Goal: Task Accomplishment & Management: Manage account settings

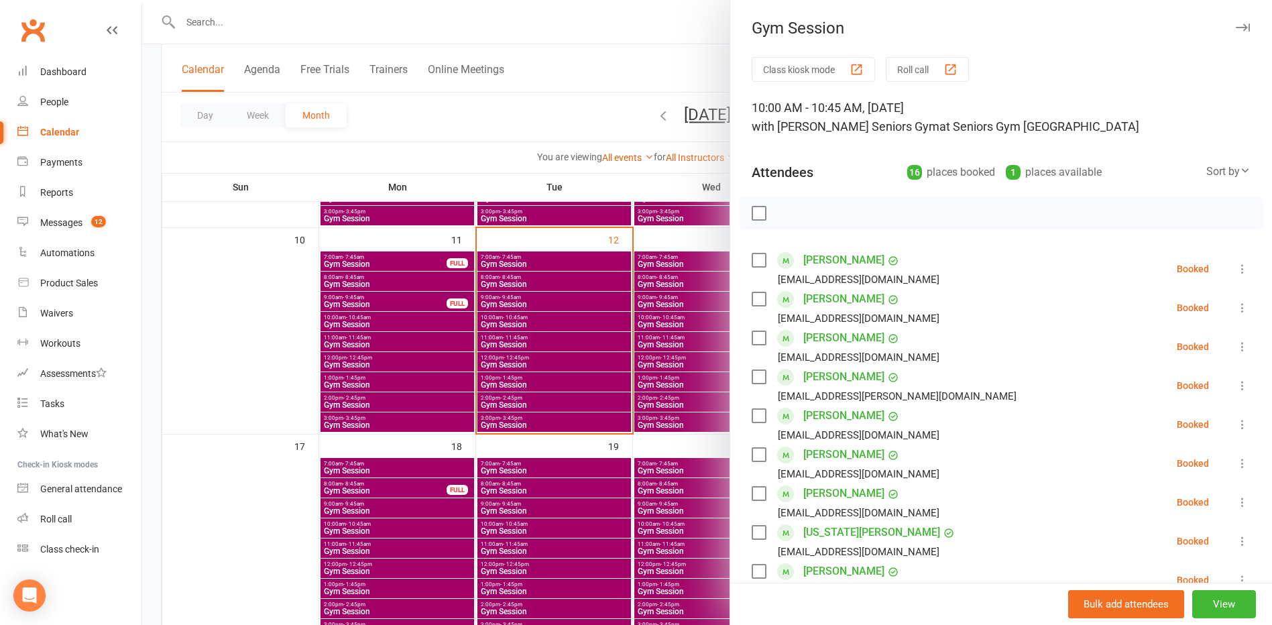
scroll to position [134, 0]
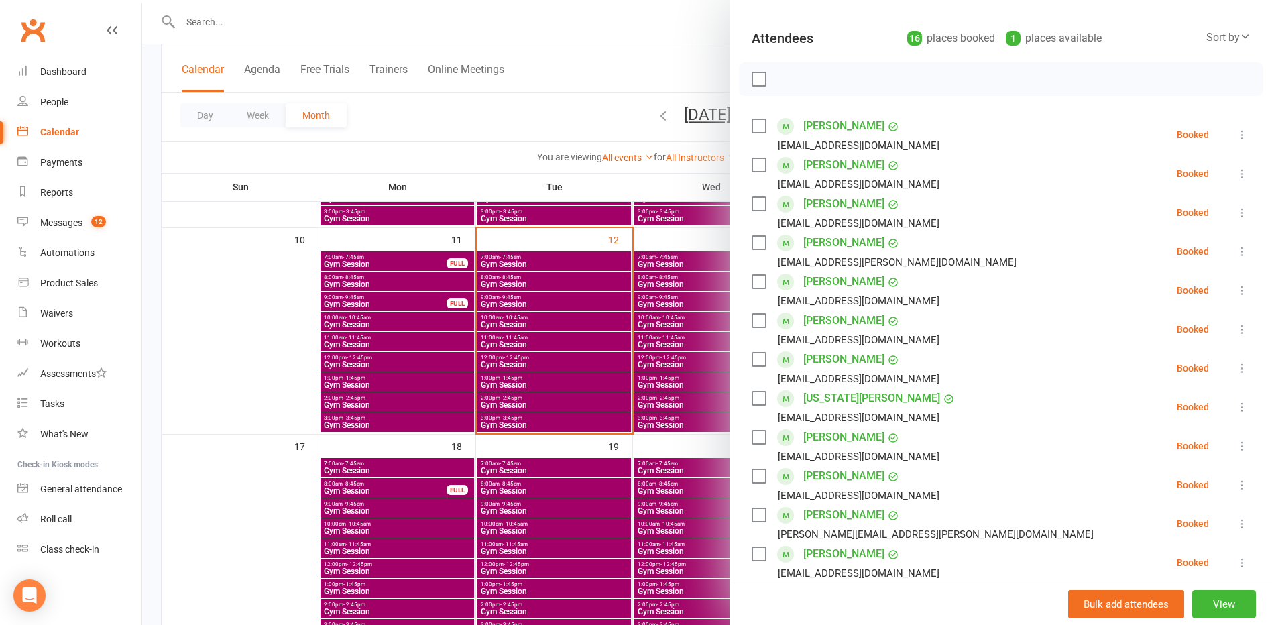
click at [280, 293] on div at bounding box center [707, 312] width 1130 height 625
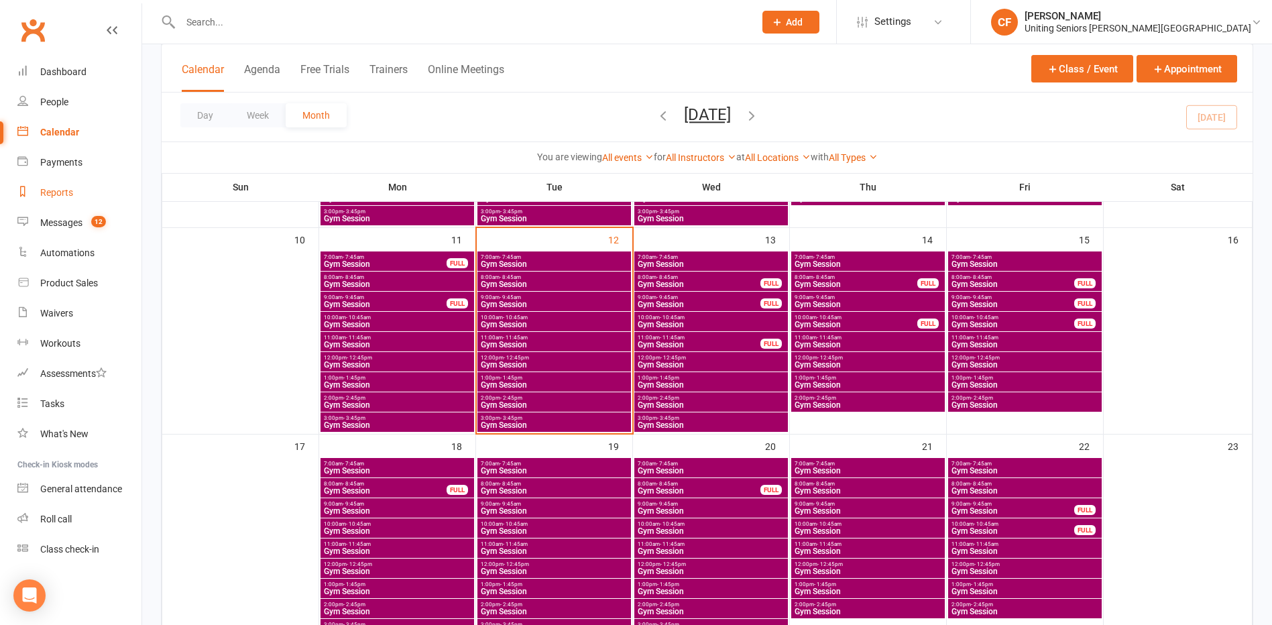
click at [64, 196] on div "Reports" at bounding box center [56, 192] width 33 height 11
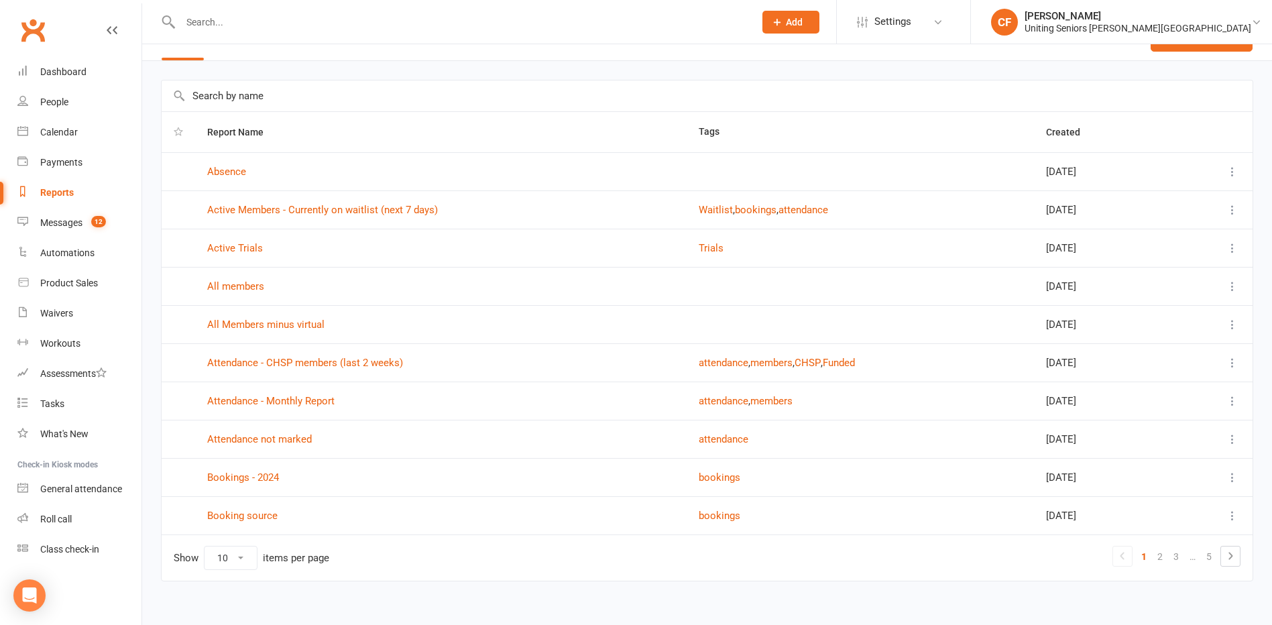
scroll to position [44, 0]
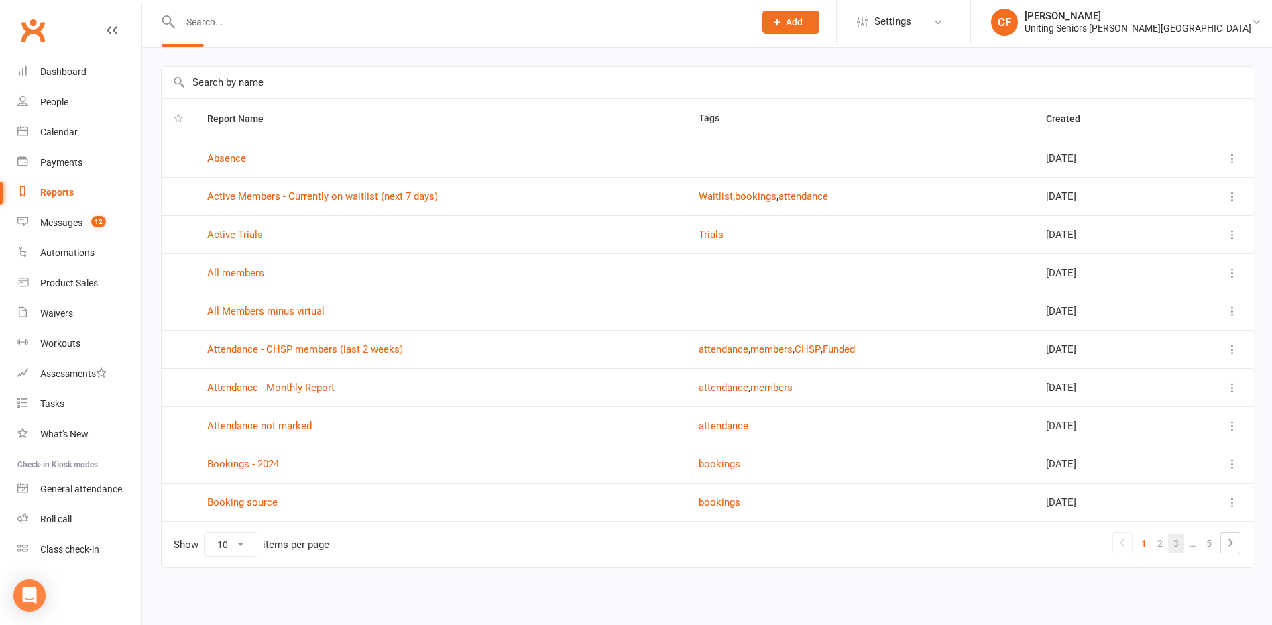
click at [1177, 544] on link "3" at bounding box center [1176, 543] width 16 height 19
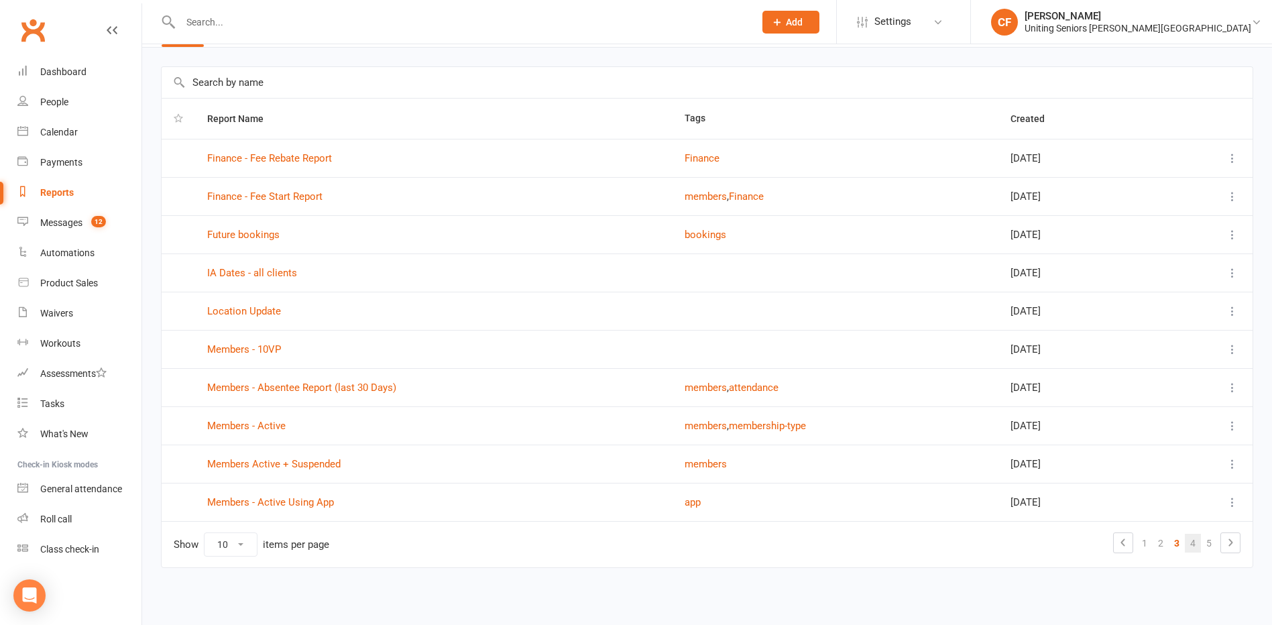
click at [1196, 543] on link "4" at bounding box center [1193, 543] width 16 height 19
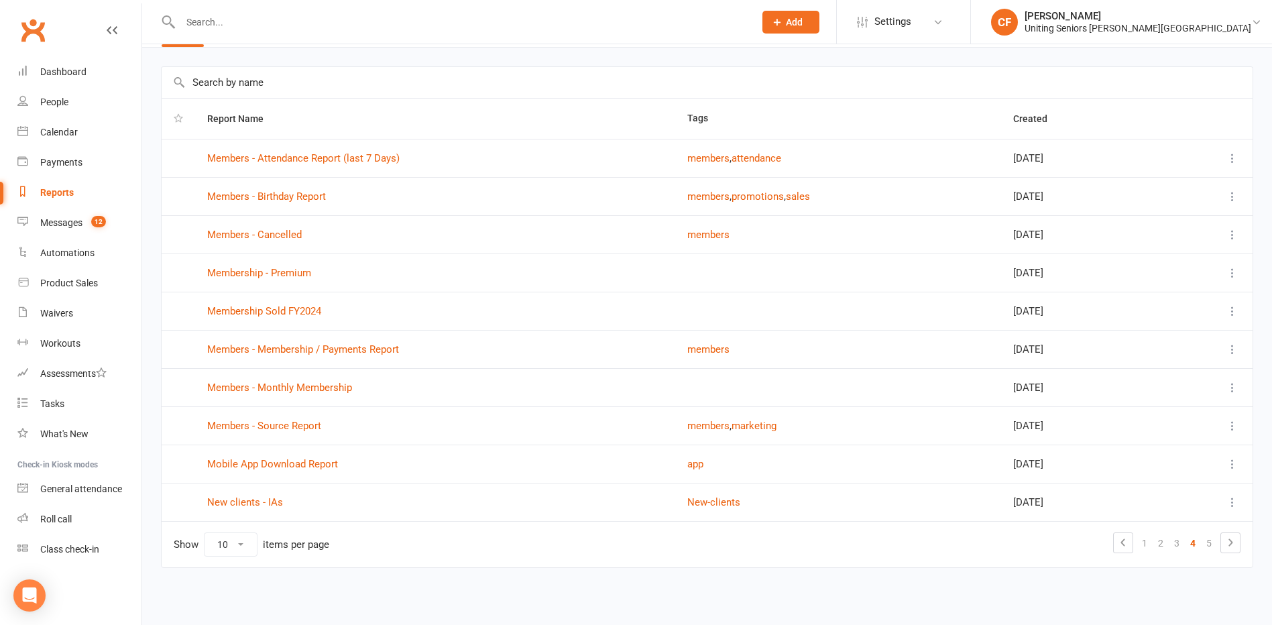
click at [1233, 463] on icon at bounding box center [1232, 463] width 13 height 13
click at [298, 463] on link "Mobile App Download Report" at bounding box center [272, 464] width 131 height 12
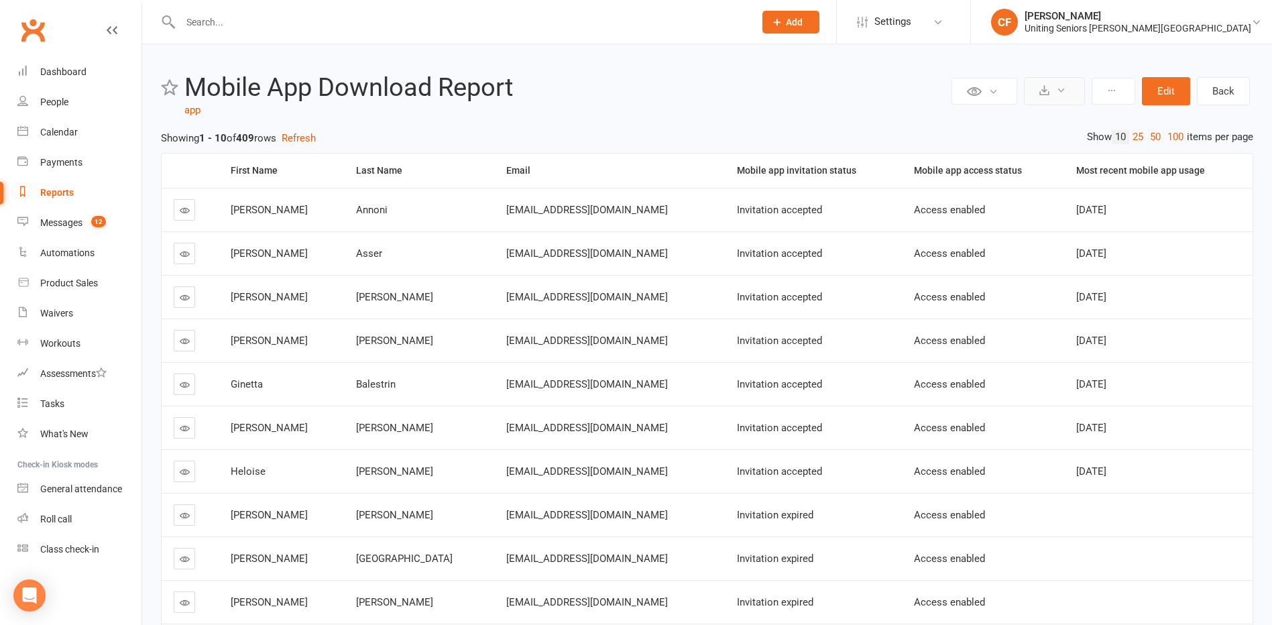
click at [1060, 97] on button at bounding box center [1054, 91] width 61 height 28
click at [1056, 119] on link "Export to CSV" at bounding box center [1013, 123] width 141 height 27
click at [259, 21] on input "text" at bounding box center [460, 22] width 569 height 19
paste input "[PERSON_NAME]"
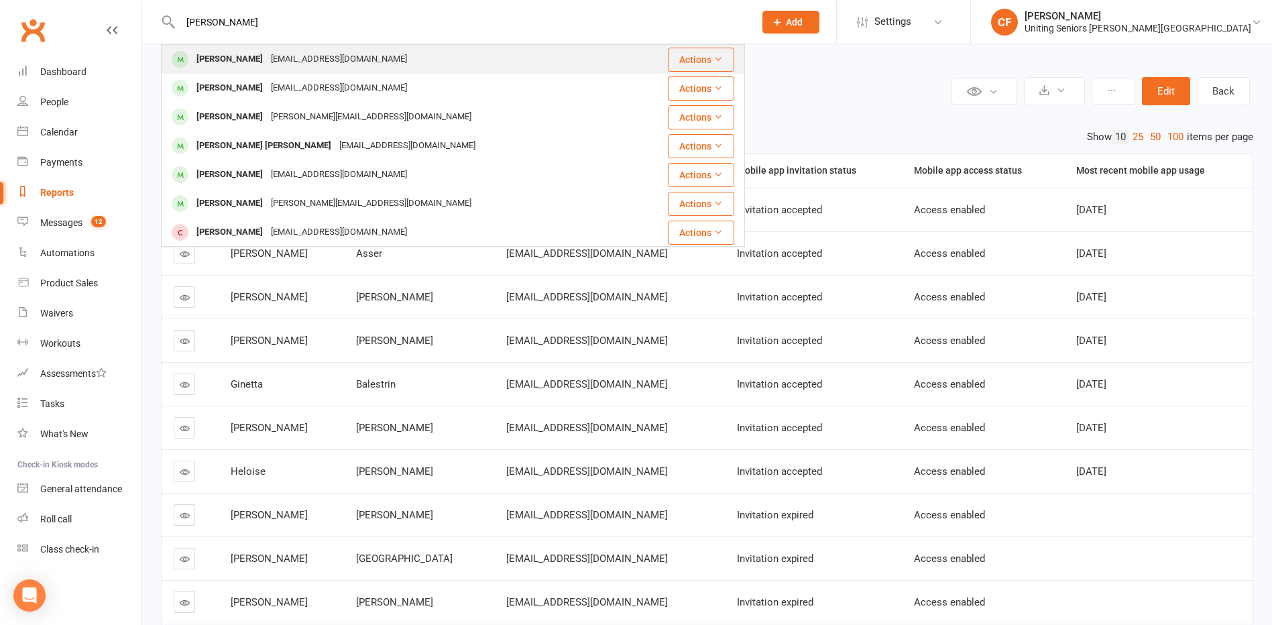
type input "[PERSON_NAME]"
click at [289, 57] on div "[EMAIL_ADDRESS][DOMAIN_NAME]" at bounding box center [339, 59] width 144 height 19
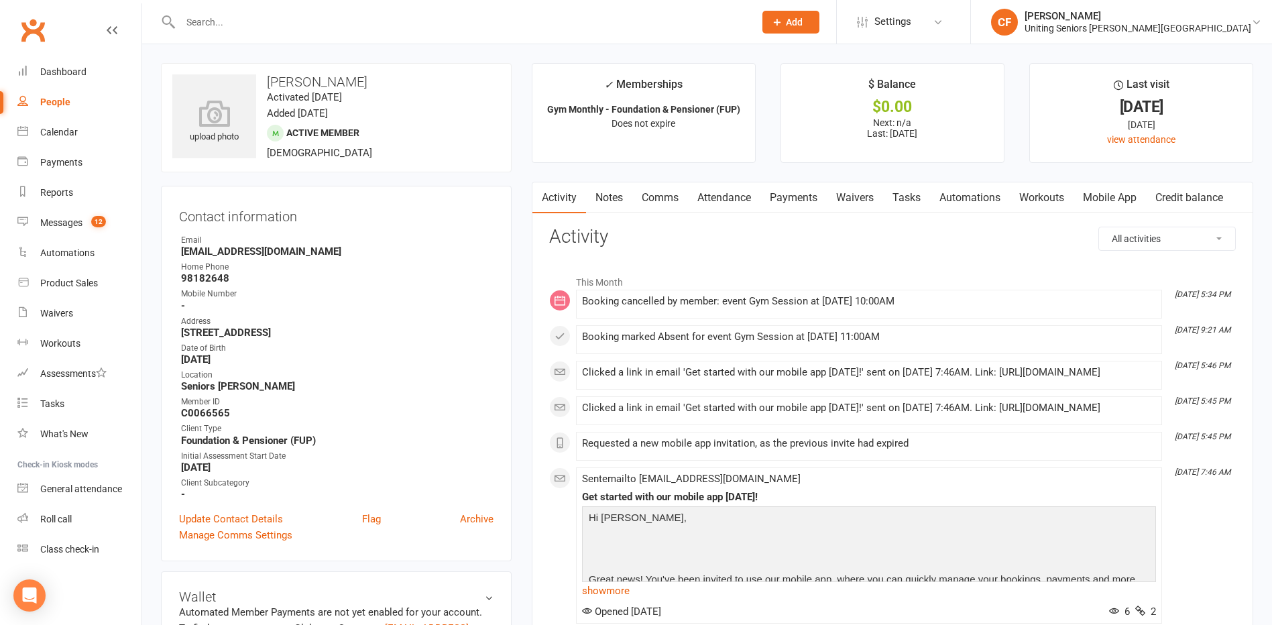
click at [1138, 202] on link "Mobile App" at bounding box center [1109, 197] width 72 height 31
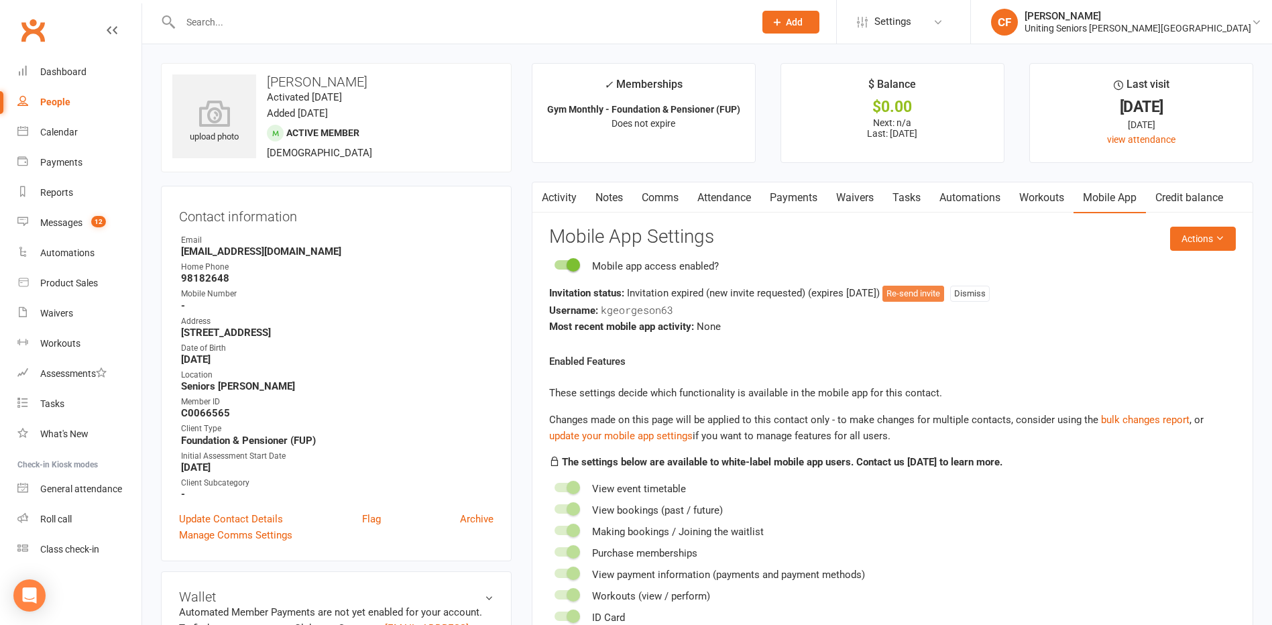
click at [944, 295] on button "Re-send invite" at bounding box center [913, 294] width 62 height 16
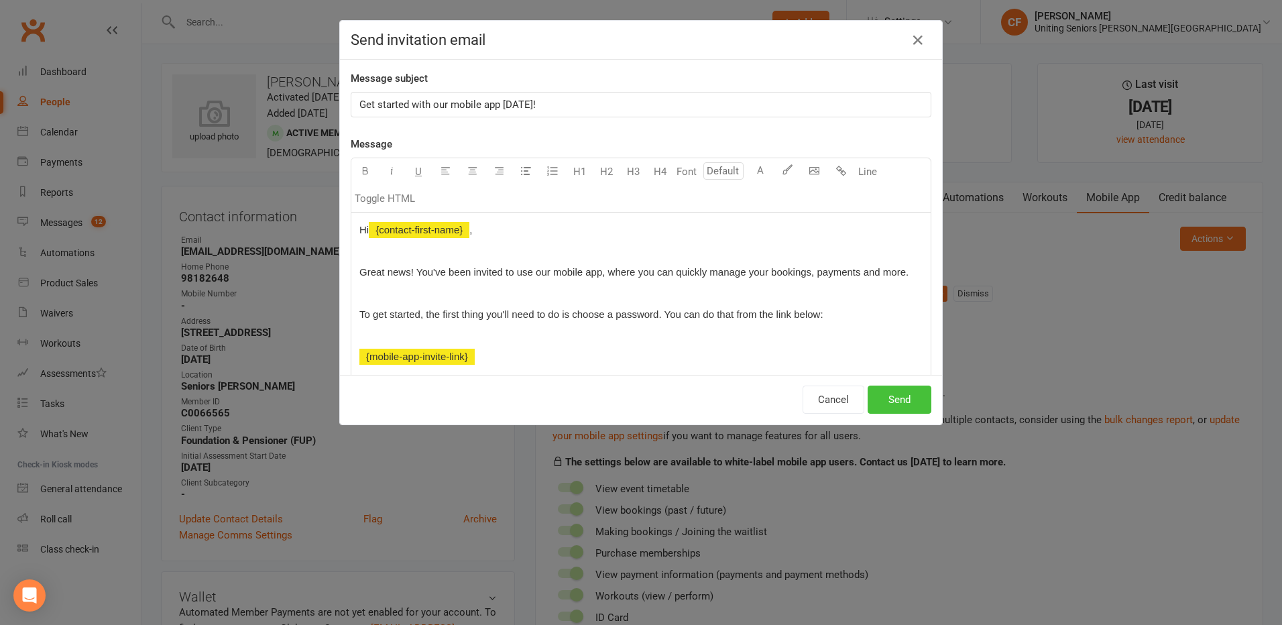
click at [894, 389] on button "Send" at bounding box center [900, 400] width 64 height 28
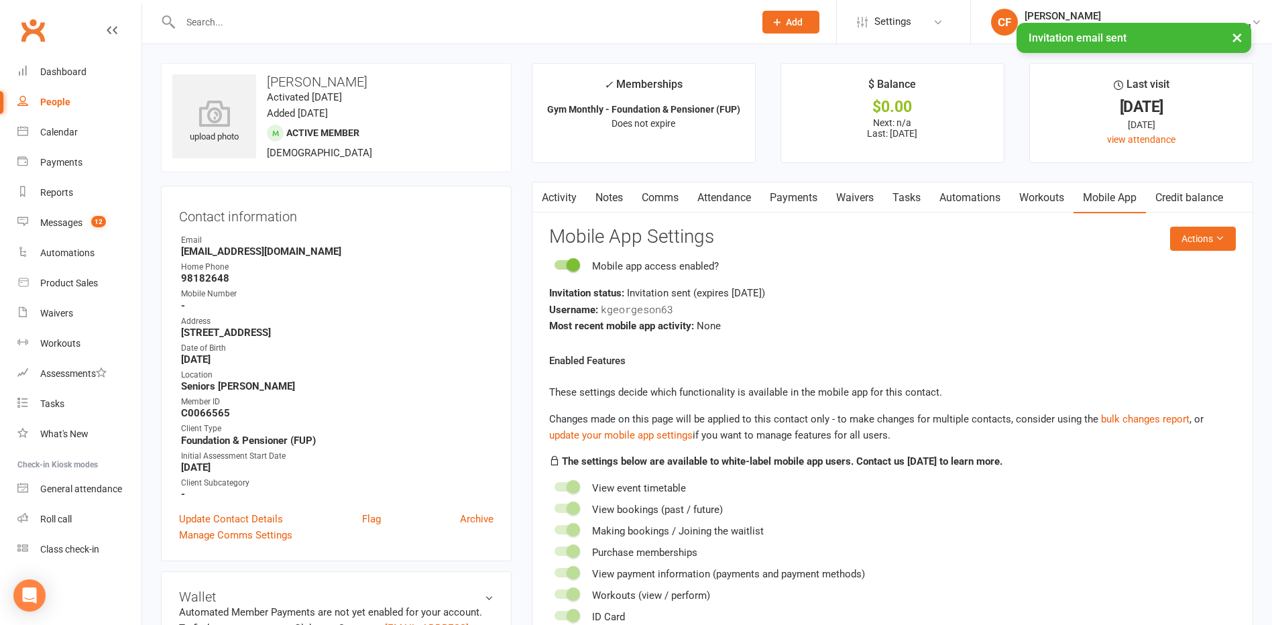
click at [234, 17] on input "text" at bounding box center [460, 22] width 569 height 19
paste input "[PERSON_NAME]"
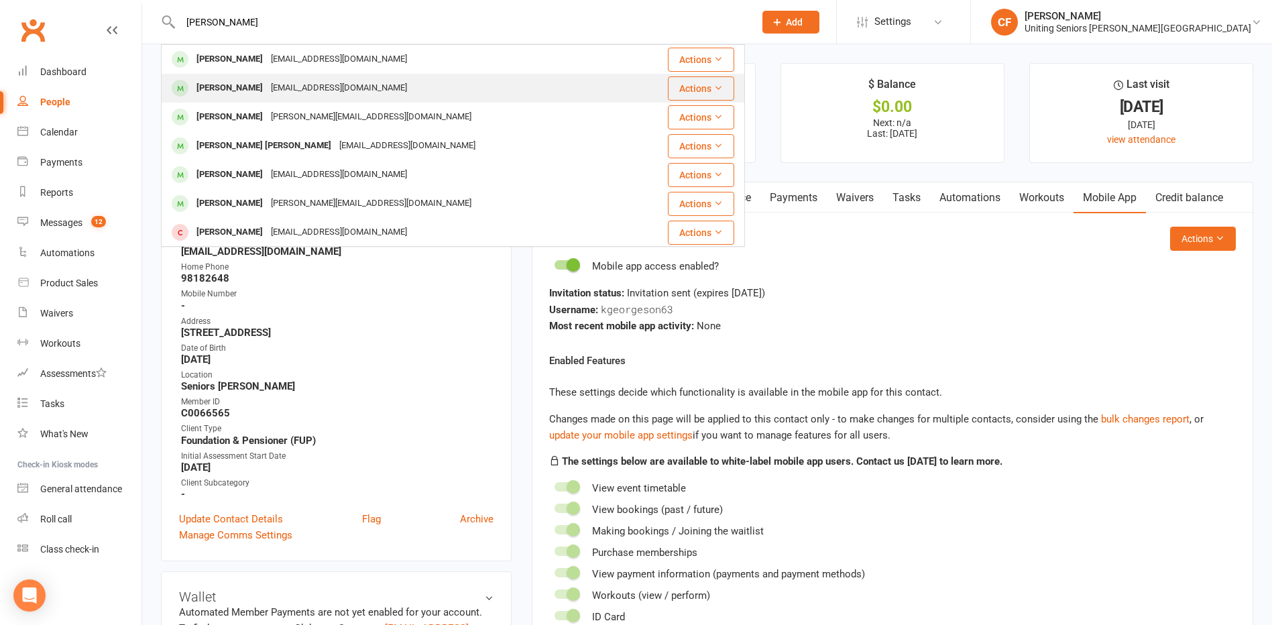
type input "[PERSON_NAME]"
click at [253, 80] on div "[PERSON_NAME]" at bounding box center [229, 87] width 74 height 19
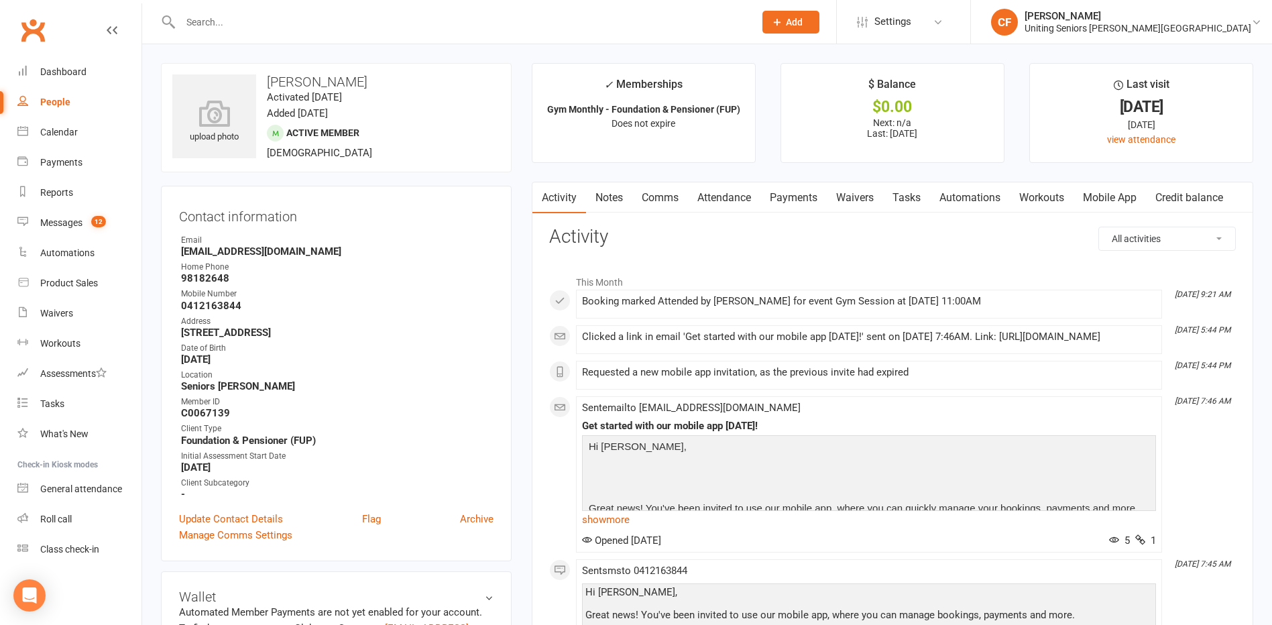
click at [1105, 198] on link "Mobile App" at bounding box center [1109, 197] width 72 height 31
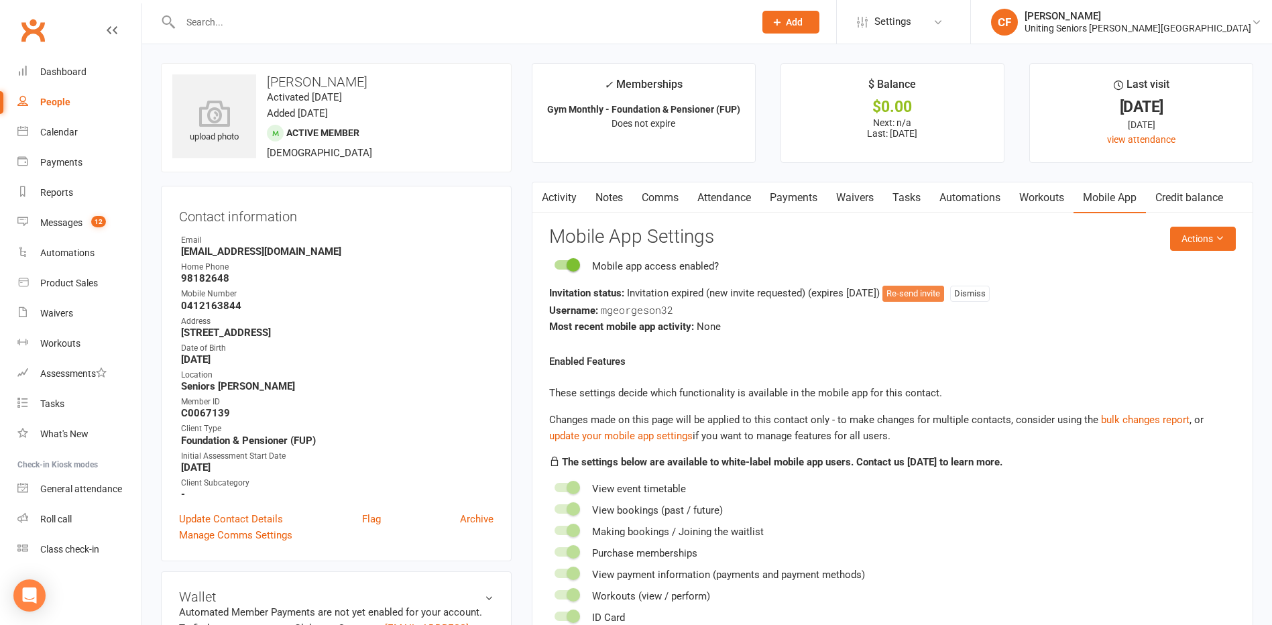
click at [924, 291] on button "Re-send invite" at bounding box center [913, 294] width 62 height 16
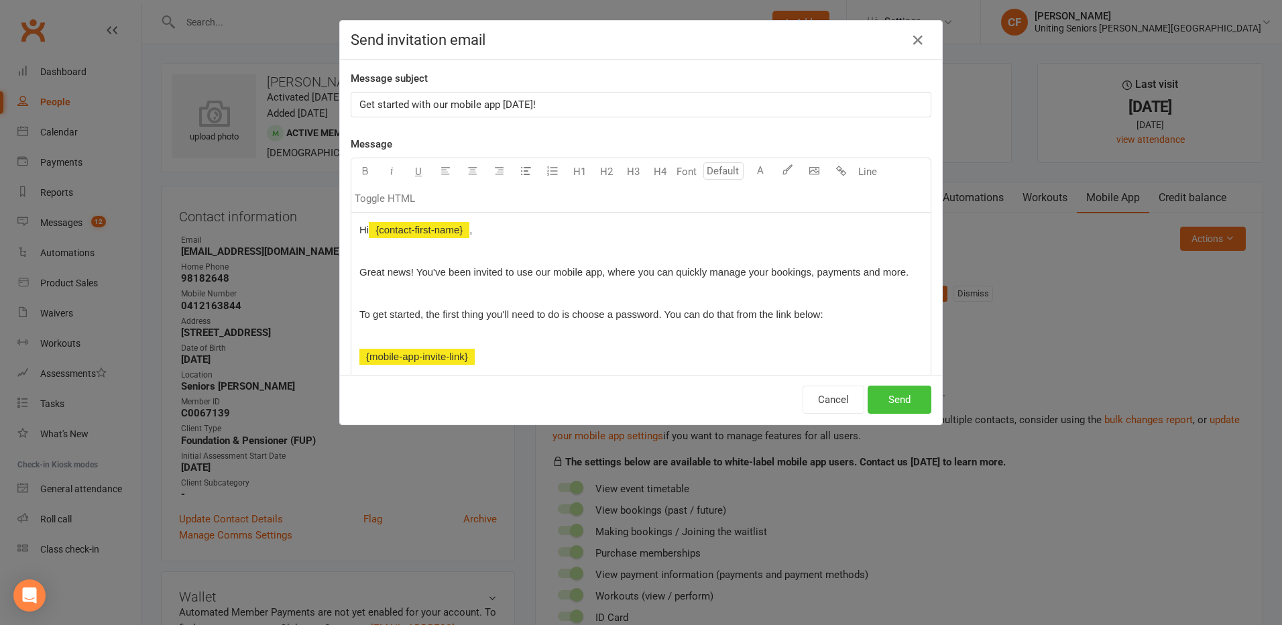
click at [901, 393] on button "Send" at bounding box center [900, 400] width 64 height 28
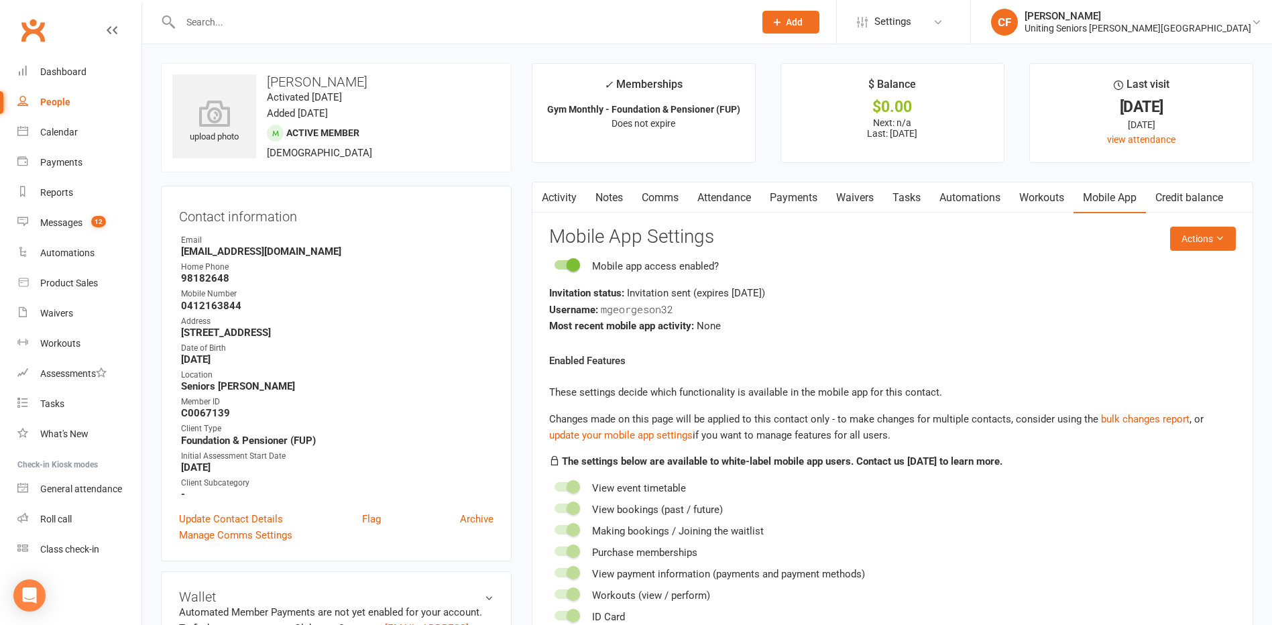
click at [237, 29] on input "text" at bounding box center [460, 22] width 569 height 19
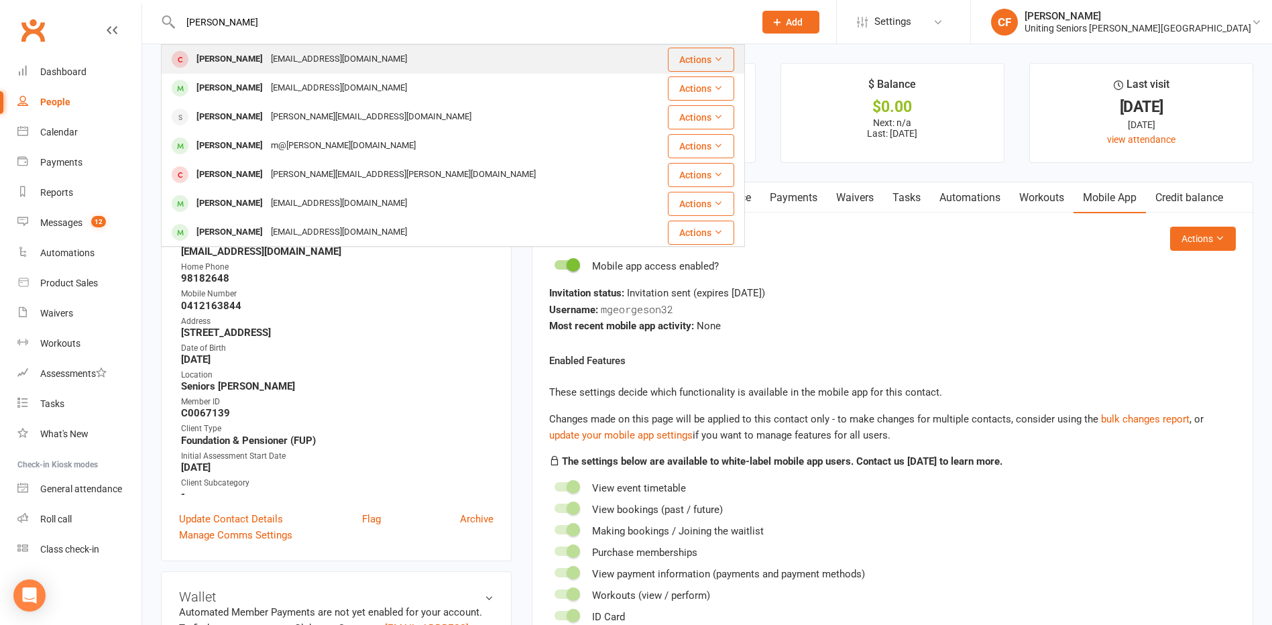
type input "[PERSON_NAME]"
click at [281, 58] on div "[EMAIL_ADDRESS][DOMAIN_NAME]" at bounding box center [339, 59] width 144 height 19
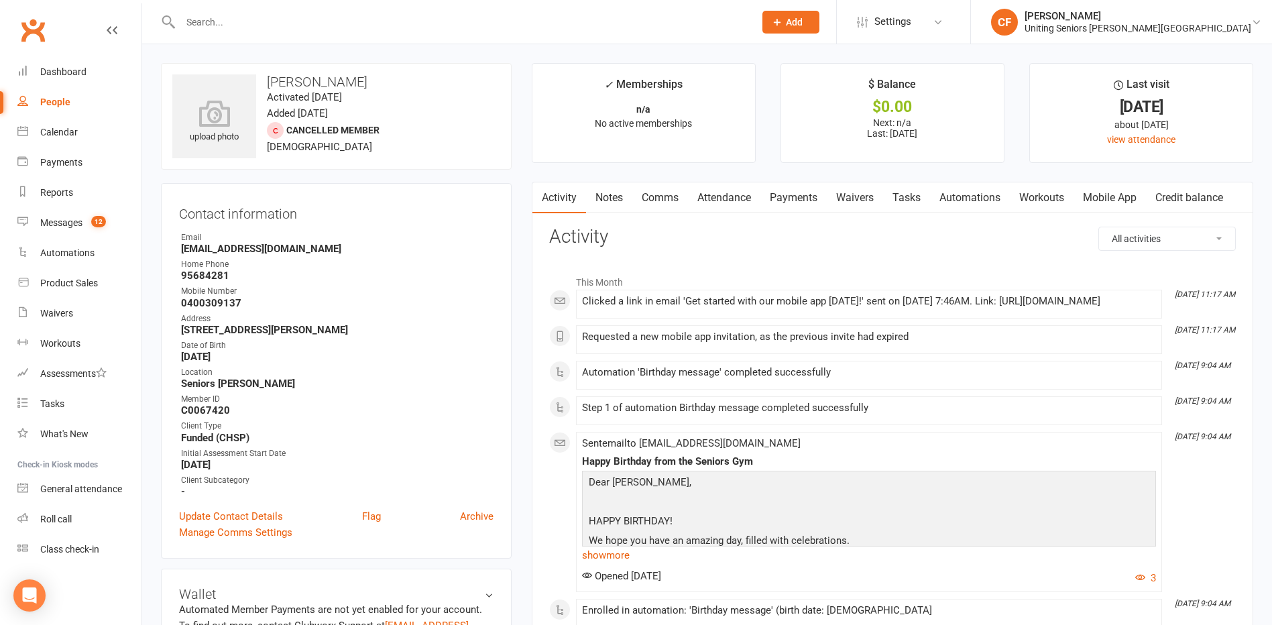
click at [1093, 193] on link "Mobile App" at bounding box center [1109, 197] width 72 height 31
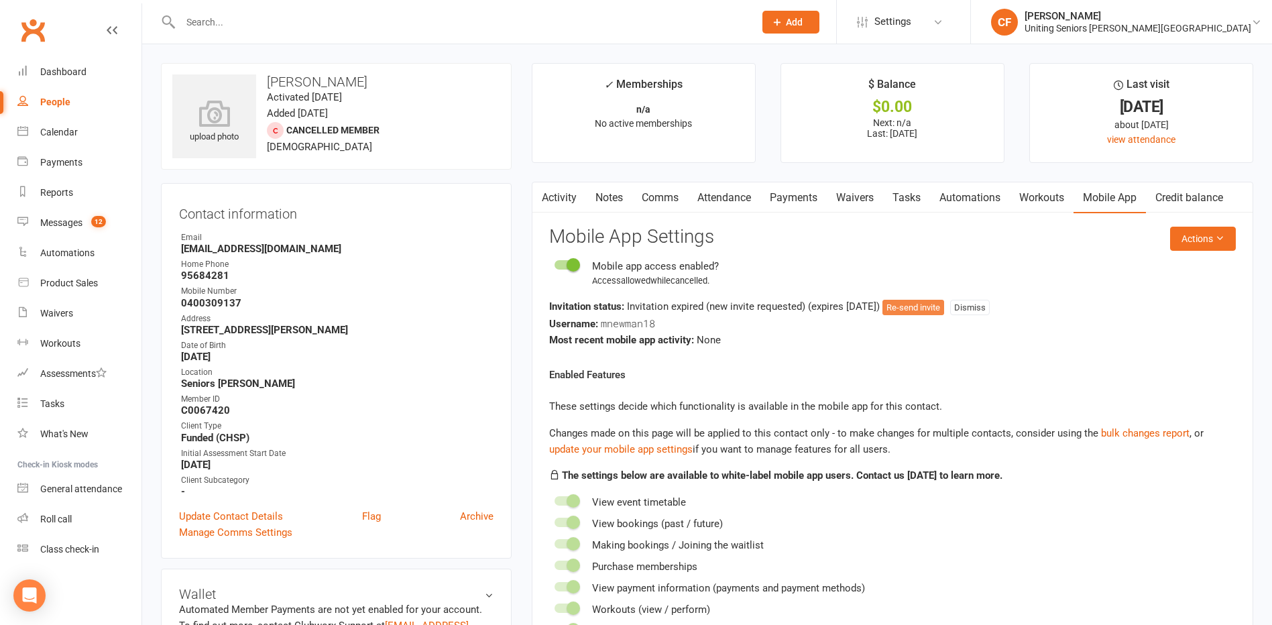
click at [942, 304] on button "Re-send invite" at bounding box center [913, 308] width 62 height 16
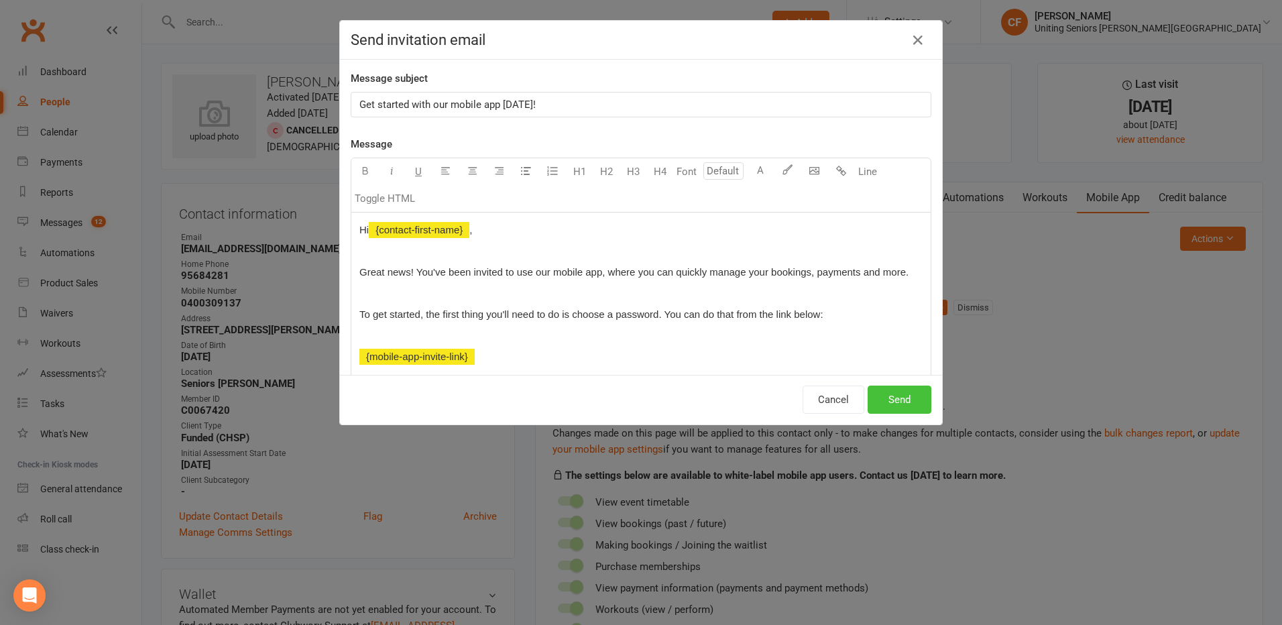
click at [888, 399] on button "Send" at bounding box center [900, 400] width 64 height 28
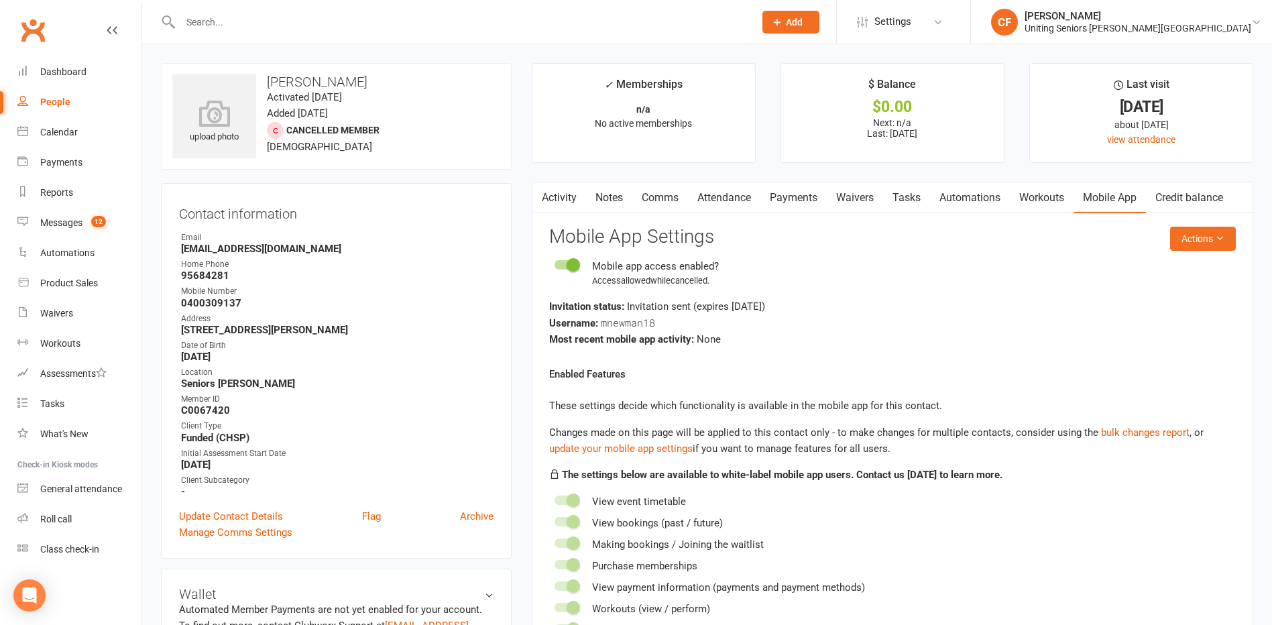
click at [266, 23] on input "text" at bounding box center [460, 22] width 569 height 19
paste input "[PERSON_NAME]"
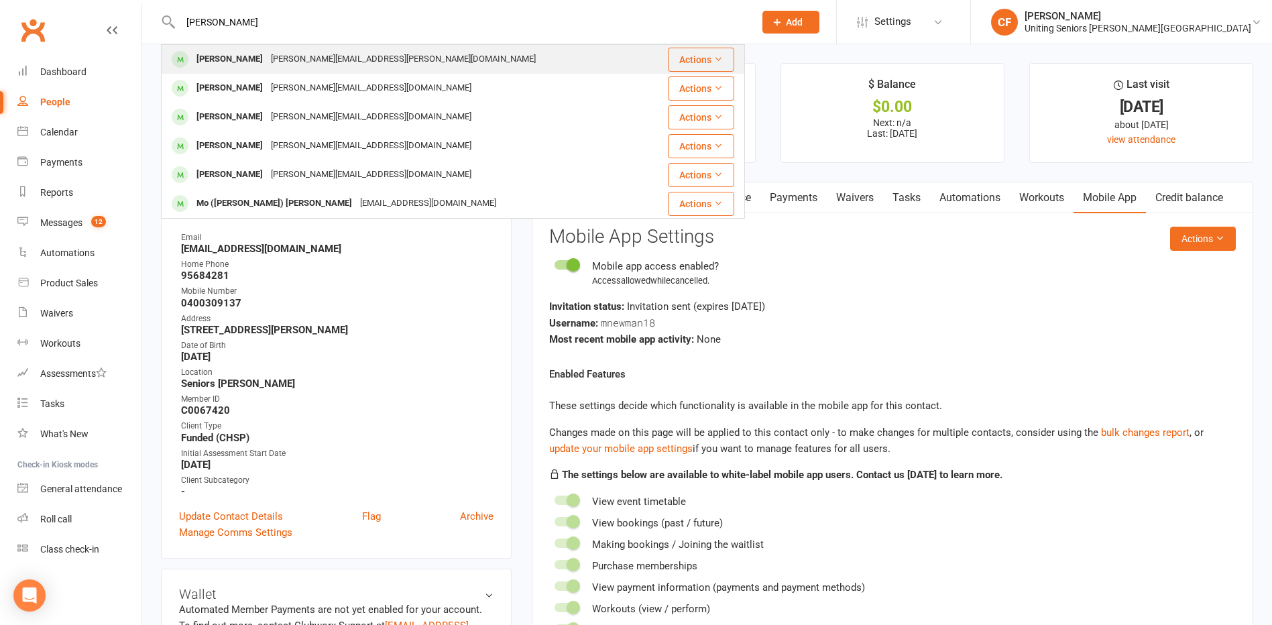
type input "[PERSON_NAME]"
click at [275, 60] on div "[PERSON_NAME][EMAIL_ADDRESS][PERSON_NAME][DOMAIN_NAME]" at bounding box center [403, 59] width 273 height 19
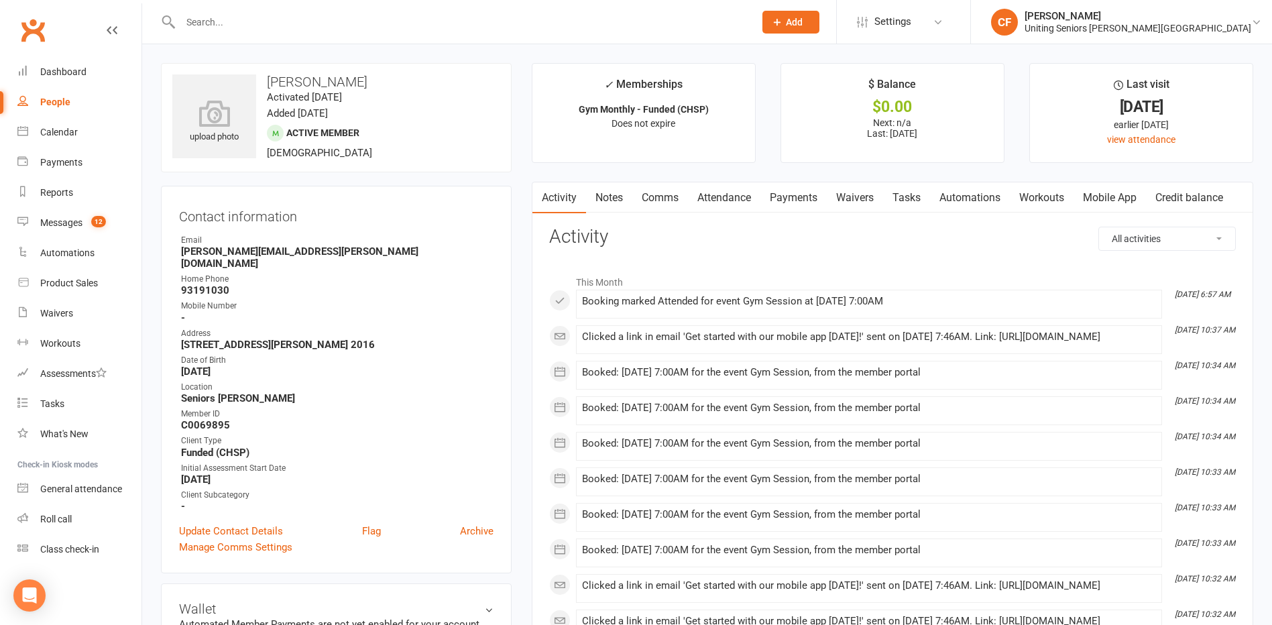
click at [1114, 194] on link "Mobile App" at bounding box center [1109, 197] width 72 height 31
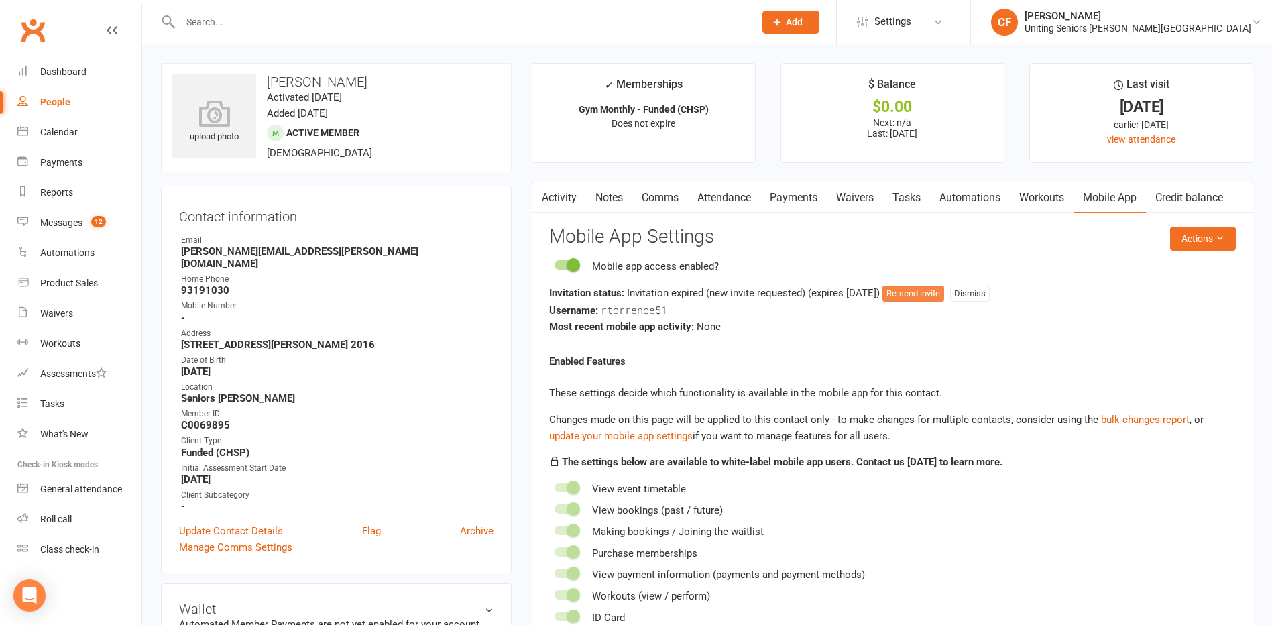
click at [901, 293] on button "Re-send invite" at bounding box center [913, 294] width 62 height 16
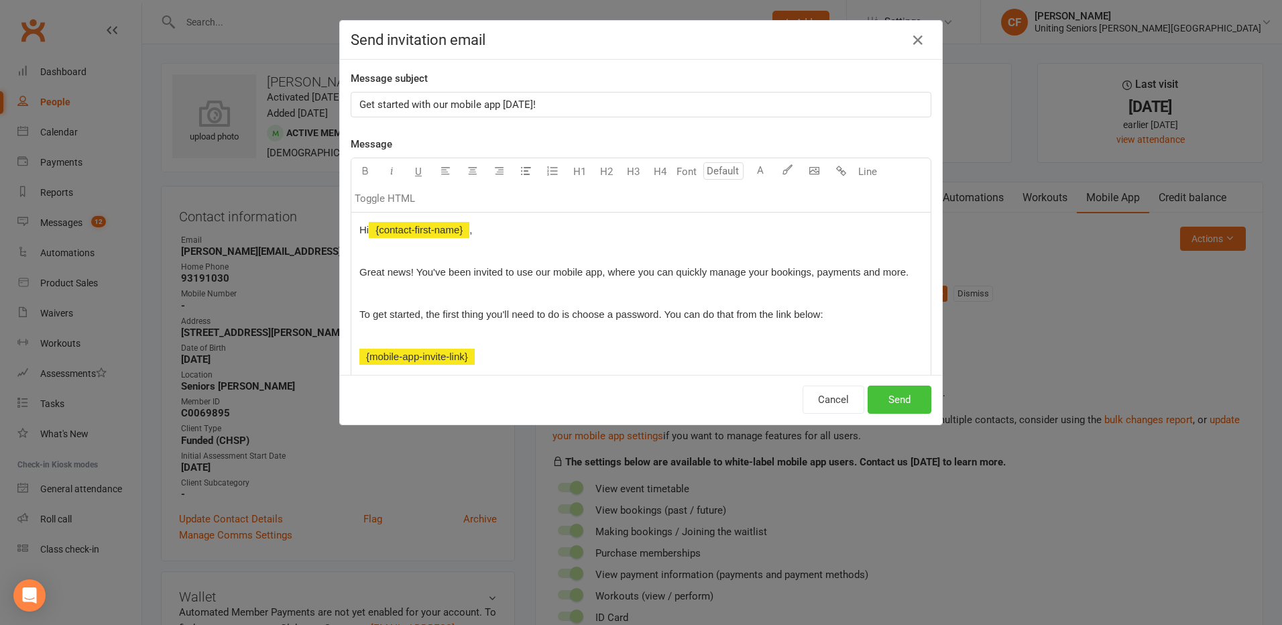
click at [886, 406] on button "Send" at bounding box center [900, 400] width 64 height 28
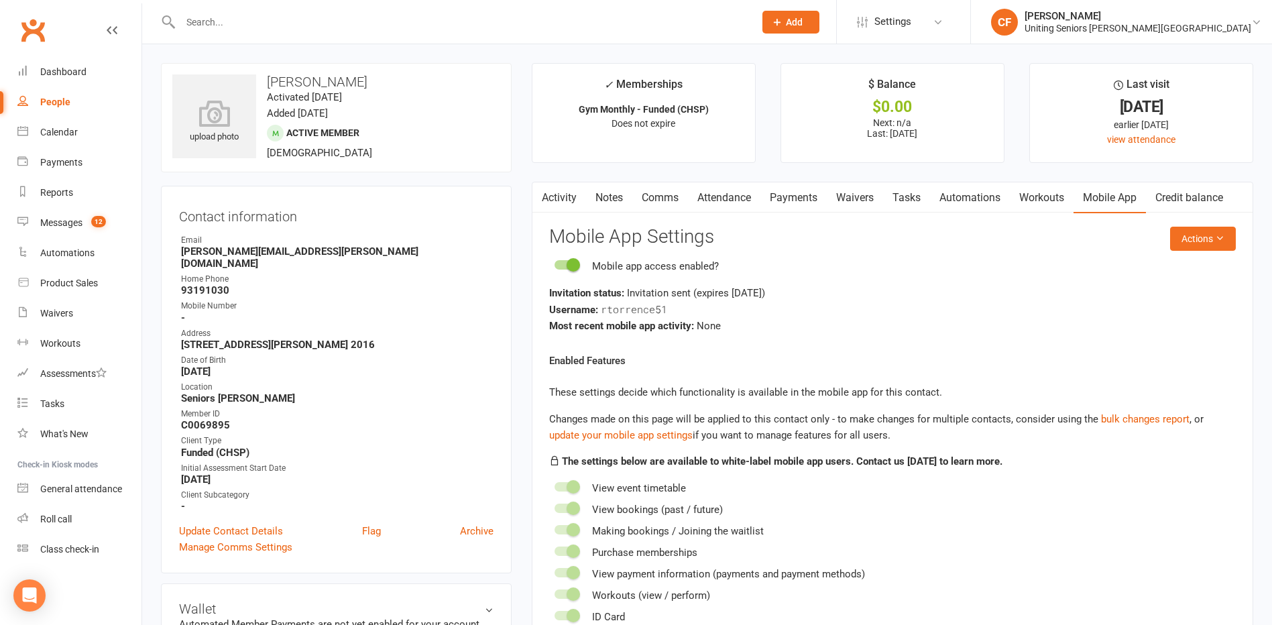
click at [269, 23] on input "text" at bounding box center [460, 22] width 569 height 19
paste input "[PERSON_NAME]"
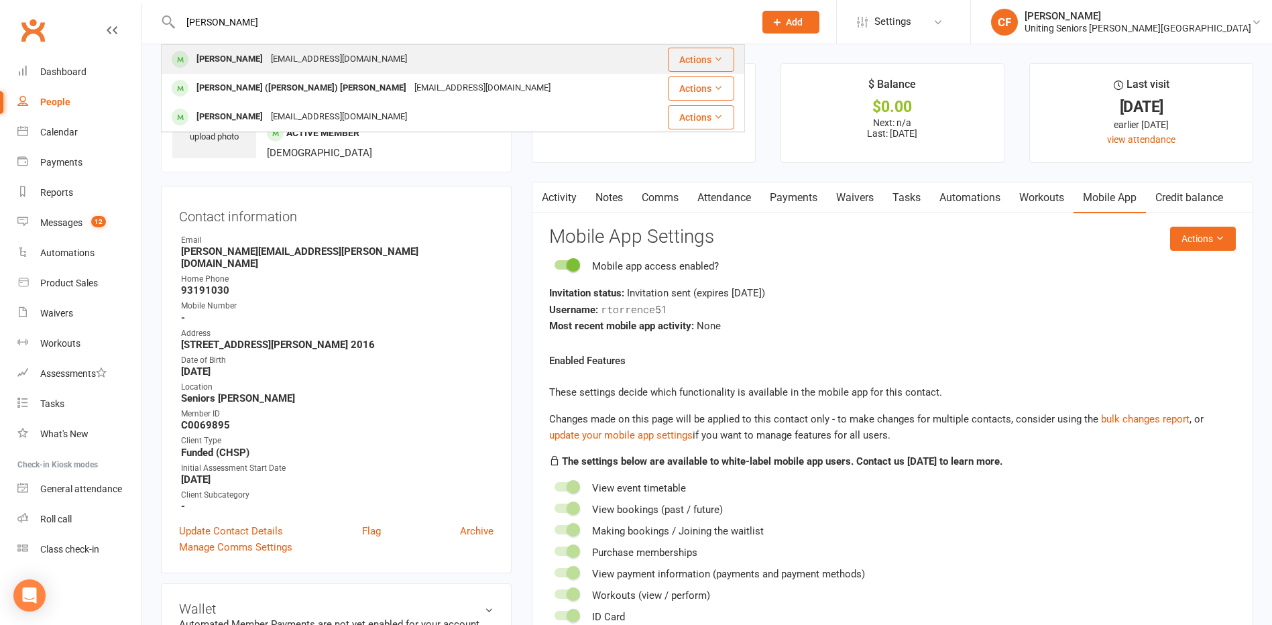
type input "[PERSON_NAME]"
click at [267, 52] on div "[EMAIL_ADDRESS][DOMAIN_NAME]" at bounding box center [339, 59] width 144 height 19
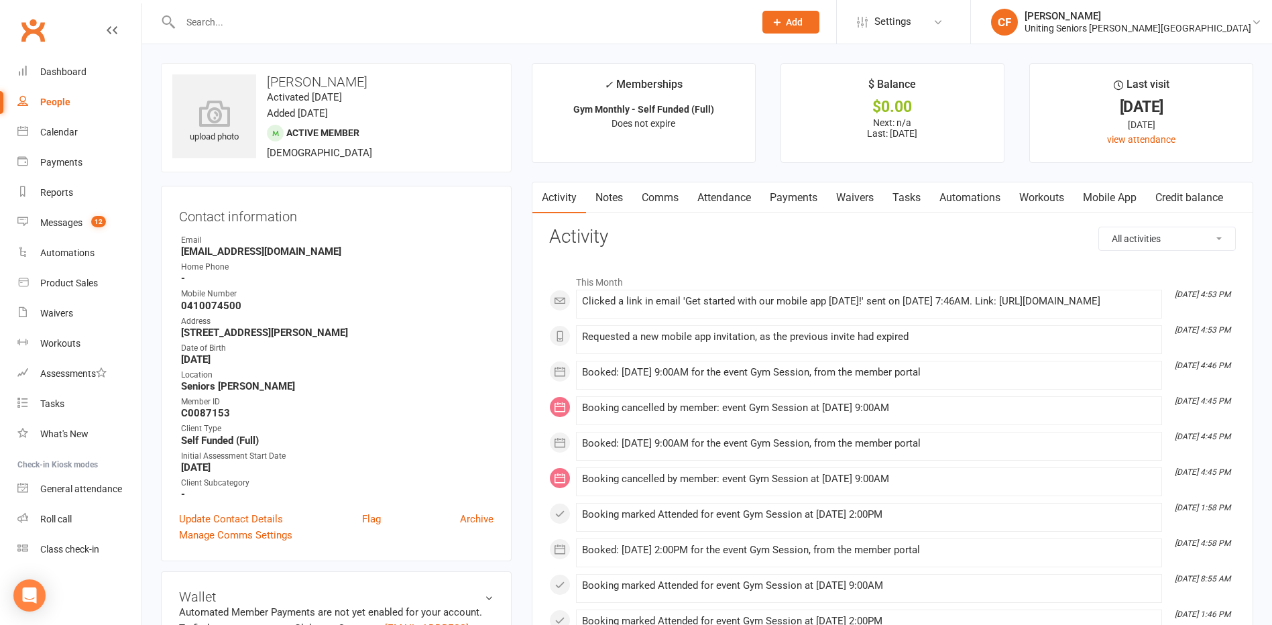
click at [1101, 192] on link "Mobile App" at bounding box center [1109, 197] width 72 height 31
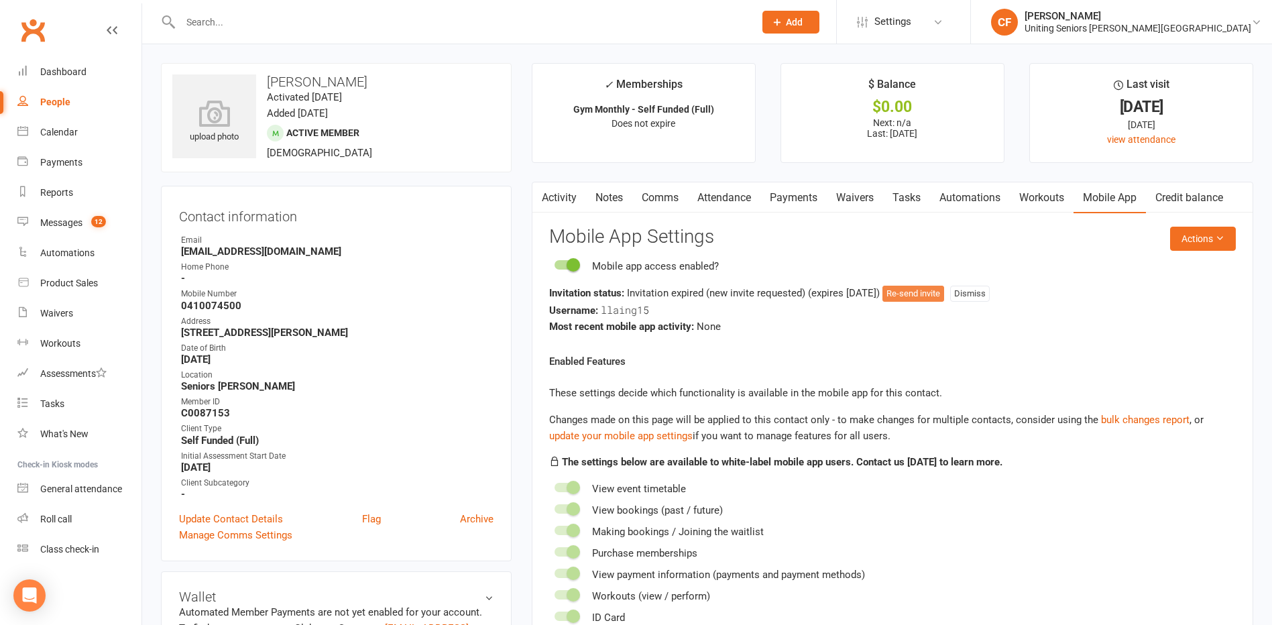
click at [920, 300] on button "Re-send invite" at bounding box center [913, 294] width 62 height 16
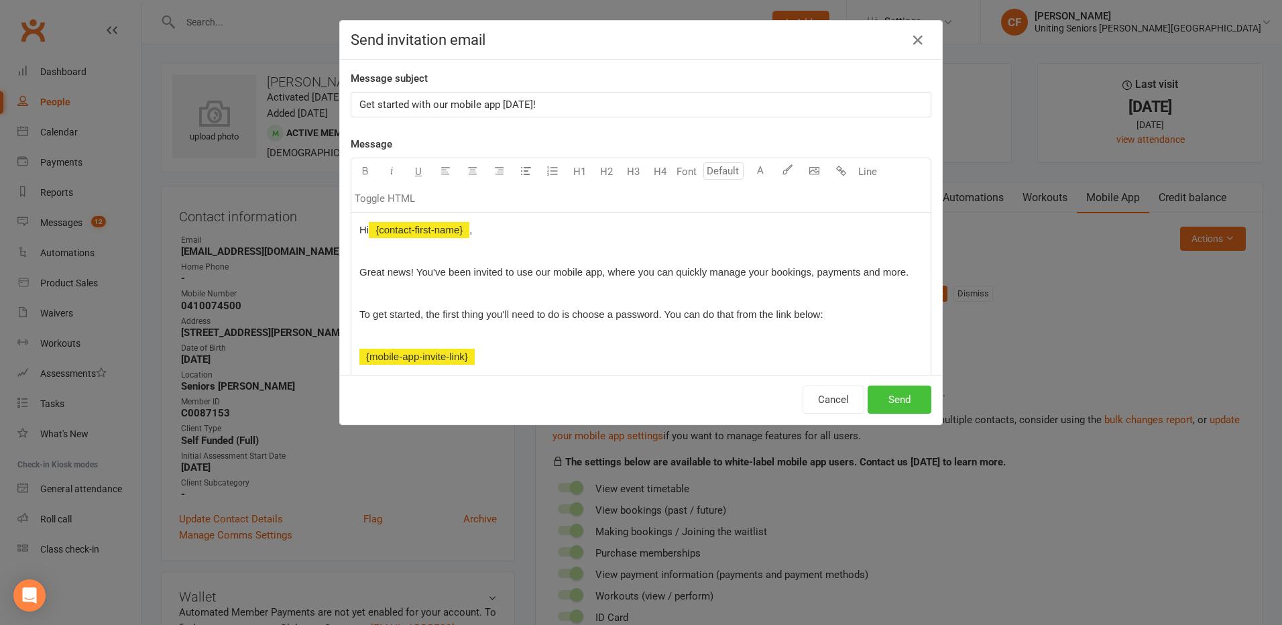
click at [886, 403] on button "Send" at bounding box center [900, 400] width 64 height 28
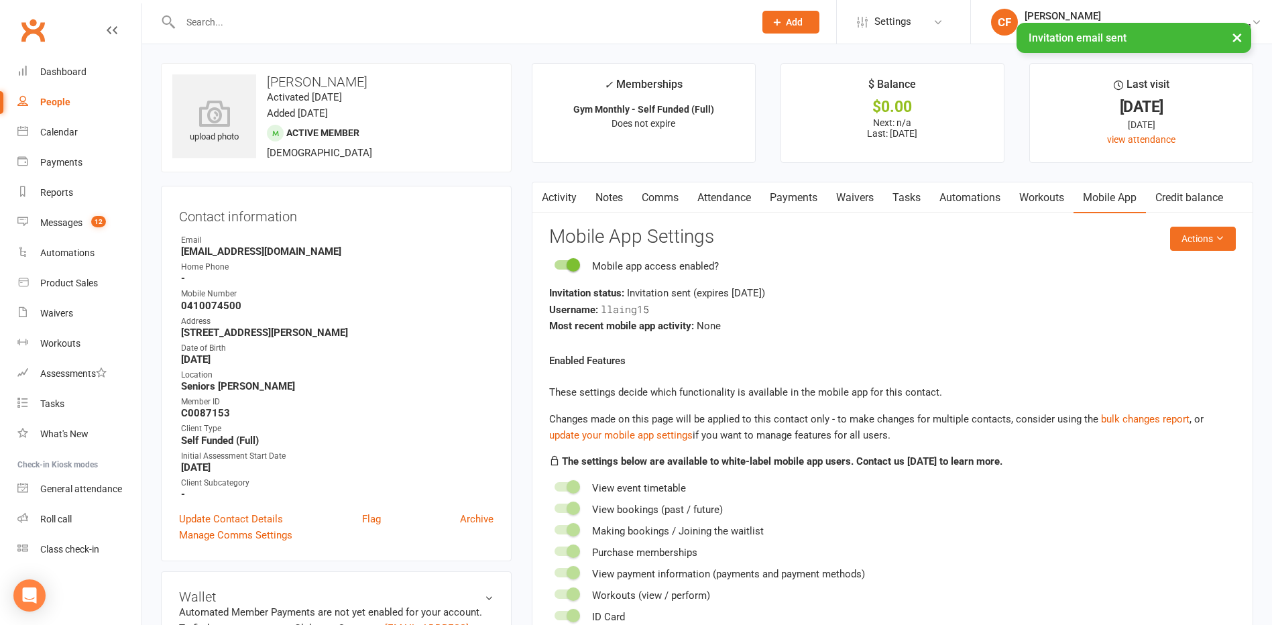
click at [223, 21] on input "text" at bounding box center [460, 22] width 569 height 19
paste input "[PERSON_NAME]"
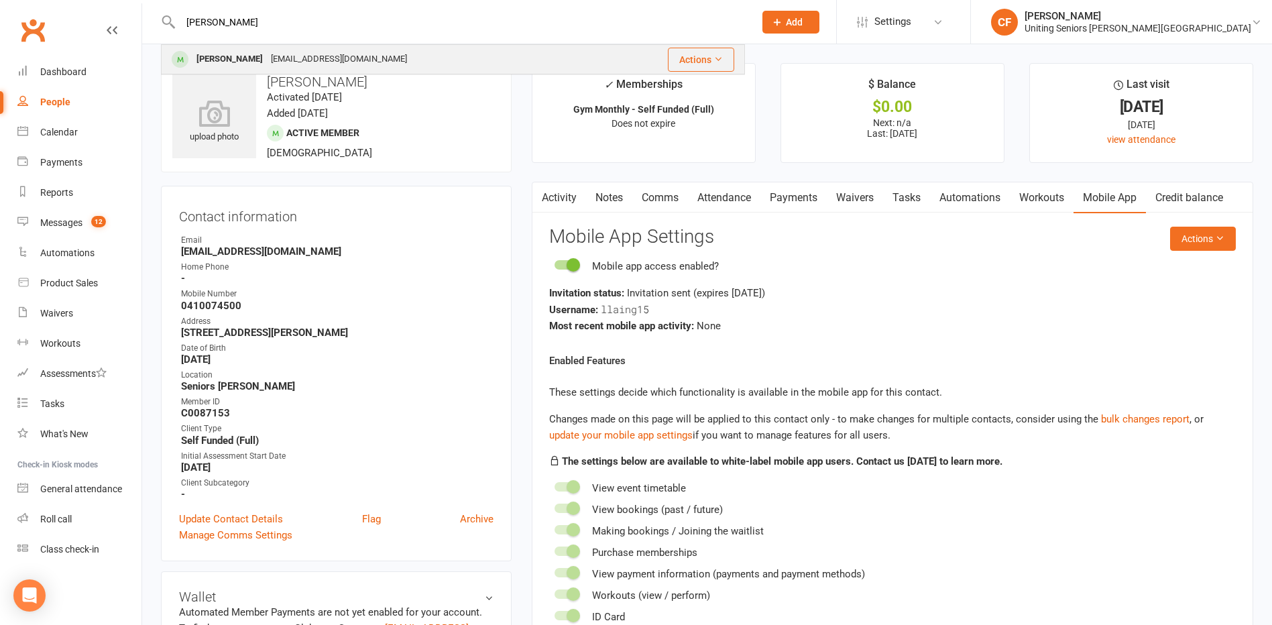
type input "[PERSON_NAME]"
click at [269, 54] on div "[EMAIL_ADDRESS][DOMAIN_NAME]" at bounding box center [339, 59] width 144 height 19
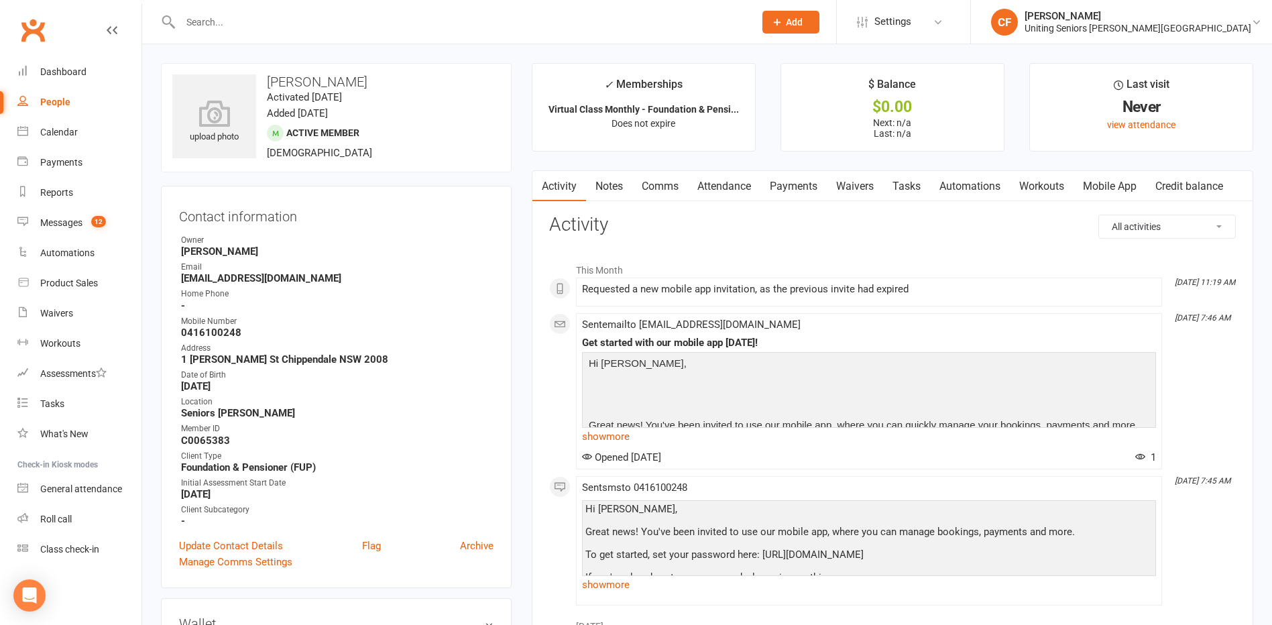
click at [1122, 187] on link "Mobile App" at bounding box center [1109, 186] width 72 height 31
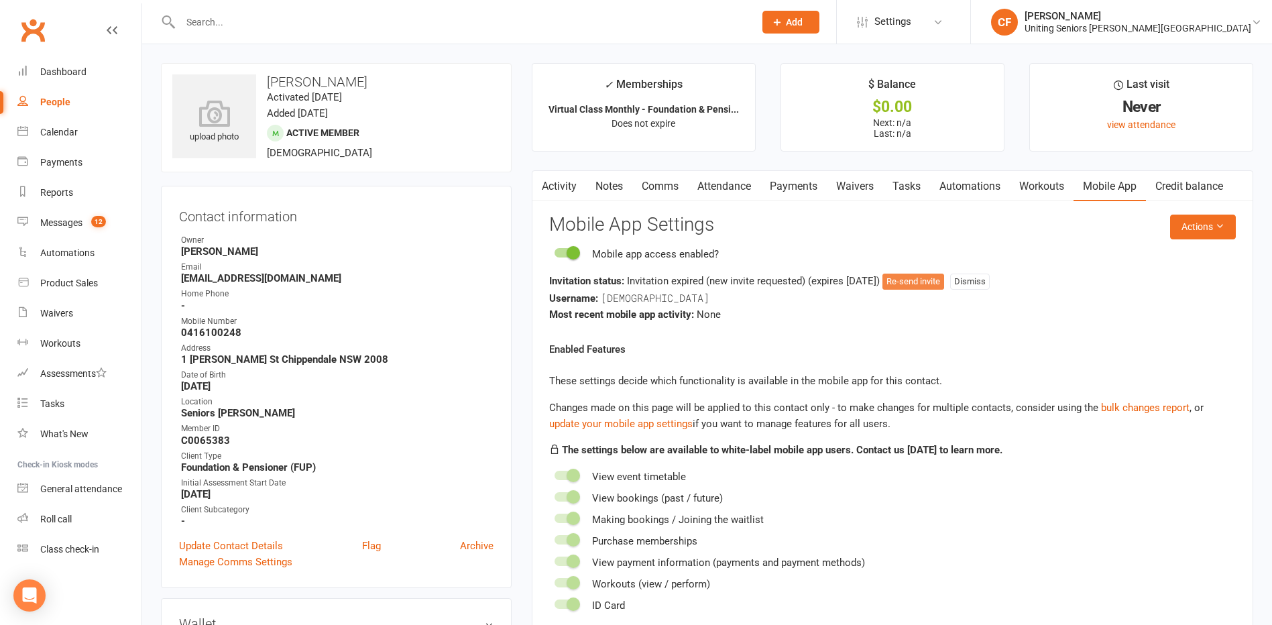
click at [921, 275] on button "Re-send invite" at bounding box center [913, 282] width 62 height 16
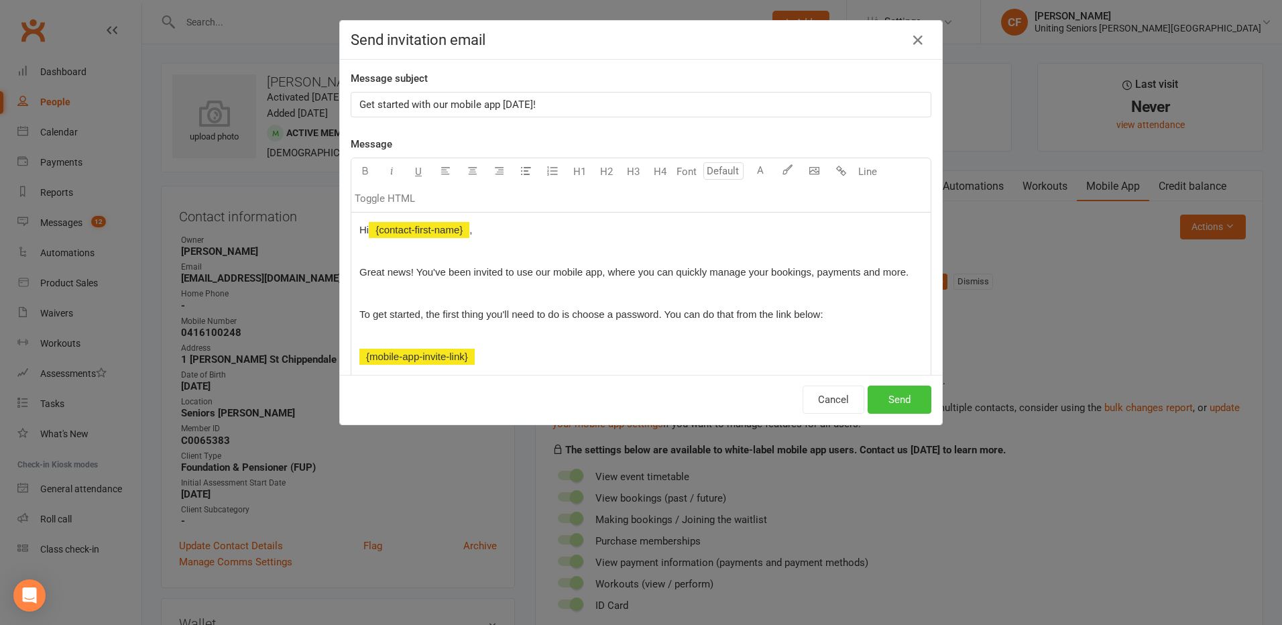
click at [895, 402] on button "Send" at bounding box center [900, 400] width 64 height 28
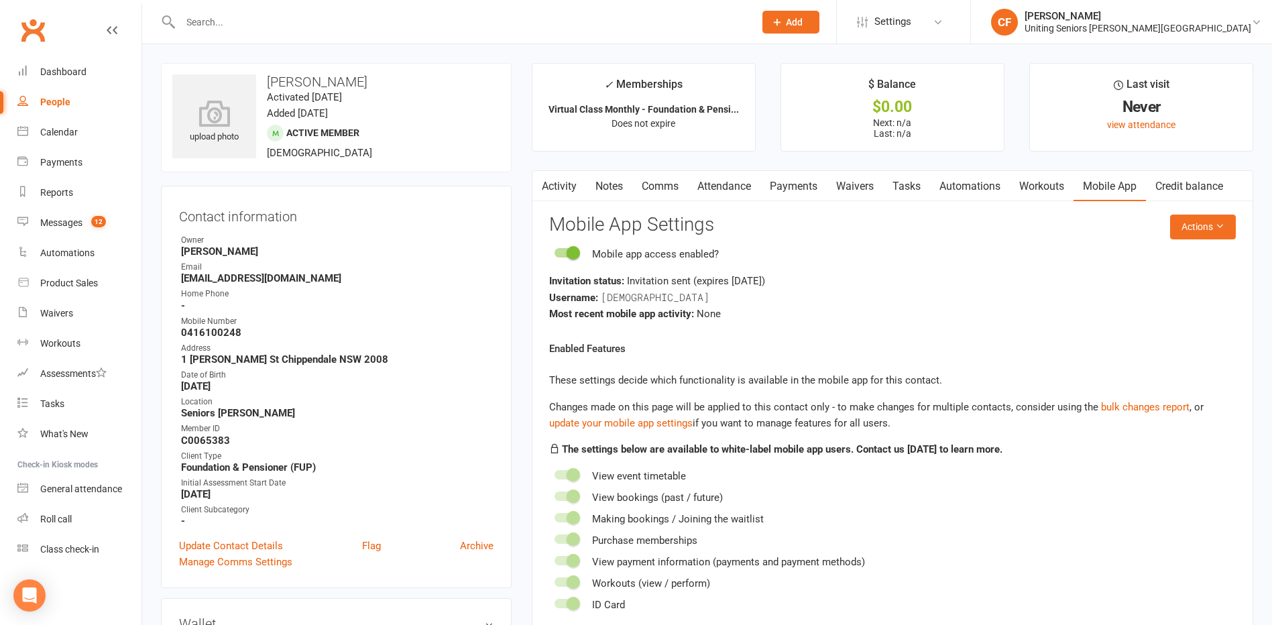
click at [209, 17] on input "text" at bounding box center [460, 22] width 569 height 19
paste input "[PERSON_NAME] ([PERSON_NAME])"
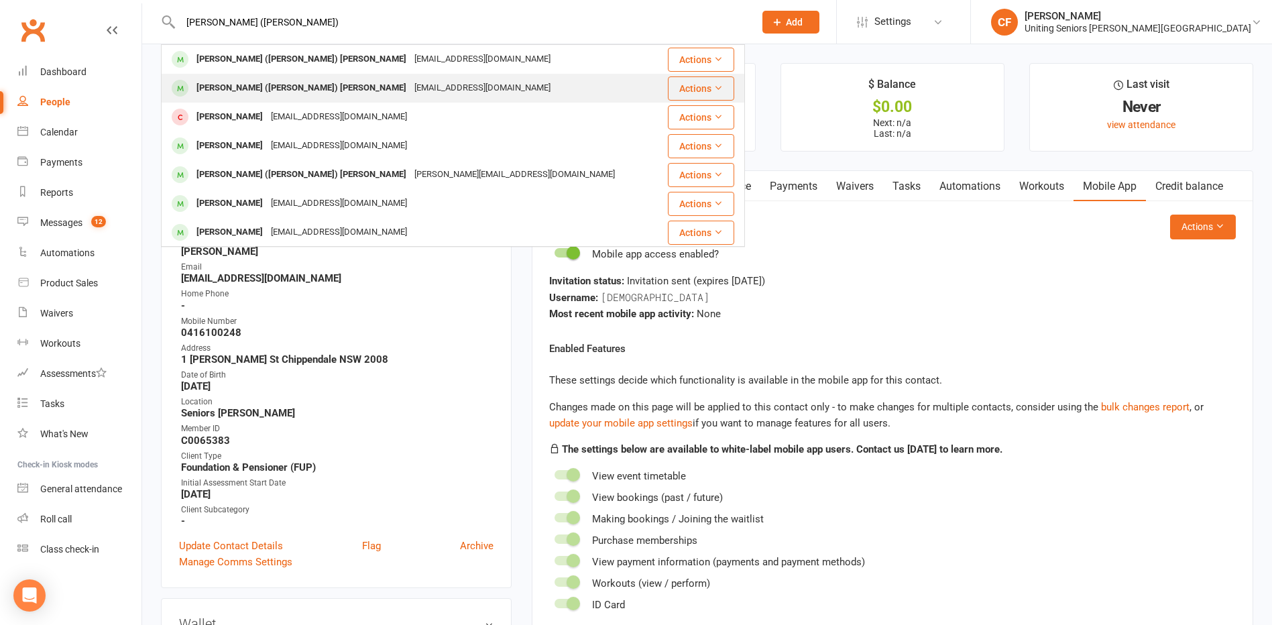
type input "[PERSON_NAME] ([PERSON_NAME])"
click at [410, 88] on div "[EMAIL_ADDRESS][DOMAIN_NAME]" at bounding box center [482, 87] width 144 height 19
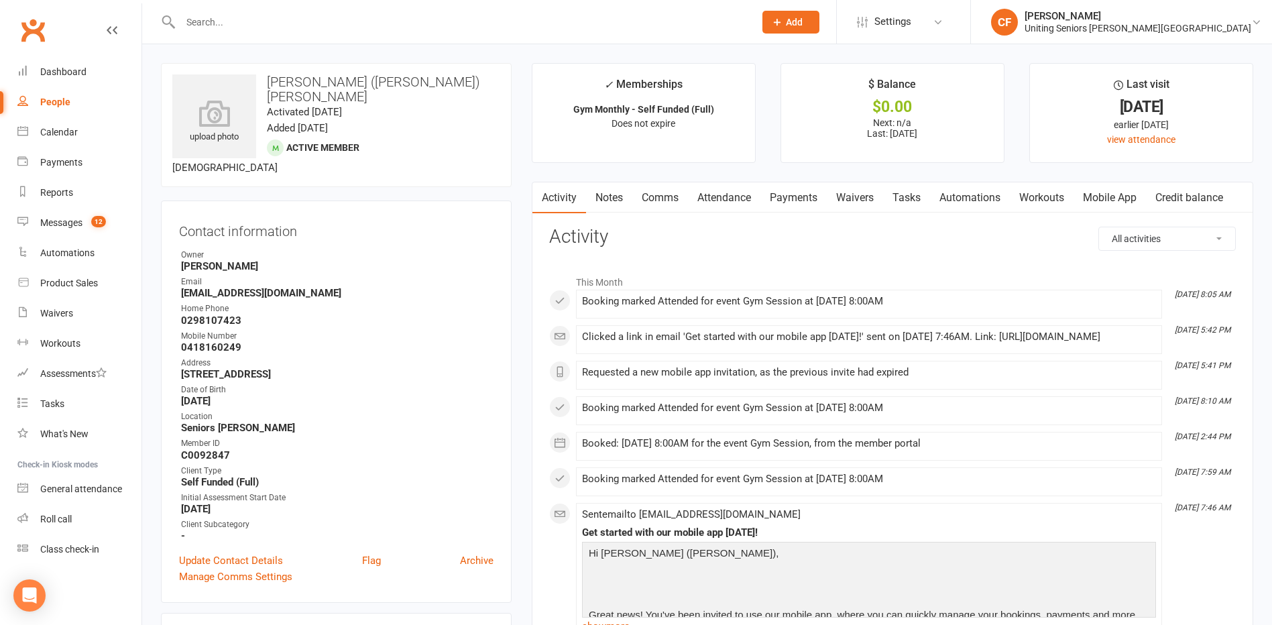
click at [1102, 194] on link "Mobile App" at bounding box center [1109, 197] width 72 height 31
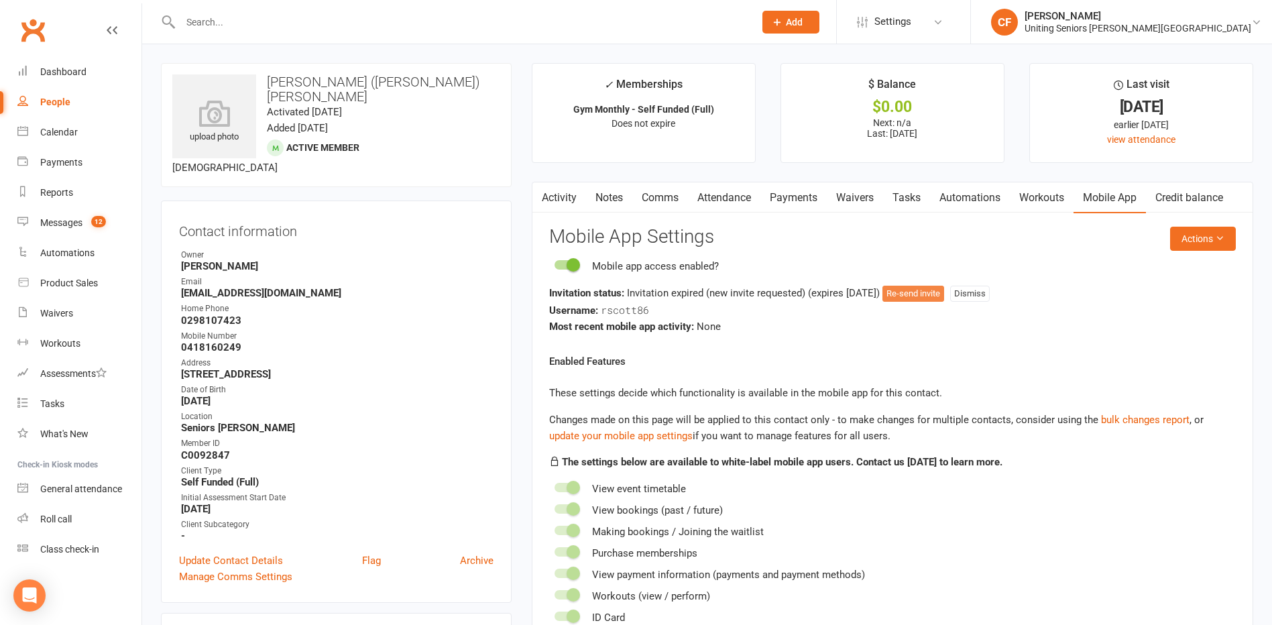
click at [937, 295] on button "Re-send invite" at bounding box center [913, 294] width 62 height 16
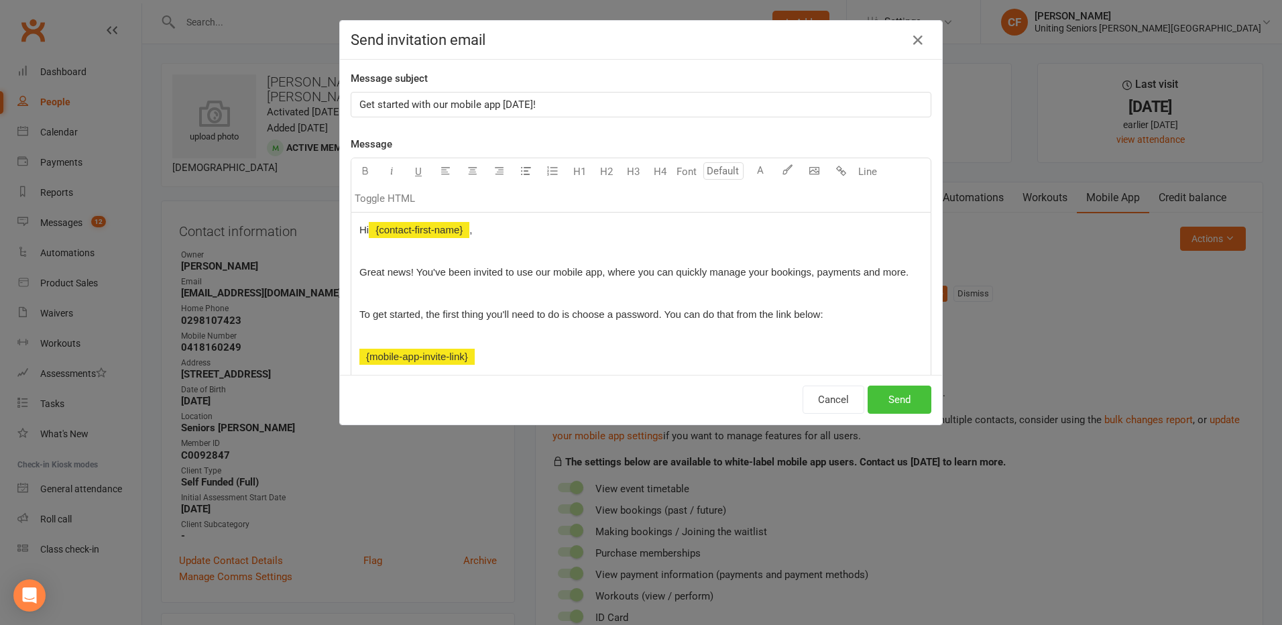
click at [894, 389] on button "Send" at bounding box center [900, 400] width 64 height 28
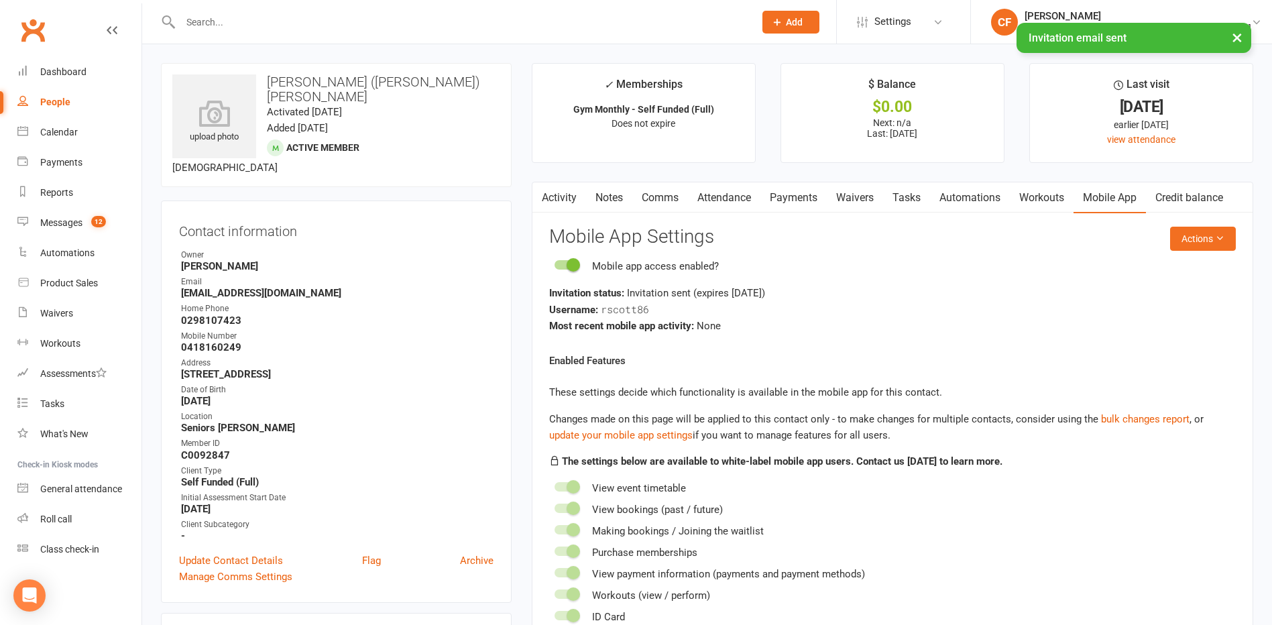
click at [225, 23] on input "text" at bounding box center [460, 22] width 569 height 19
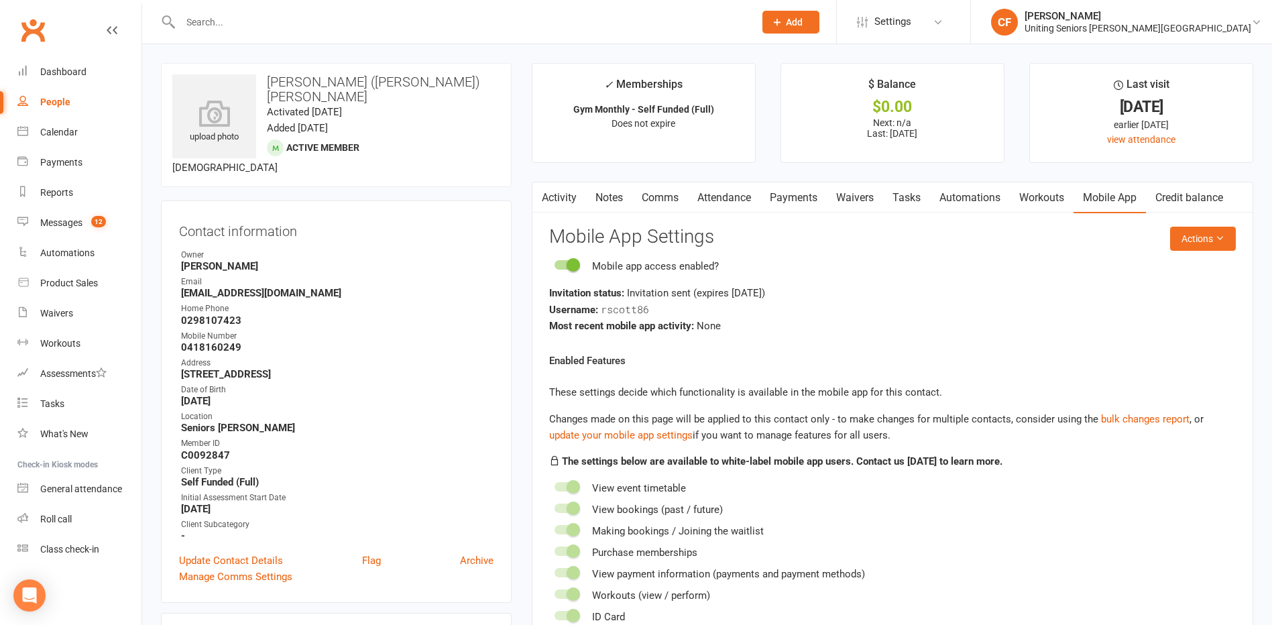
paste input "[PERSON_NAME]"
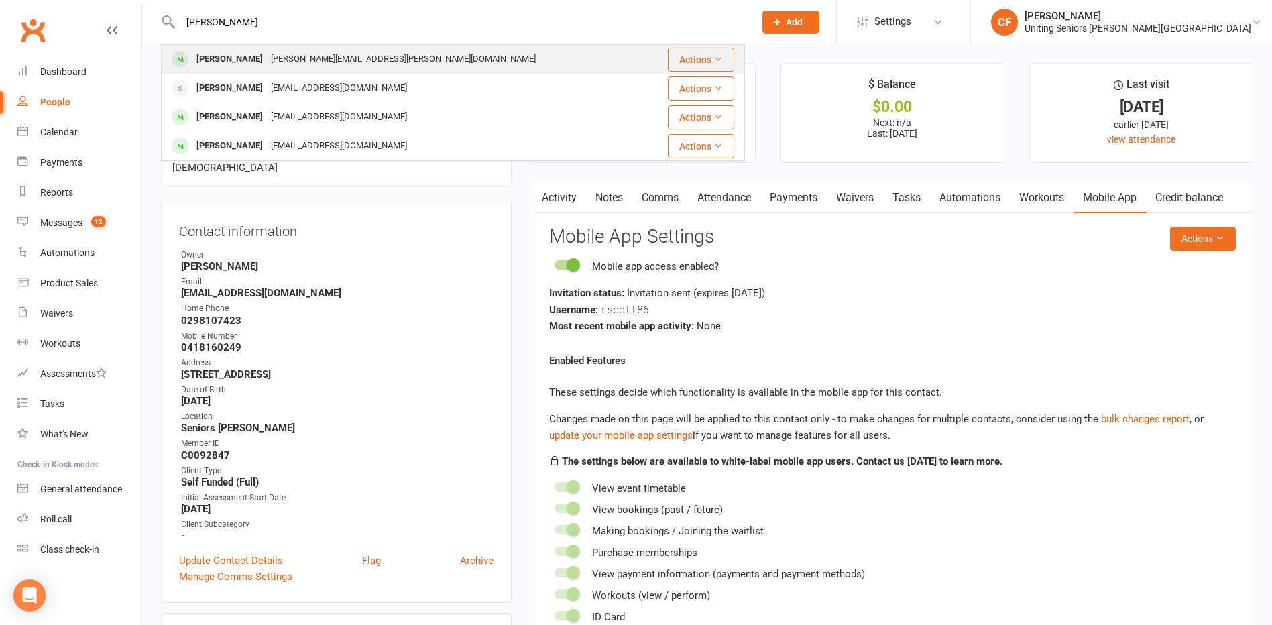
type input "[PERSON_NAME]"
click at [267, 62] on div "[PERSON_NAME][EMAIL_ADDRESS][PERSON_NAME][DOMAIN_NAME]" at bounding box center [403, 59] width 273 height 19
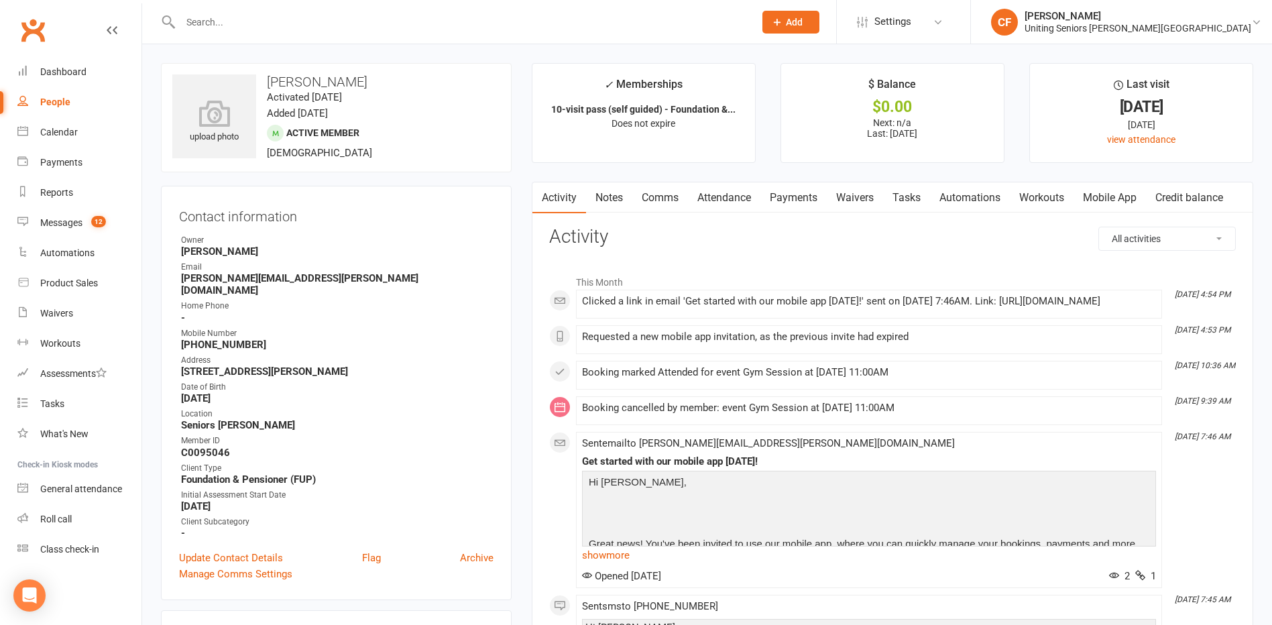
click at [1112, 190] on link "Mobile App" at bounding box center [1109, 197] width 72 height 31
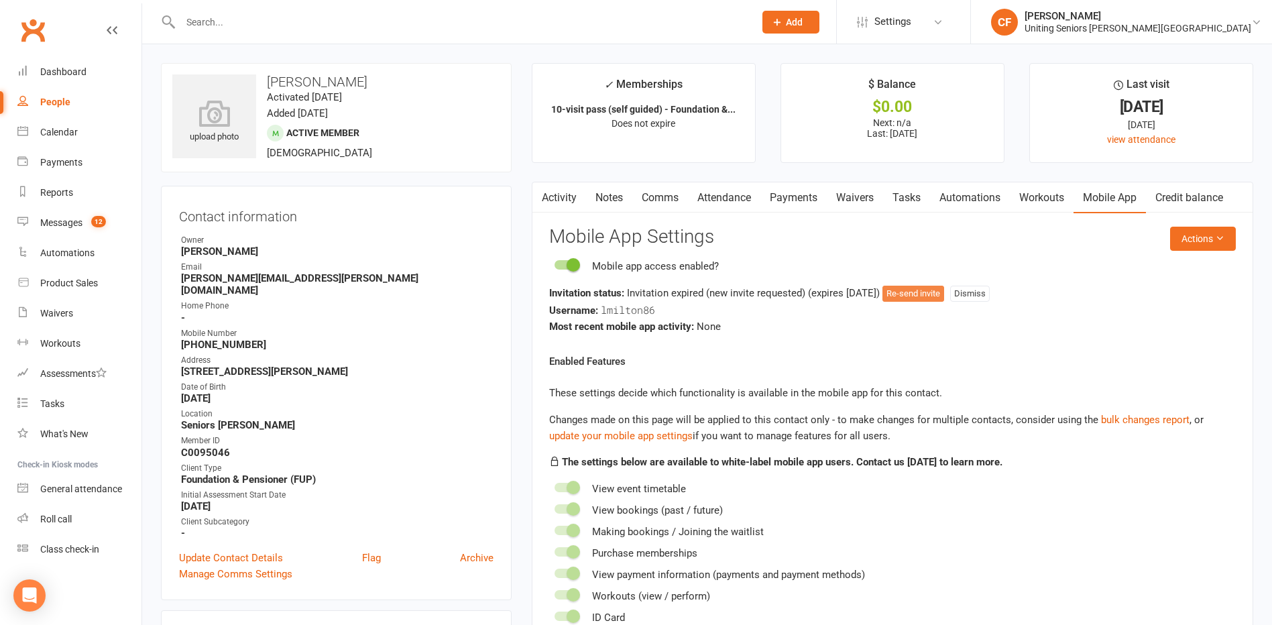
click at [932, 296] on button "Re-send invite" at bounding box center [913, 294] width 62 height 16
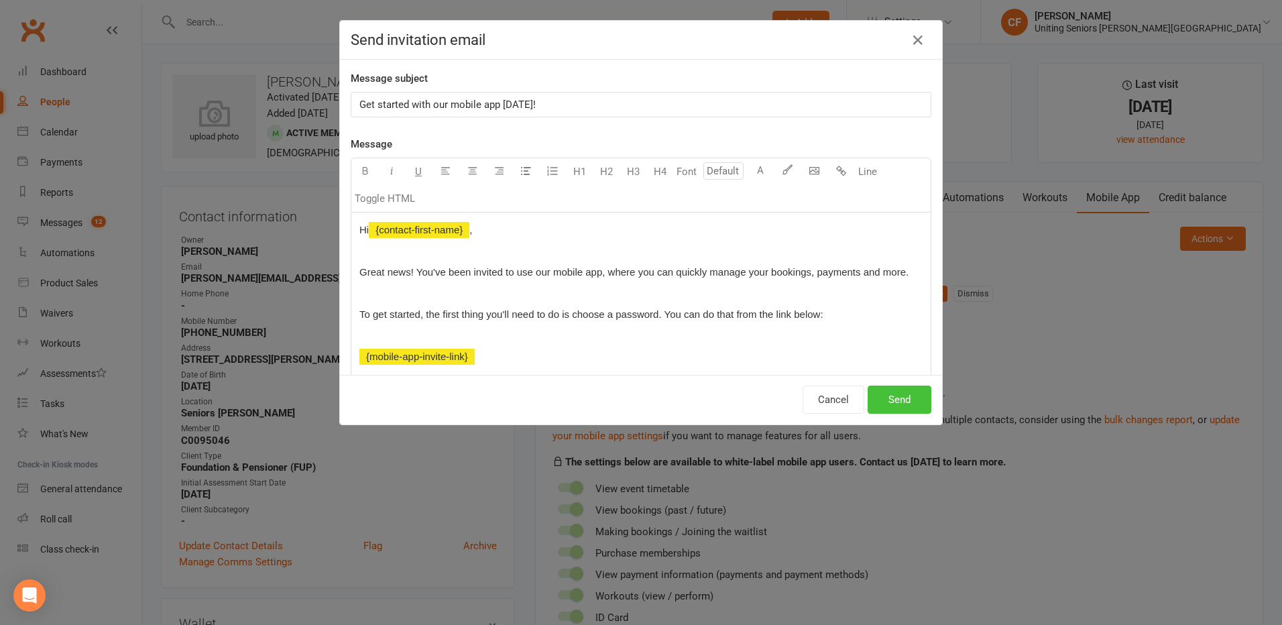
click at [891, 406] on button "Send" at bounding box center [900, 400] width 64 height 28
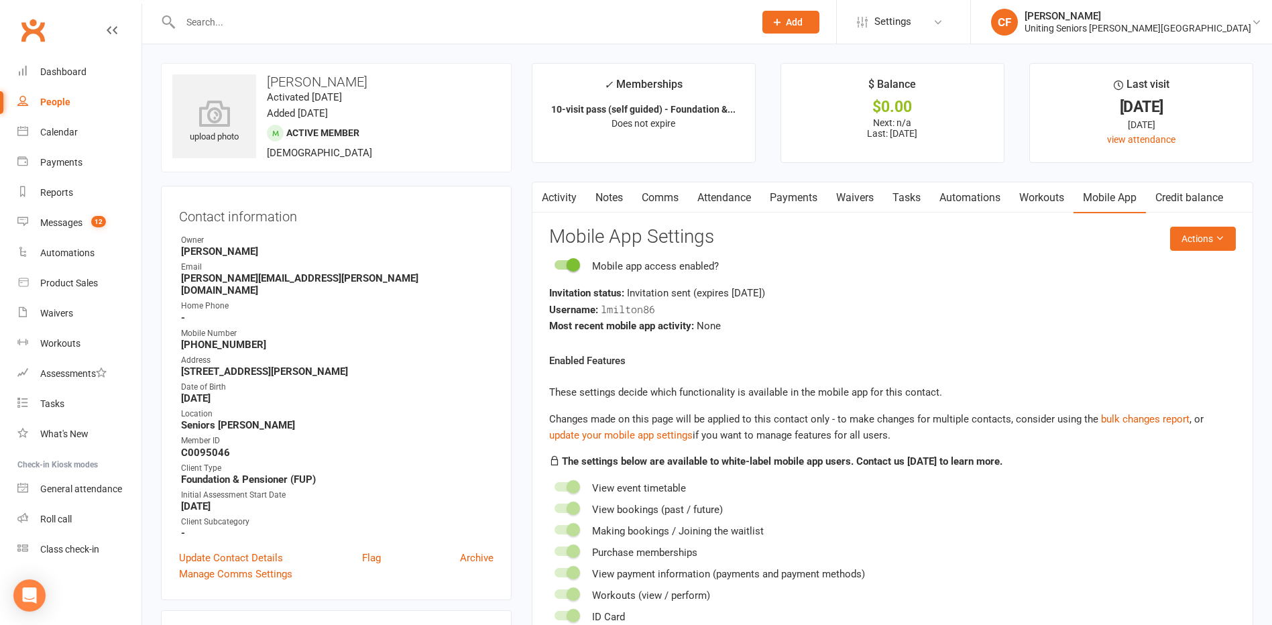
click at [414, 21] on input "text" at bounding box center [460, 22] width 569 height 19
paste input "[PERSON_NAME]"
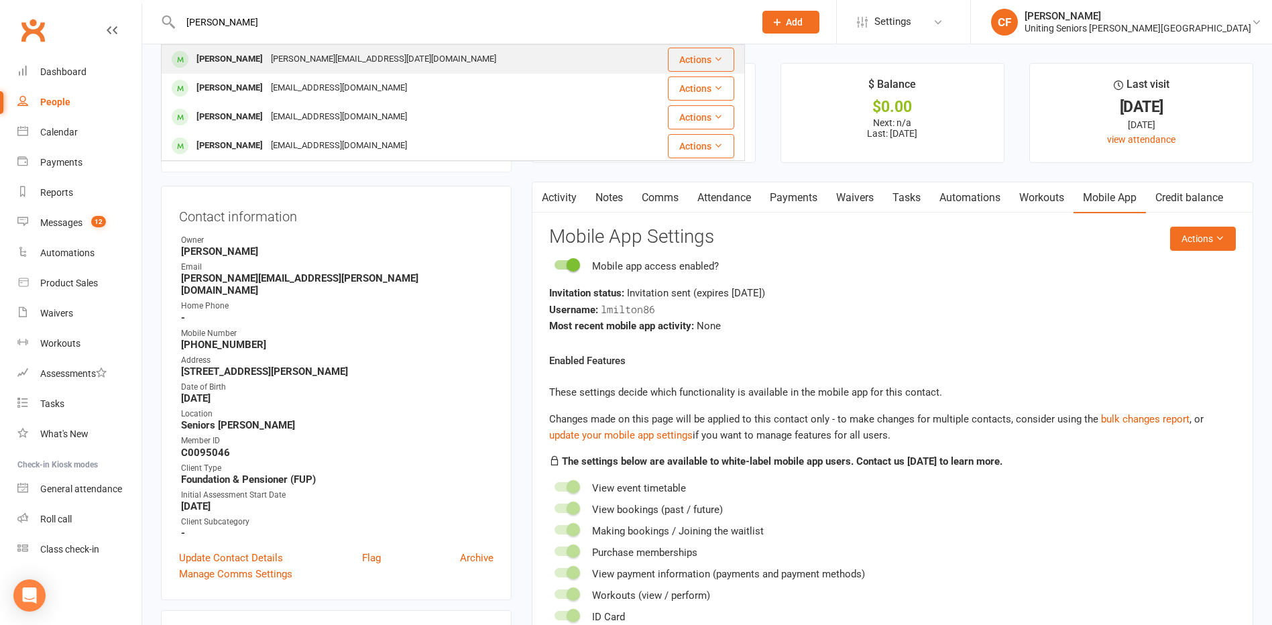
type input "[PERSON_NAME]"
click at [420, 54] on div "Janice Mackey [EMAIL_ADDRESS][DATE][DOMAIN_NAME]" at bounding box center [399, 59] width 475 height 27
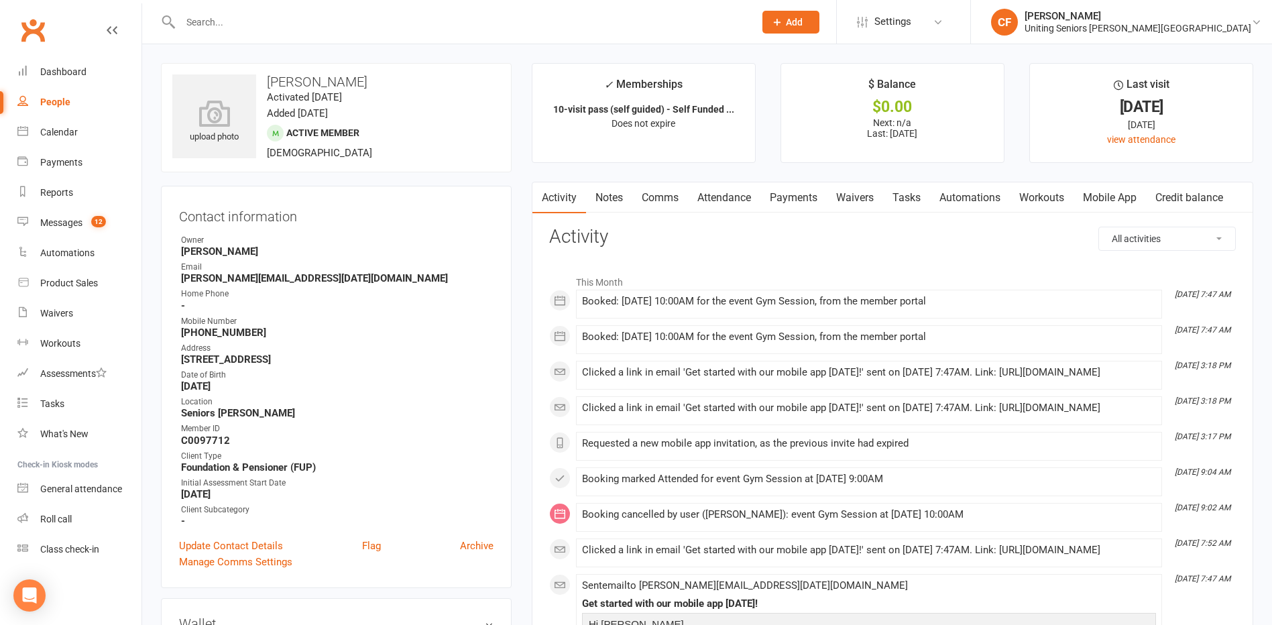
click at [1109, 201] on link "Mobile App" at bounding box center [1109, 197] width 72 height 31
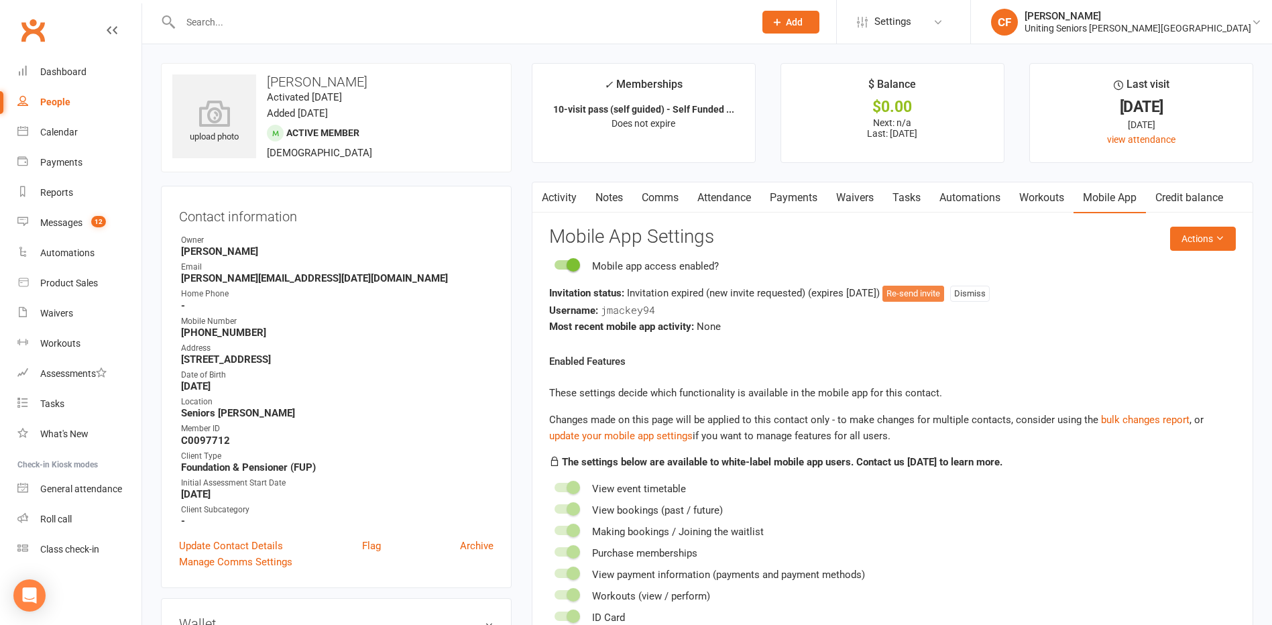
click at [944, 295] on button "Re-send invite" at bounding box center [913, 294] width 62 height 16
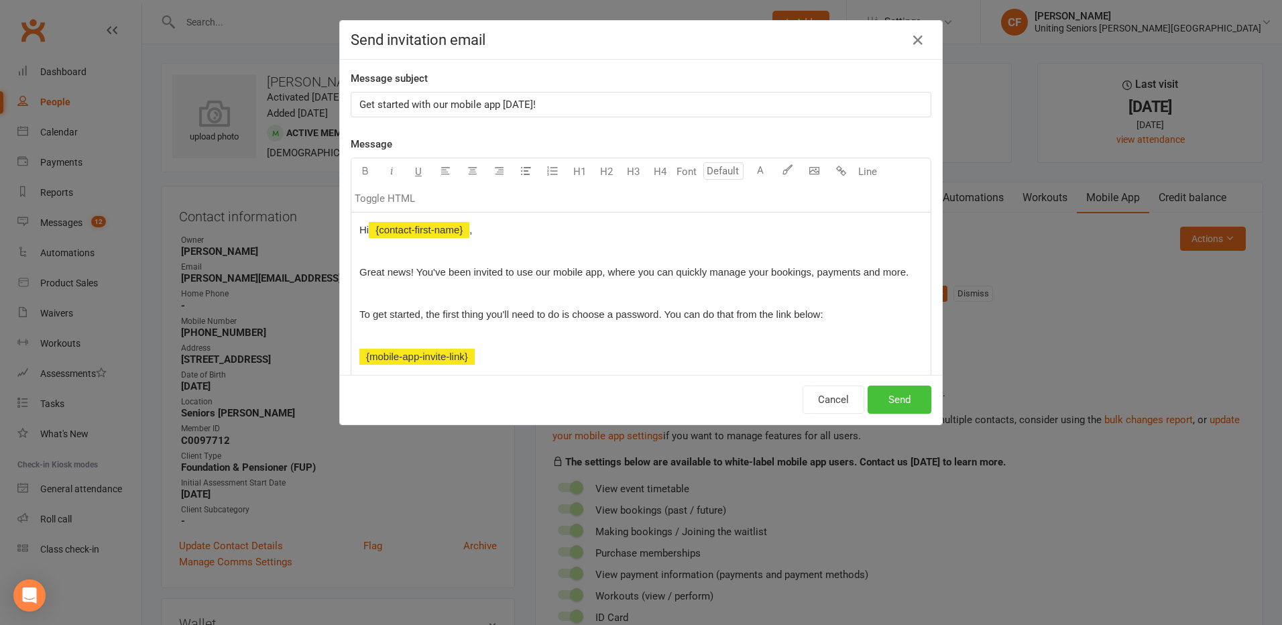
click at [880, 394] on button "Send" at bounding box center [900, 400] width 64 height 28
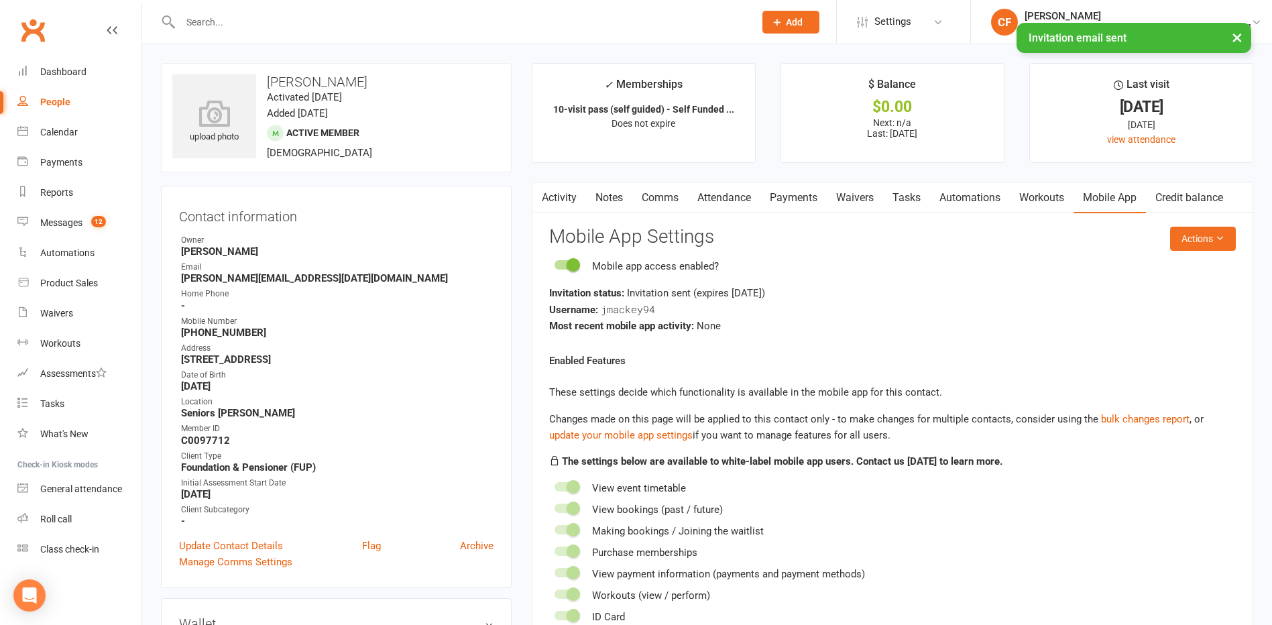
click at [254, 2] on div at bounding box center [453, 22] width 584 height 44
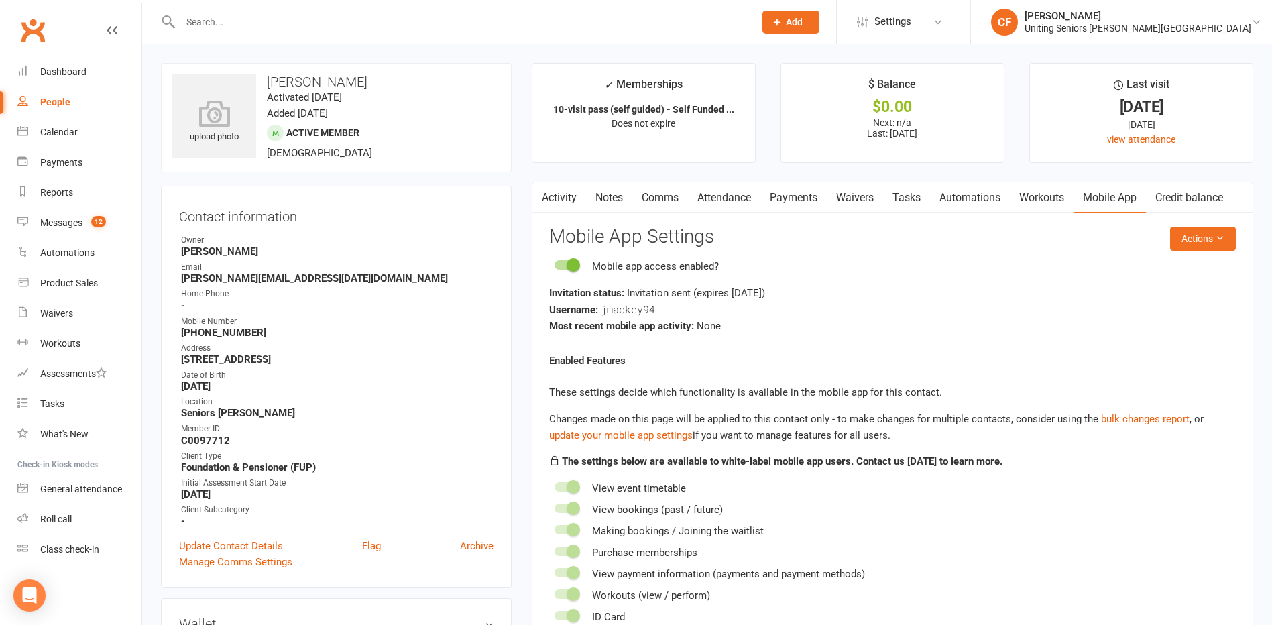
click at [253, 17] on input "text" at bounding box center [460, 22] width 569 height 19
paste input "[PERSON_NAME]"
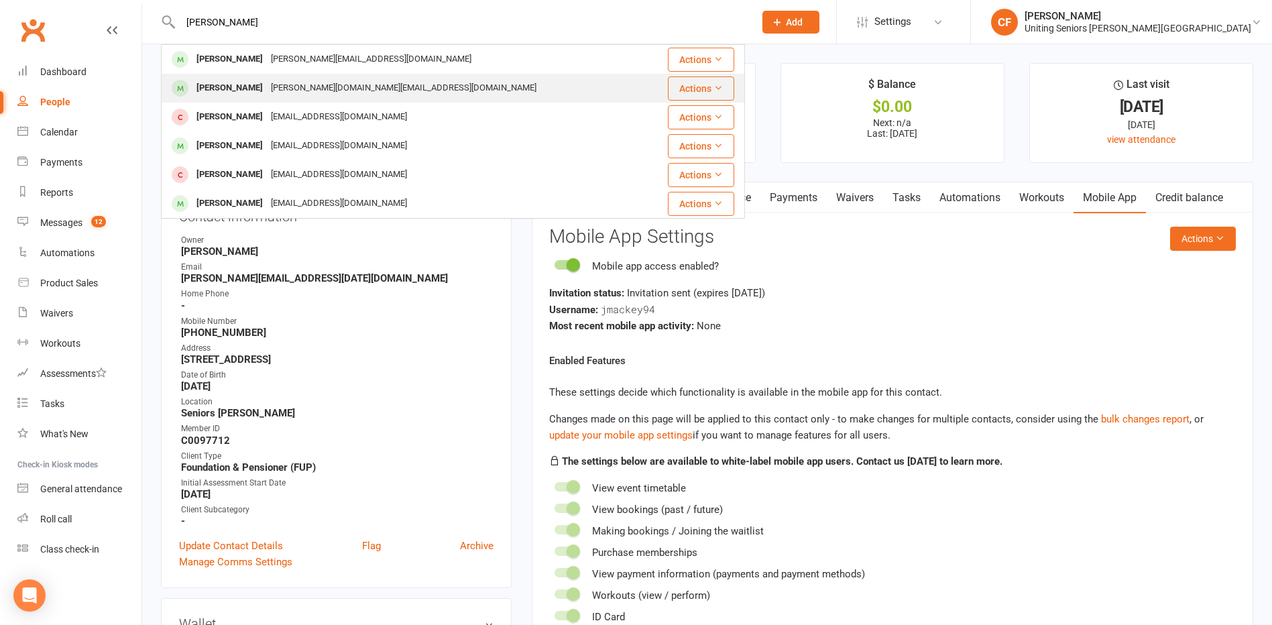
type input "[PERSON_NAME]"
click at [294, 89] on div "[PERSON_NAME][DOMAIN_NAME][EMAIL_ADDRESS][DOMAIN_NAME]" at bounding box center [404, 87] width 274 height 19
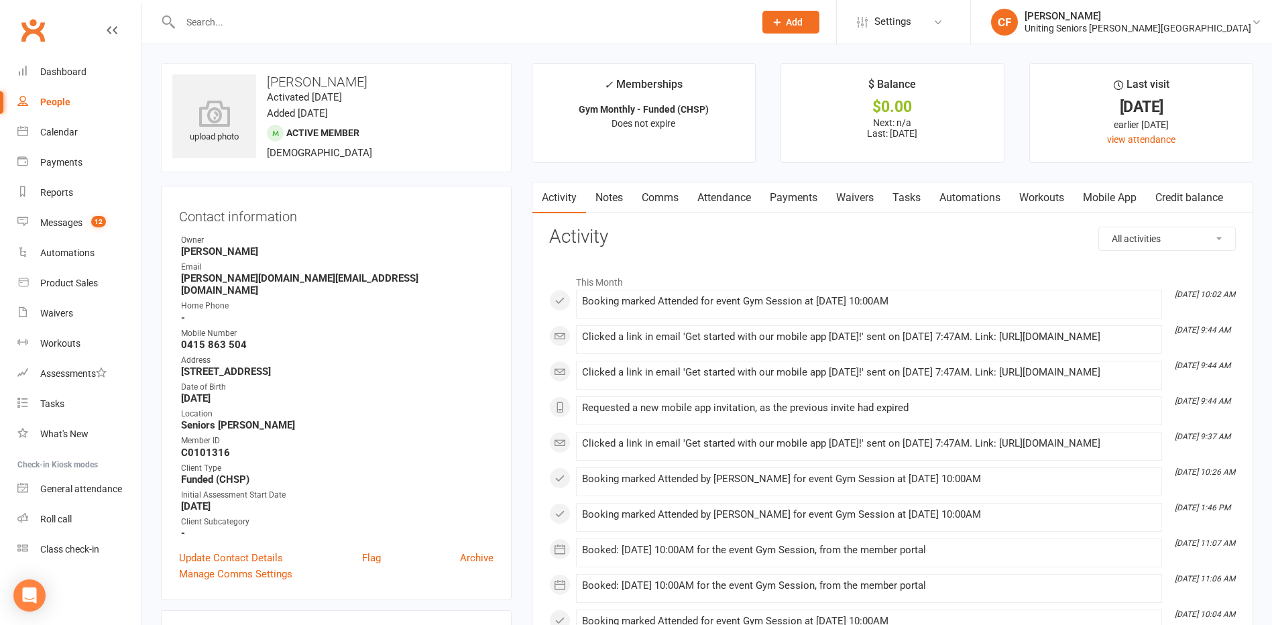
click at [1110, 207] on link "Mobile App" at bounding box center [1109, 197] width 72 height 31
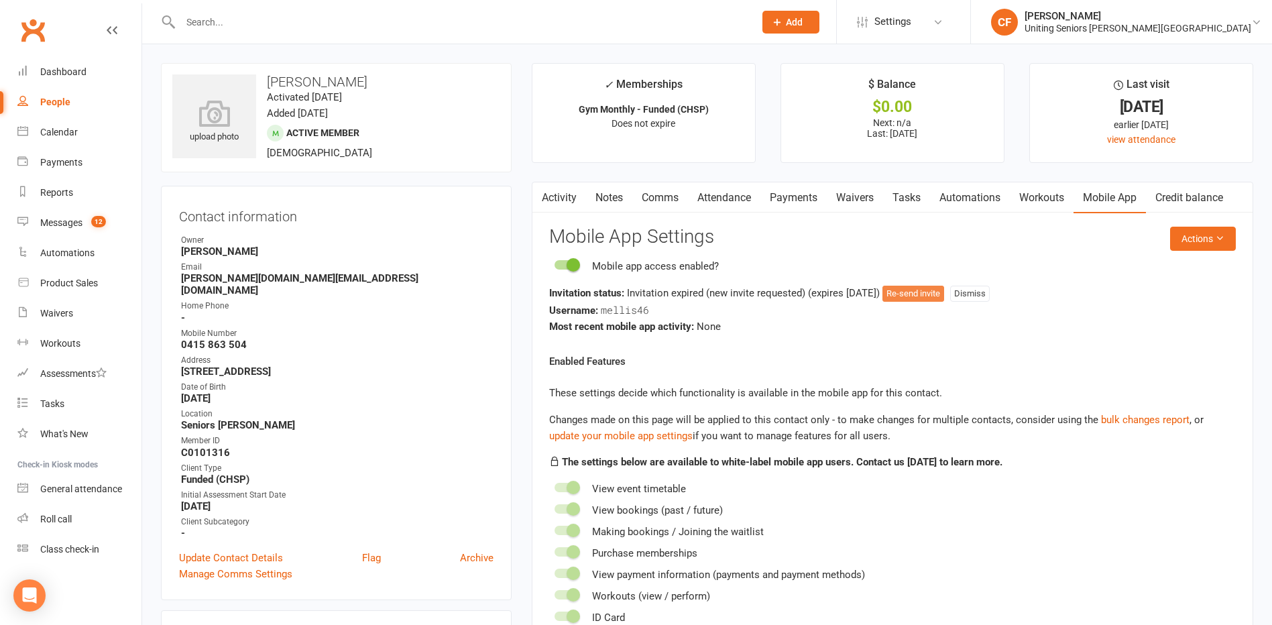
click at [929, 290] on button "Re-send invite" at bounding box center [913, 294] width 62 height 16
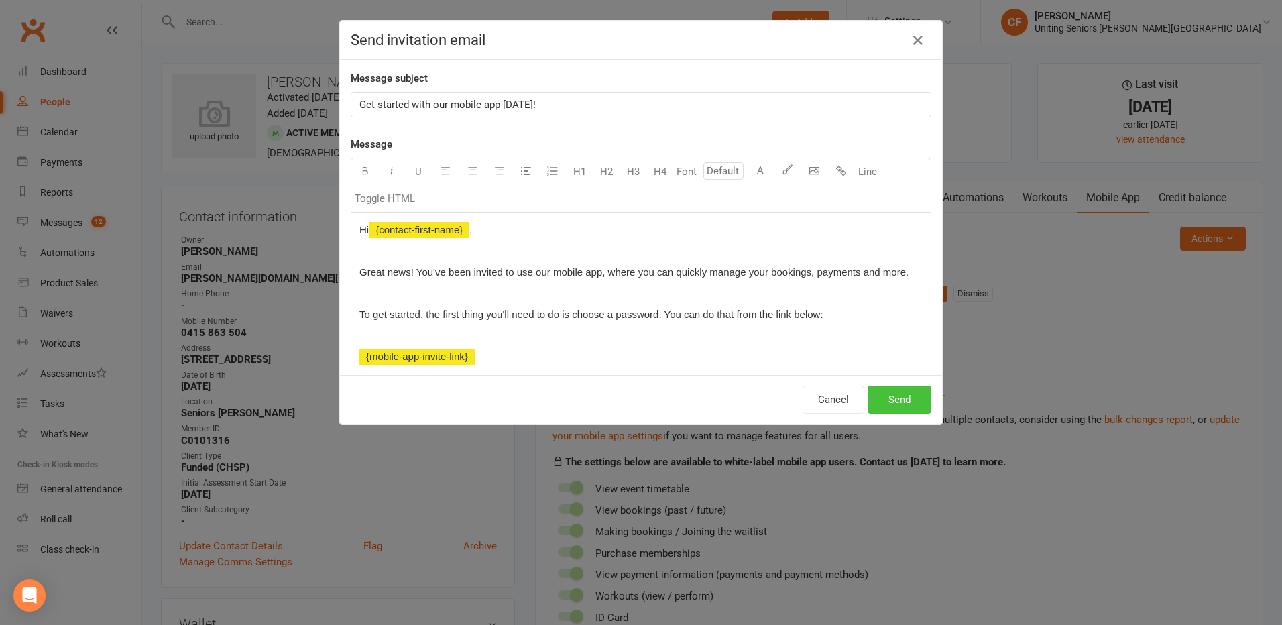
click at [908, 400] on button "Send" at bounding box center [900, 400] width 64 height 28
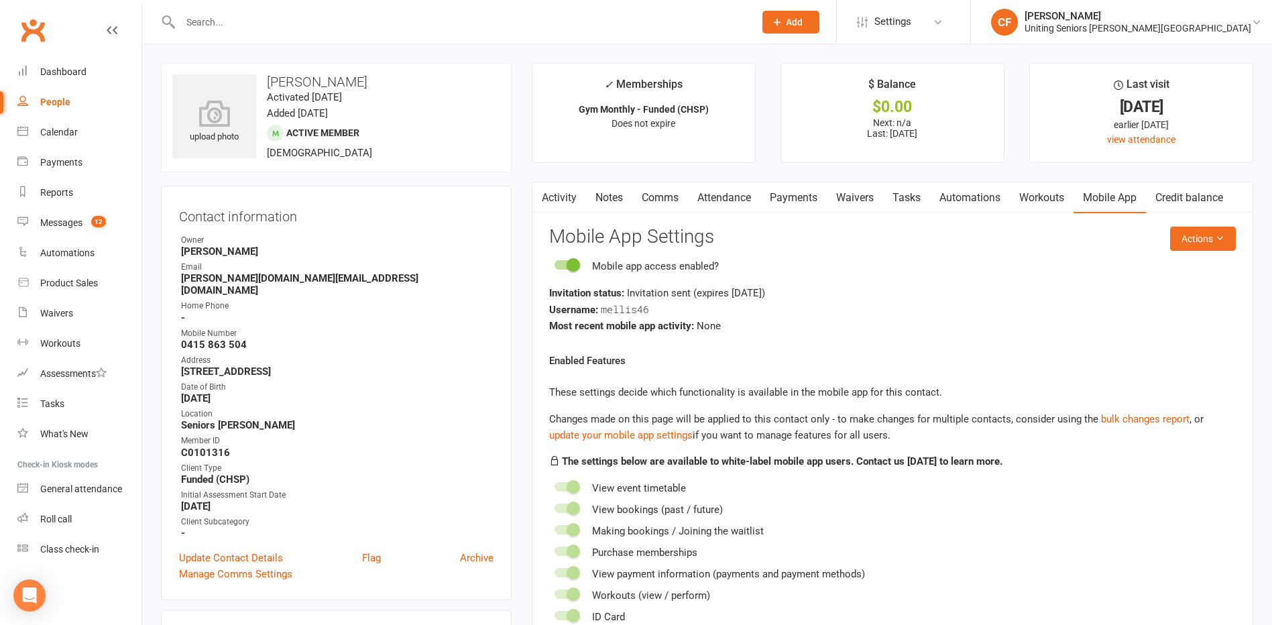
click at [282, 24] on input "text" at bounding box center [460, 22] width 569 height 19
paste input "[PERSON_NAME]"
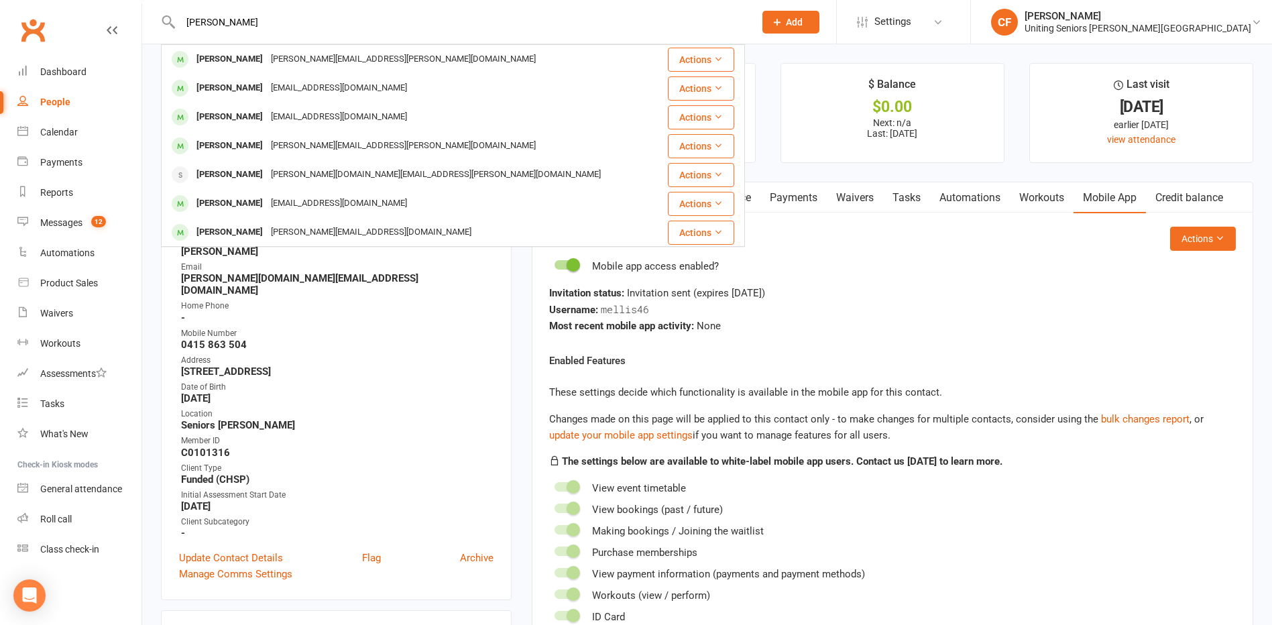
type input "[PERSON_NAME]"
click at [292, 55] on div "[PERSON_NAME][EMAIL_ADDRESS][PERSON_NAME][DOMAIN_NAME]" at bounding box center [403, 59] width 273 height 19
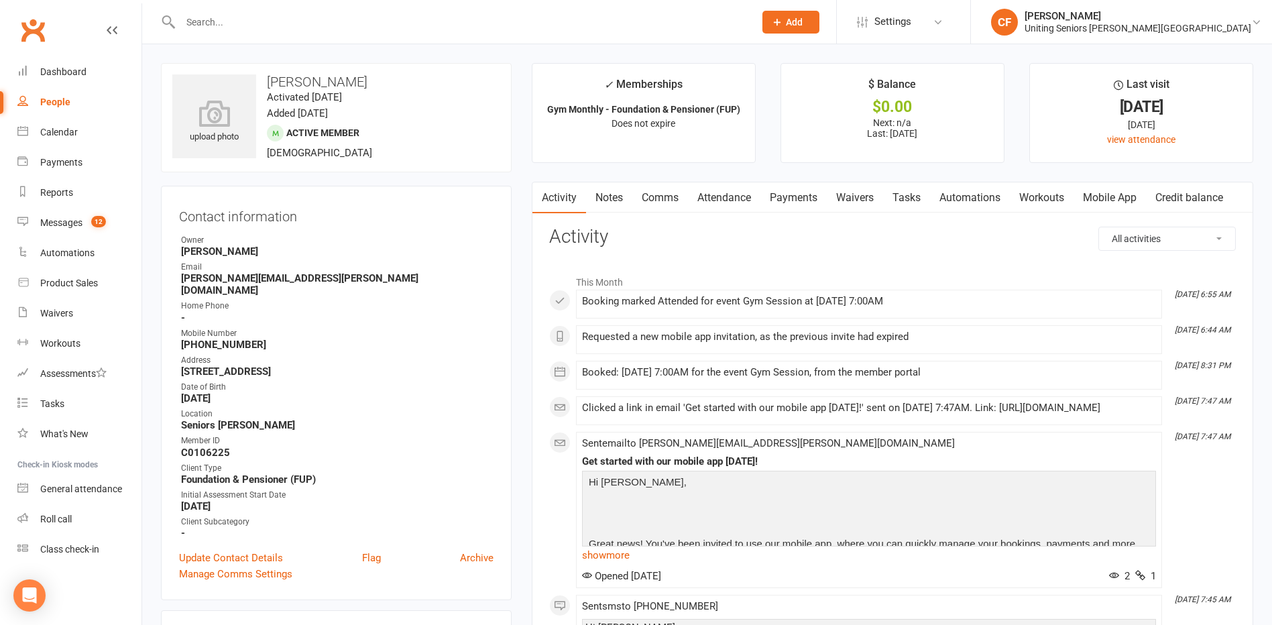
click at [1134, 199] on link "Mobile App" at bounding box center [1109, 197] width 72 height 31
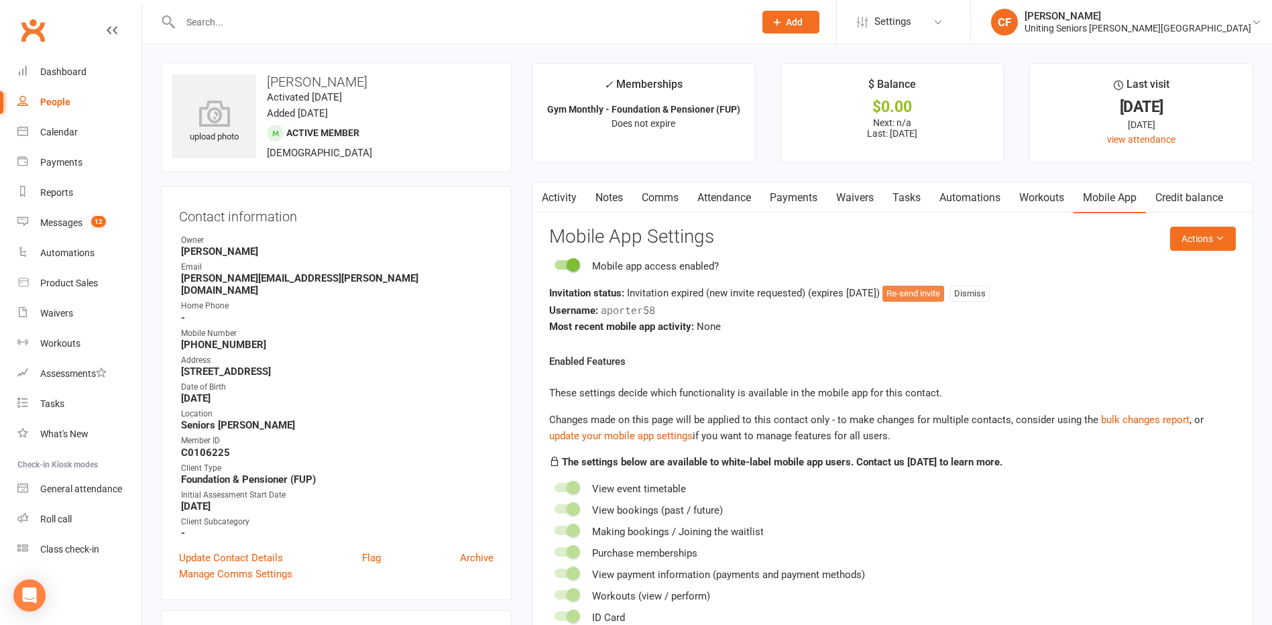
click at [914, 292] on button "Re-send invite" at bounding box center [913, 294] width 62 height 16
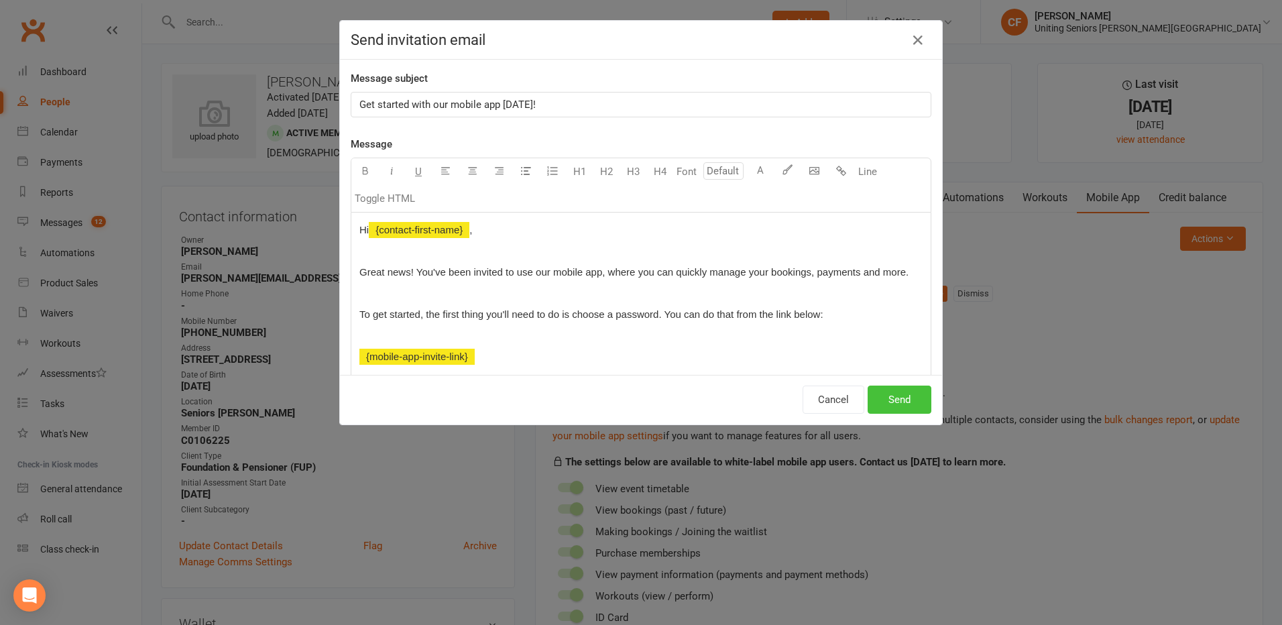
click at [902, 398] on button "Send" at bounding box center [900, 400] width 64 height 28
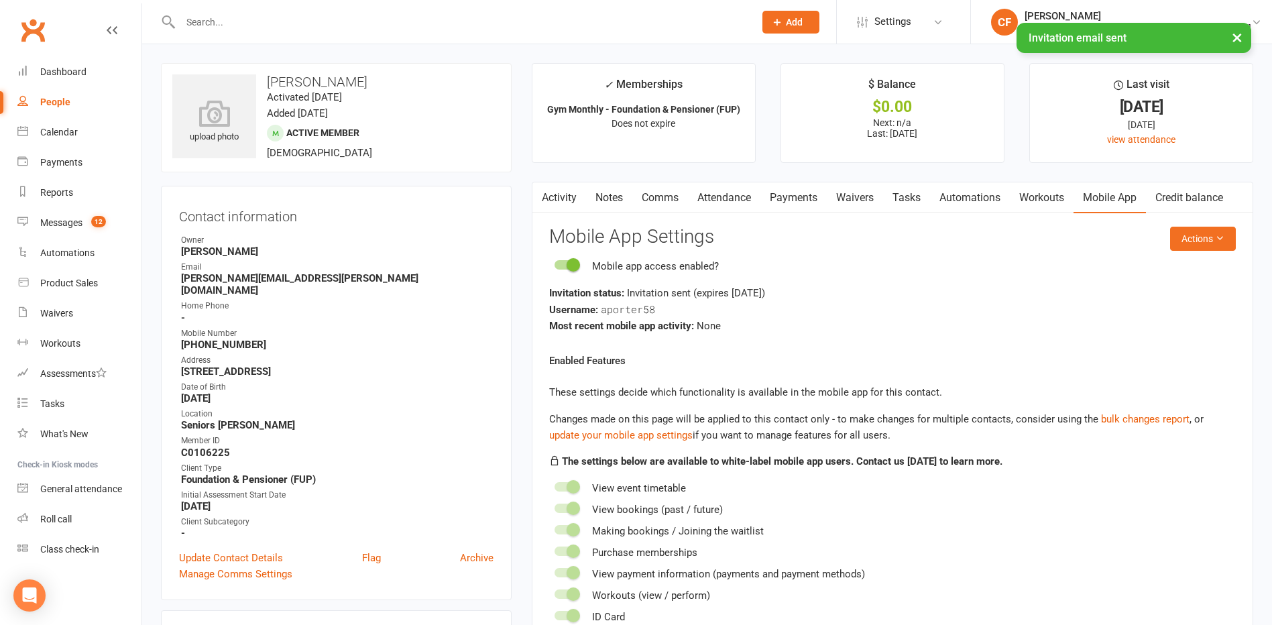
click at [255, 23] on div "× Invitation email sent" at bounding box center [627, 23] width 1254 height 0
click at [255, 22] on input "text" at bounding box center [460, 22] width 569 height 19
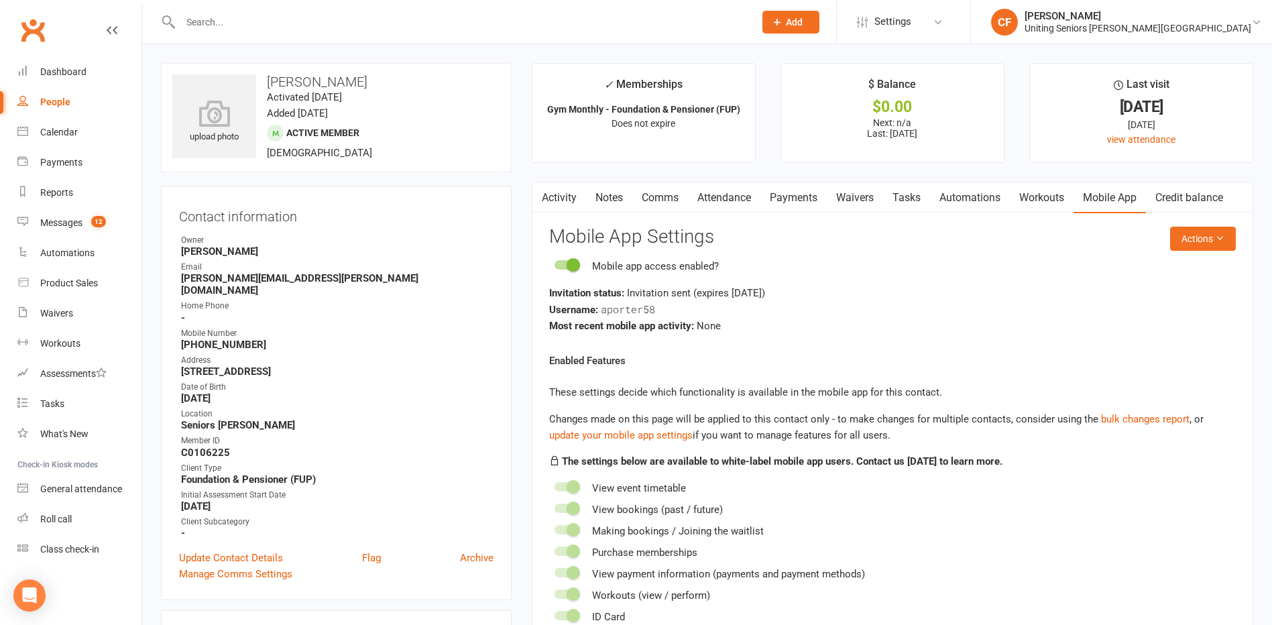
paste input "Cellier"
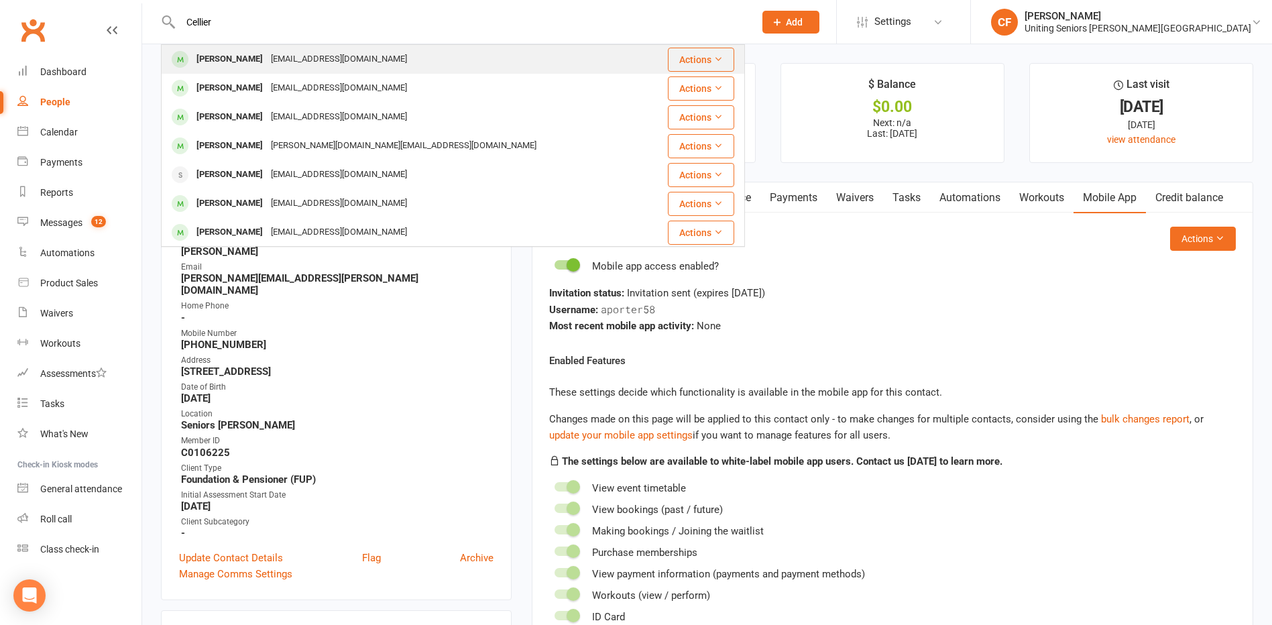
type input "Cellier"
click at [267, 60] on div "[EMAIL_ADDRESS][DOMAIN_NAME]" at bounding box center [339, 59] width 144 height 19
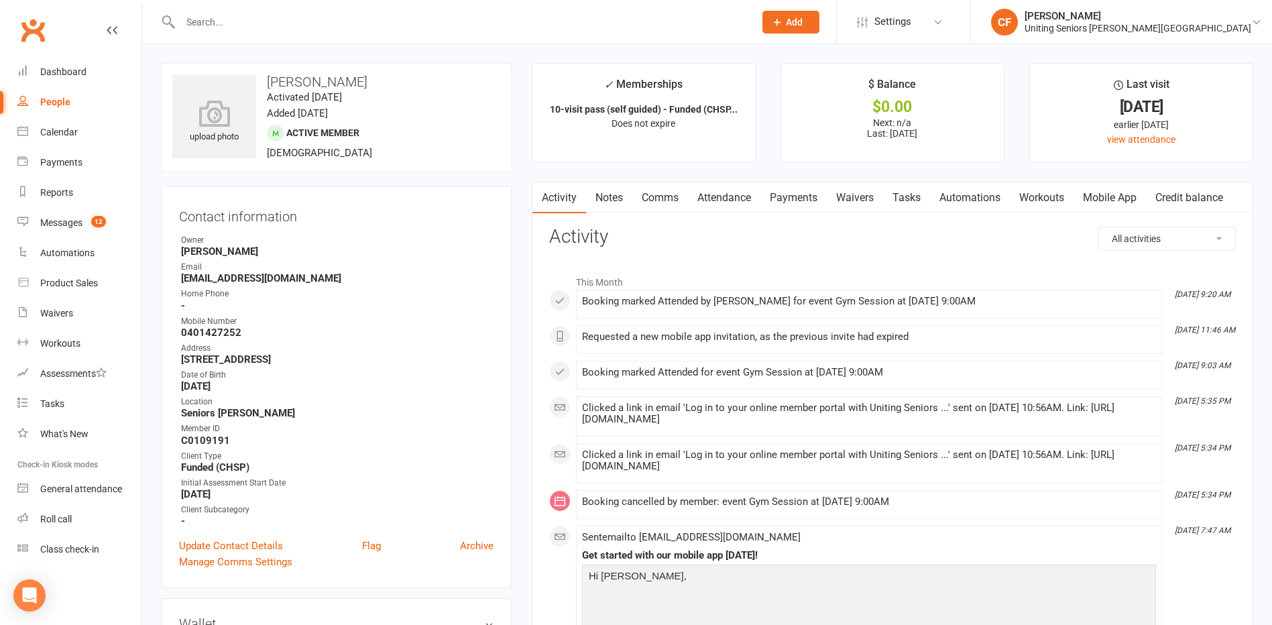
click at [1116, 203] on link "Mobile App" at bounding box center [1109, 197] width 72 height 31
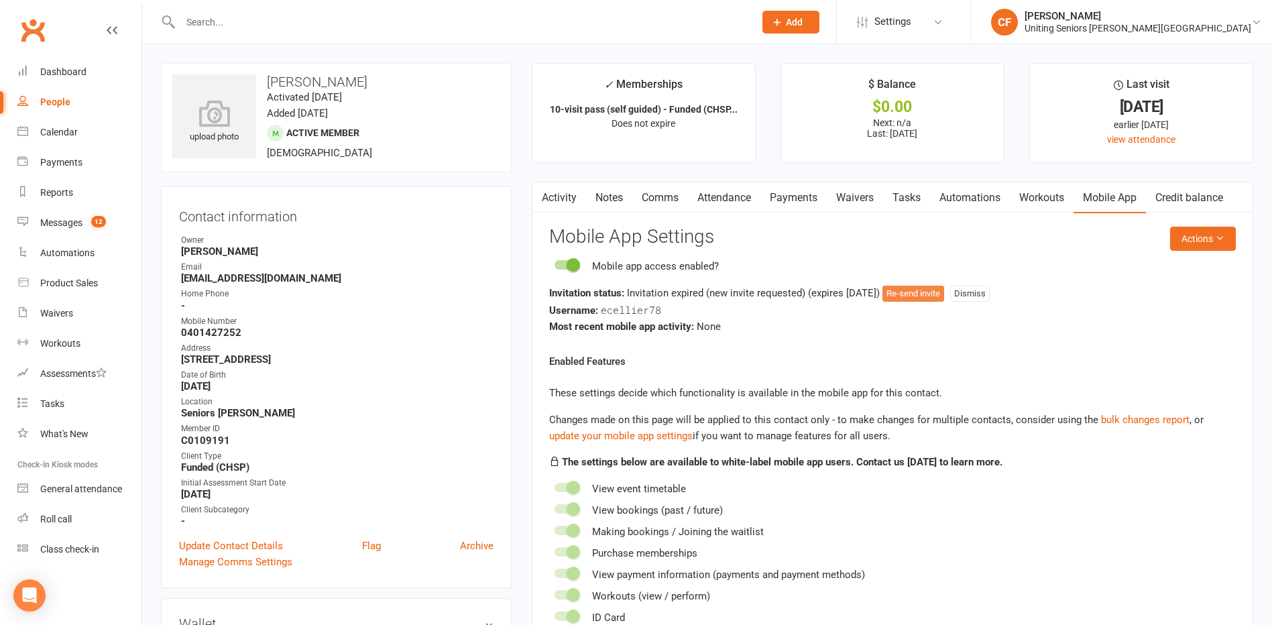
click at [927, 293] on button "Re-send invite" at bounding box center [913, 294] width 62 height 16
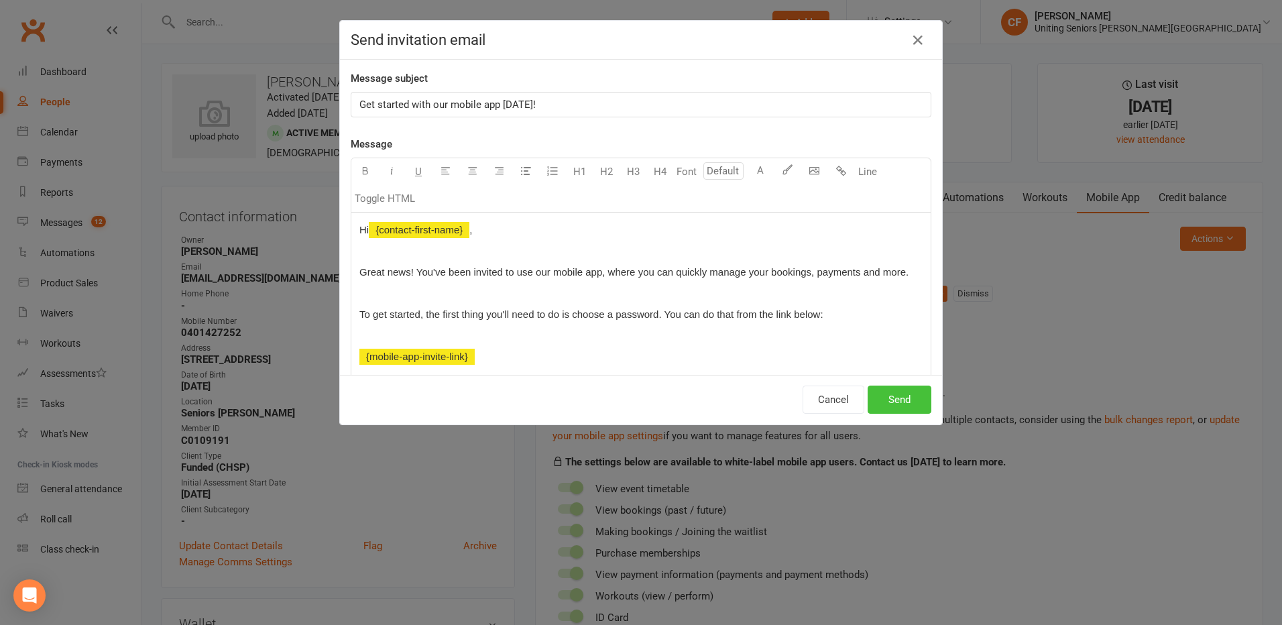
click at [906, 395] on button "Send" at bounding box center [900, 400] width 64 height 28
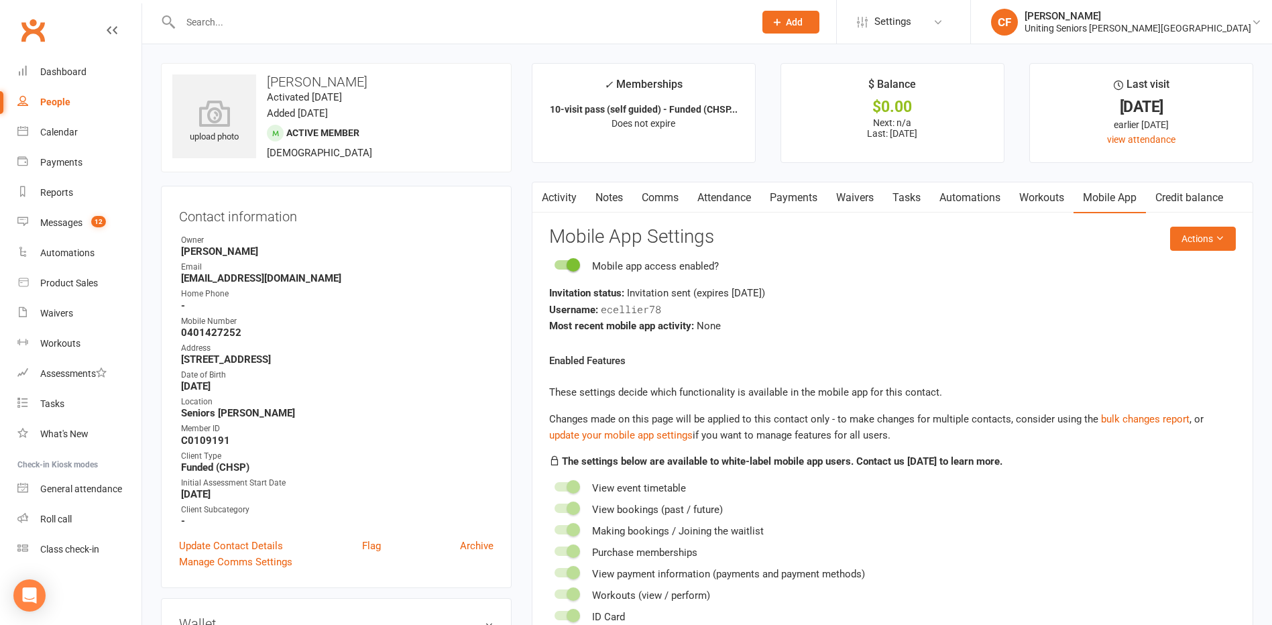
click at [311, 19] on input "text" at bounding box center [460, 22] width 569 height 19
paste input "[PERSON_NAME]"
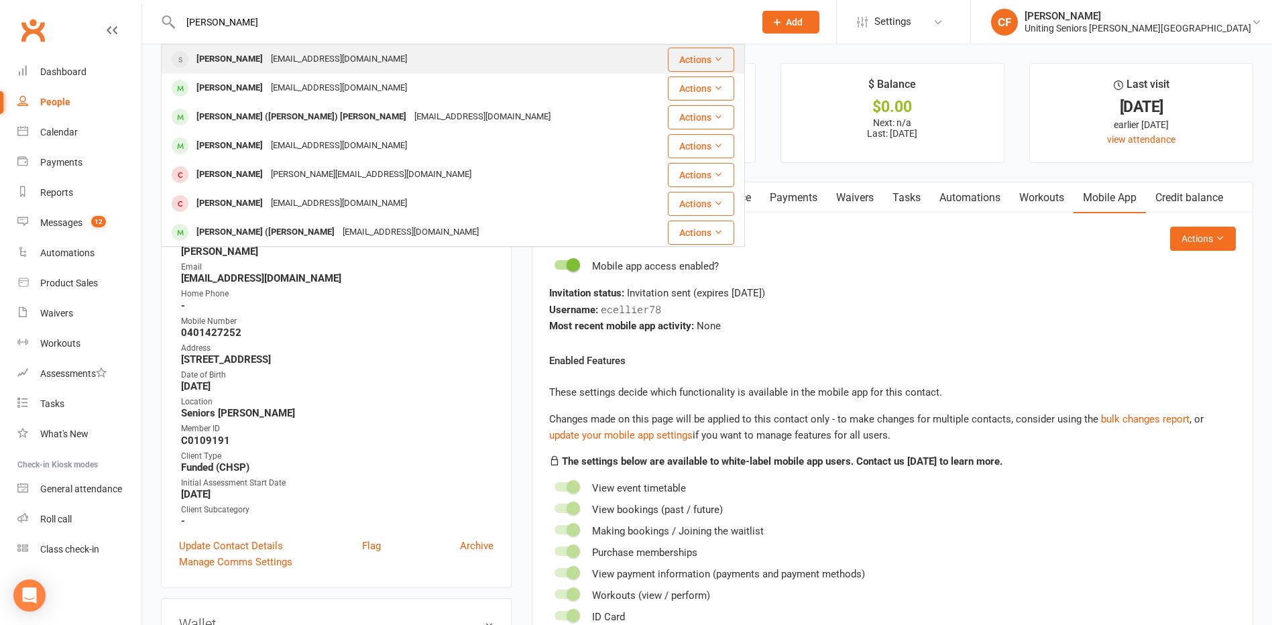
type input "[PERSON_NAME]"
click at [306, 63] on div "[EMAIL_ADDRESS][DOMAIN_NAME]" at bounding box center [339, 59] width 144 height 19
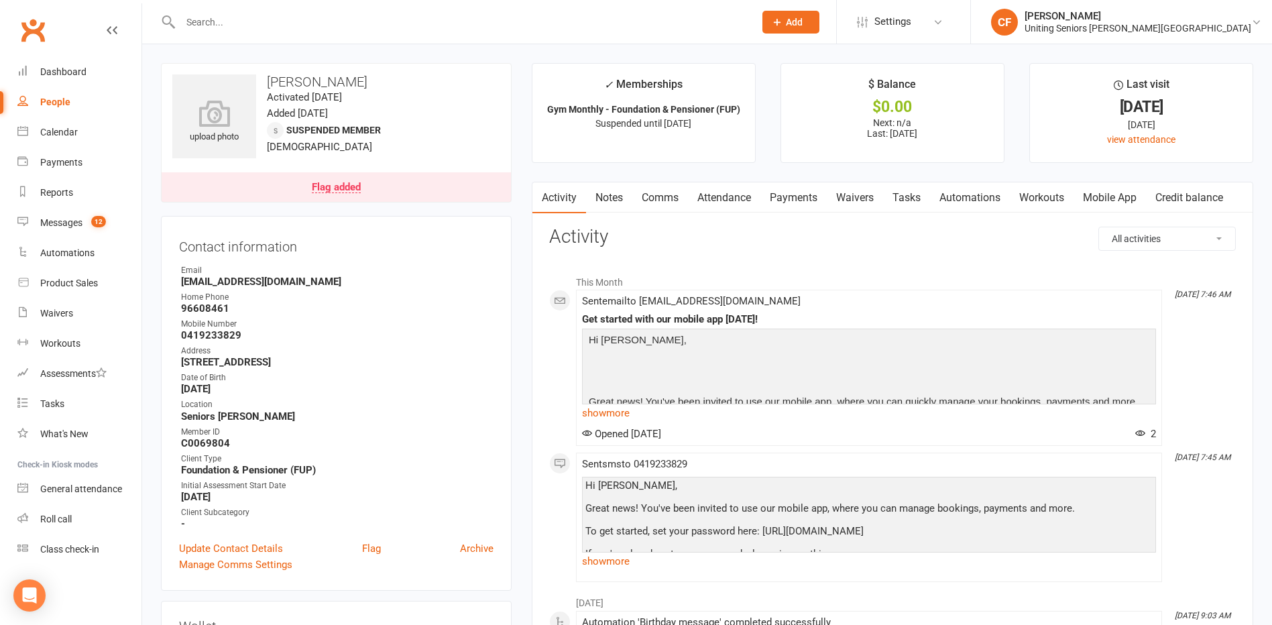
click at [216, 25] on input "text" at bounding box center [460, 22] width 569 height 19
paste input "[GEOGRAPHIC_DATA]"
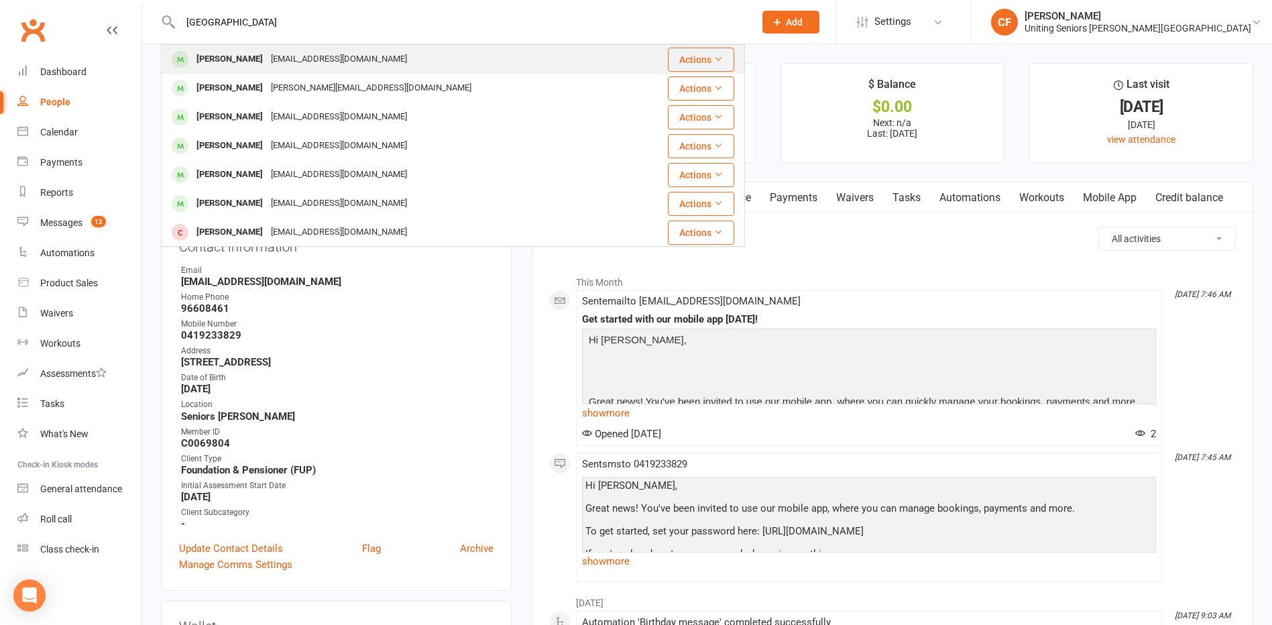
type input "[GEOGRAPHIC_DATA]"
click at [251, 59] on div "[PERSON_NAME]" at bounding box center [229, 59] width 74 height 19
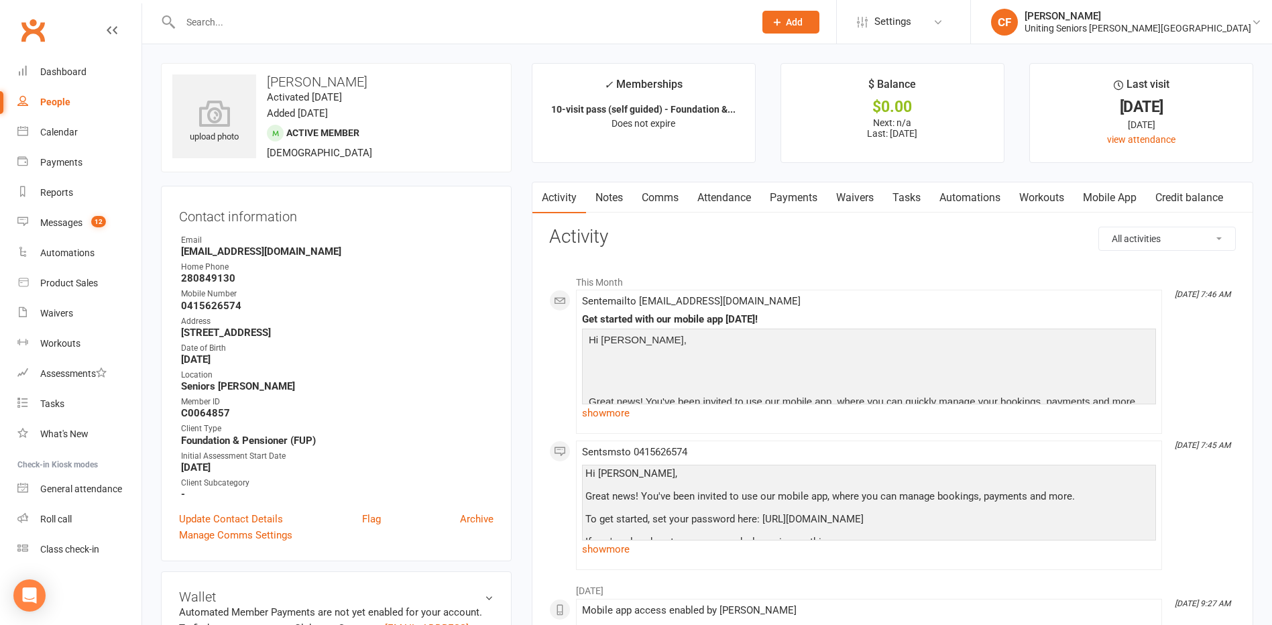
click at [1136, 198] on link "Mobile App" at bounding box center [1109, 197] width 72 height 31
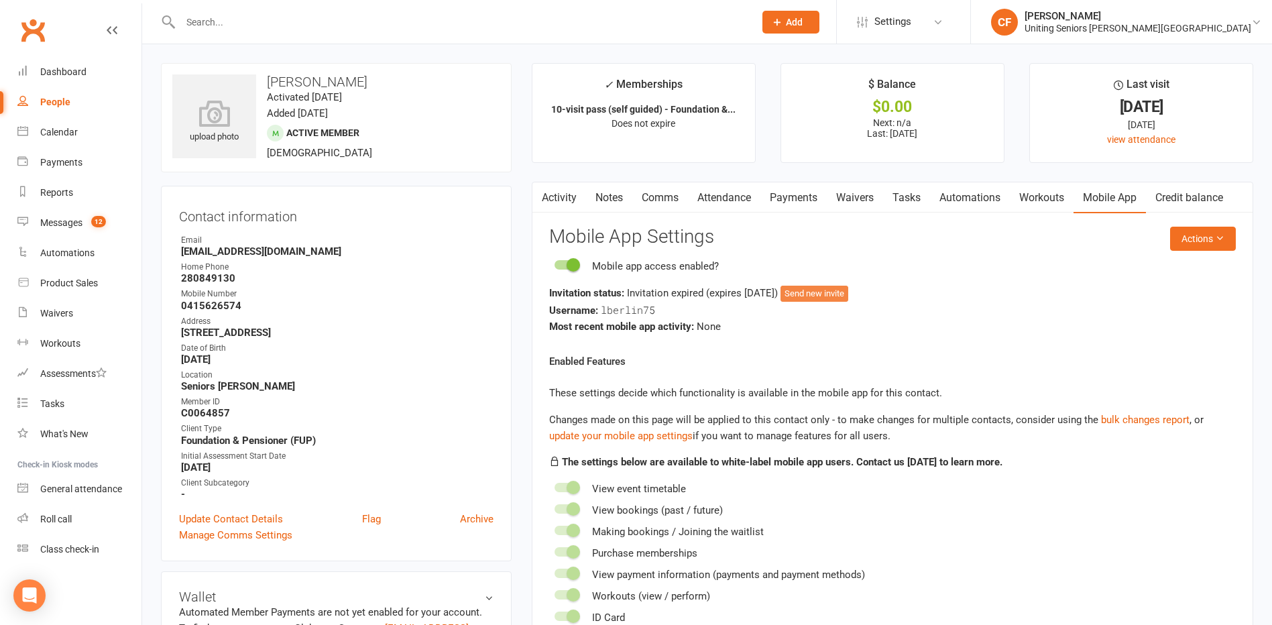
click at [837, 289] on button "Send new invite" at bounding box center [814, 294] width 68 height 16
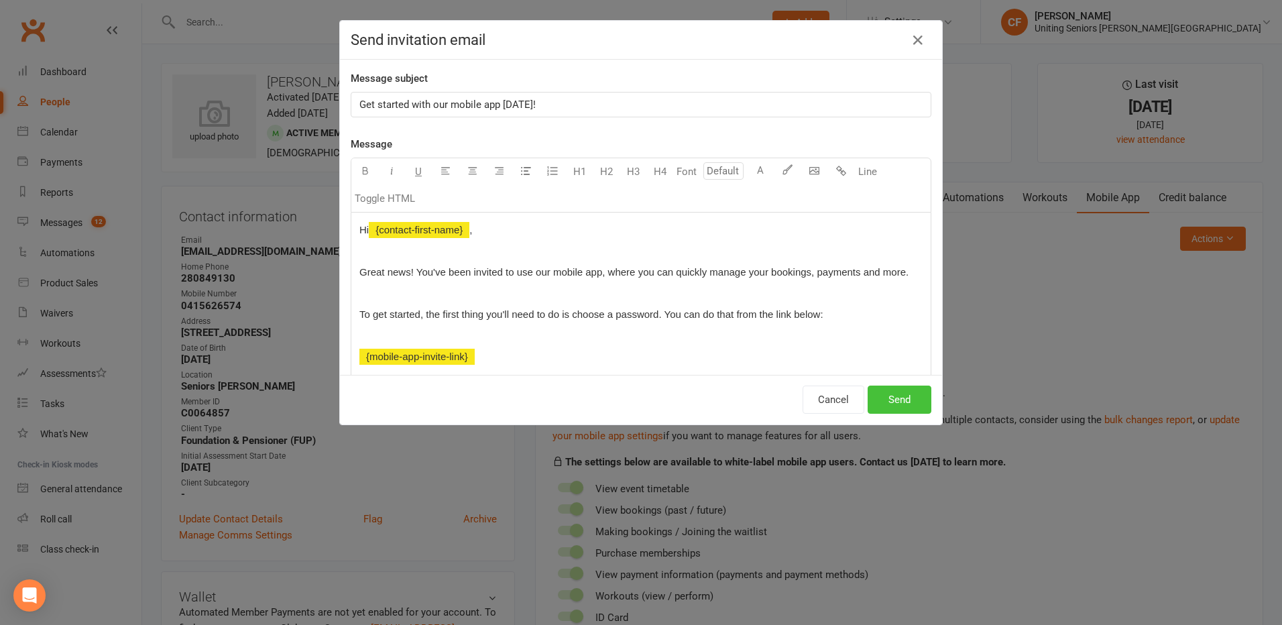
click at [892, 398] on button "Send" at bounding box center [900, 400] width 64 height 28
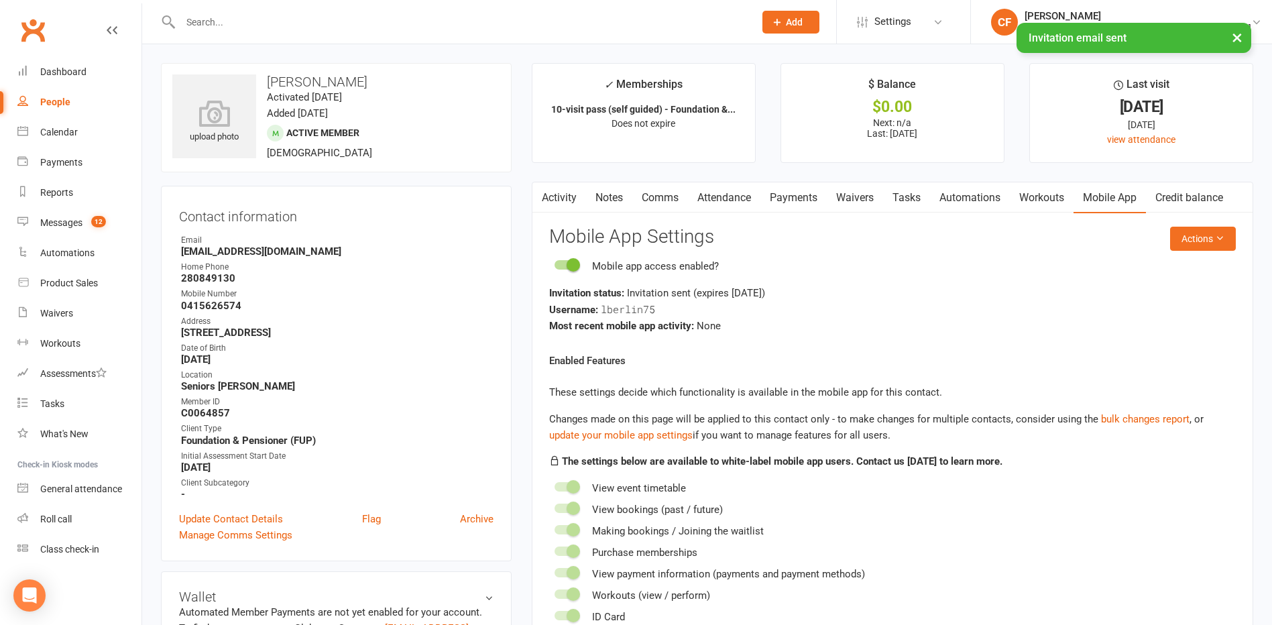
click at [259, 17] on input "text" at bounding box center [460, 22] width 569 height 19
paste input "[PERSON_NAME]"
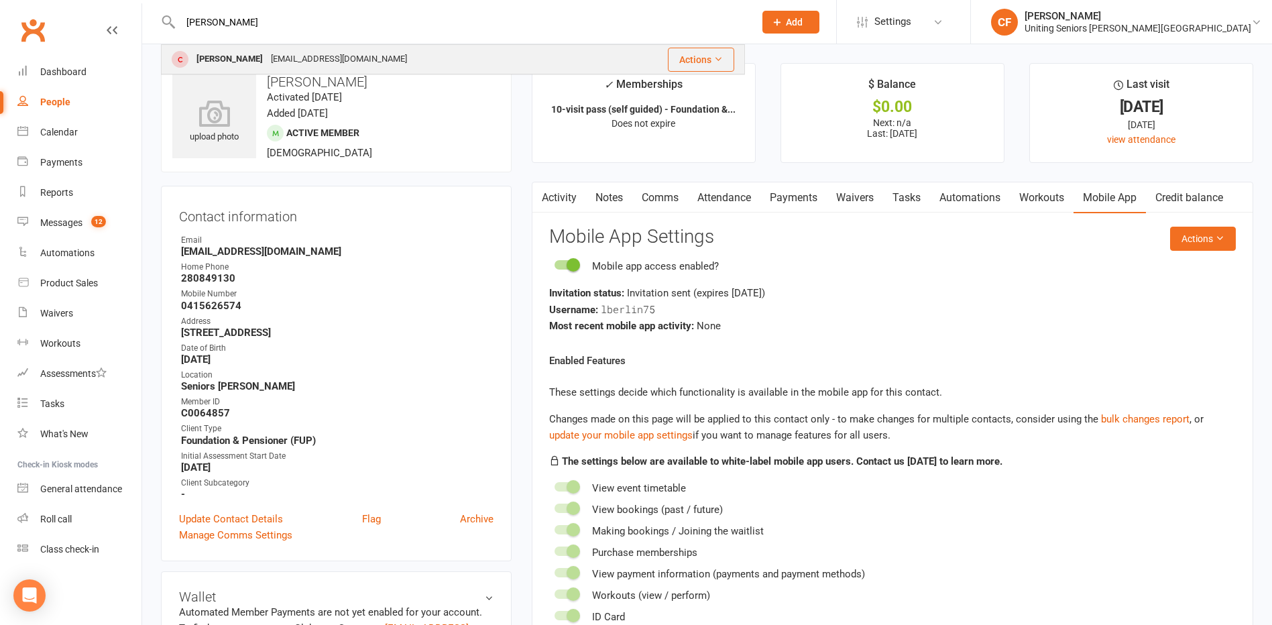
type input "[PERSON_NAME]"
click at [269, 50] on div "[EMAIL_ADDRESS][DOMAIN_NAME]" at bounding box center [339, 59] width 144 height 19
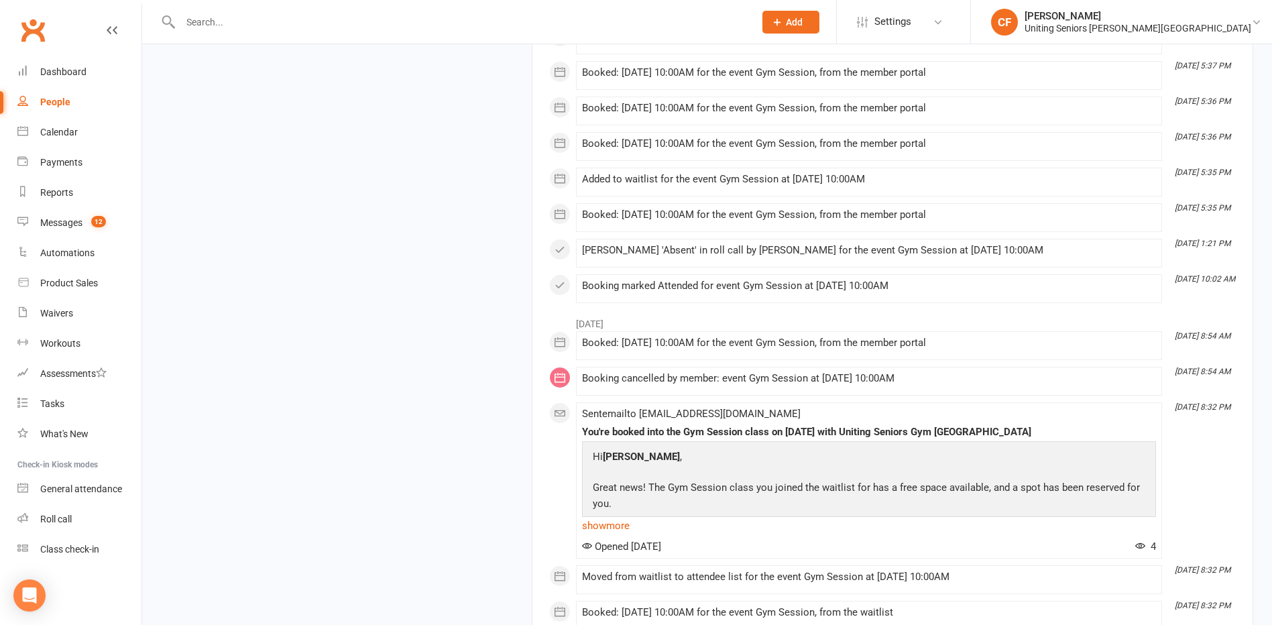
scroll to position [1542, 0]
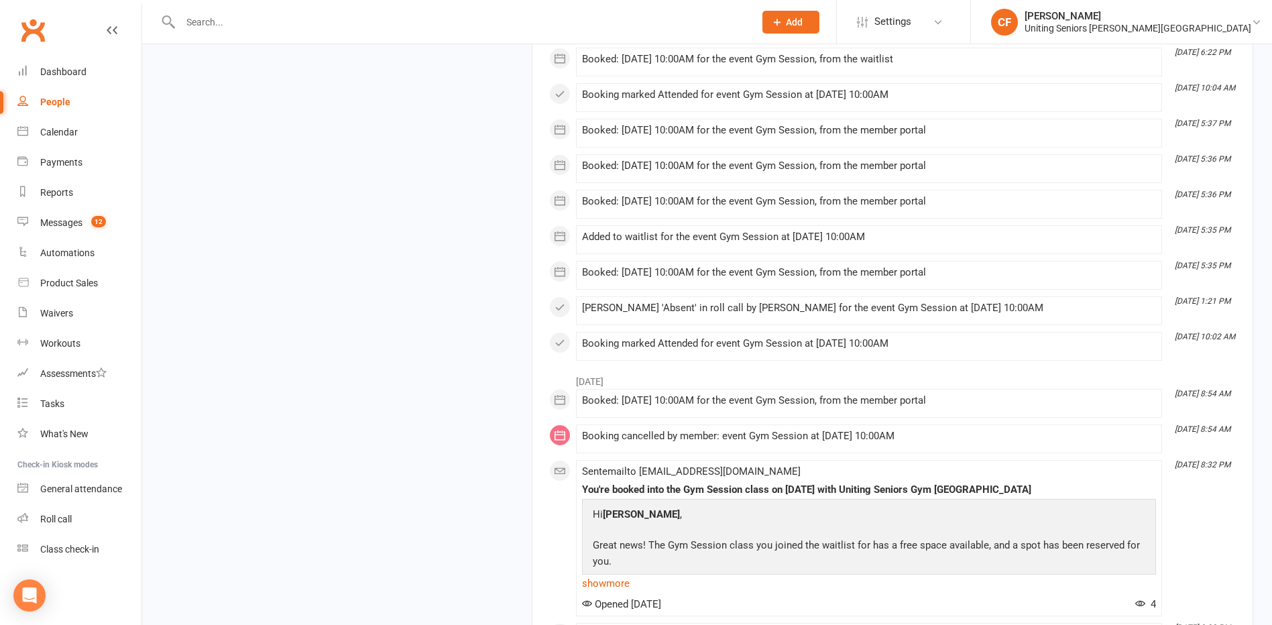
click at [219, 19] on input "text" at bounding box center [460, 22] width 569 height 19
paste input "[PERSON_NAME]"
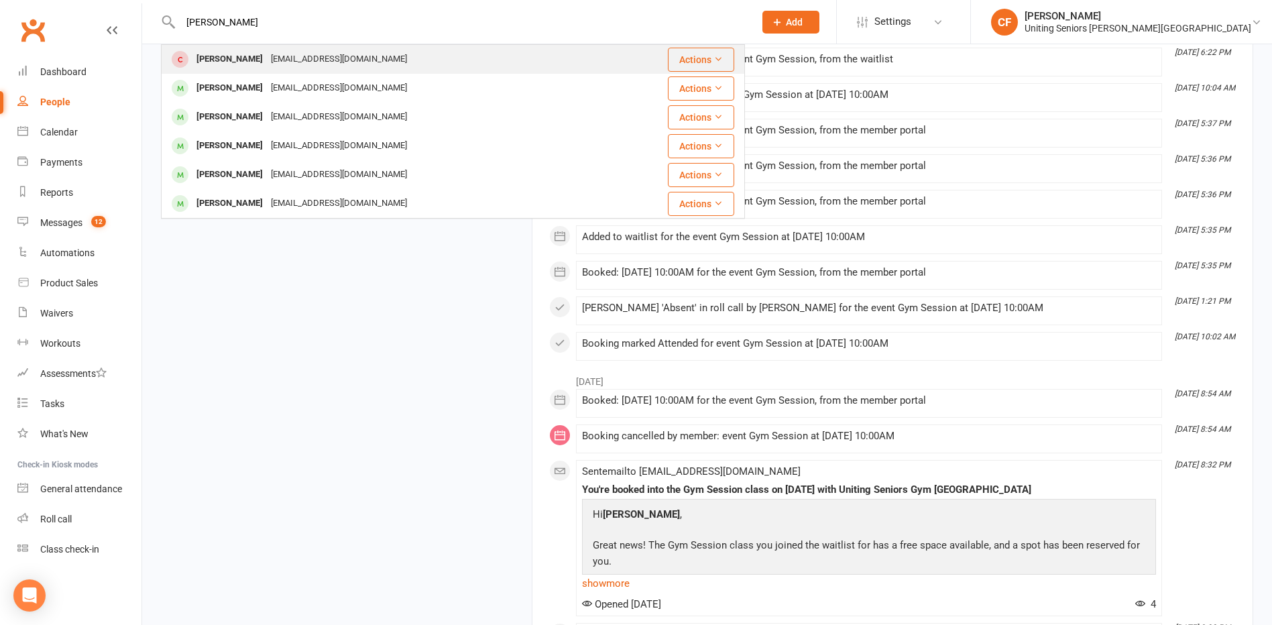
type input "[PERSON_NAME]"
click at [238, 62] on div "[PERSON_NAME]" at bounding box center [229, 59] width 74 height 19
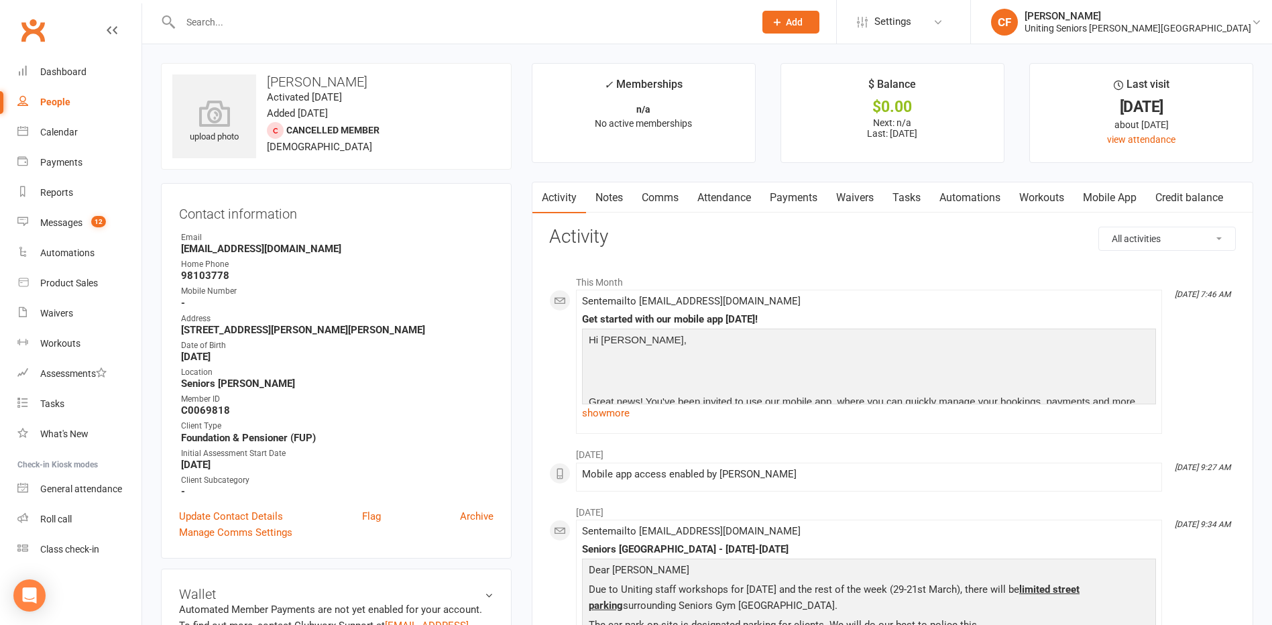
click at [244, 26] on input "text" at bounding box center [460, 22] width 569 height 19
paste input "[PERSON_NAME]"
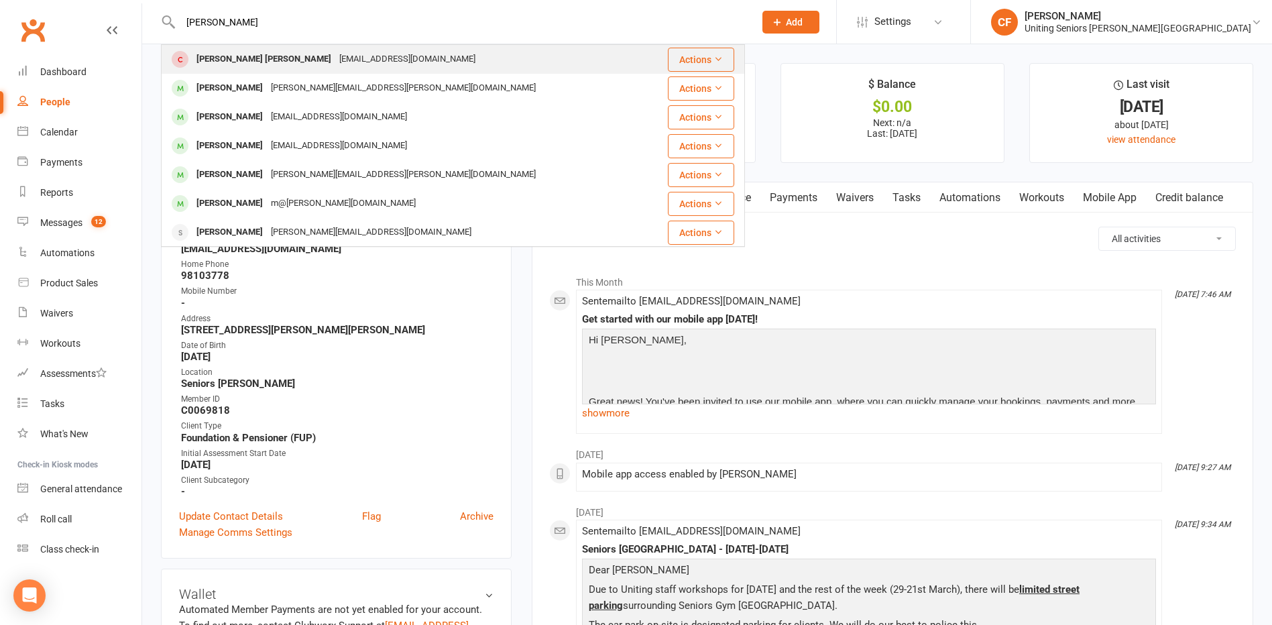
type input "[PERSON_NAME]"
click at [258, 60] on div "[PERSON_NAME] [PERSON_NAME]" at bounding box center [263, 59] width 143 height 19
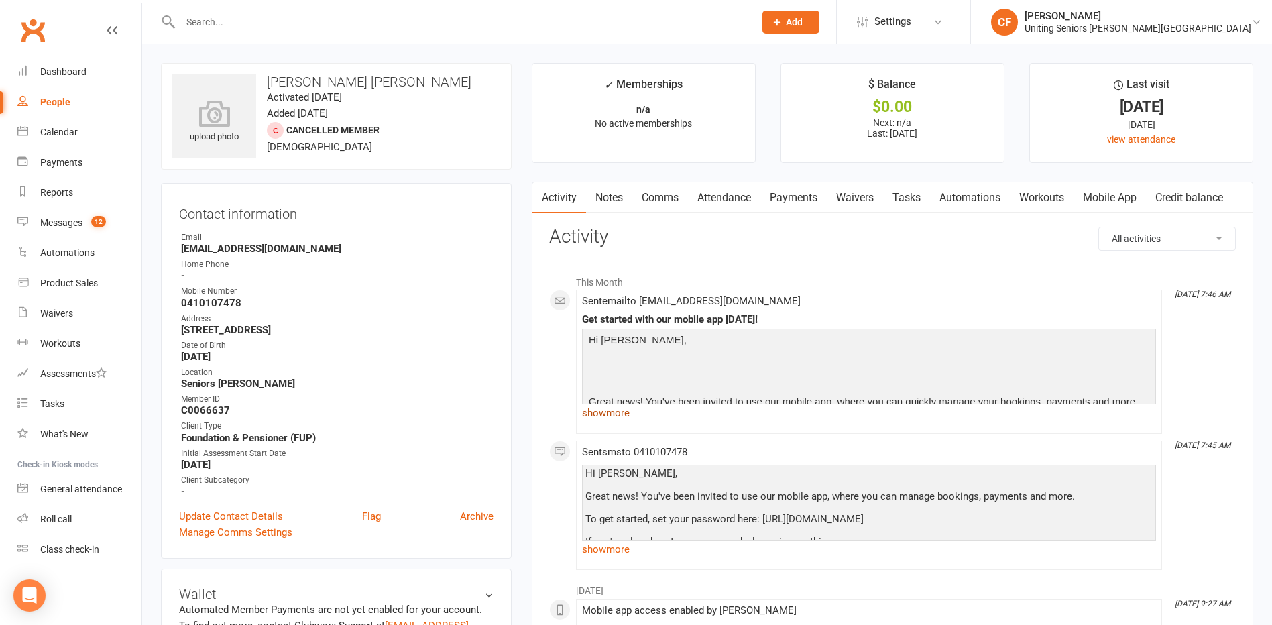
click at [622, 414] on link "show more" at bounding box center [869, 413] width 574 height 19
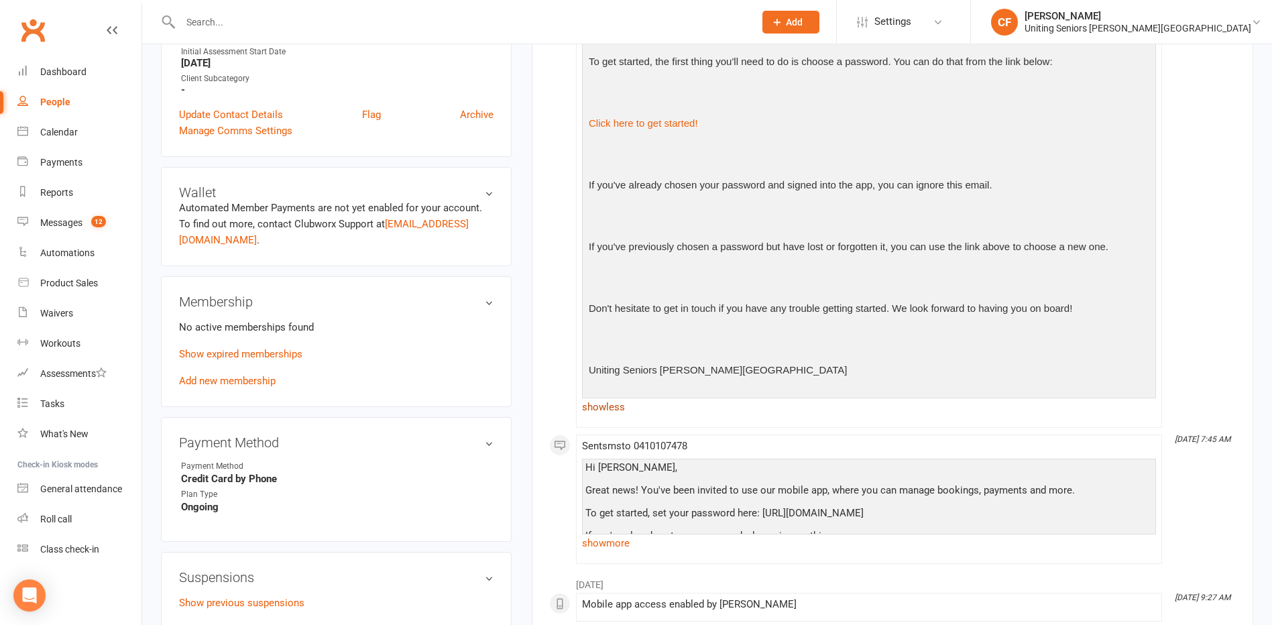
scroll to position [402, 0]
click at [624, 410] on link "show less" at bounding box center [869, 406] width 574 height 19
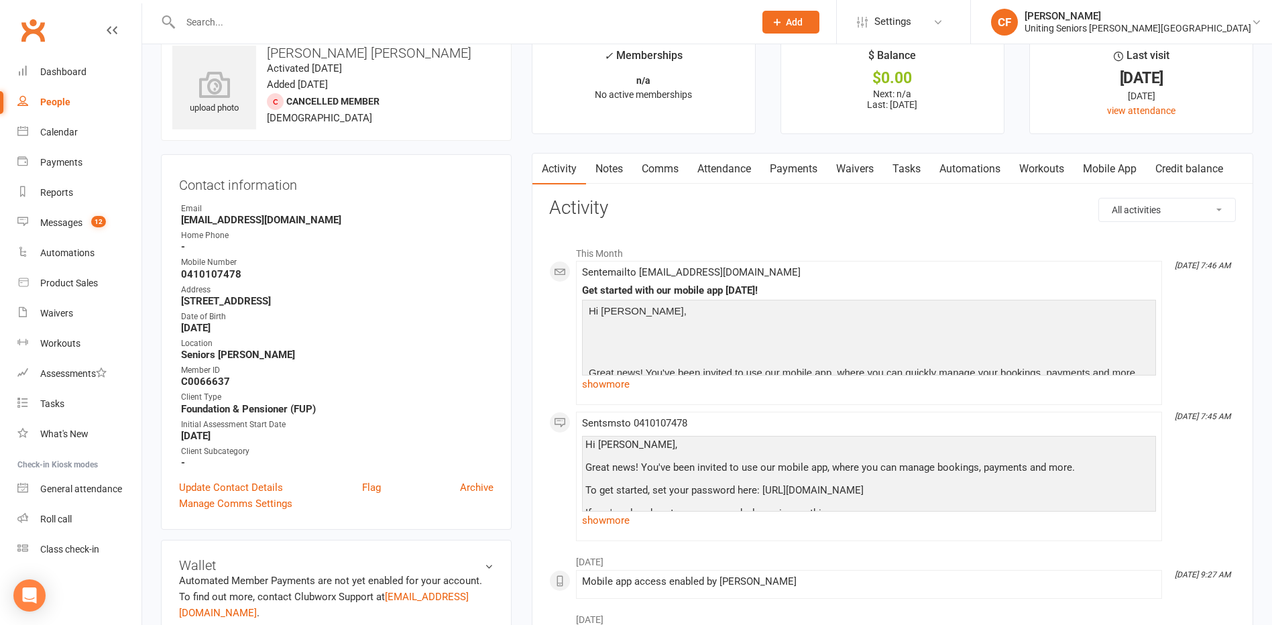
scroll to position [0, 0]
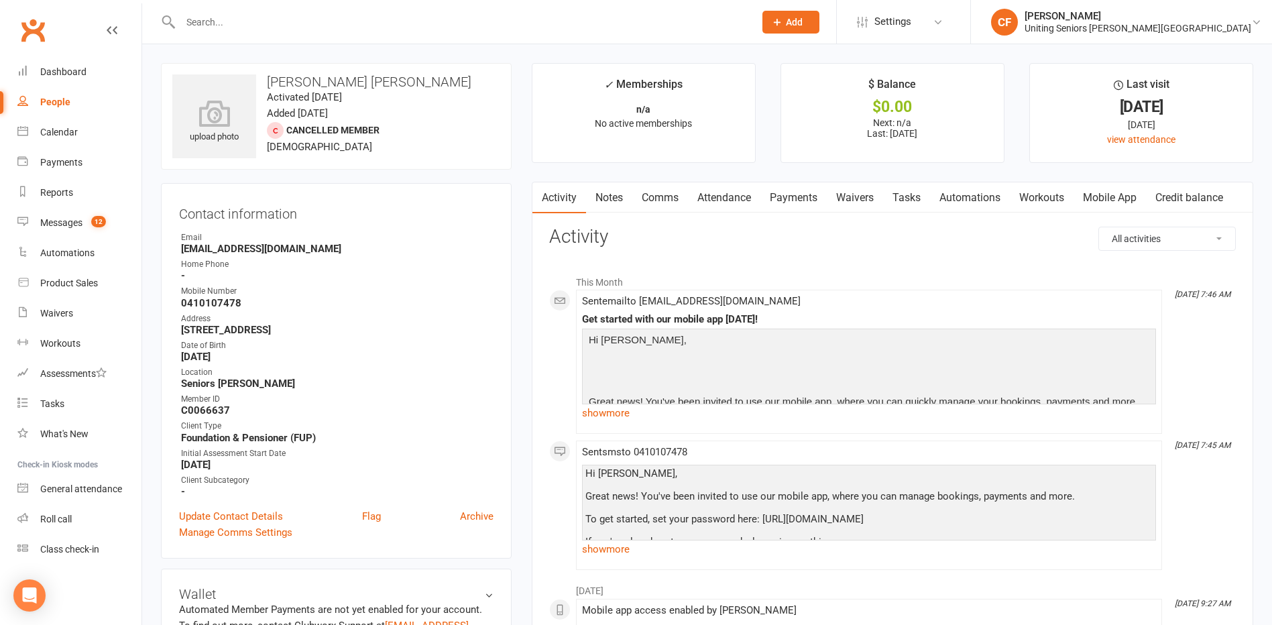
click at [219, 21] on input "text" at bounding box center [460, 22] width 569 height 19
paste input "Caspersonn"
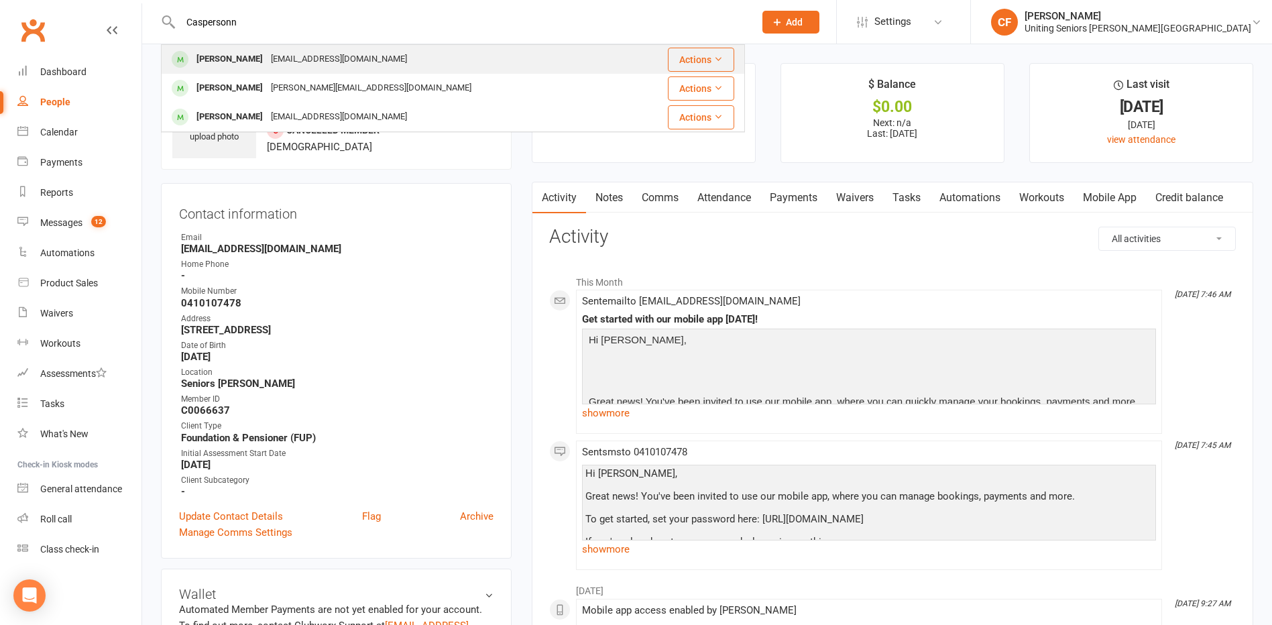
type input "Caspersonn"
click at [260, 61] on div "[PERSON_NAME]" at bounding box center [229, 59] width 74 height 19
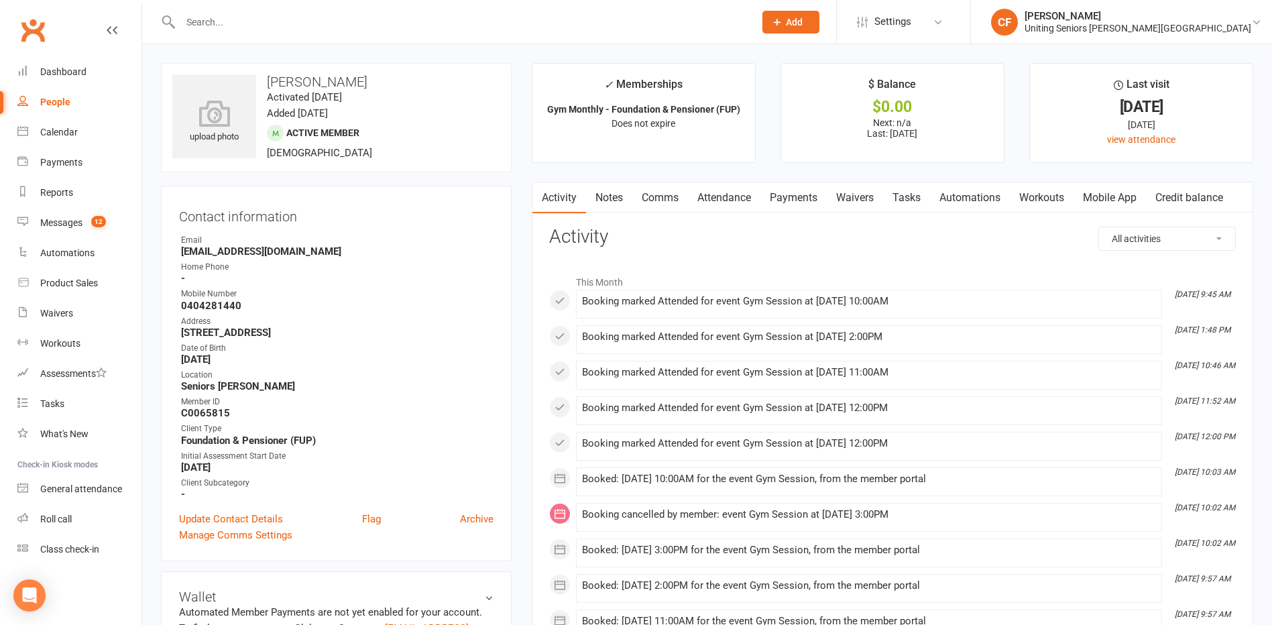
click at [1122, 196] on link "Mobile App" at bounding box center [1109, 197] width 72 height 31
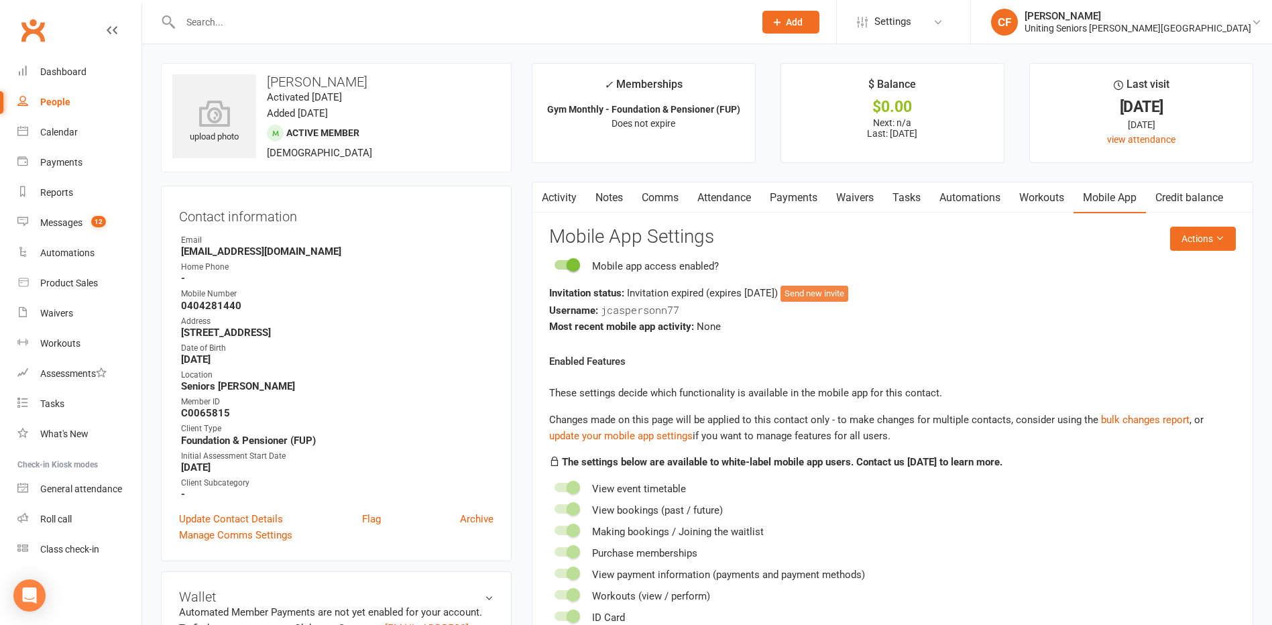
click at [843, 291] on button "Send new invite" at bounding box center [814, 294] width 68 height 16
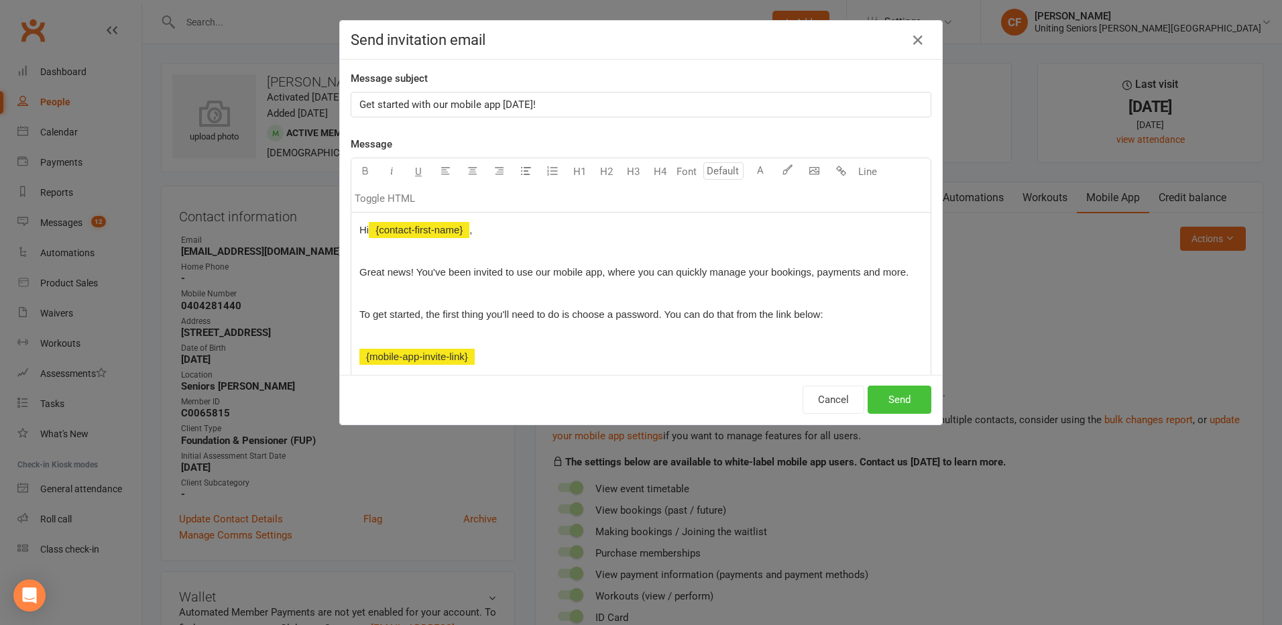
click at [897, 400] on button "Send" at bounding box center [900, 400] width 64 height 28
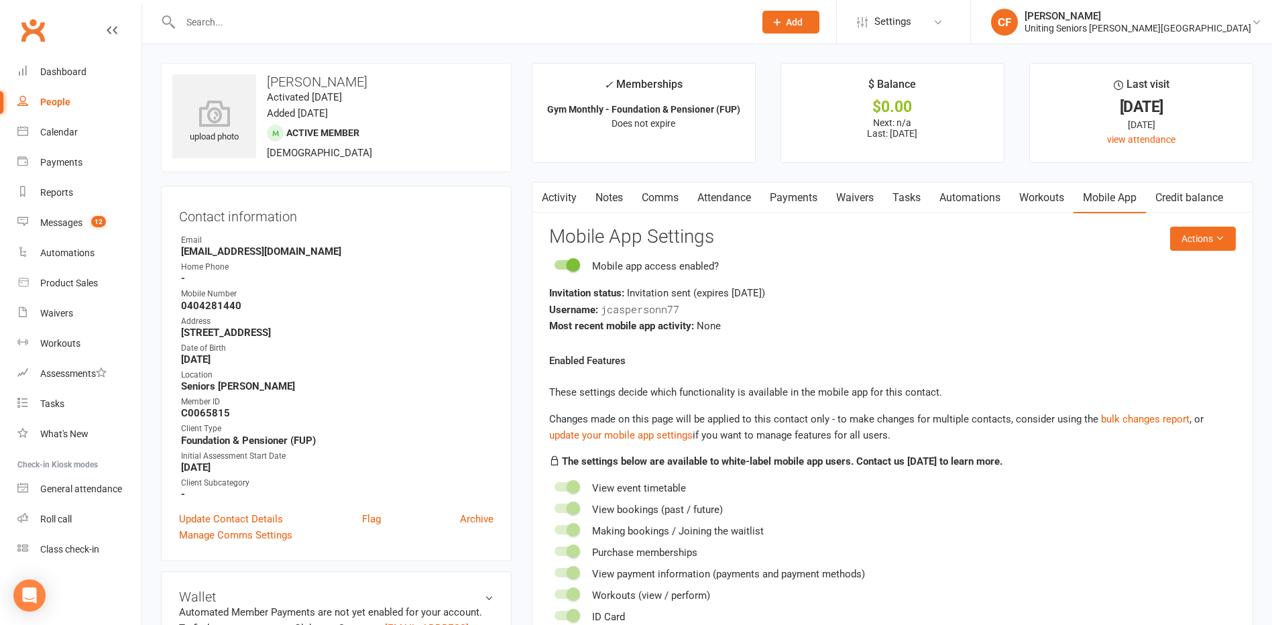
click at [203, 22] on input "text" at bounding box center [460, 22] width 569 height 19
paste input "Catling"
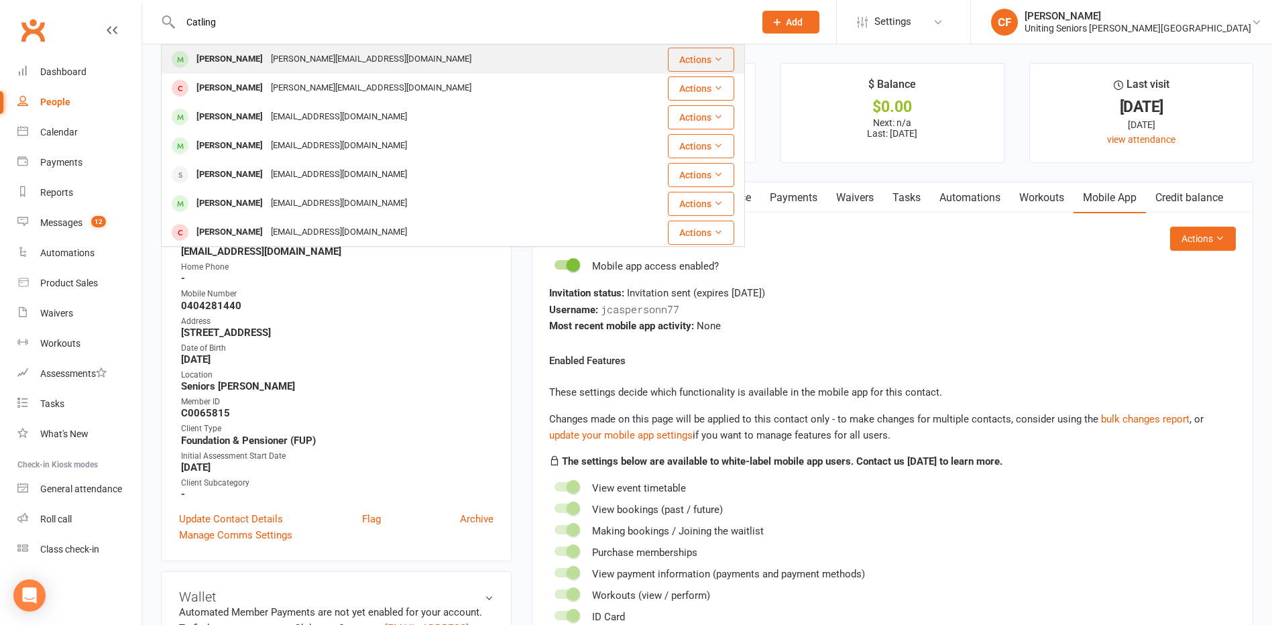
type input "Catling"
click at [267, 60] on div "[PERSON_NAME][EMAIL_ADDRESS][DOMAIN_NAME]" at bounding box center [371, 59] width 209 height 19
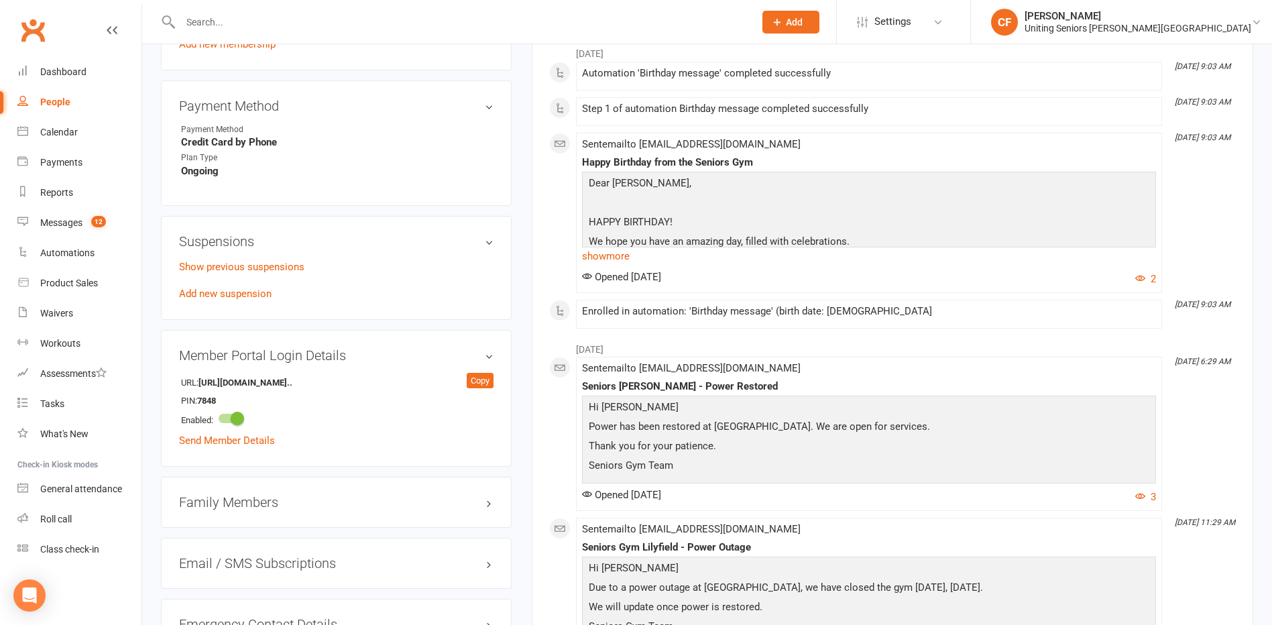
scroll to position [805, 0]
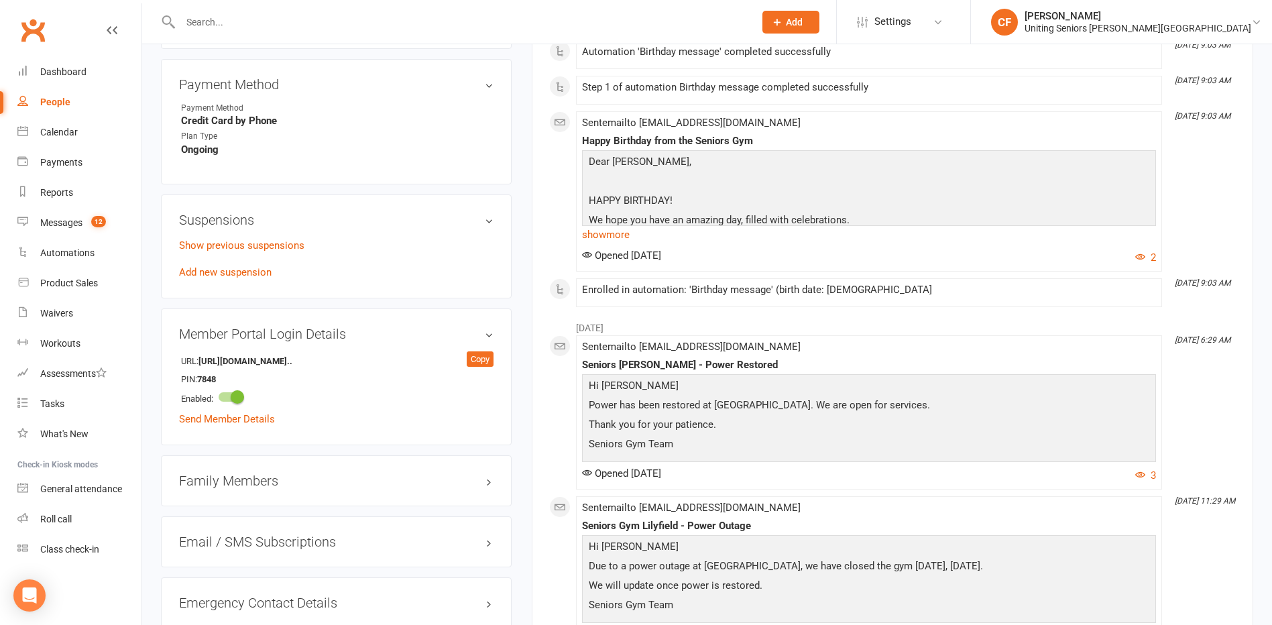
click at [239, 17] on input "text" at bounding box center [460, 22] width 569 height 19
paste input "[PERSON_NAME]"
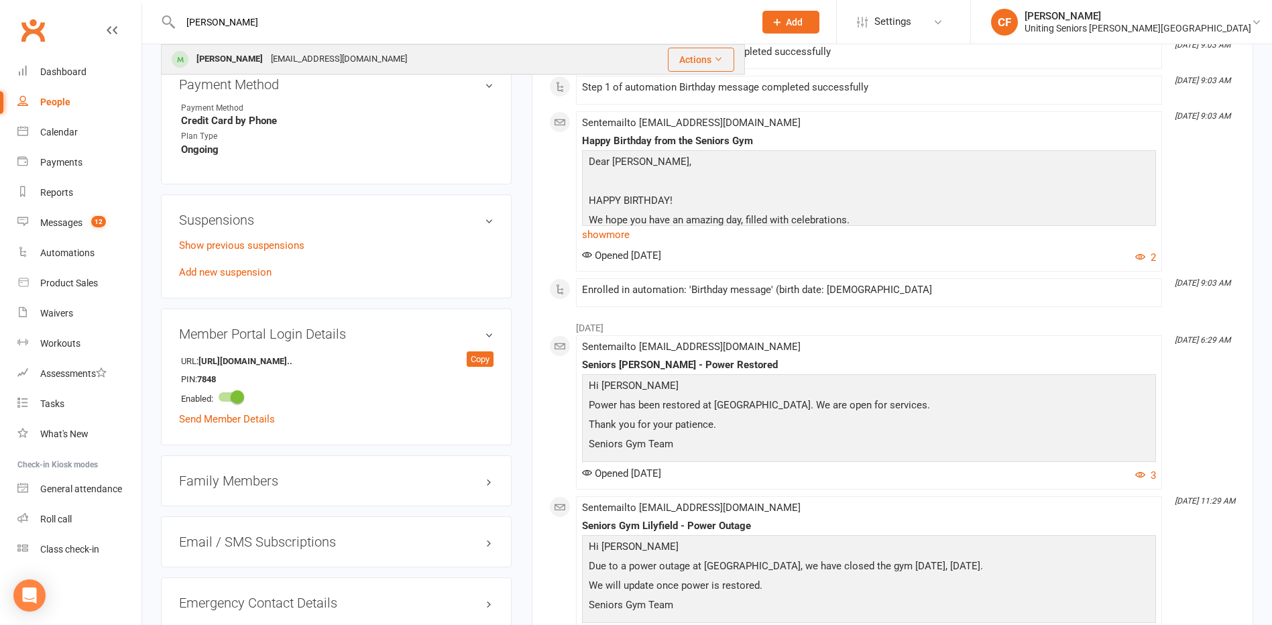
type input "[PERSON_NAME]"
click at [265, 51] on div "[PERSON_NAME]" at bounding box center [229, 59] width 74 height 19
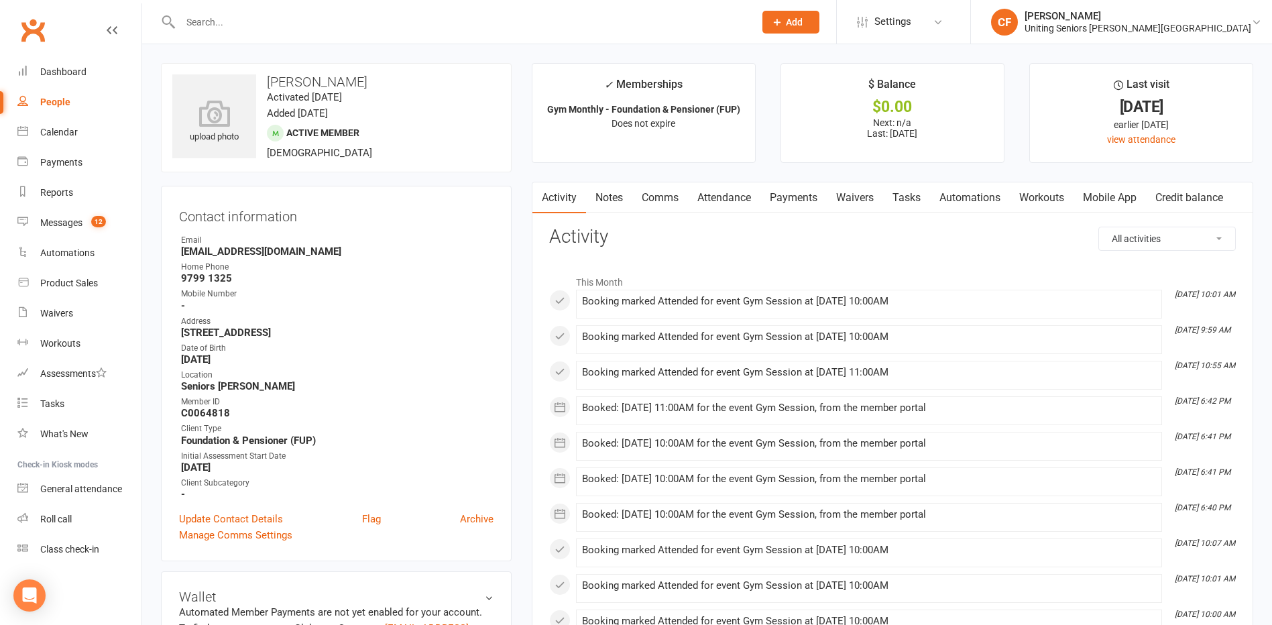
click at [1112, 196] on link "Mobile App" at bounding box center [1109, 197] width 72 height 31
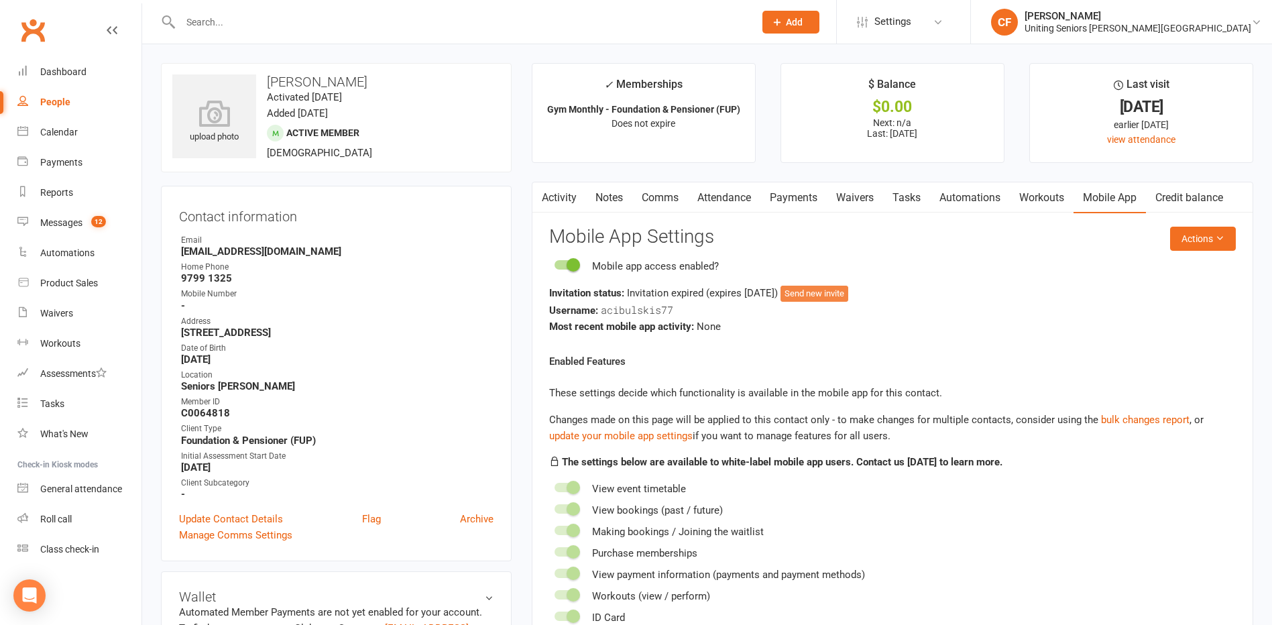
click at [816, 294] on button "Send new invite" at bounding box center [814, 294] width 68 height 16
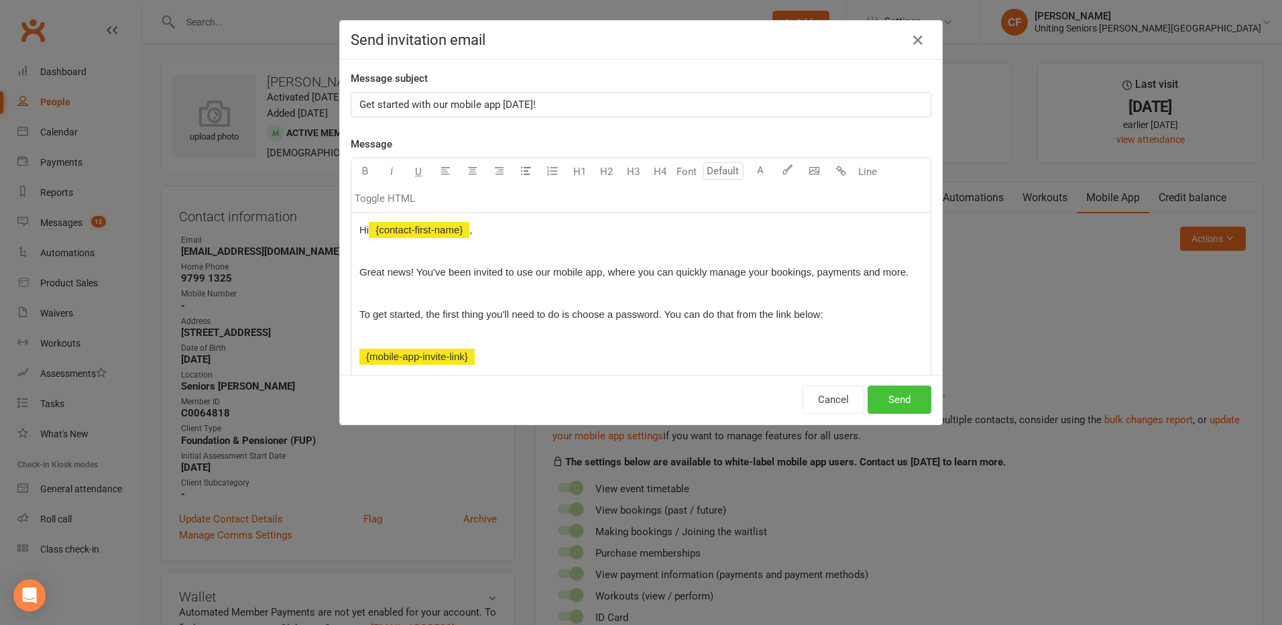
click at [894, 400] on button "Send" at bounding box center [900, 400] width 64 height 28
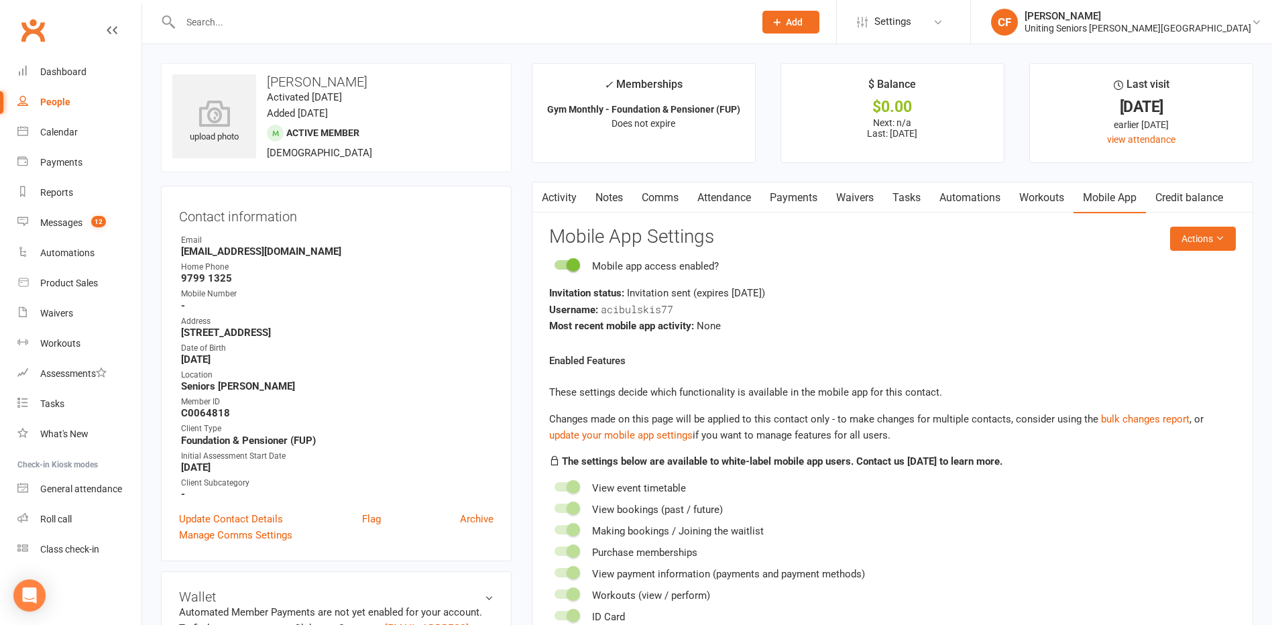
click at [252, 25] on input "text" at bounding box center [460, 22] width 569 height 19
paste input "[PERSON_NAME]"
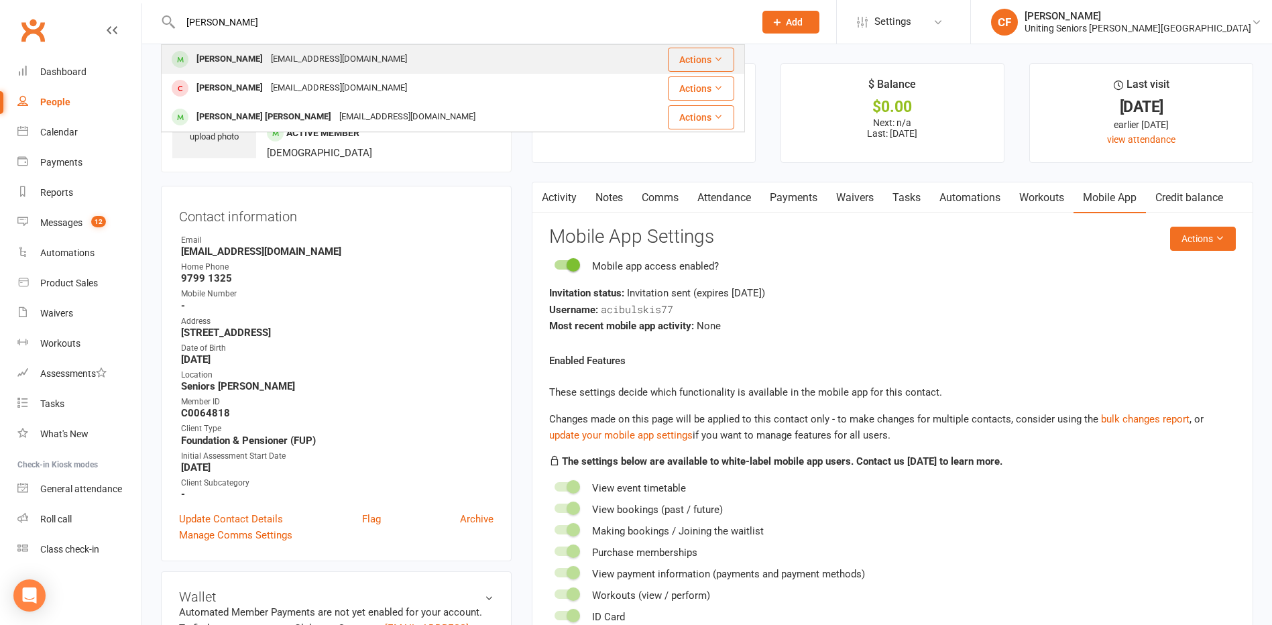
type input "[PERSON_NAME]"
click at [253, 50] on div "[PERSON_NAME]" at bounding box center [229, 59] width 74 height 19
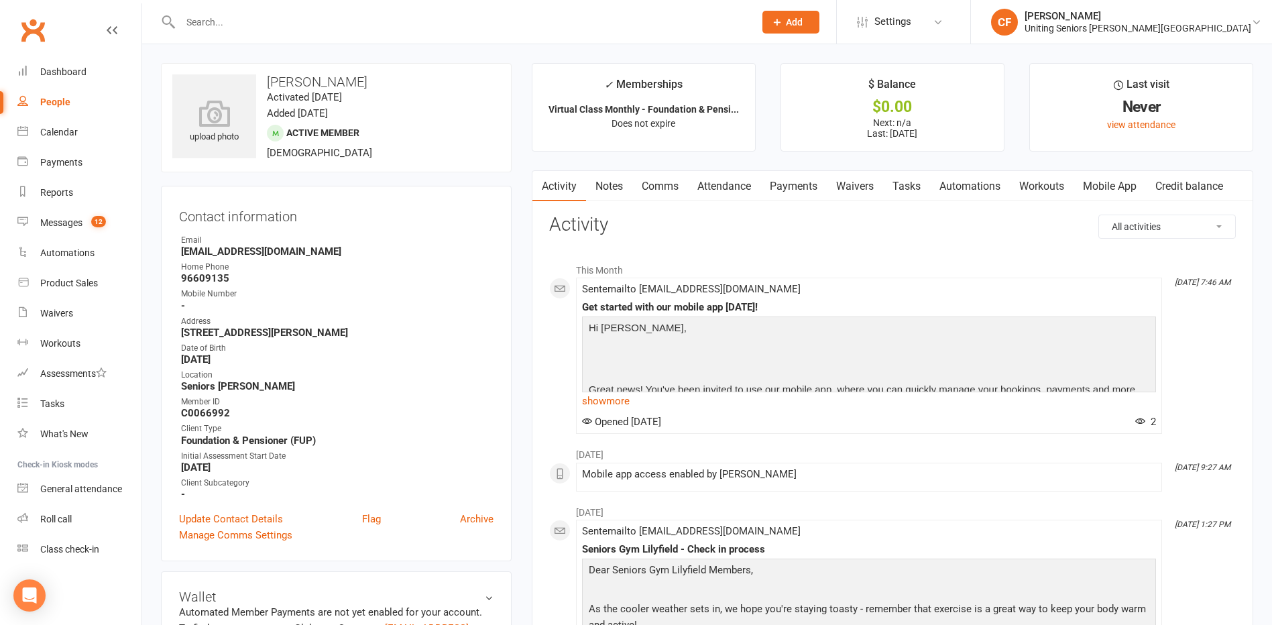
drag, startPoint x: 375, startPoint y: 81, endPoint x: 268, endPoint y: 82, distance: 106.6
click at [268, 82] on h3 "[PERSON_NAME]" at bounding box center [336, 81] width 328 height 15
copy h3 "[PERSON_NAME]"
click at [336, 27] on input "text" at bounding box center [460, 22] width 569 height 19
paste input "[PERSON_NAME]"
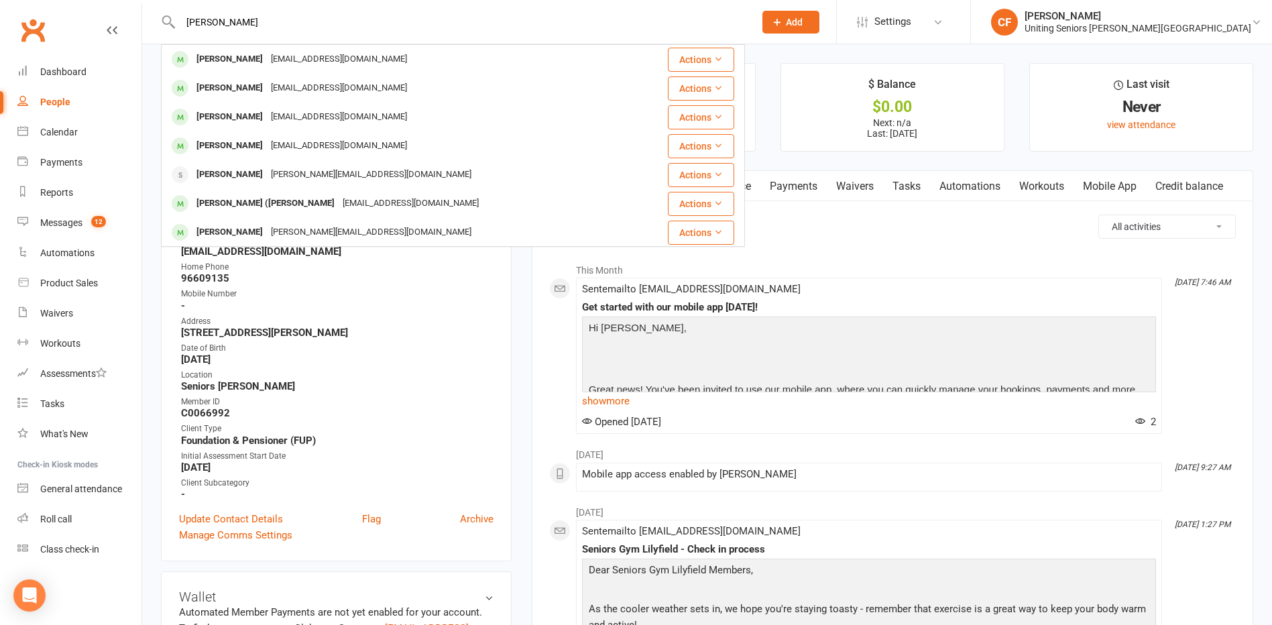
type input "[PERSON_NAME]"
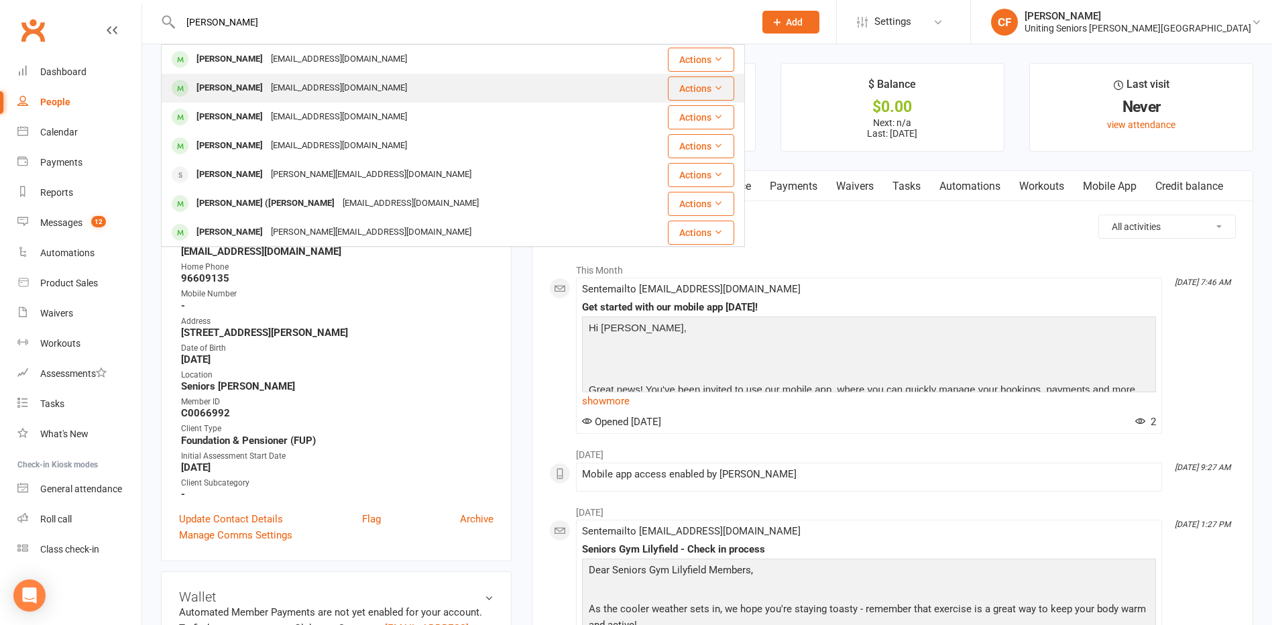
click at [316, 84] on div "[EMAIL_ADDRESS][DOMAIN_NAME]" at bounding box center [339, 87] width 144 height 19
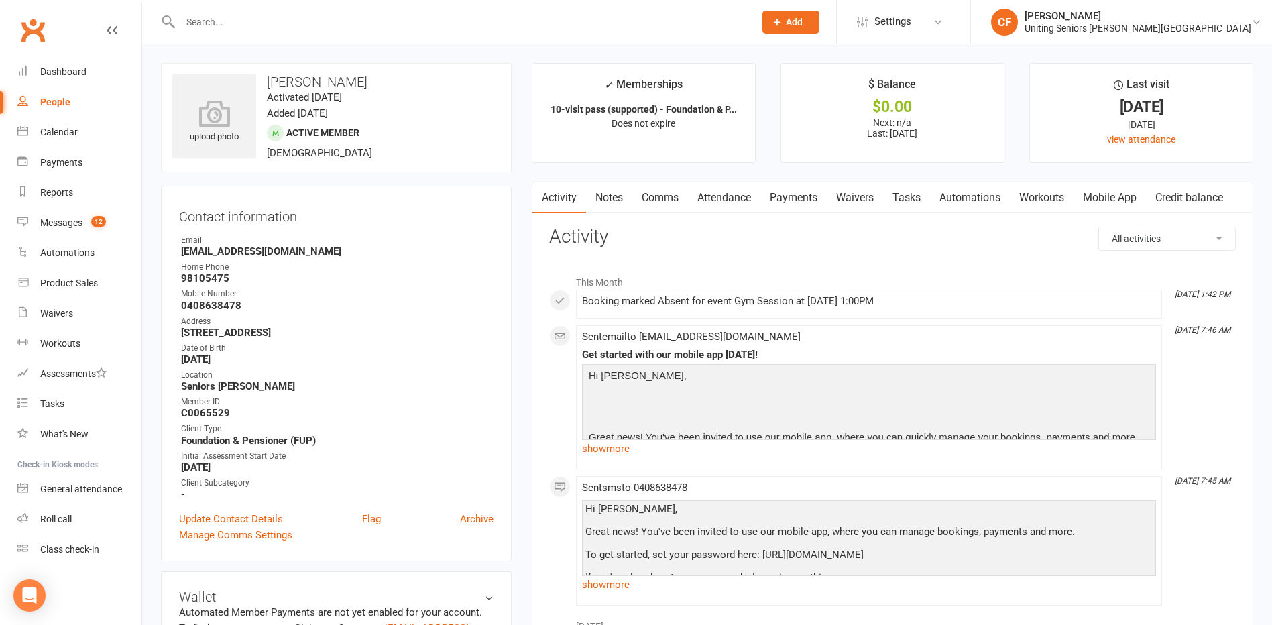
click at [1122, 195] on link "Mobile App" at bounding box center [1109, 197] width 72 height 31
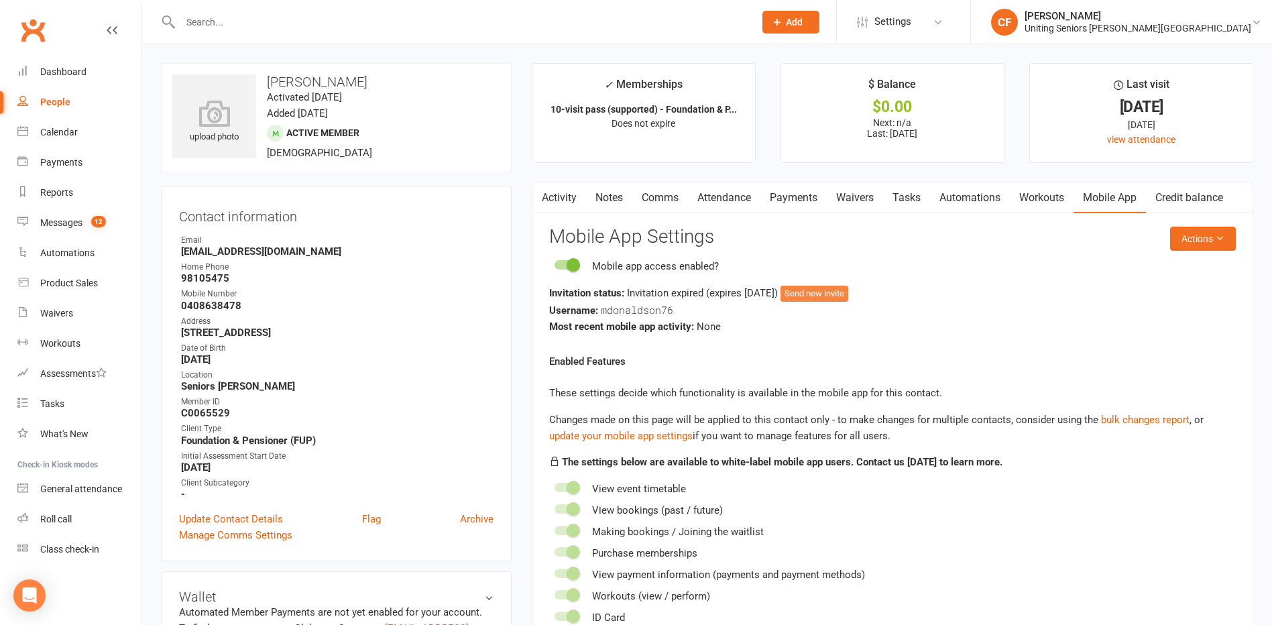
click at [848, 297] on button "Send new invite" at bounding box center [814, 294] width 68 height 16
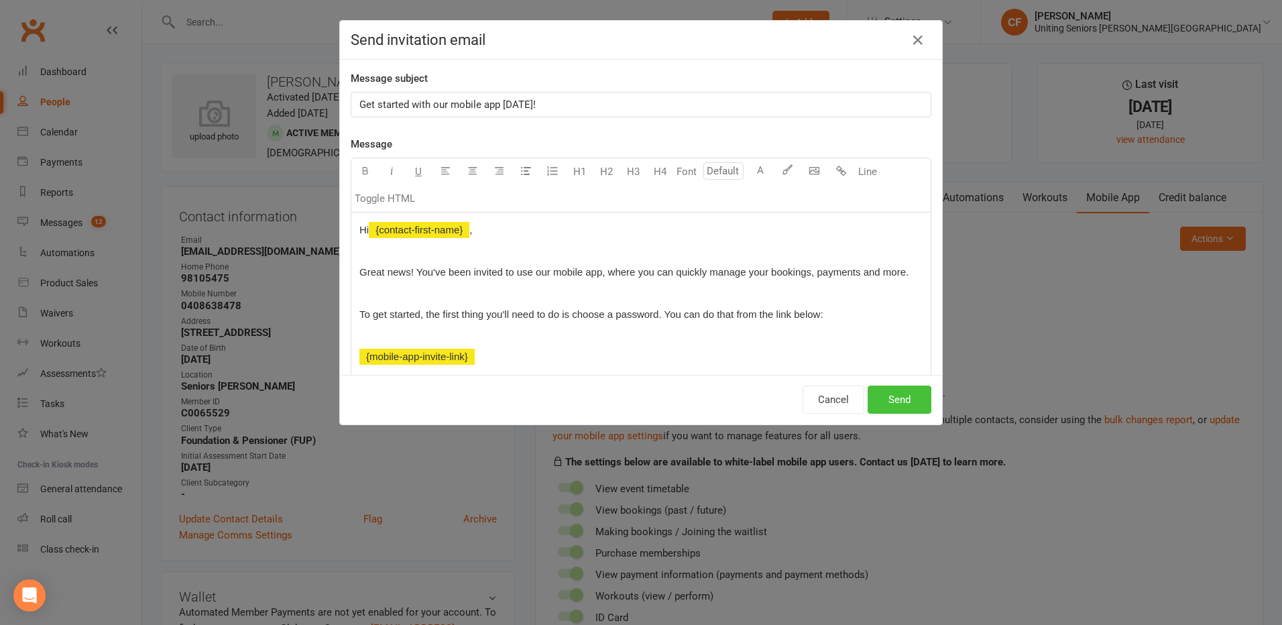
click at [887, 390] on button "Send" at bounding box center [900, 400] width 64 height 28
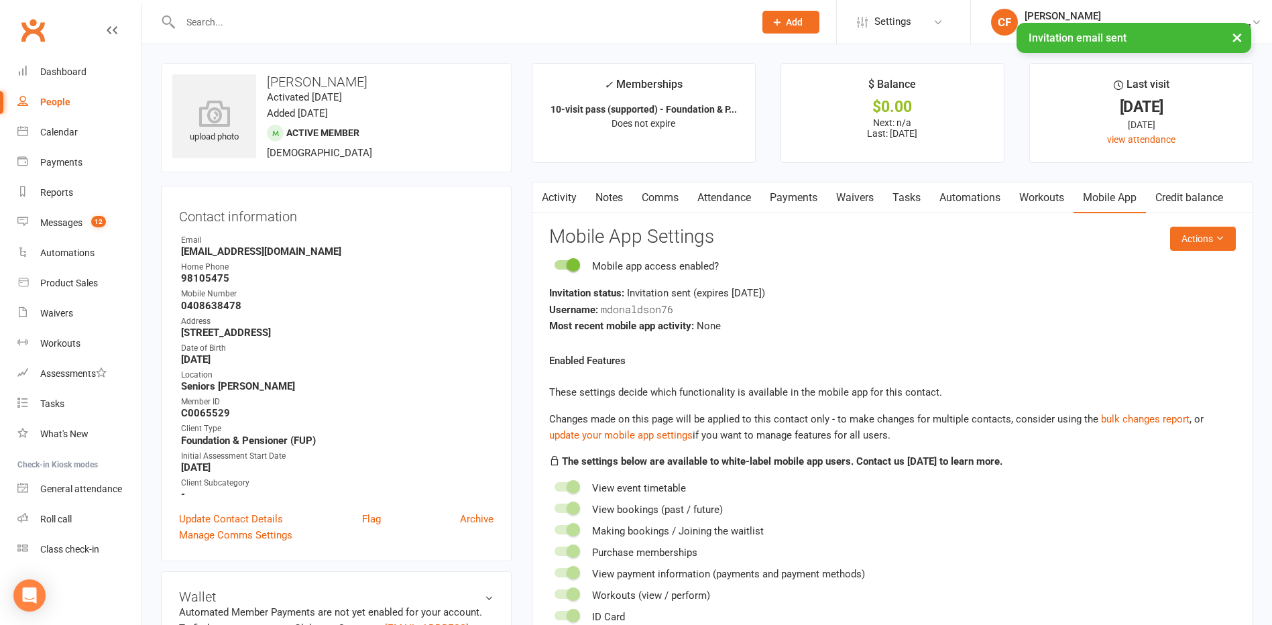
click at [314, 23] on div "× Invitation email sent" at bounding box center [627, 23] width 1254 height 0
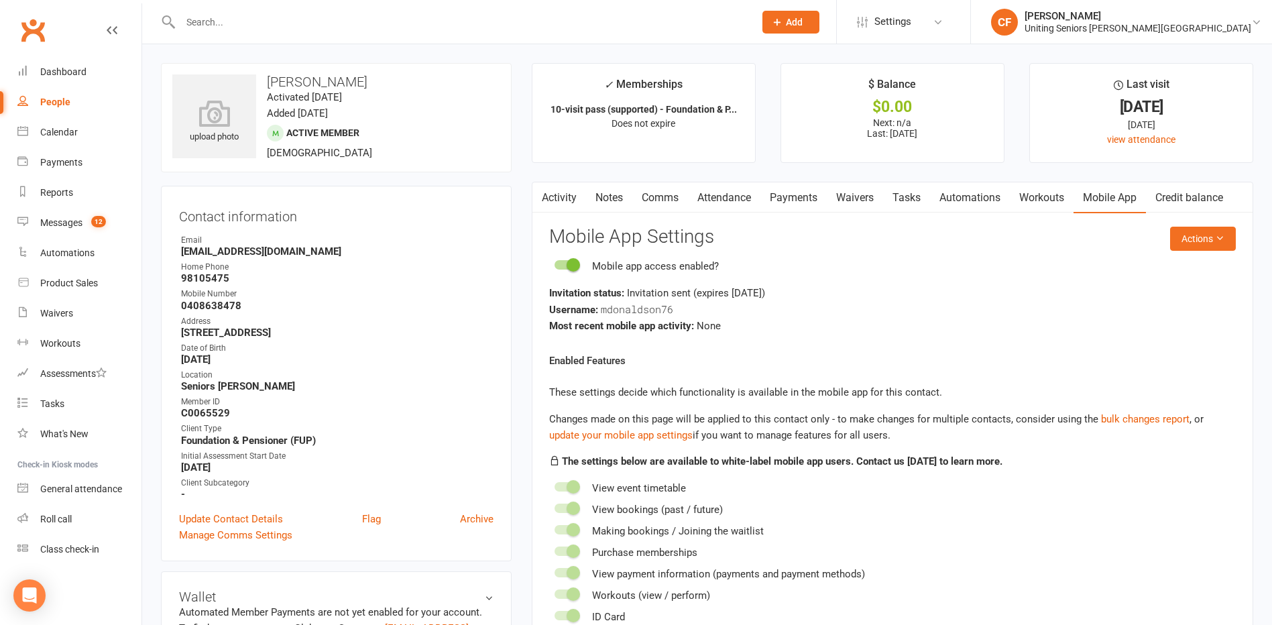
click at [307, 13] on input "text" at bounding box center [460, 22] width 569 height 19
paste input "Ellston"
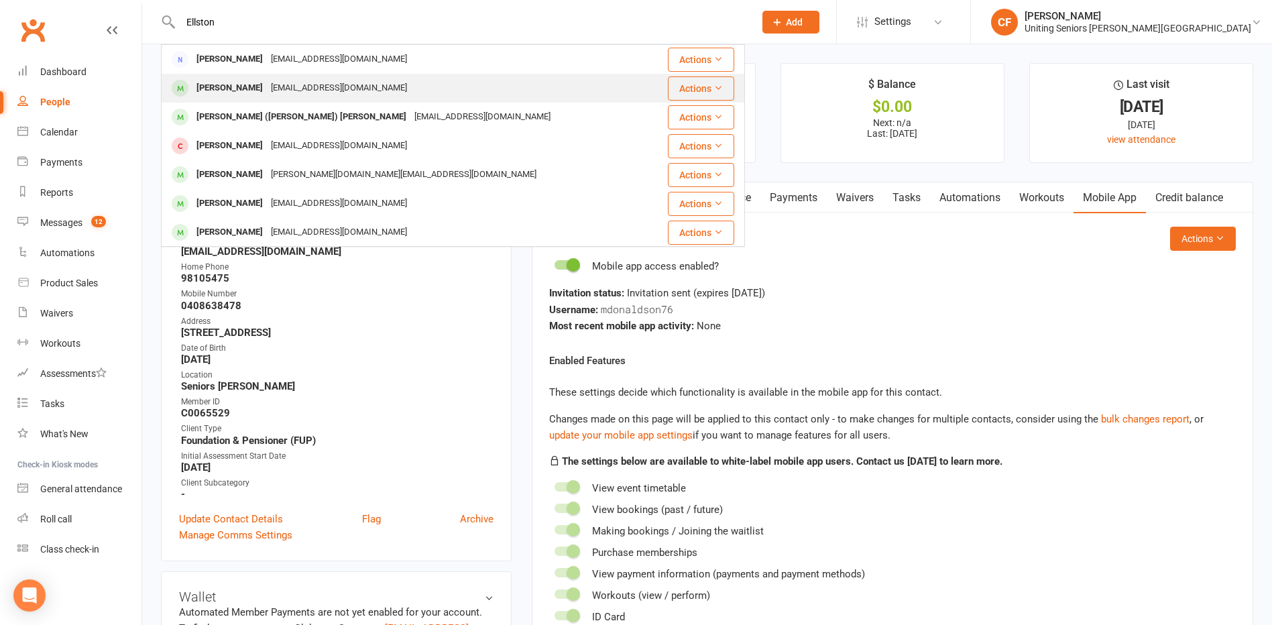
type input "Ellston"
click at [294, 88] on div "[EMAIL_ADDRESS][DOMAIN_NAME]" at bounding box center [339, 87] width 144 height 19
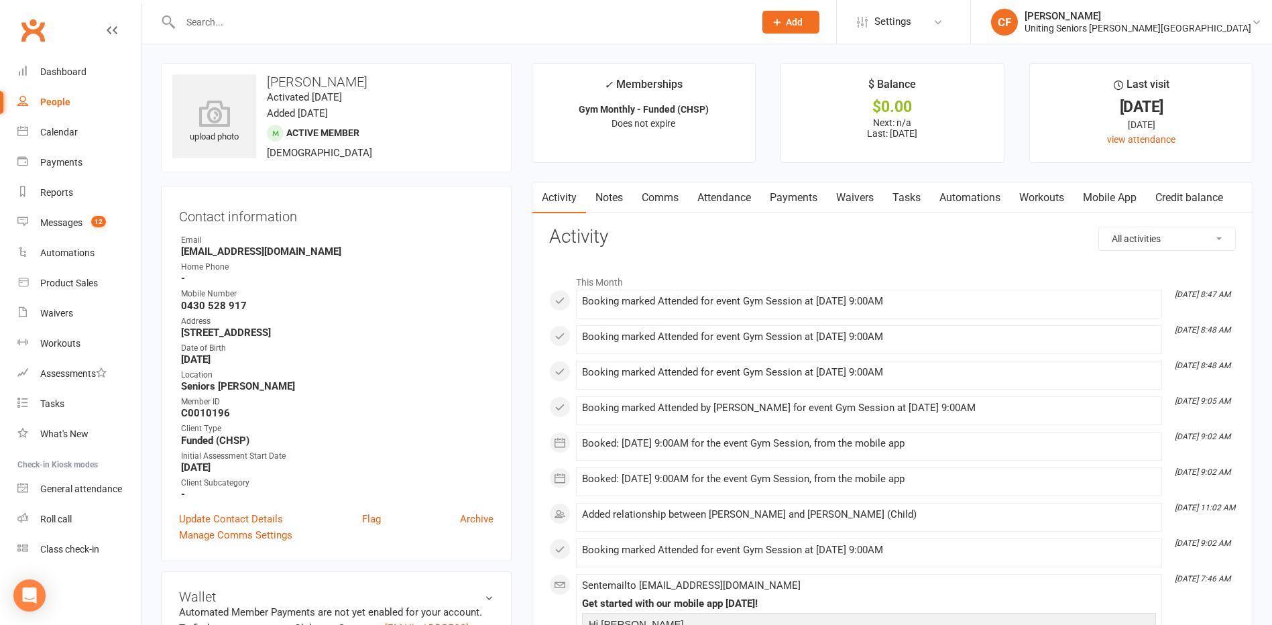
click at [236, 30] on input "text" at bounding box center [460, 22] width 569 height 19
paste input "Er"
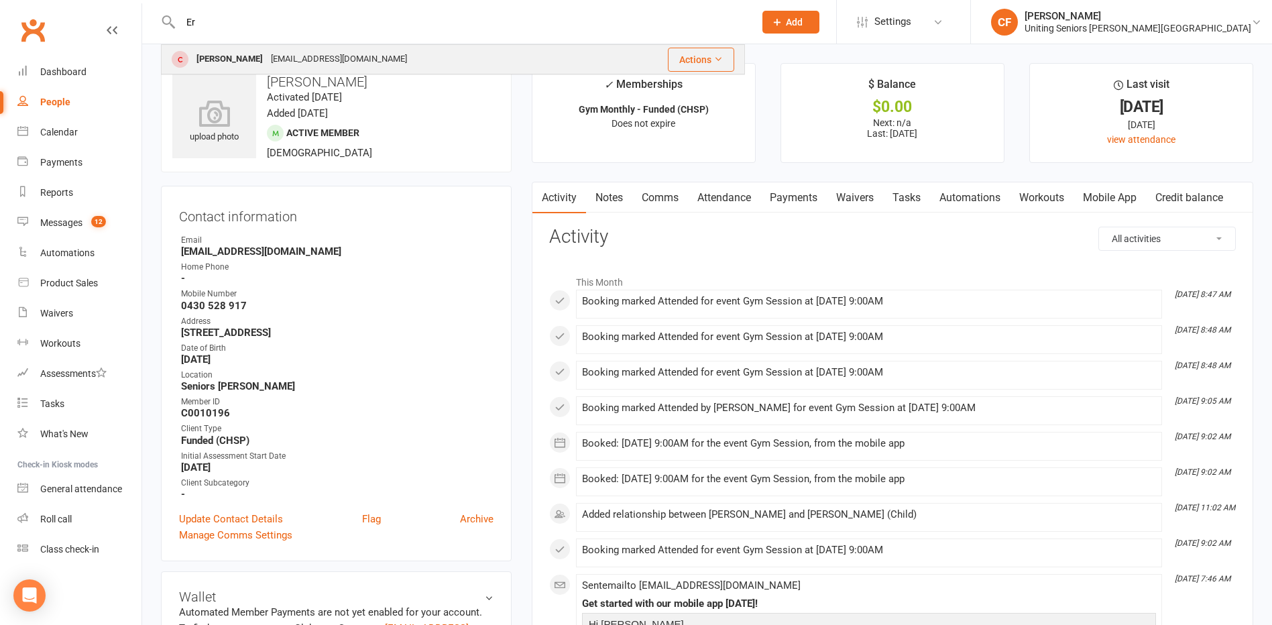
type input "Er"
click at [267, 58] on div "[EMAIL_ADDRESS][DOMAIN_NAME]" at bounding box center [339, 59] width 144 height 19
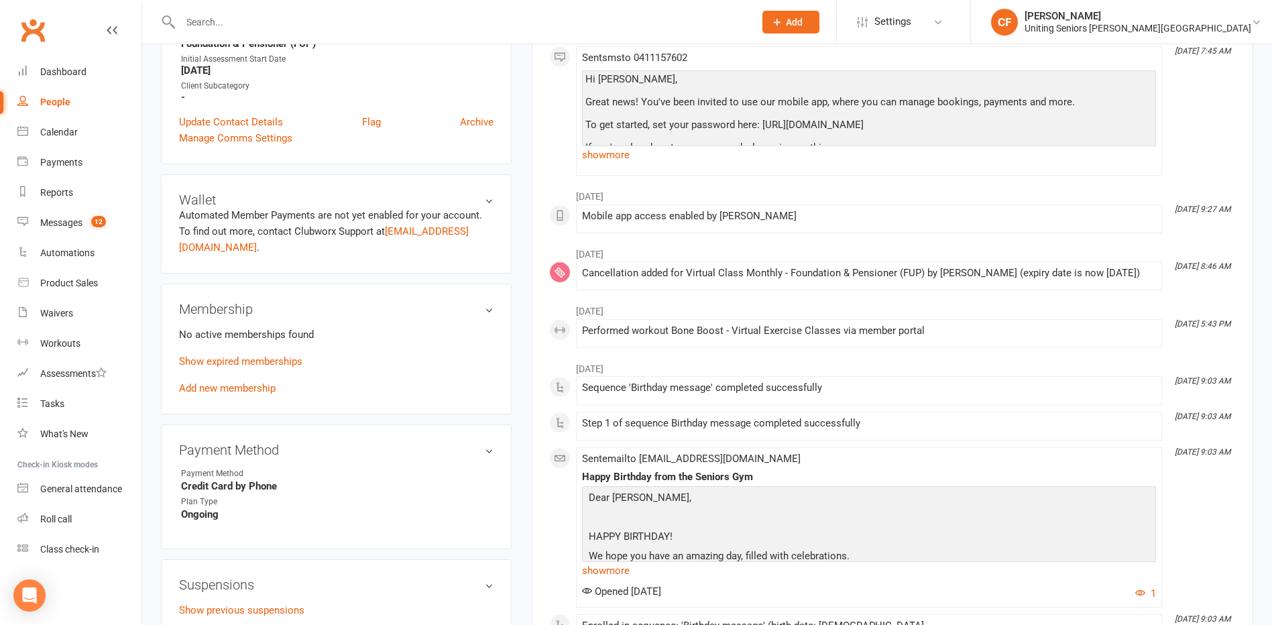
scroll to position [402, 0]
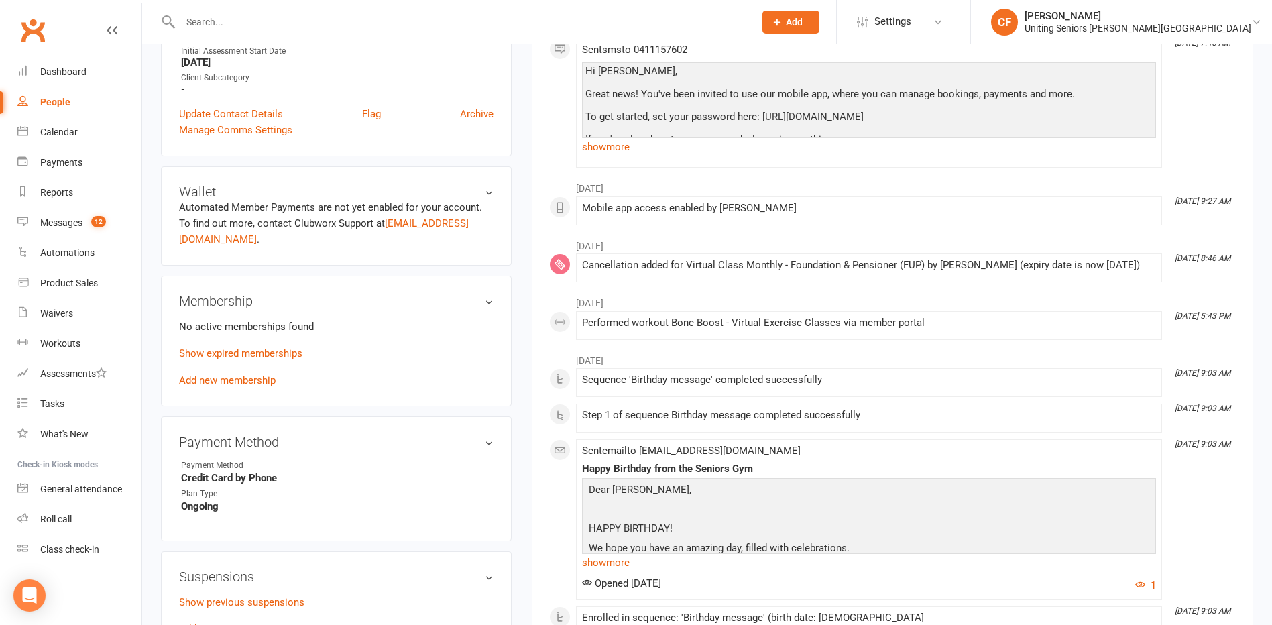
click at [243, 14] on input "text" at bounding box center [460, 22] width 569 height 19
paste input "Fraser"
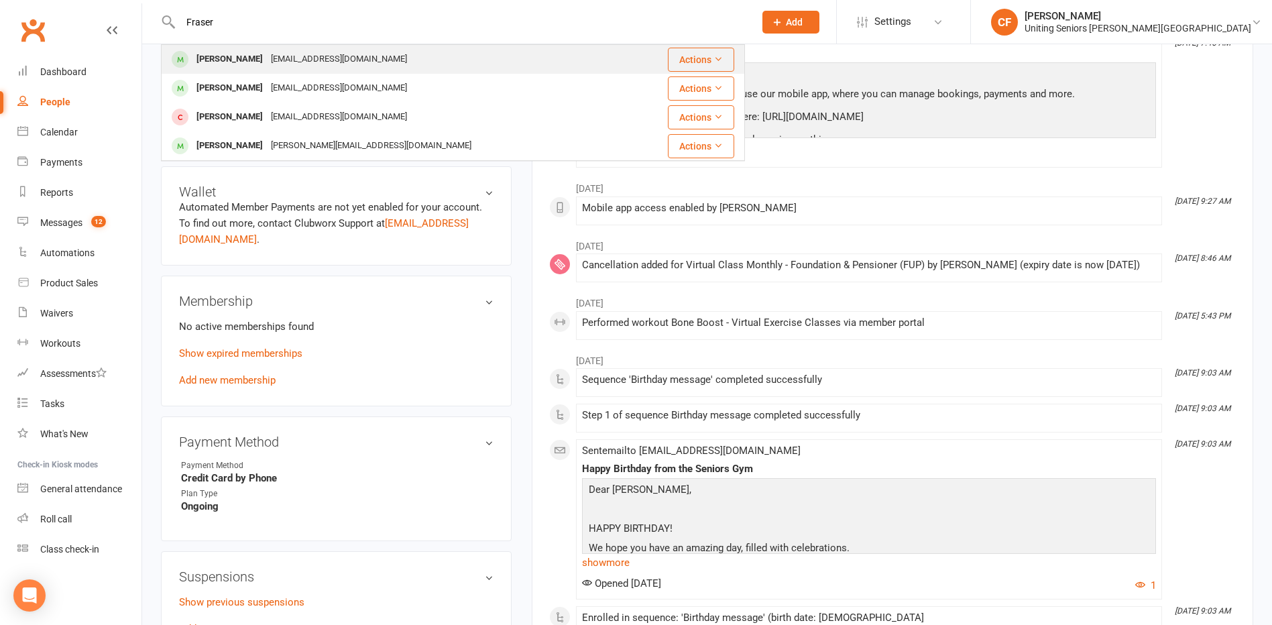
type input "Fraser"
click at [267, 62] on div "[EMAIL_ADDRESS][DOMAIN_NAME]" at bounding box center [339, 59] width 144 height 19
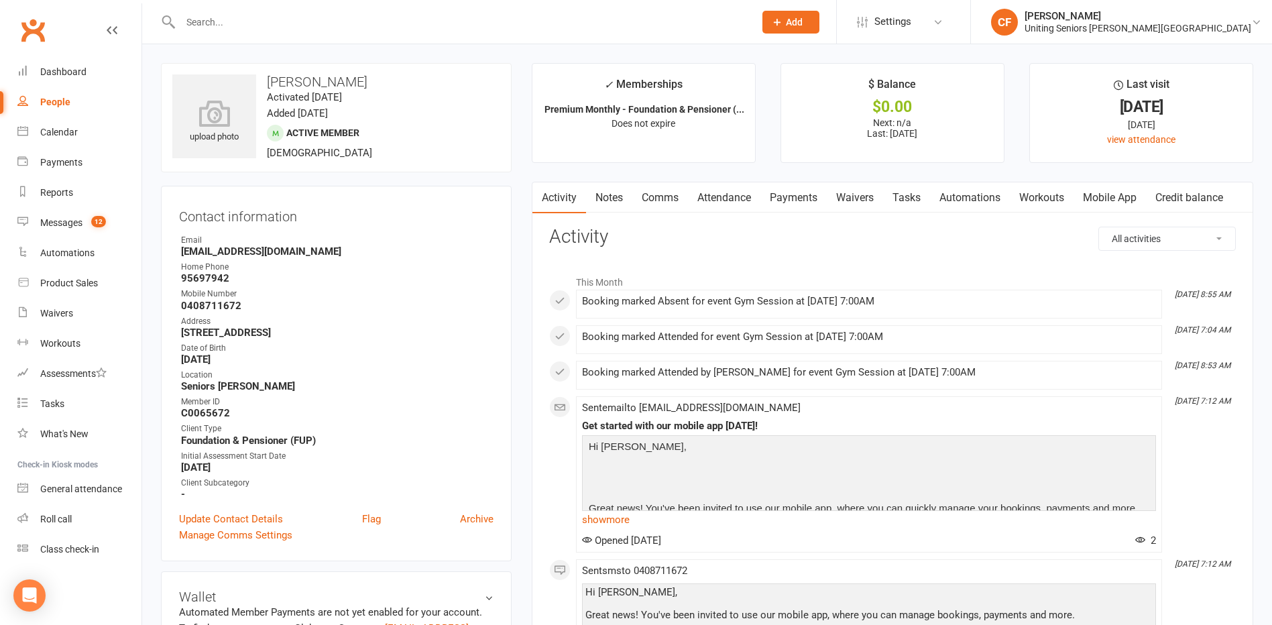
click at [1114, 193] on link "Mobile App" at bounding box center [1109, 197] width 72 height 31
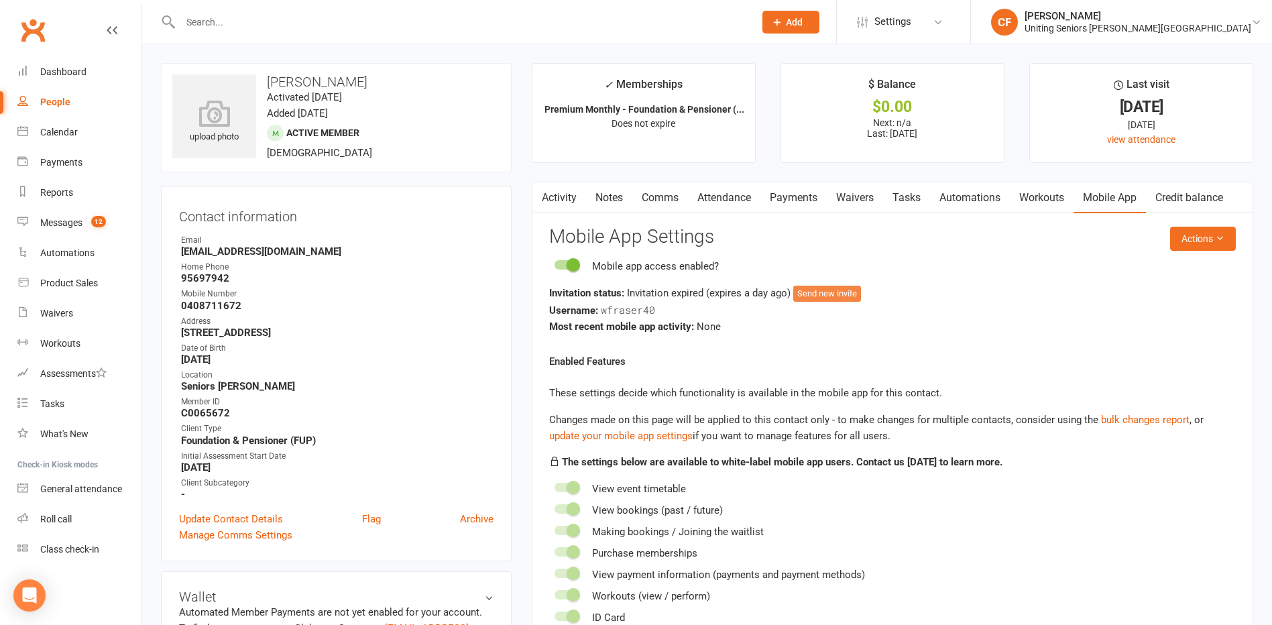
click at [846, 291] on button "Send new invite" at bounding box center [827, 294] width 68 height 16
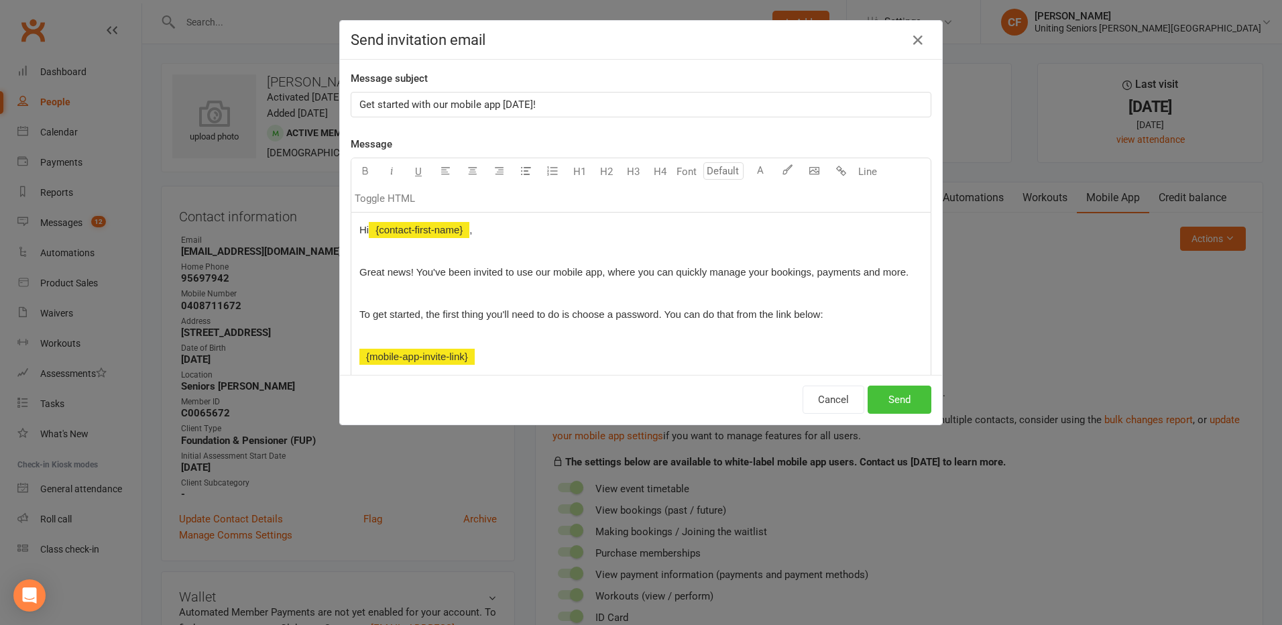
click at [918, 399] on button "Send" at bounding box center [900, 400] width 64 height 28
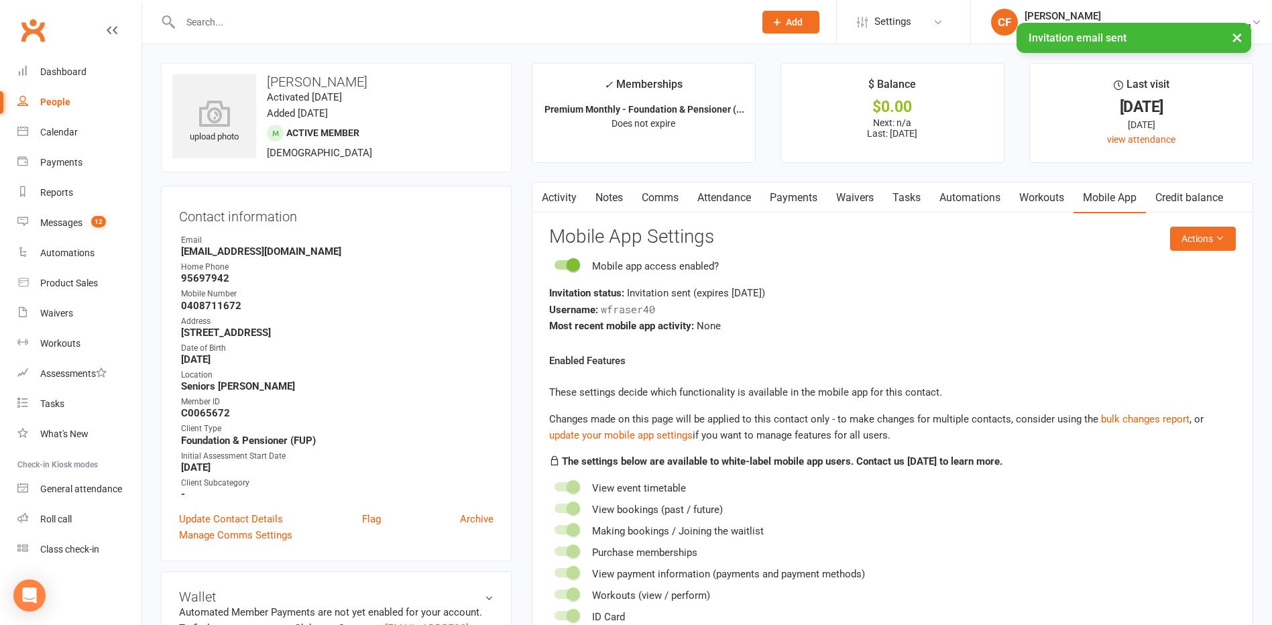
click at [255, 15] on input "text" at bounding box center [460, 22] width 569 height 19
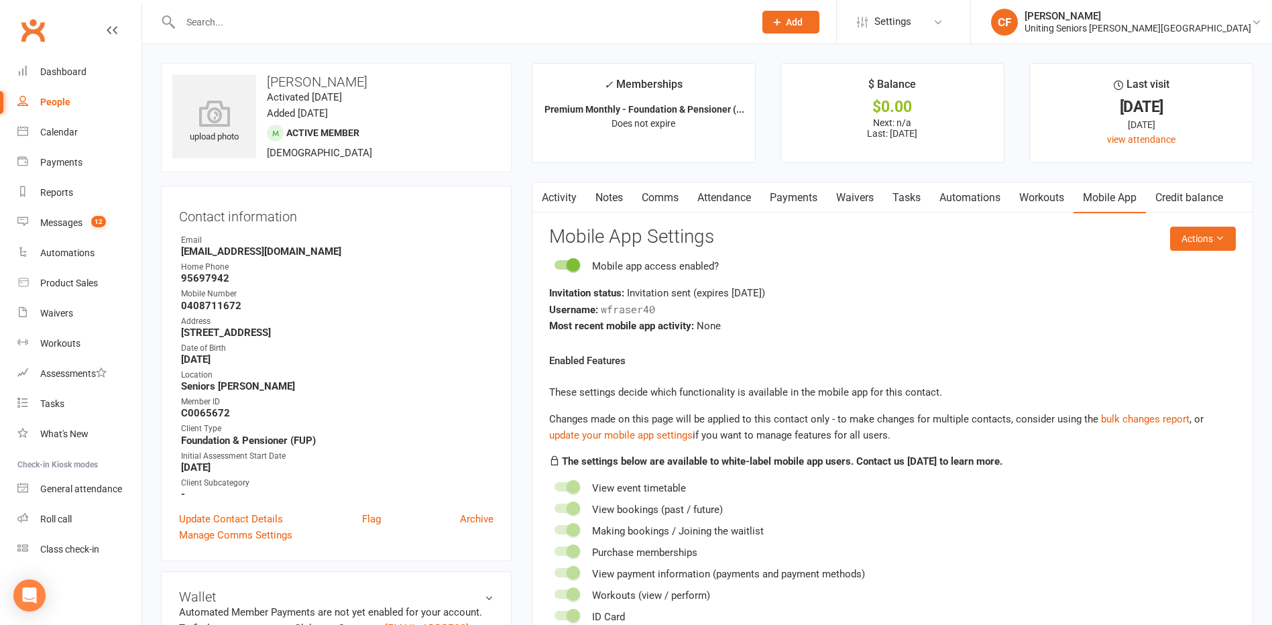
paste input "Gabbrielli"
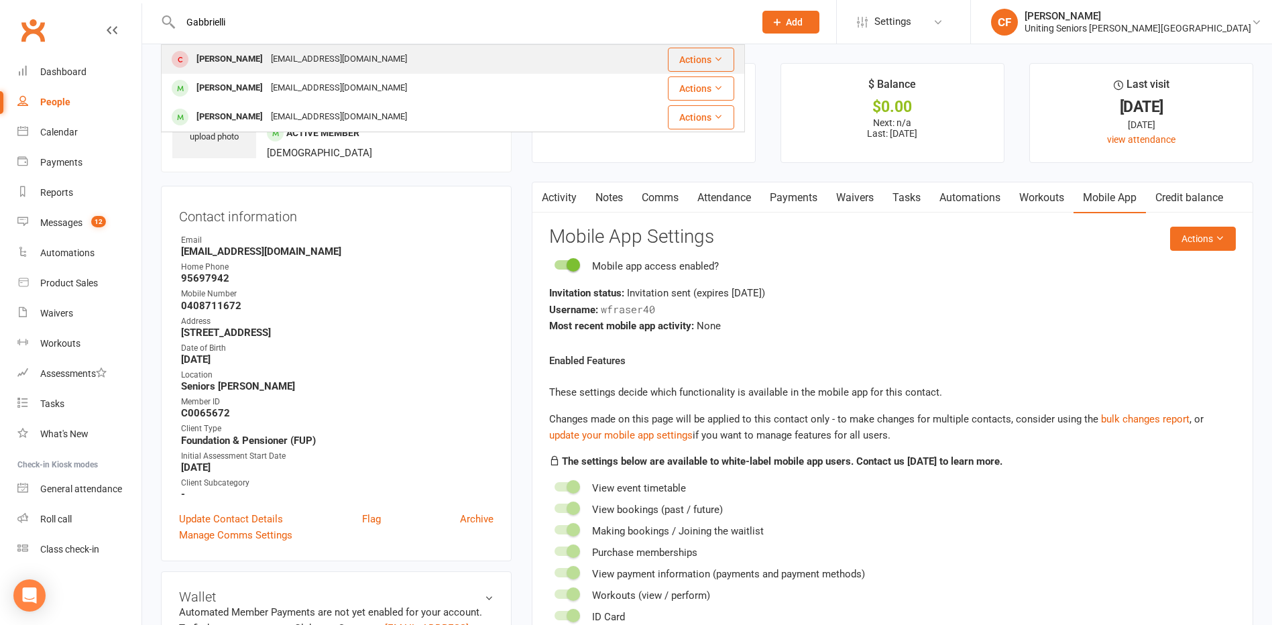
type input "Gabbrielli"
click at [263, 61] on div "[PERSON_NAME]" at bounding box center [229, 59] width 74 height 19
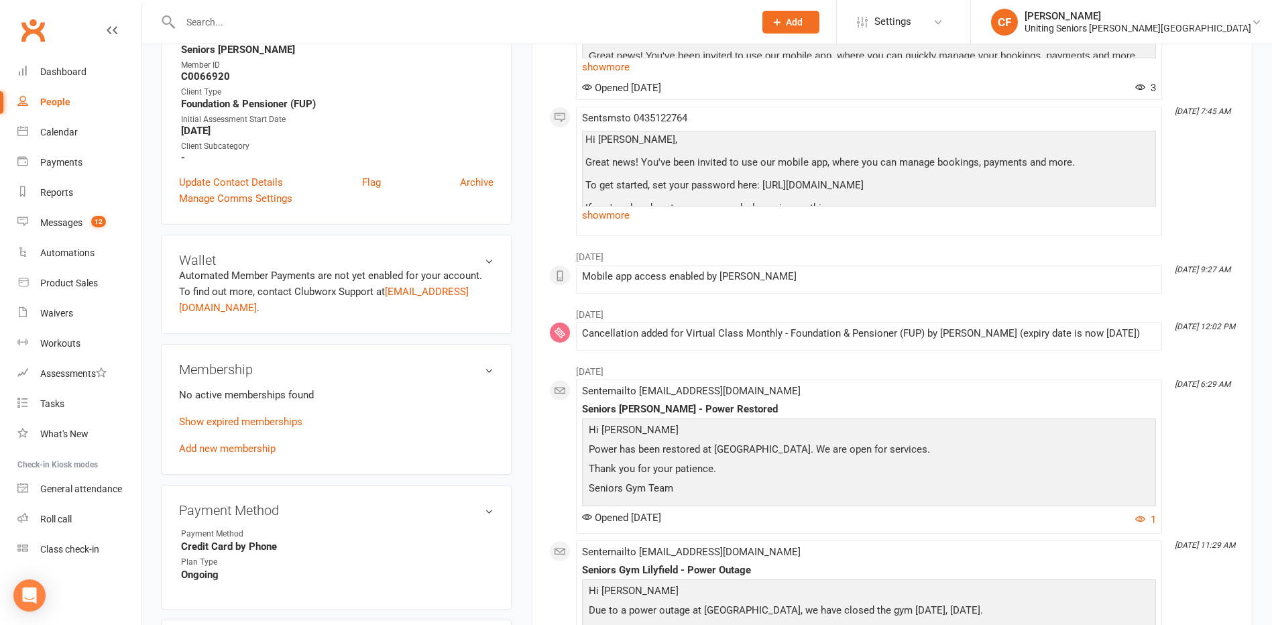
scroll to position [335, 0]
click at [257, 21] on input "text" at bounding box center [460, 22] width 569 height 19
paste input "[PERSON_NAME]"
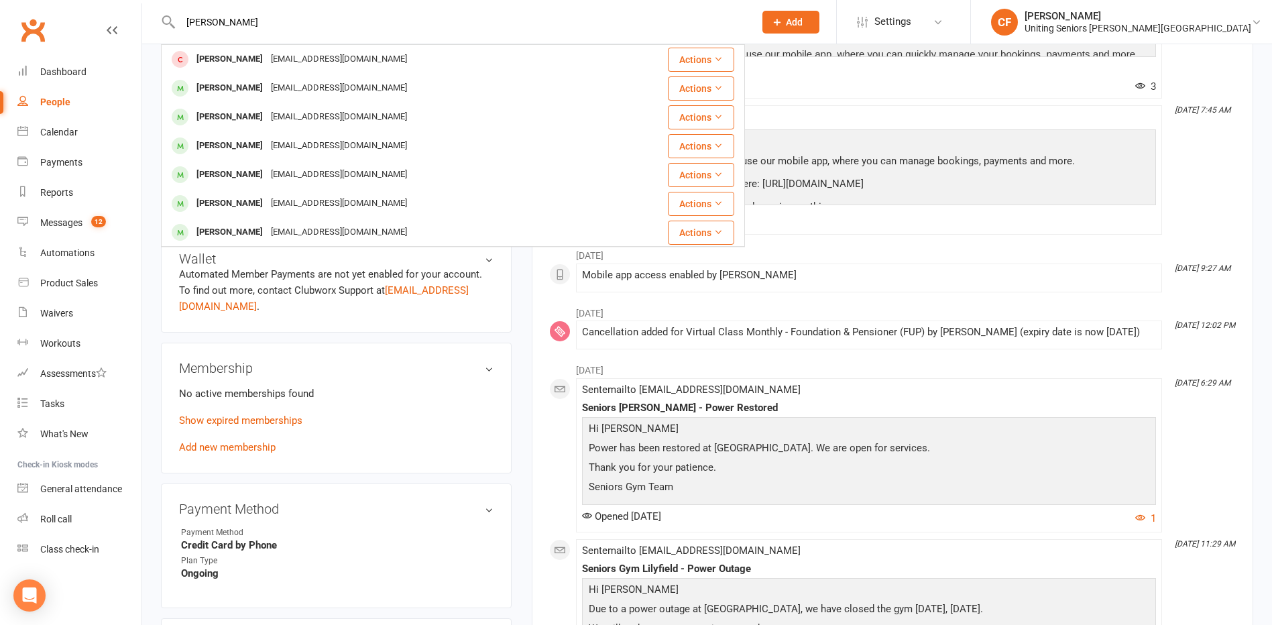
click at [215, 14] on input "[PERSON_NAME]" at bounding box center [460, 22] width 569 height 19
paste input "Horsburgh"
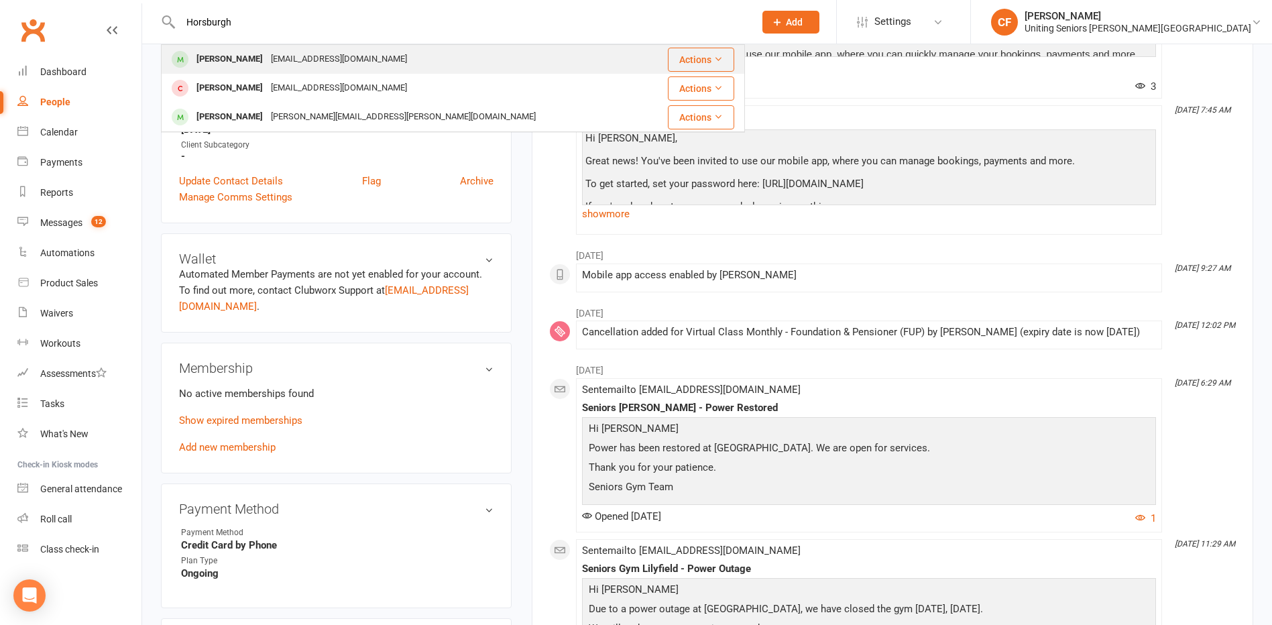
type input "Horsburgh"
click at [267, 62] on div "[PERSON_NAME]" at bounding box center [229, 59] width 74 height 19
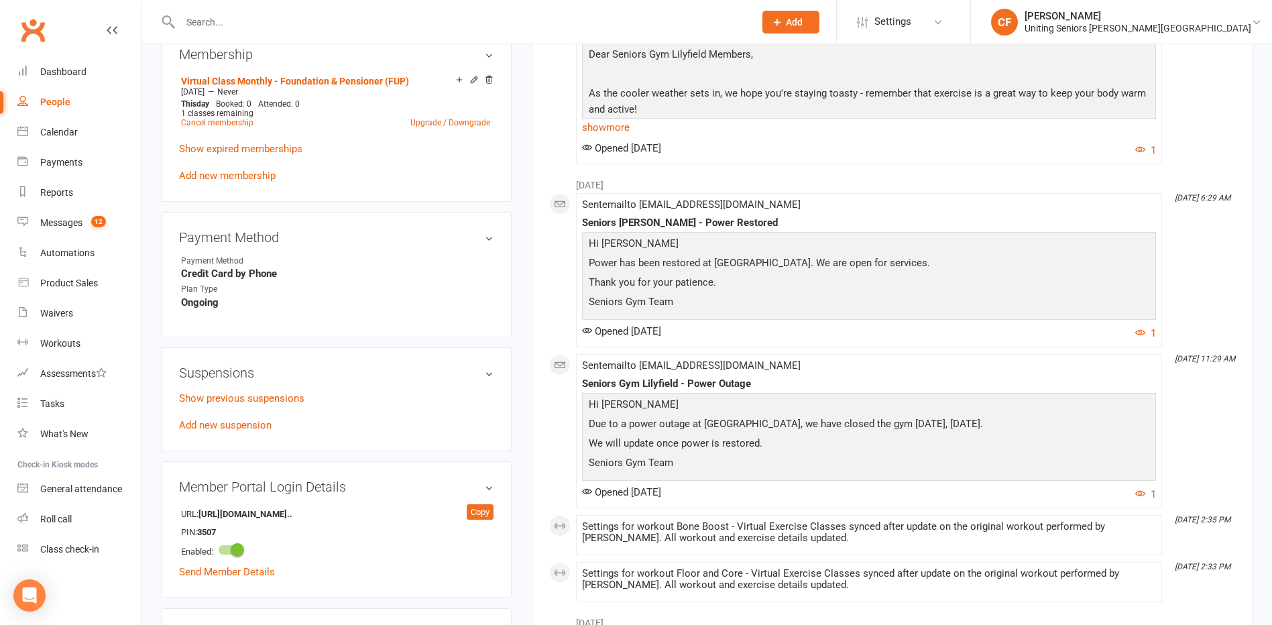
scroll to position [670, 0]
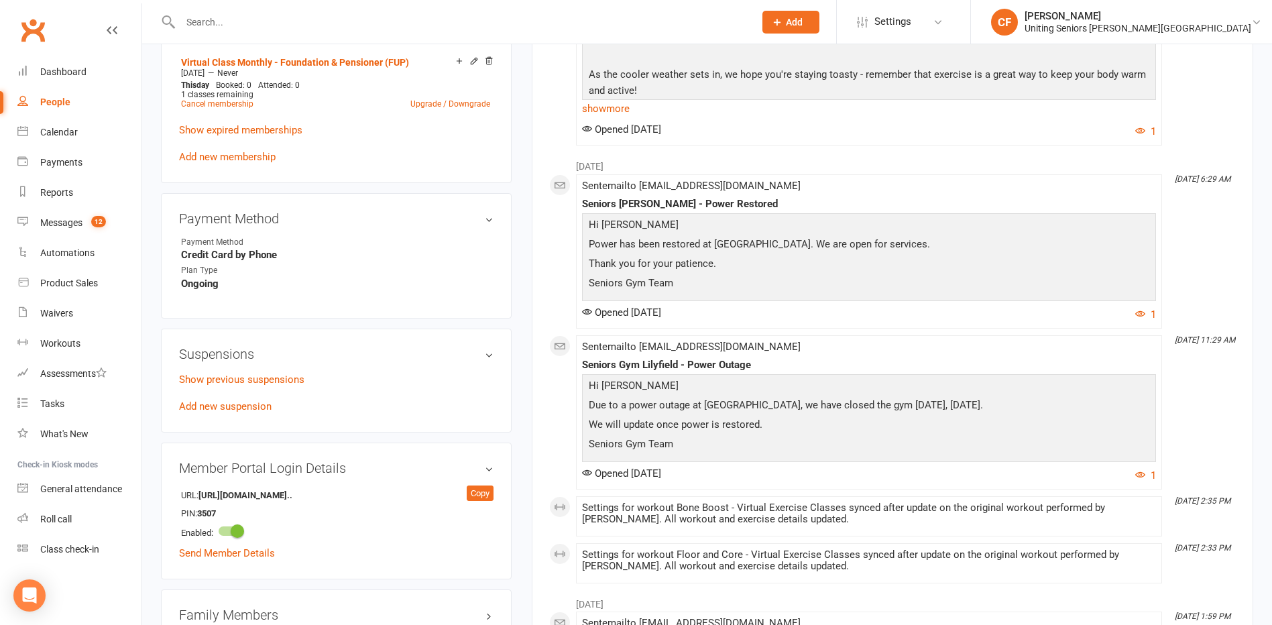
click at [290, 21] on input "text" at bounding box center [460, 22] width 569 height 19
paste input "[PERSON_NAME]"
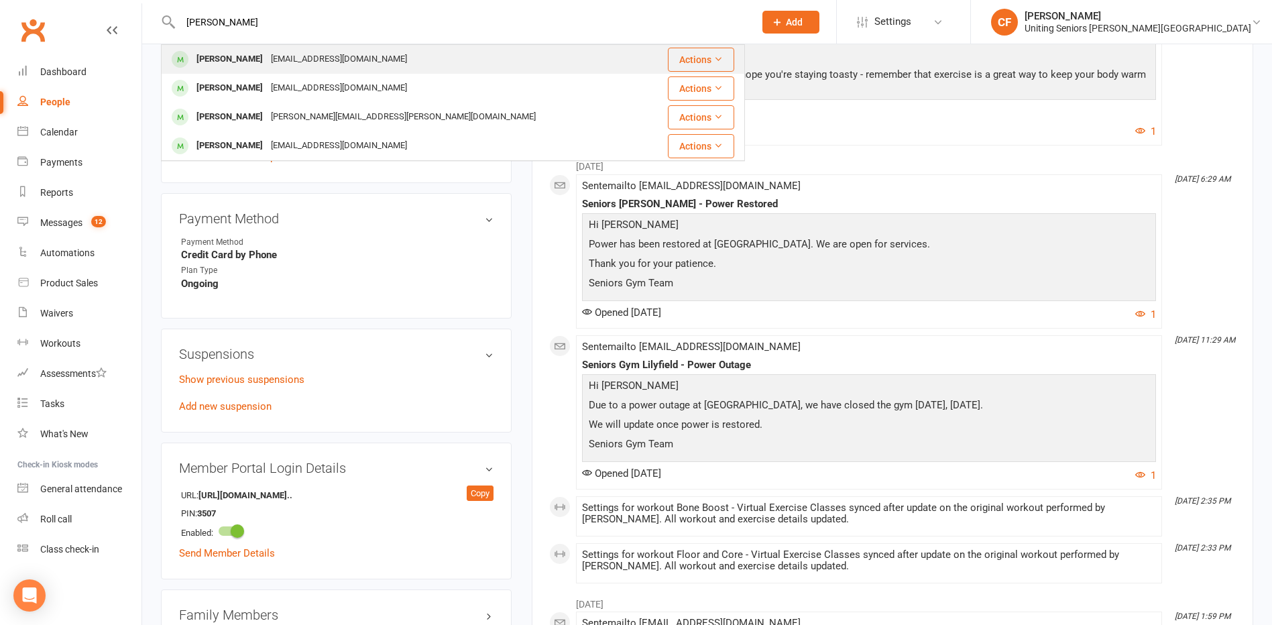
type input "[PERSON_NAME]"
click at [304, 58] on div "[EMAIL_ADDRESS][DOMAIN_NAME]" at bounding box center [339, 59] width 144 height 19
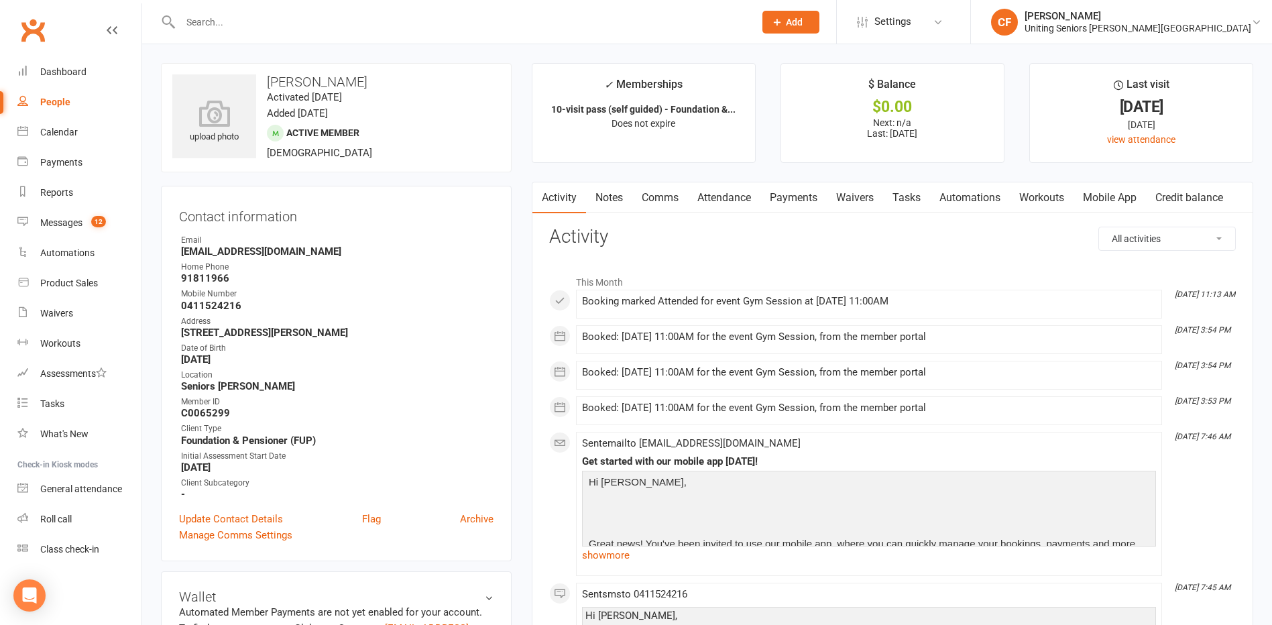
click at [1110, 196] on link "Mobile App" at bounding box center [1109, 197] width 72 height 31
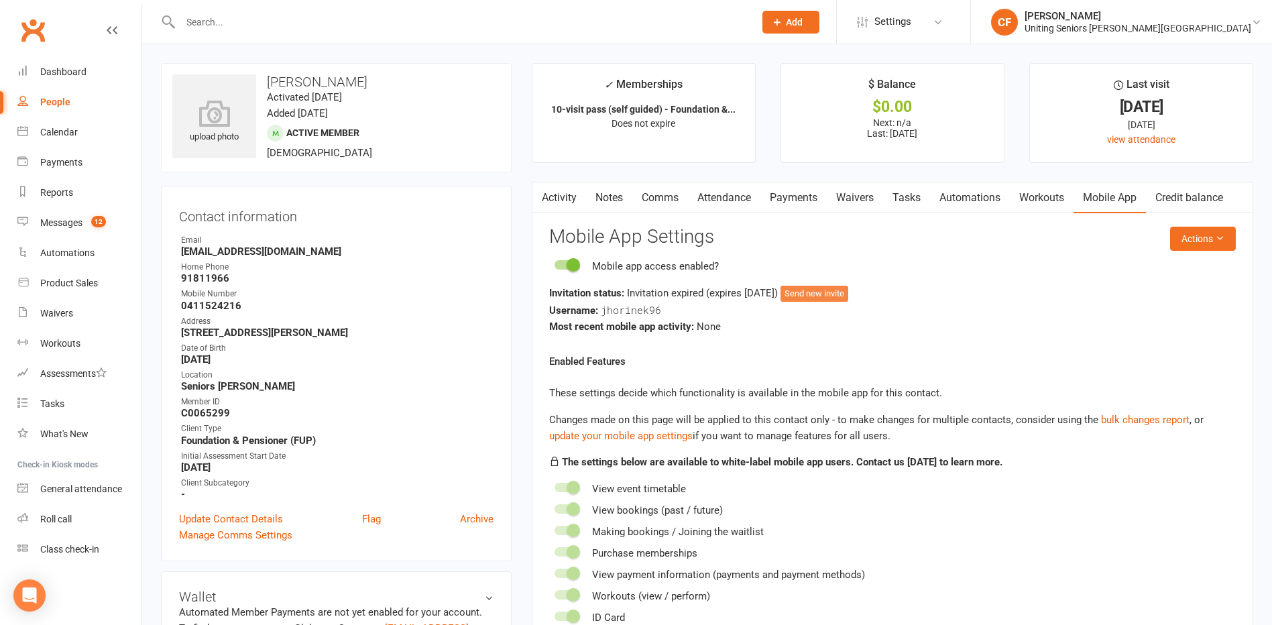
click at [833, 291] on button "Send new invite" at bounding box center [814, 294] width 68 height 16
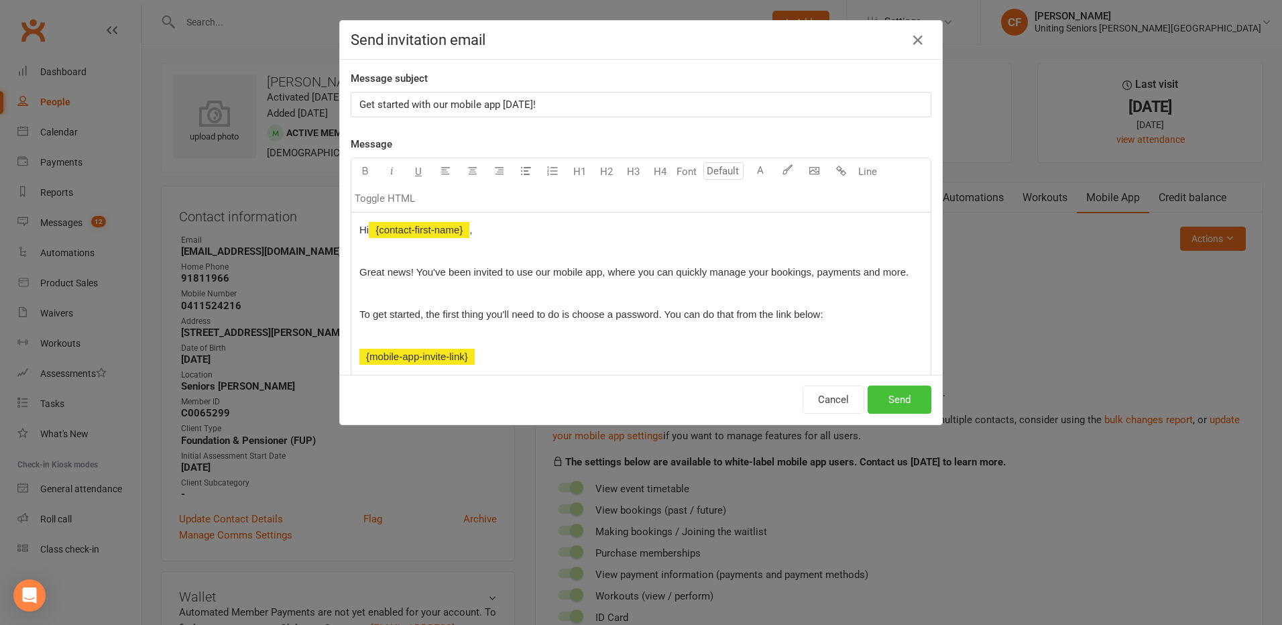
click at [879, 400] on button "Send" at bounding box center [900, 400] width 64 height 28
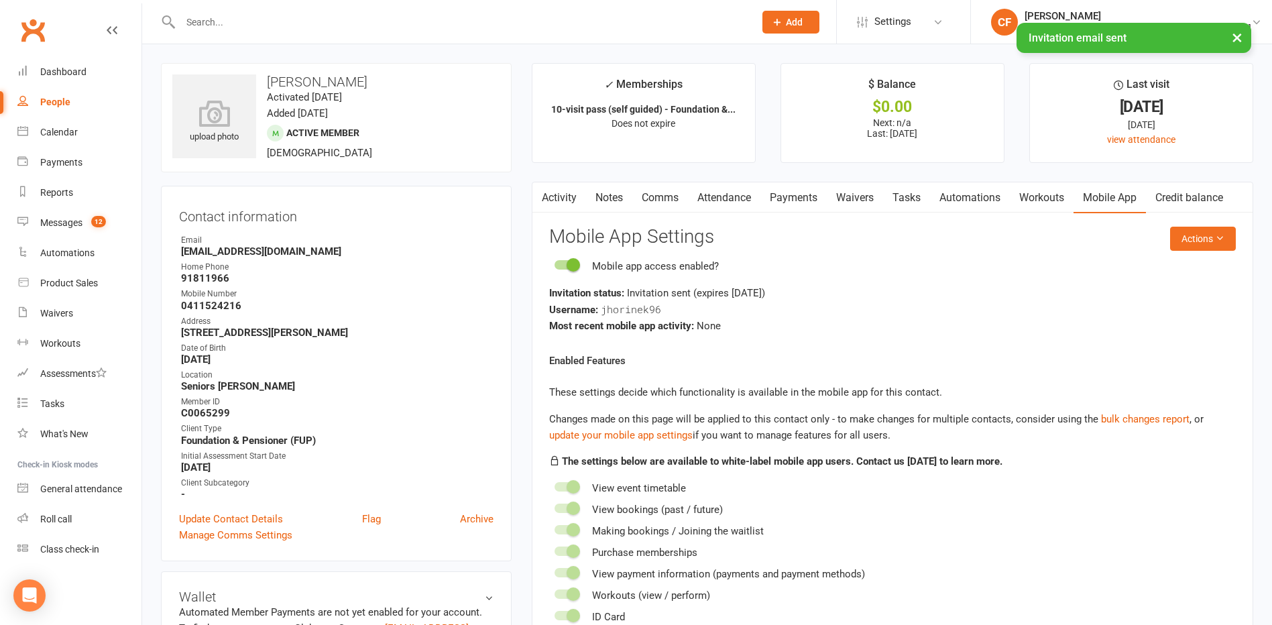
click at [223, 23] on div "× Invitation email sent" at bounding box center [627, 23] width 1254 height 0
click at [229, 23] on div "× Invitation email sent" at bounding box center [627, 23] width 1254 height 0
click at [239, 24] on input "text" at bounding box center [460, 22] width 569 height 19
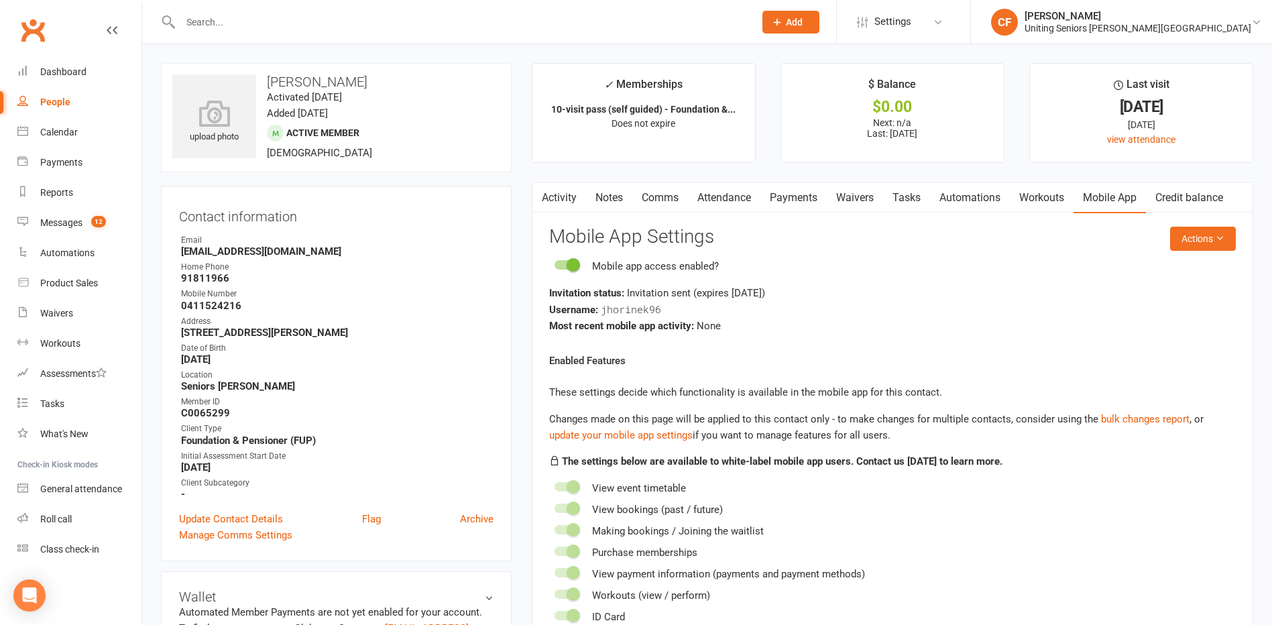
paste input "Jaaniste"
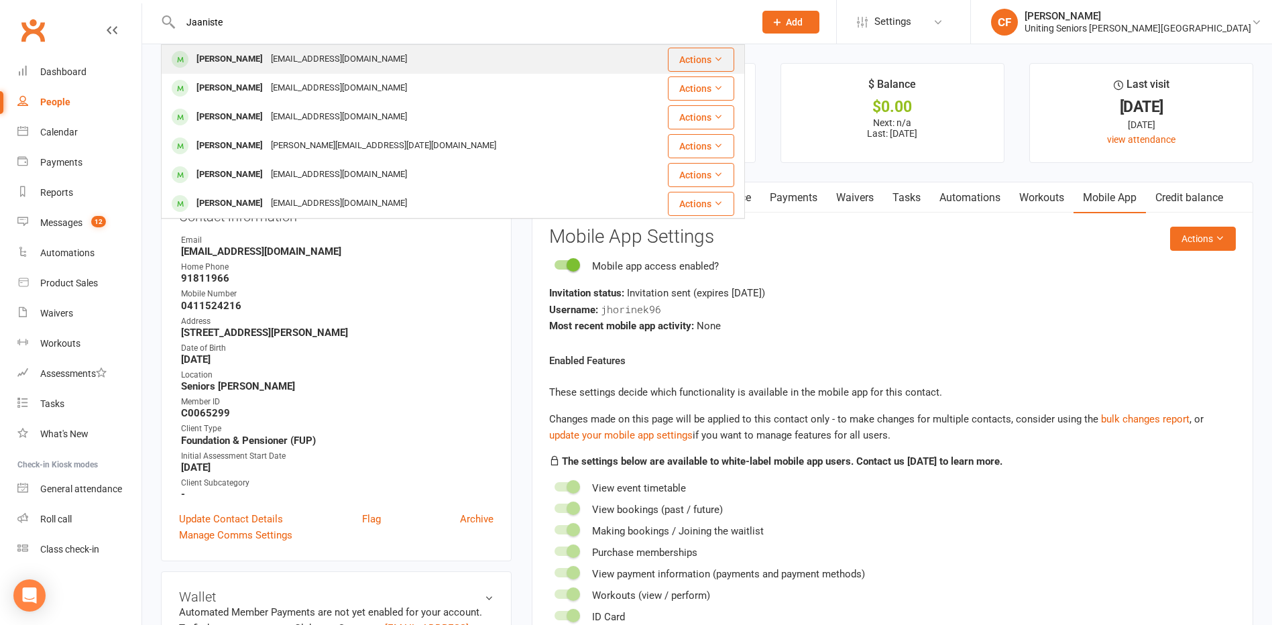
type input "Jaaniste"
click at [348, 52] on div "Viiu Jaaniste [EMAIL_ADDRESS][DOMAIN_NAME]" at bounding box center [399, 59] width 475 height 27
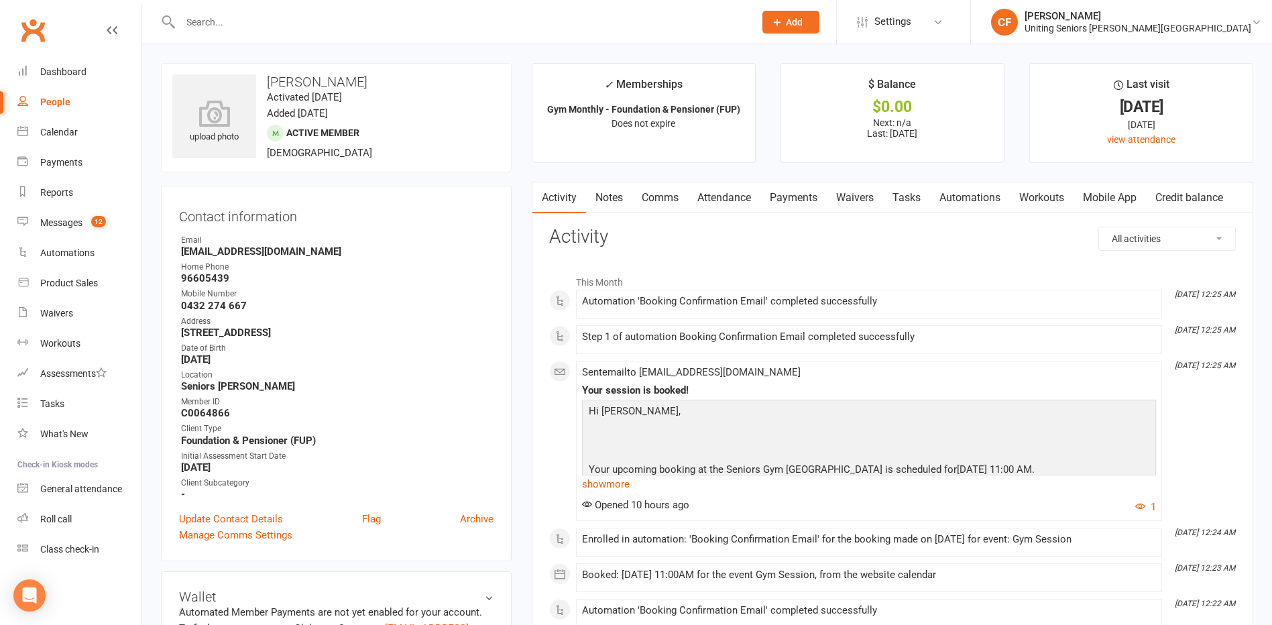
click at [253, 30] on input "text" at bounding box center [460, 22] width 569 height 19
paste input "Jaensch"
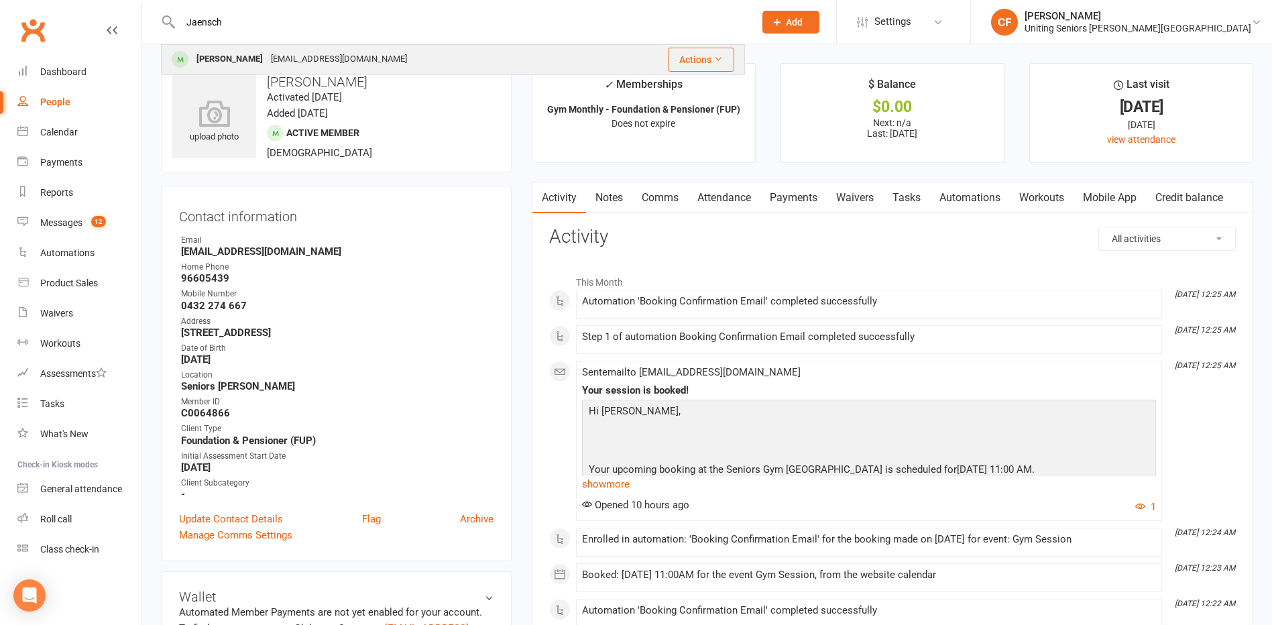
type input "Jaensch"
click at [282, 51] on div "[EMAIL_ADDRESS][DOMAIN_NAME]" at bounding box center [339, 59] width 144 height 19
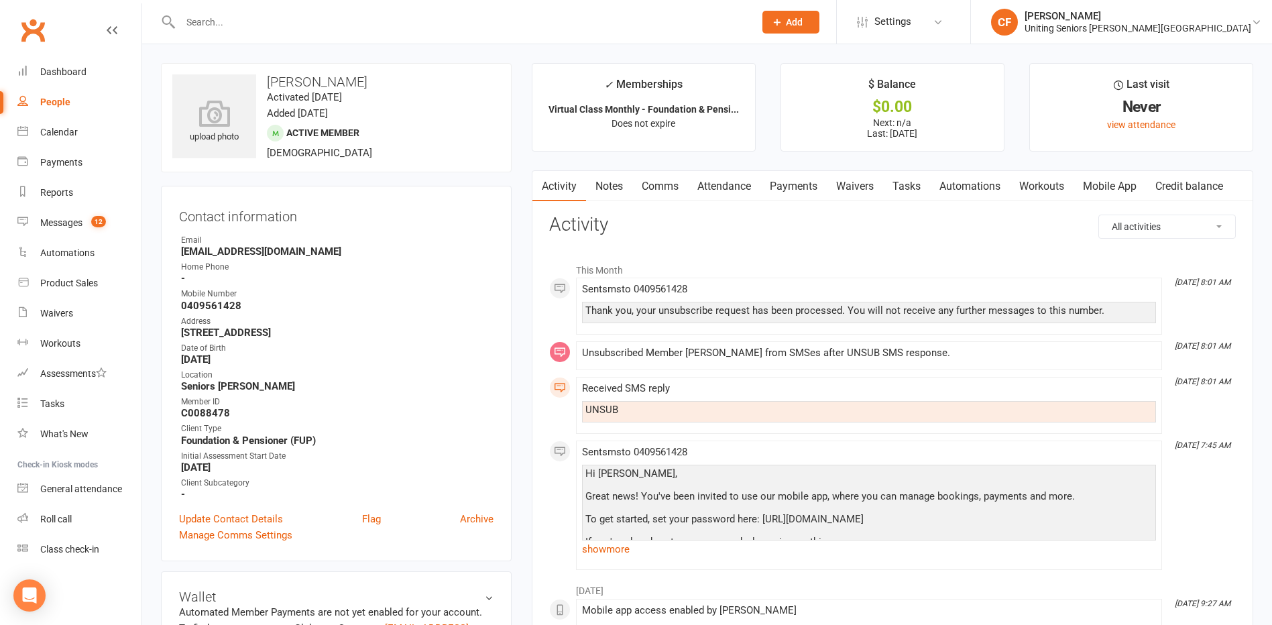
click at [227, 26] on input "text" at bounding box center [460, 22] width 569 height 19
paste input "[PERSON_NAME]"
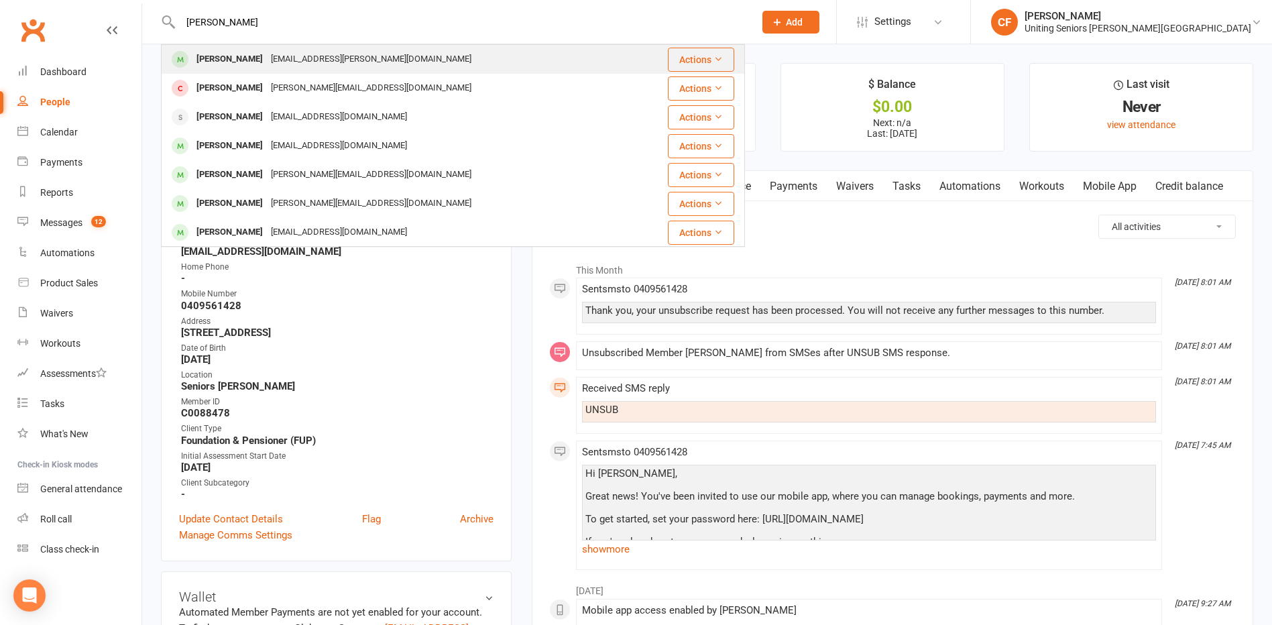
type input "[PERSON_NAME]"
click at [269, 53] on div "[EMAIL_ADDRESS][PERSON_NAME][DOMAIN_NAME]" at bounding box center [371, 59] width 209 height 19
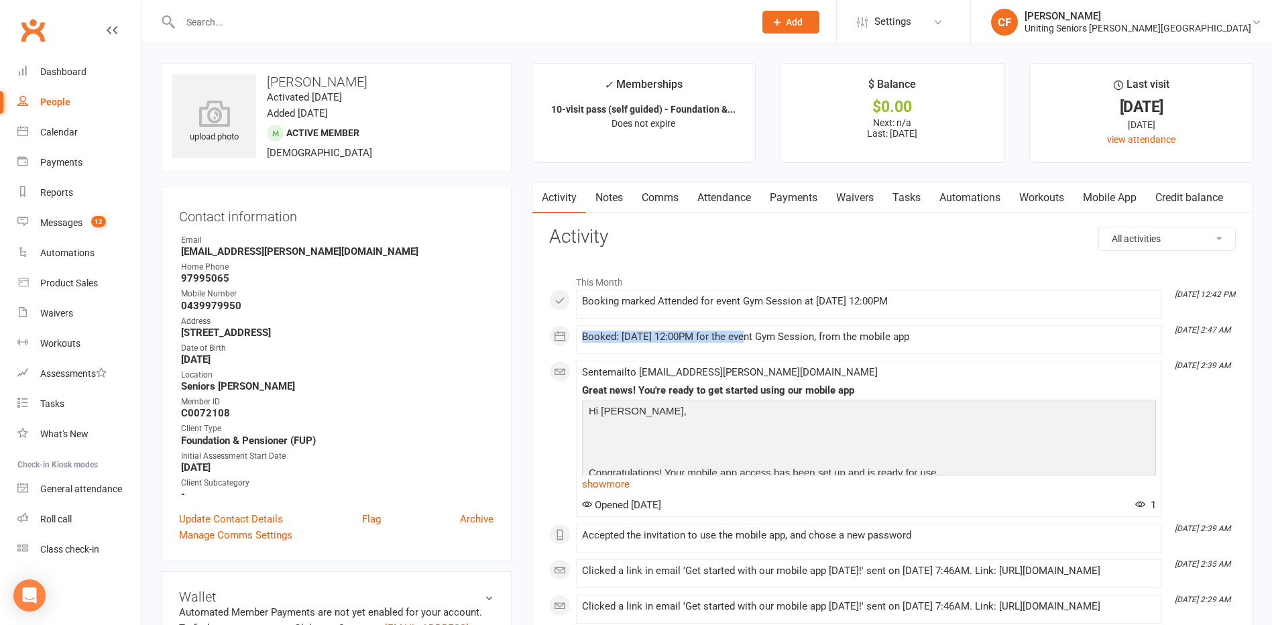
drag, startPoint x: 581, startPoint y: 336, endPoint x: 746, endPoint y: 337, distance: 165.6
click at [746, 337] on li "[DATE] 2:47 AM Booked: [DATE] 12:00PM for the event Gym Session, from the mobil…" at bounding box center [869, 339] width 586 height 29
click at [968, 337] on div "Booked: [DATE] 12:00PM for the event Gym Session, from the mobile app" at bounding box center [869, 336] width 574 height 11
click at [298, 29] on input "text" at bounding box center [460, 22] width 569 height 19
paste input "[PERSON_NAME]"
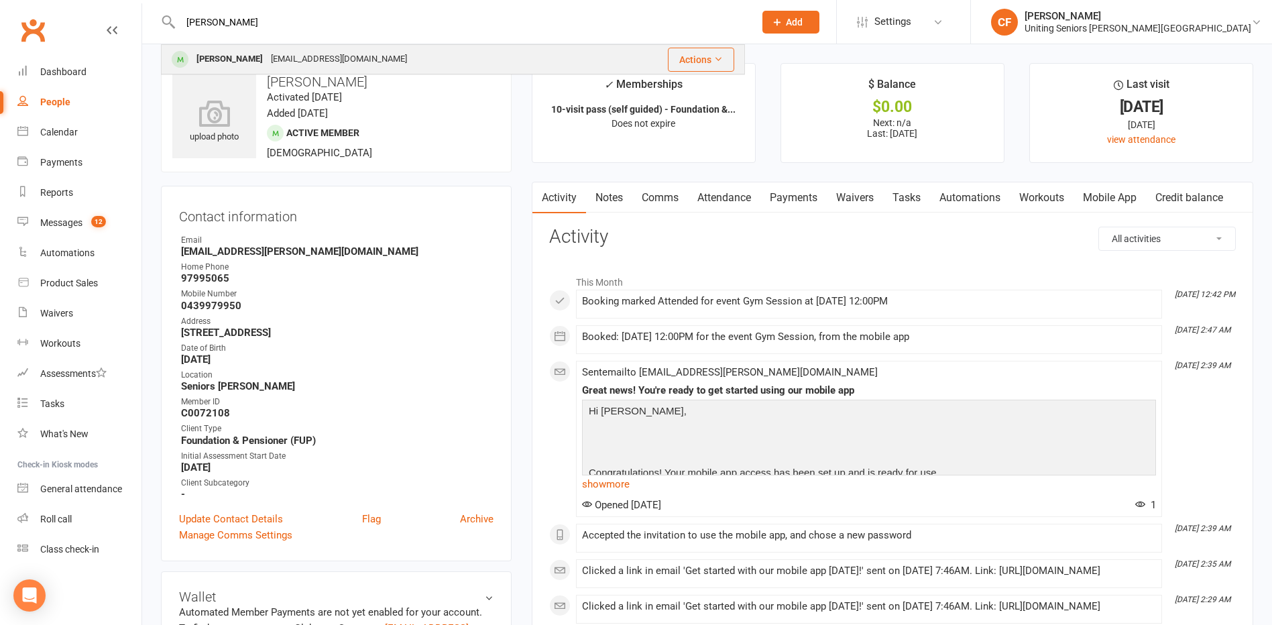
type input "[PERSON_NAME]"
click at [290, 59] on div "[EMAIL_ADDRESS][DOMAIN_NAME]" at bounding box center [339, 59] width 144 height 19
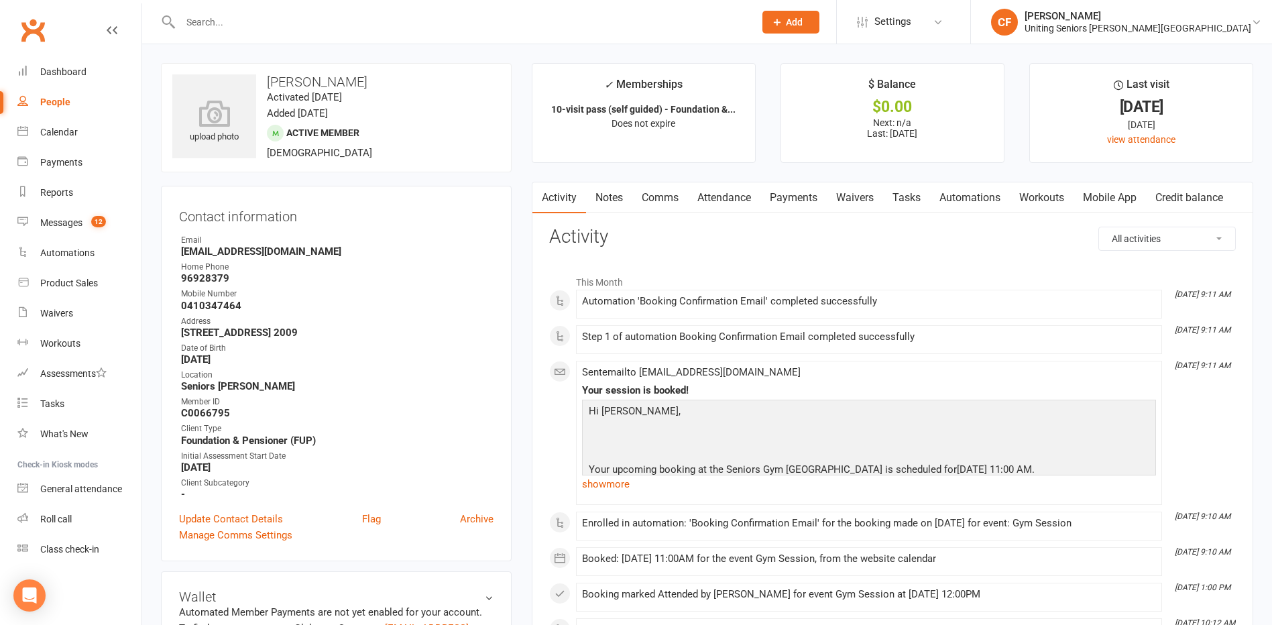
click at [239, 13] on input "text" at bounding box center [460, 22] width 569 height 19
paste input "Kelk"
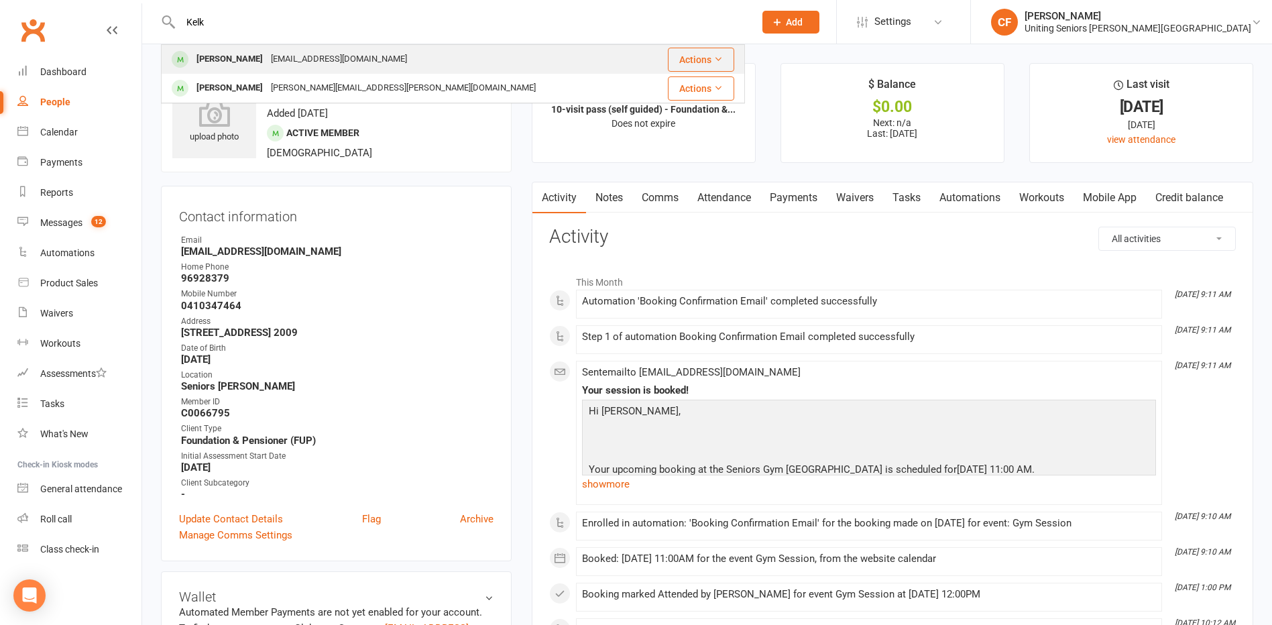
type input "Kelk"
click at [267, 52] on div "[EMAIL_ADDRESS][DOMAIN_NAME]" at bounding box center [339, 59] width 144 height 19
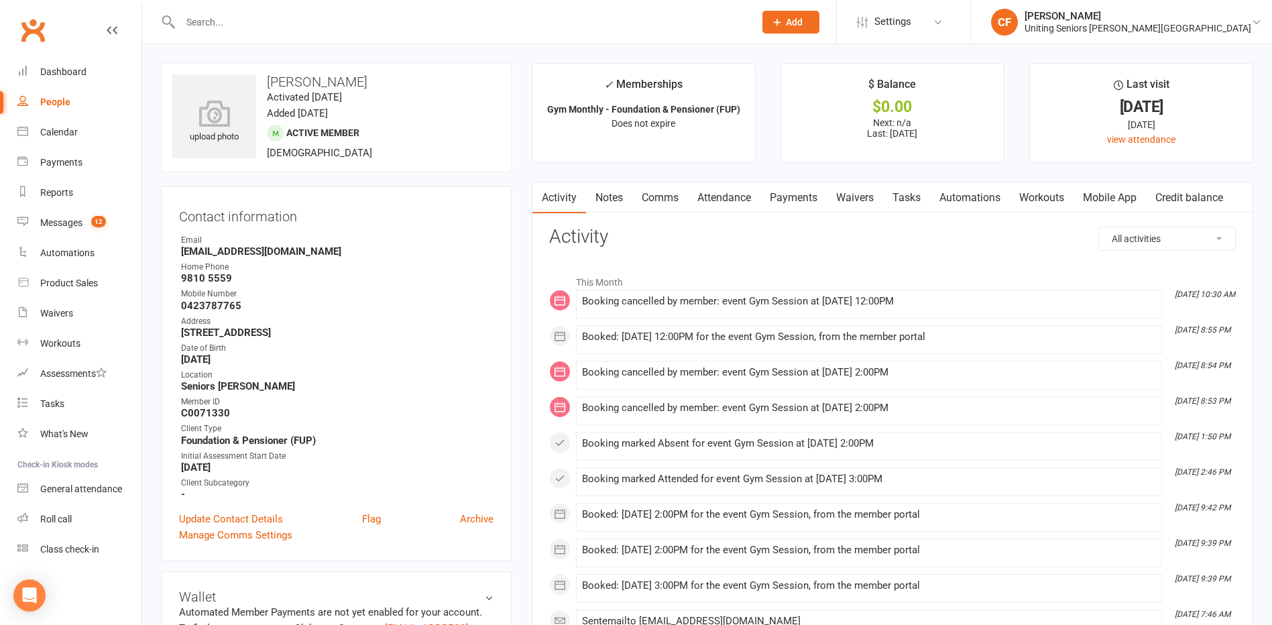
click at [1114, 199] on link "Mobile App" at bounding box center [1109, 197] width 72 height 31
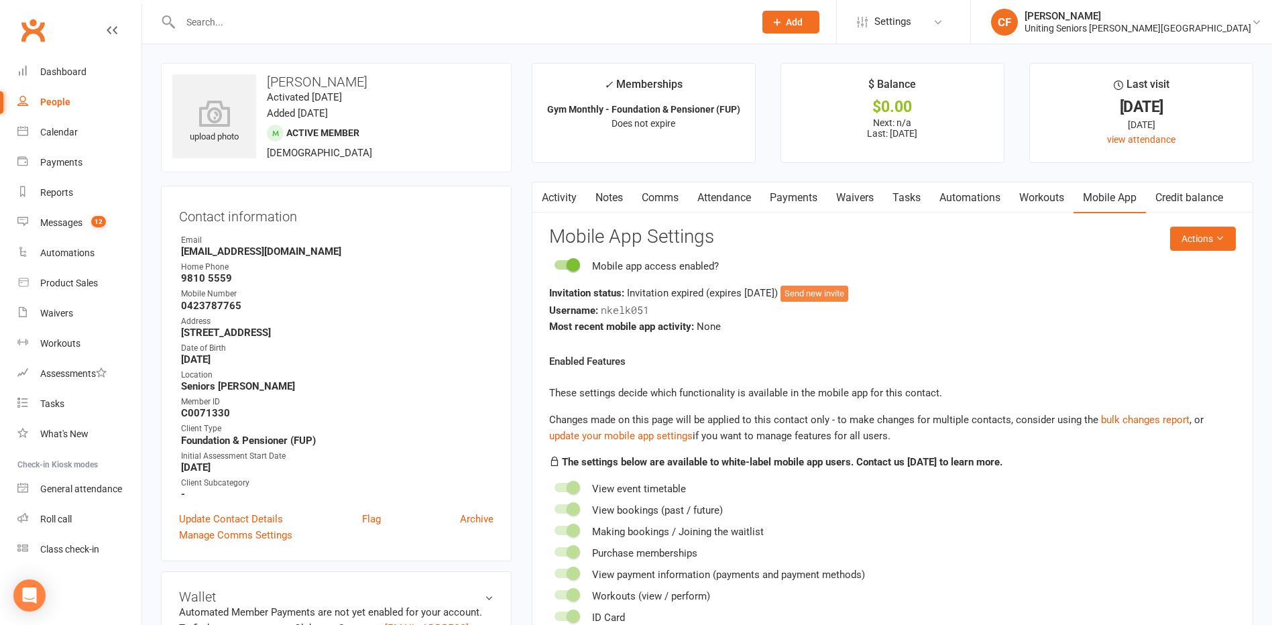
click at [834, 293] on button "Send new invite" at bounding box center [814, 294] width 68 height 16
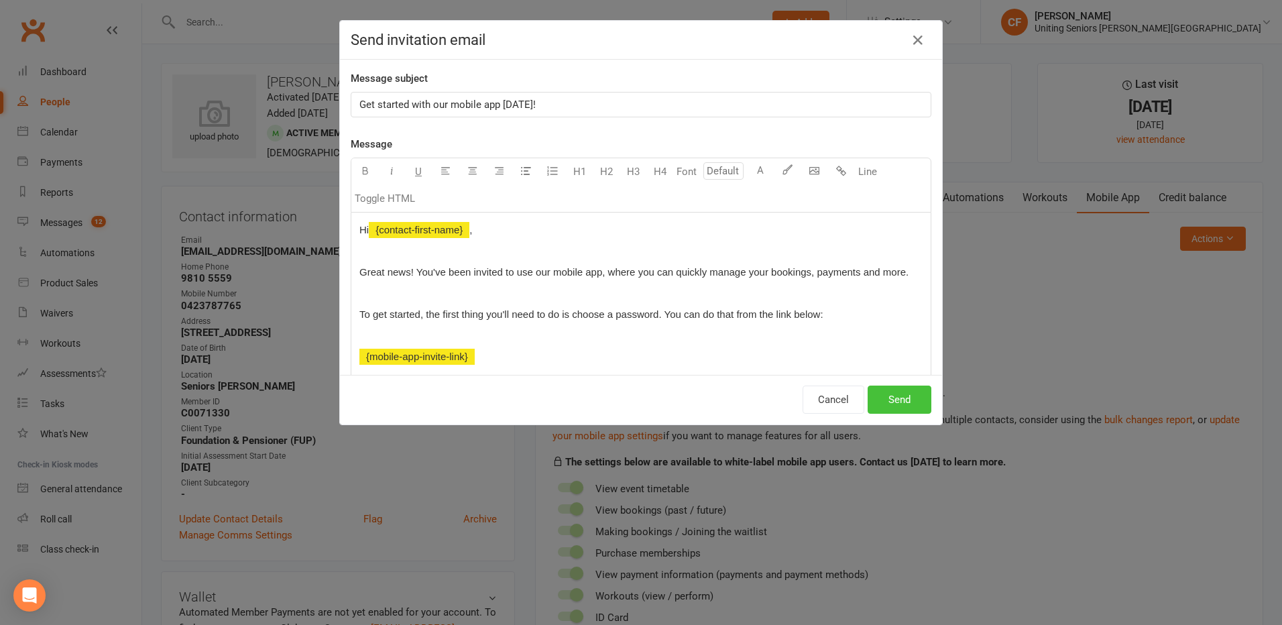
click at [907, 406] on button "Send" at bounding box center [900, 400] width 64 height 28
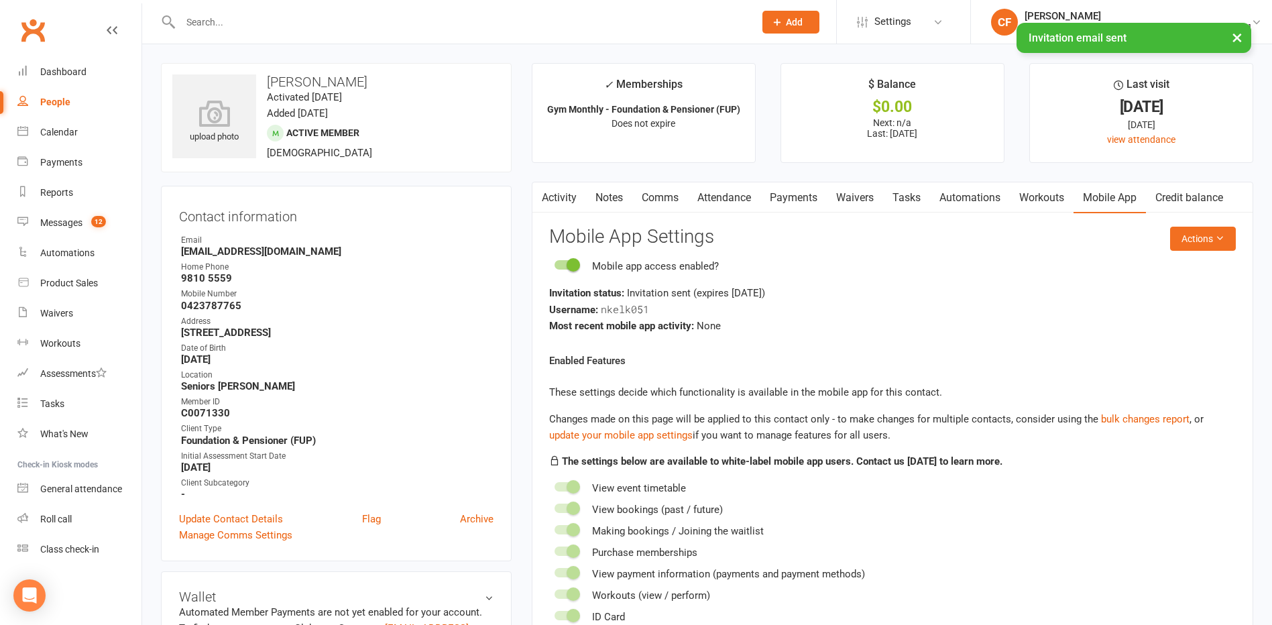
click at [370, 23] on div "× Invitation email sent" at bounding box center [627, 23] width 1254 height 0
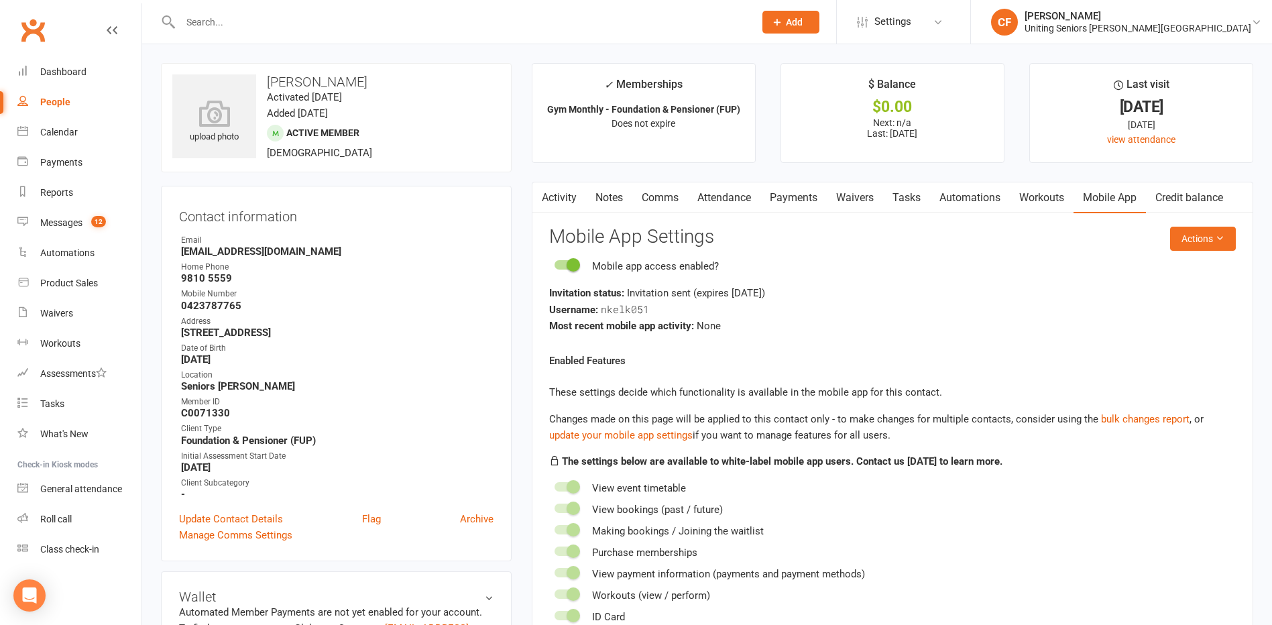
click at [360, 14] on input "text" at bounding box center [460, 22] width 569 height 19
paste input "Koettig"
type input "Koettig"
click at [320, 53] on div "[PERSON_NAME][EMAIL_ADDRESS][DOMAIN_NAME]" at bounding box center [371, 59] width 209 height 19
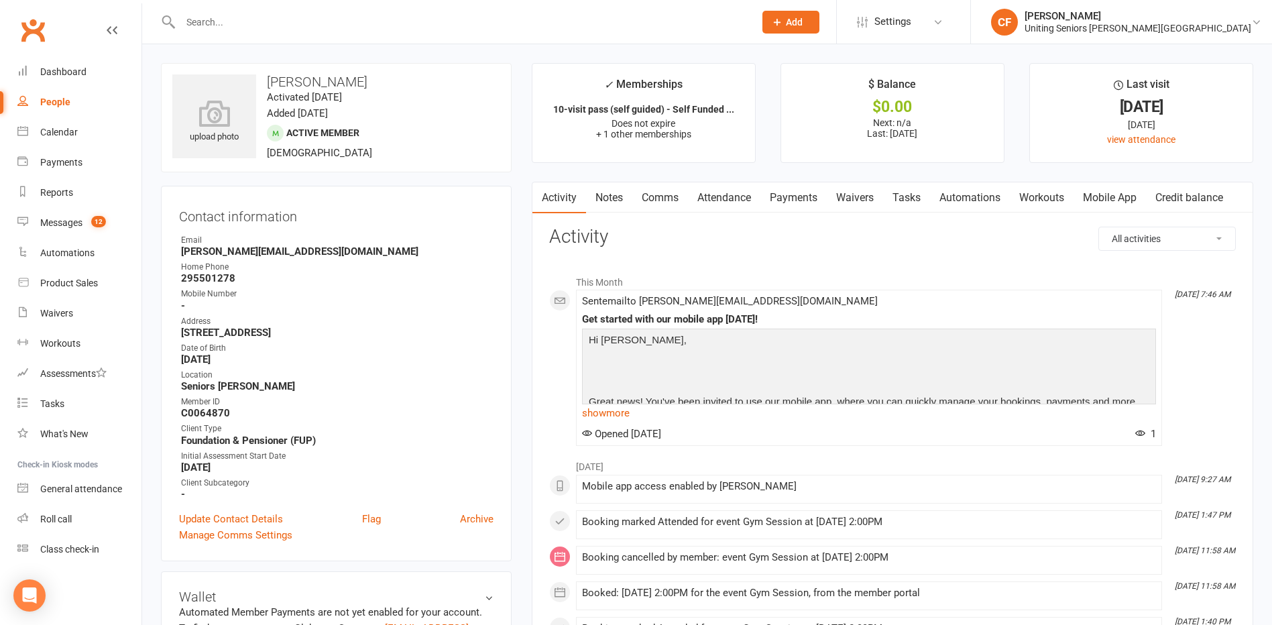
click at [1103, 194] on link "Mobile App" at bounding box center [1109, 197] width 72 height 31
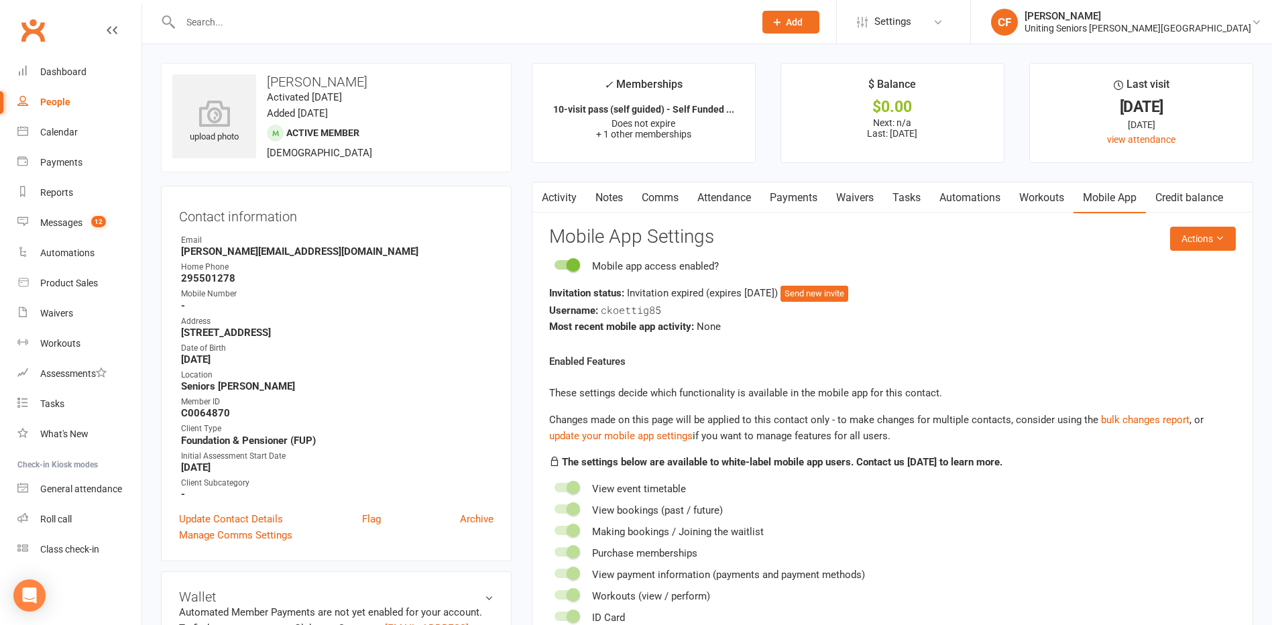
click at [561, 185] on link "Activity" at bounding box center [559, 197] width 54 height 31
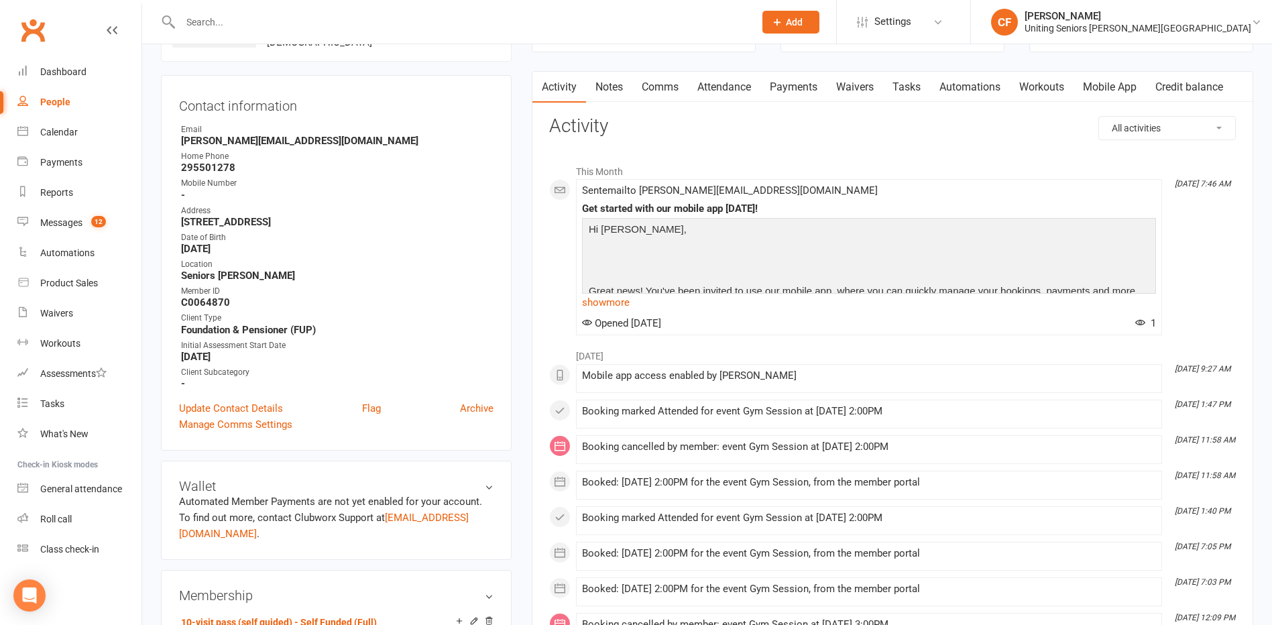
scroll to position [134, 0]
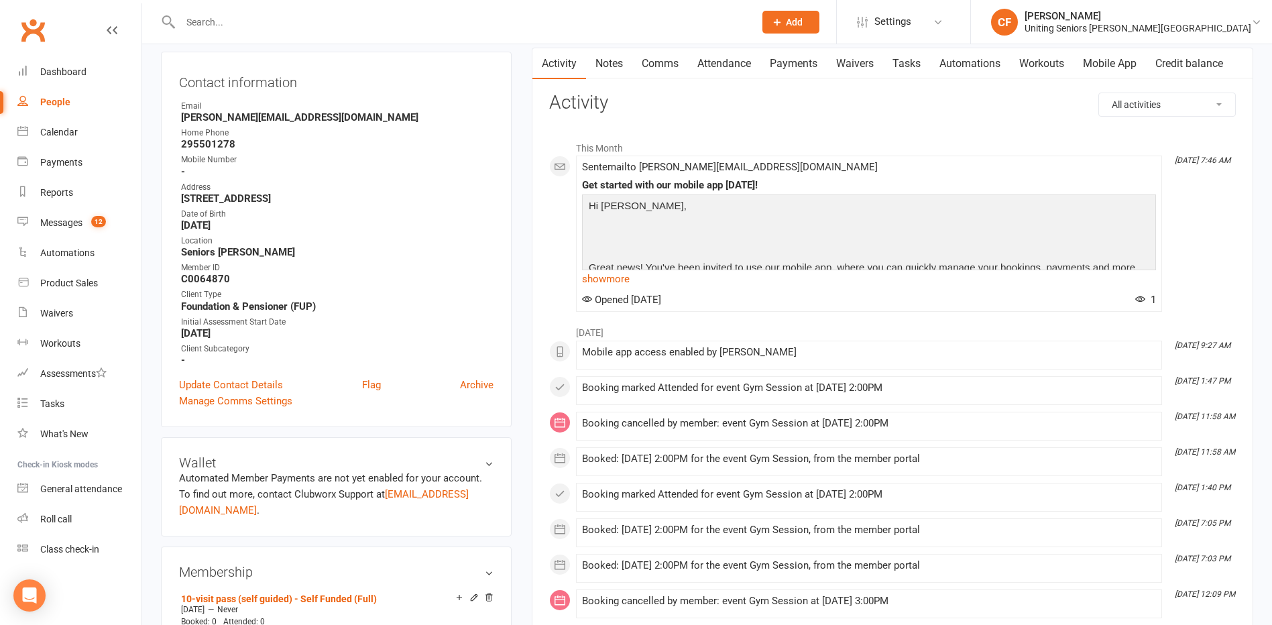
click at [1097, 55] on link "Mobile App" at bounding box center [1109, 63] width 72 height 31
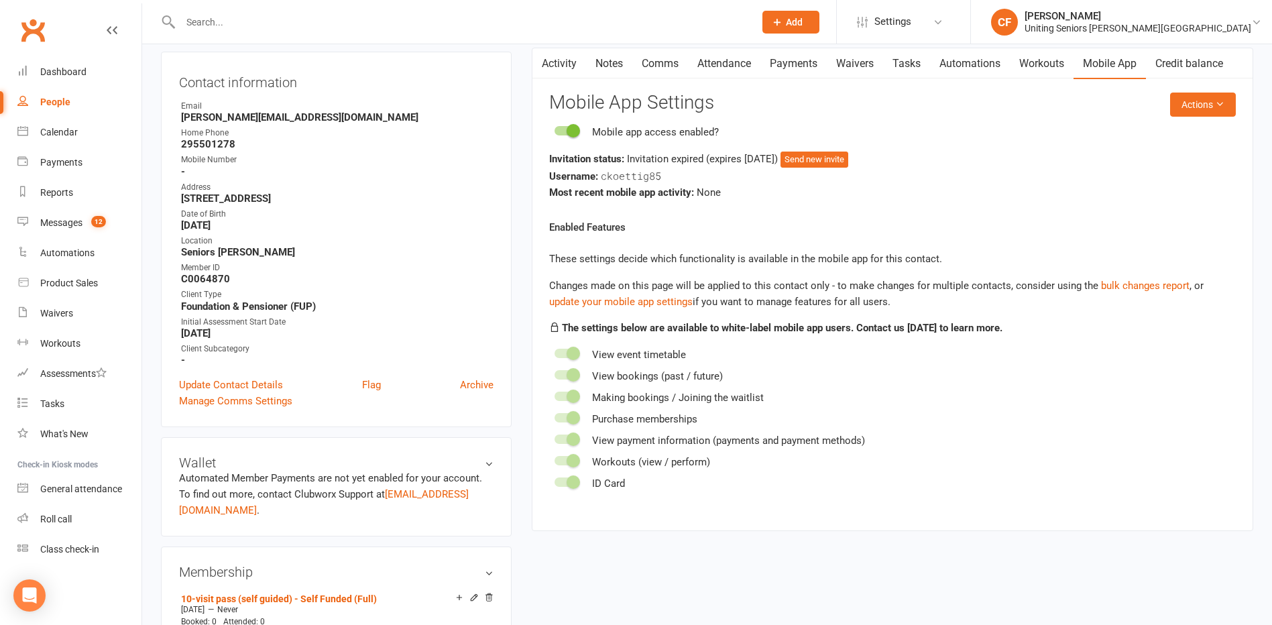
click at [860, 170] on div "Username: ckoettig85" at bounding box center [892, 176] width 687 height 17
click at [848, 160] on button "Send new invite" at bounding box center [814, 160] width 68 height 16
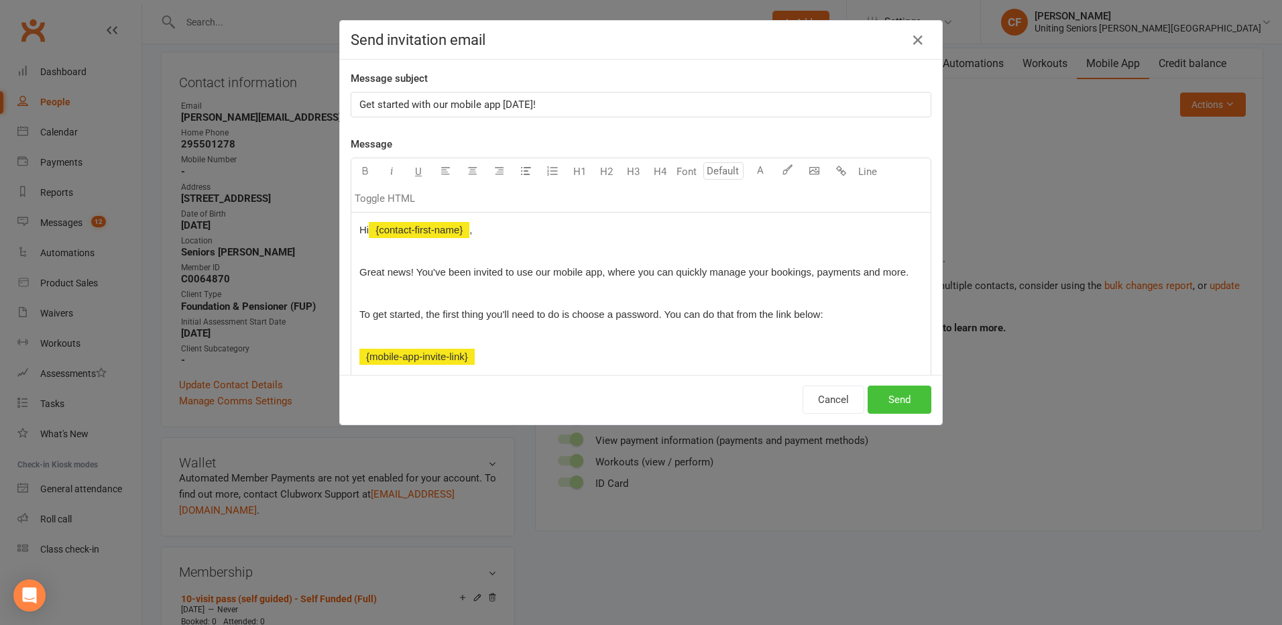
click at [876, 400] on button "Send" at bounding box center [900, 400] width 64 height 28
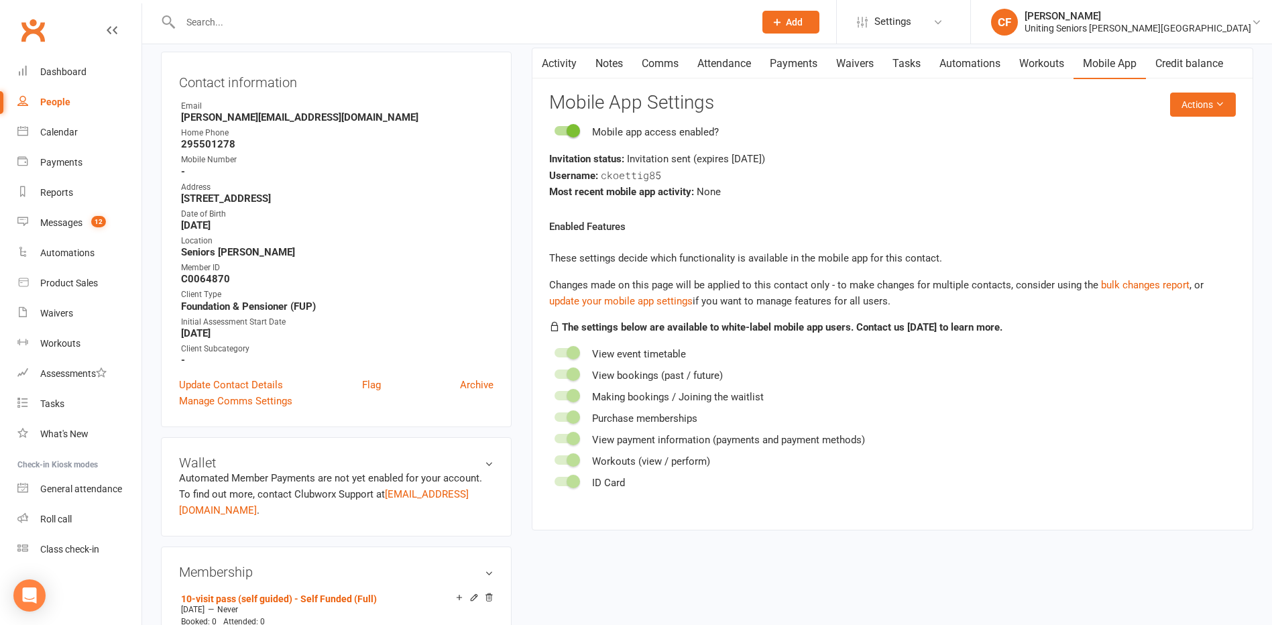
click at [343, 25] on input "text" at bounding box center [460, 22] width 569 height 19
paste input "Krili"
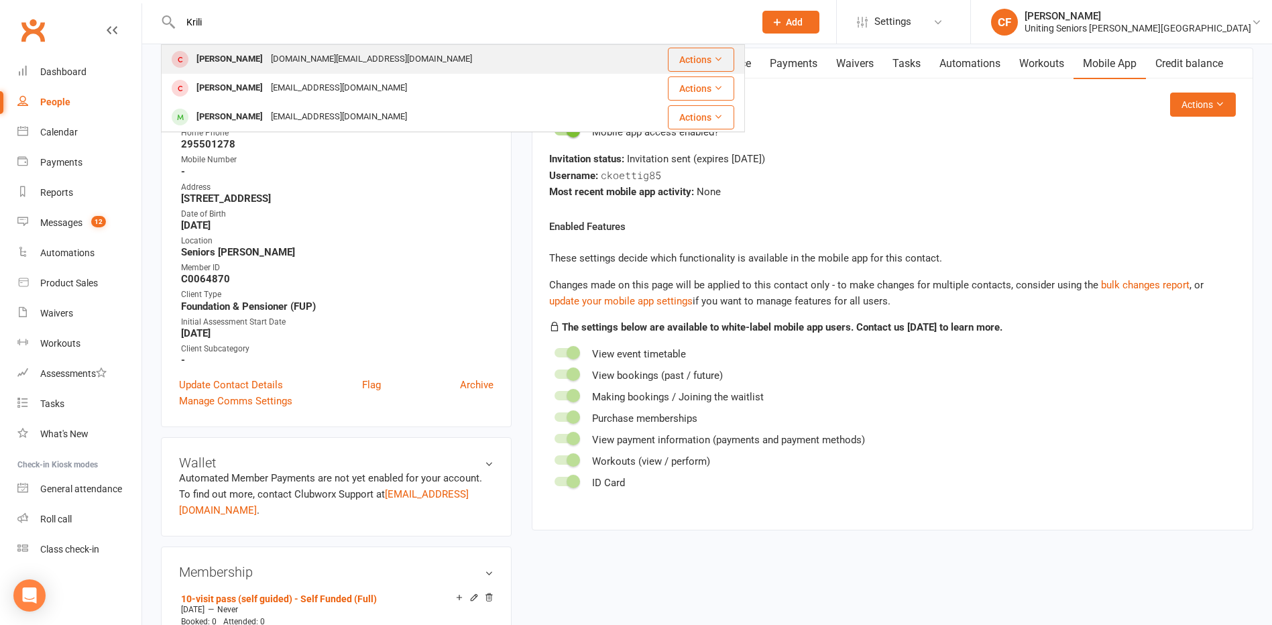
type input "Krili"
click at [353, 53] on div "Yota Krili [DOMAIN_NAME][EMAIL_ADDRESS][DOMAIN_NAME]" at bounding box center [396, 59] width 468 height 27
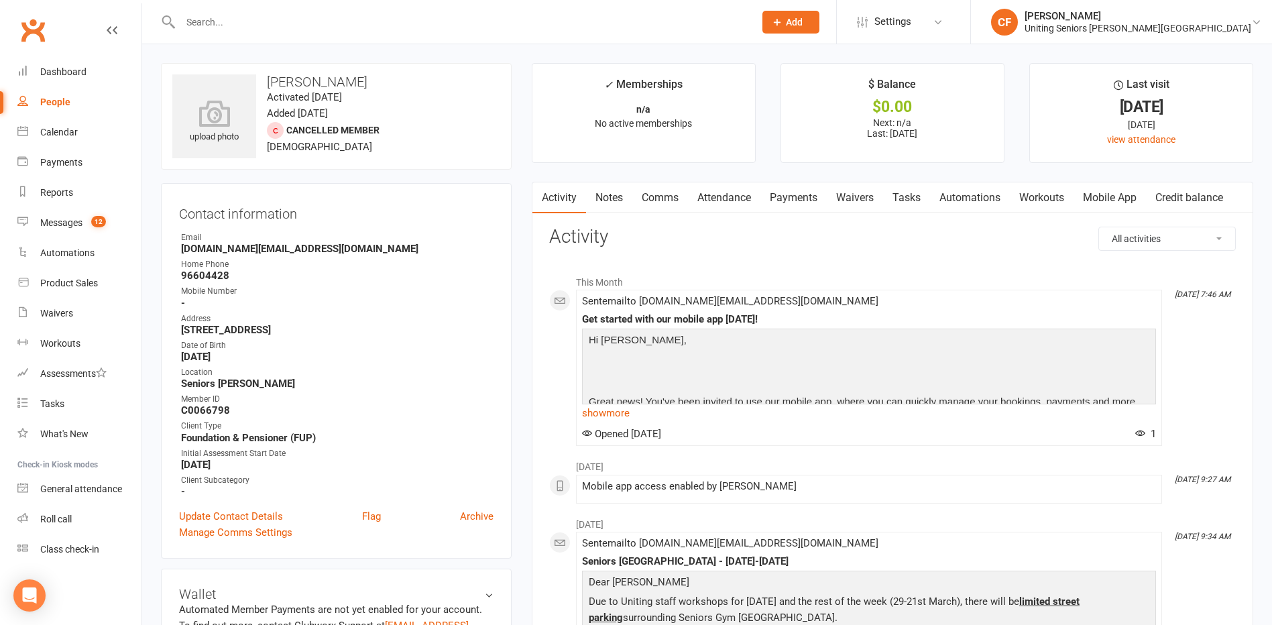
click at [267, 23] on input "text" at bounding box center [460, 22] width 569 height 19
paste input "[PERSON_NAME] white"
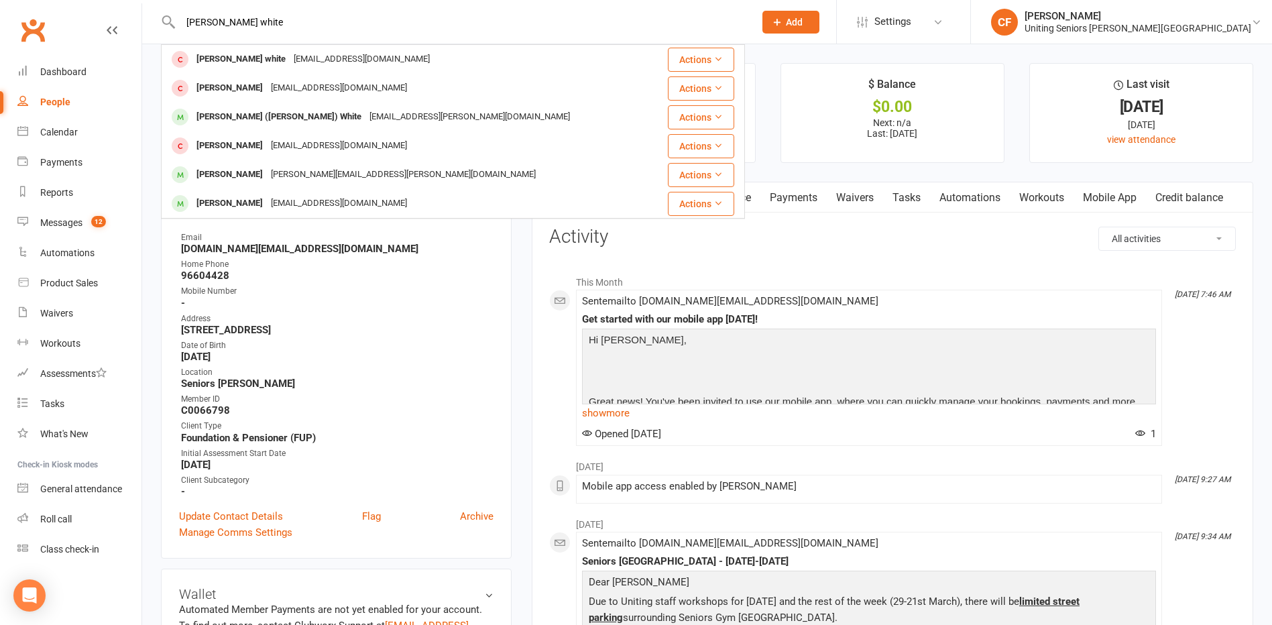
click at [260, 17] on input "[PERSON_NAME] white" at bounding box center [460, 22] width 569 height 19
click at [259, 20] on input "[PERSON_NAME] white" at bounding box center [460, 22] width 569 height 19
click at [259, 21] on input "[PERSON_NAME] white" at bounding box center [460, 22] width 569 height 19
paste input "[PERSON_NAME]"
click at [259, 23] on input "[PERSON_NAME] whiteMckeown" at bounding box center [460, 22] width 569 height 19
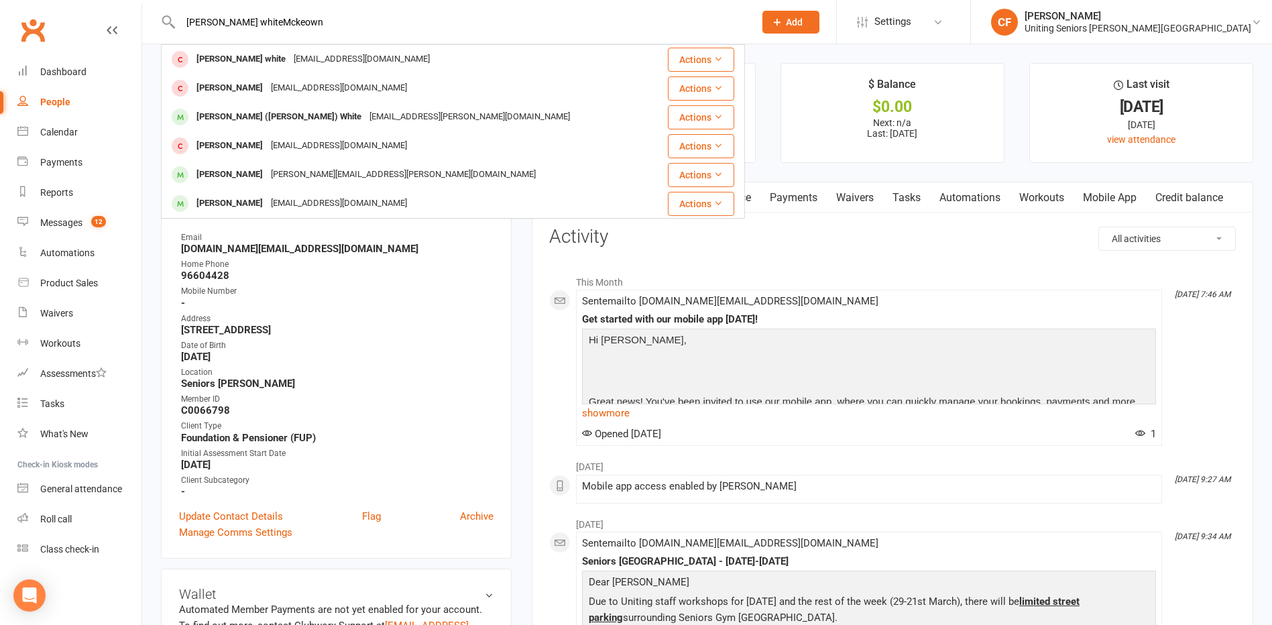
click at [259, 23] on input "[PERSON_NAME] whiteMckeown" at bounding box center [460, 22] width 569 height 19
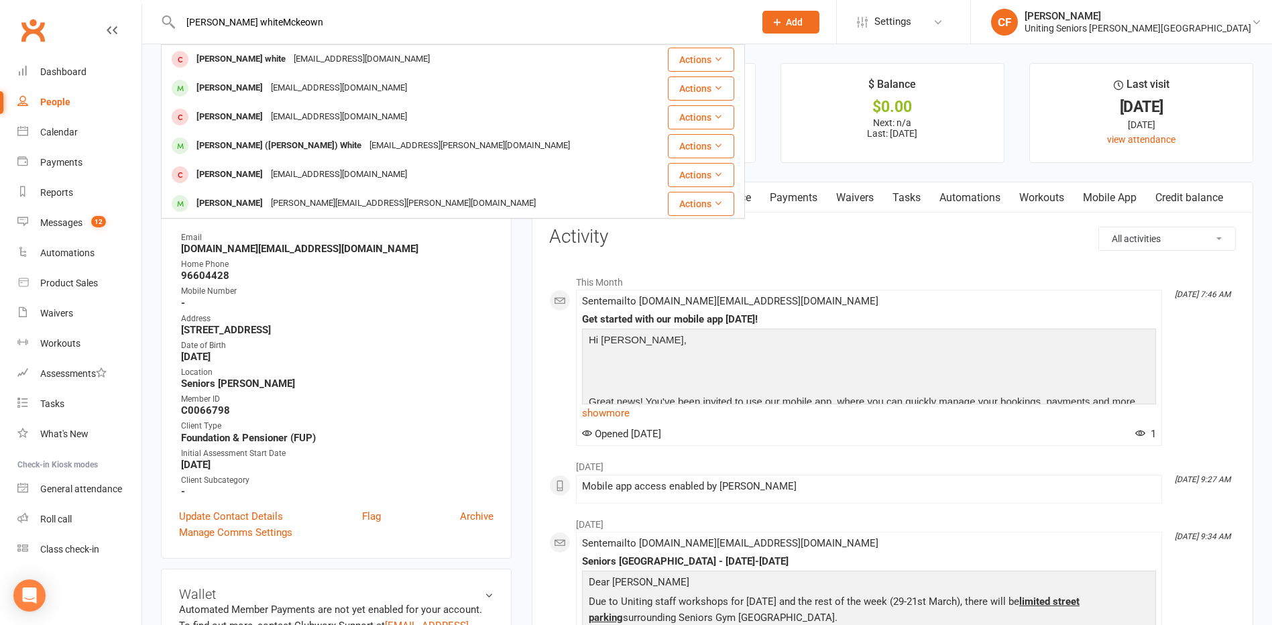
paste input "text"
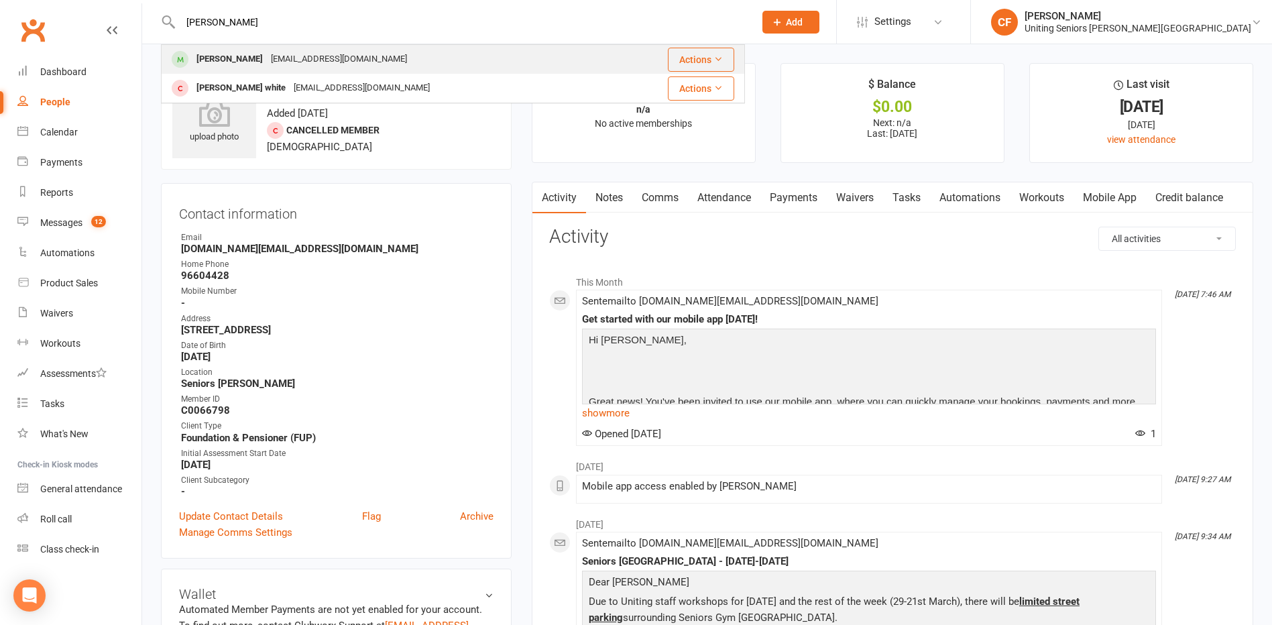
type input "[PERSON_NAME]"
click at [289, 56] on div "[EMAIL_ADDRESS][DOMAIN_NAME]" at bounding box center [339, 59] width 144 height 19
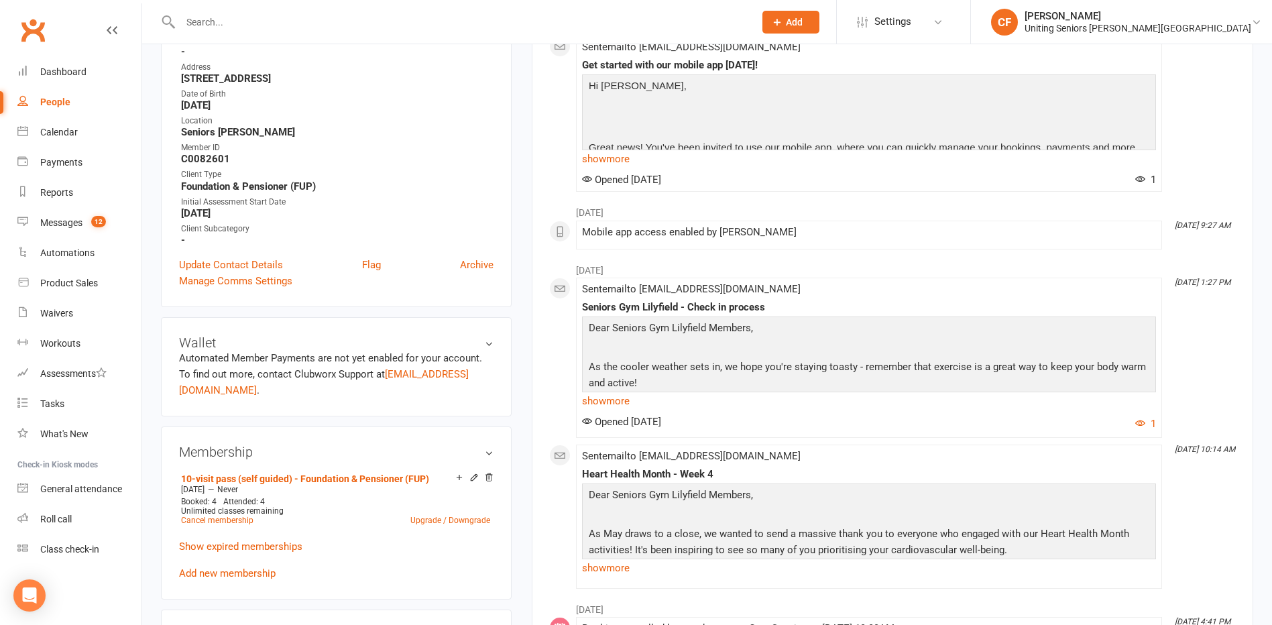
scroll to position [402, 0]
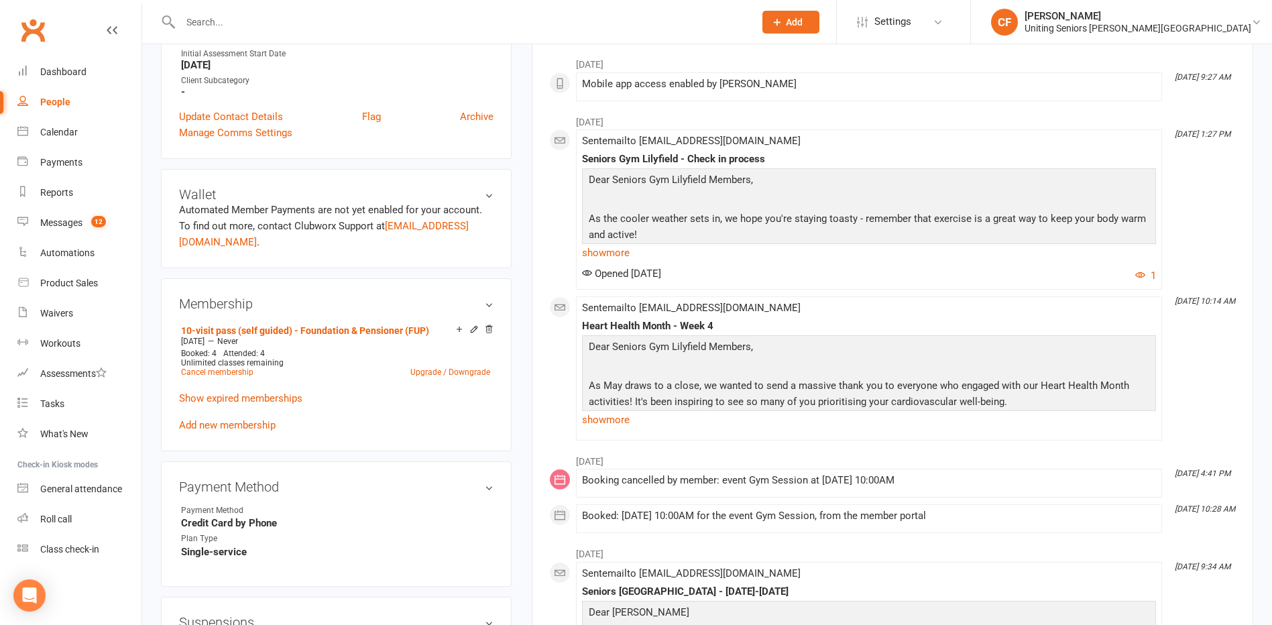
click at [216, 32] on div at bounding box center [453, 22] width 584 height 44
click at [224, 13] on input "text" at bounding box center [460, 22] width 569 height 19
paste input "[PERSON_NAME]"
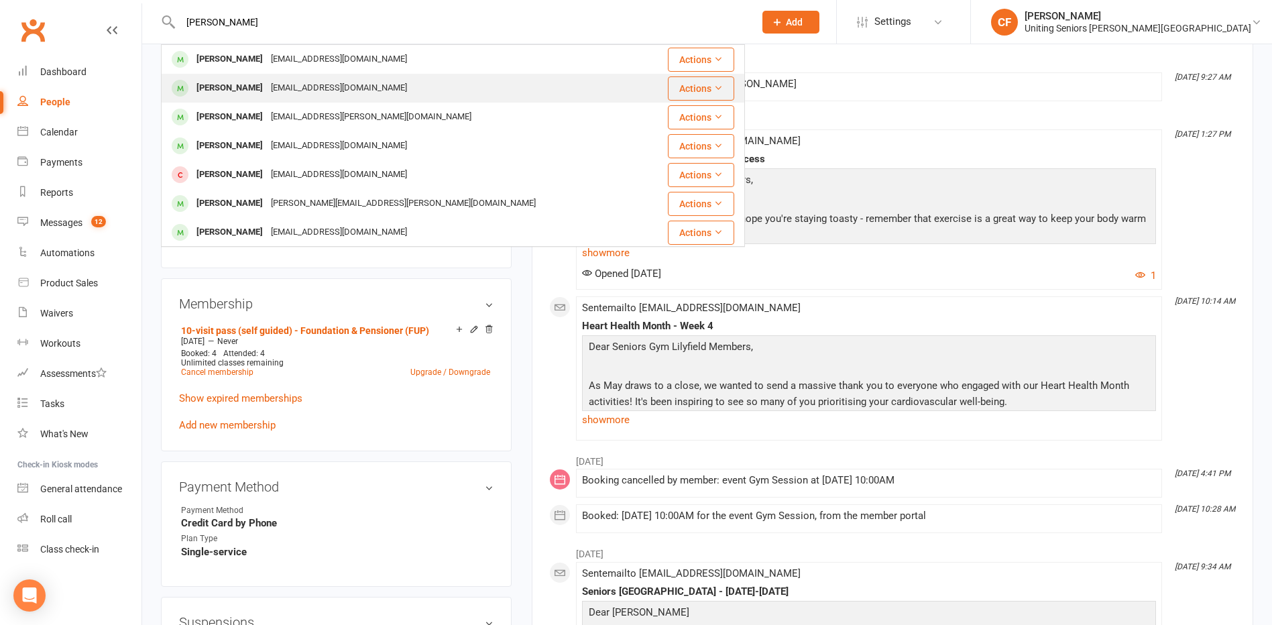
type input "[PERSON_NAME]"
click at [290, 84] on div "[EMAIL_ADDRESS][DOMAIN_NAME]" at bounding box center [339, 87] width 144 height 19
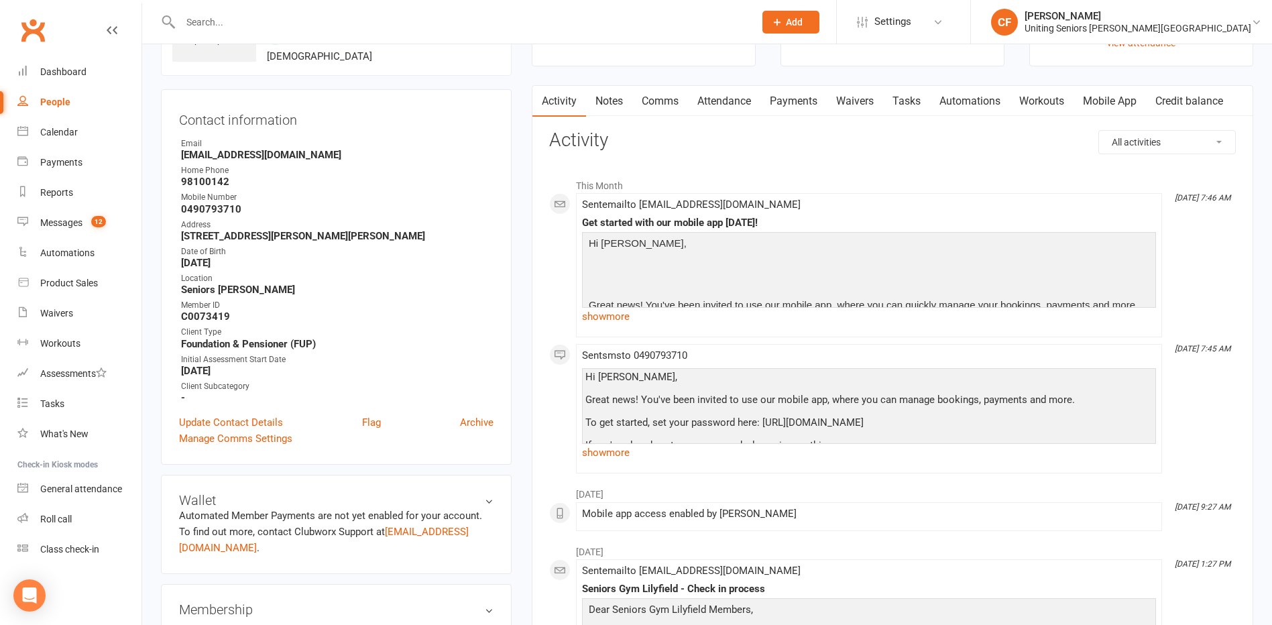
scroll to position [134, 0]
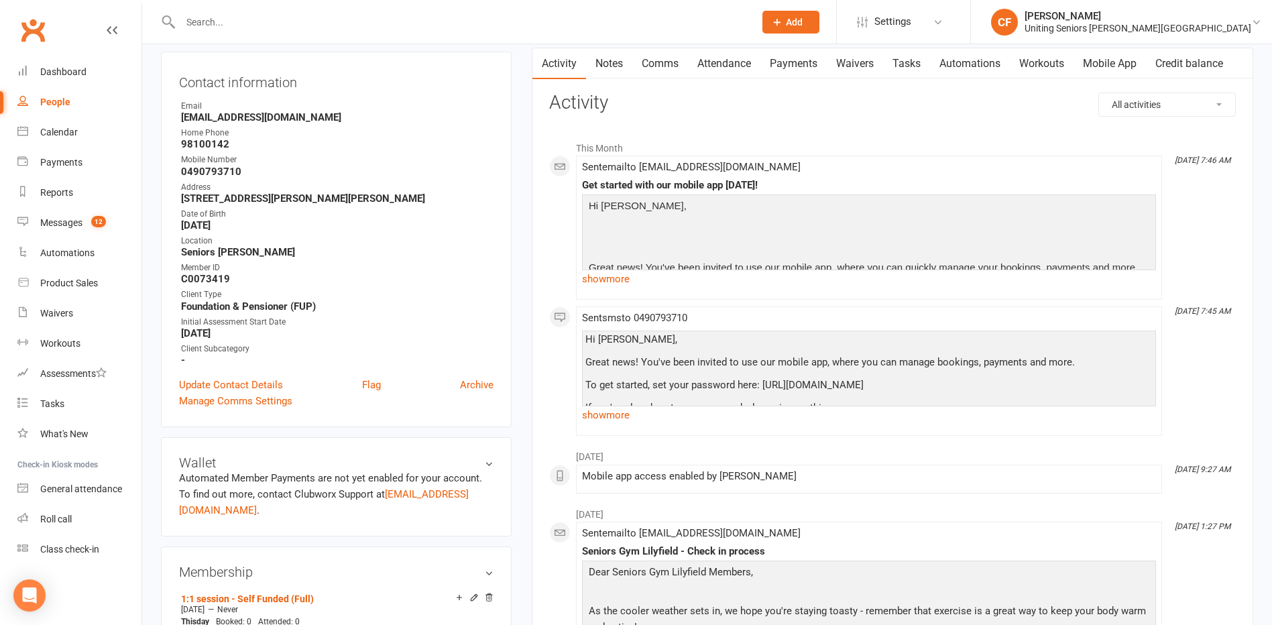
click at [251, 31] on input "text" at bounding box center [460, 22] width 569 height 19
paste input "Oxenburgh"
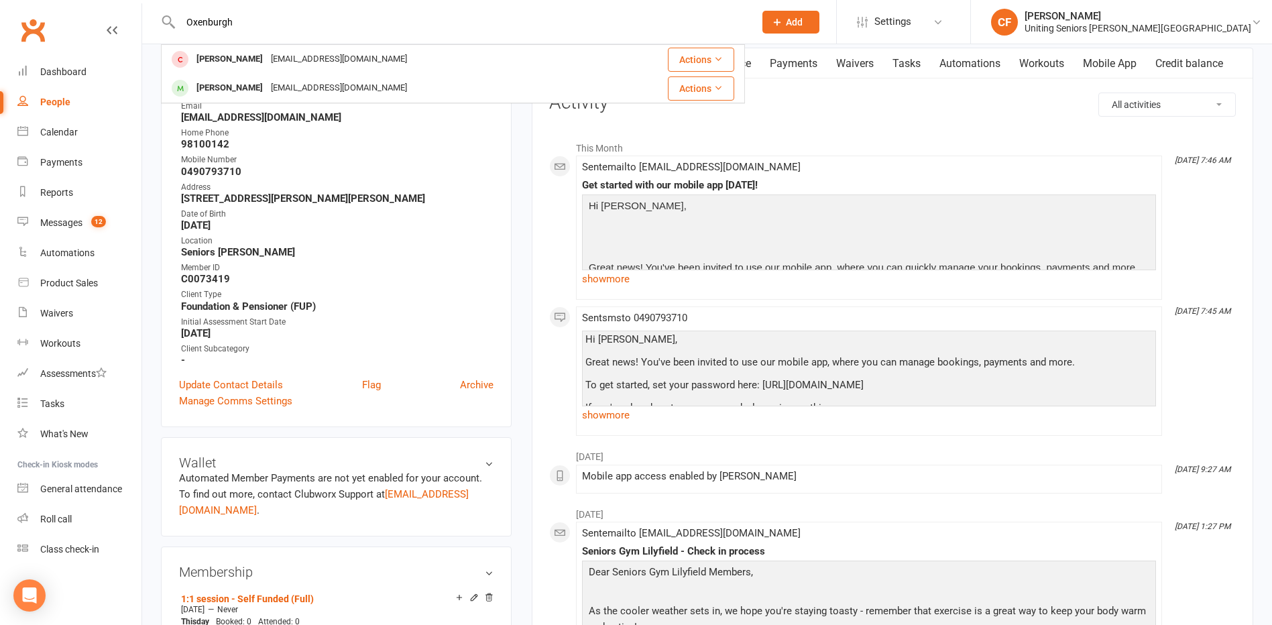
click at [240, 19] on input "Oxenburgh" at bounding box center [460, 22] width 569 height 19
paste input "[PERSON_NAME]"
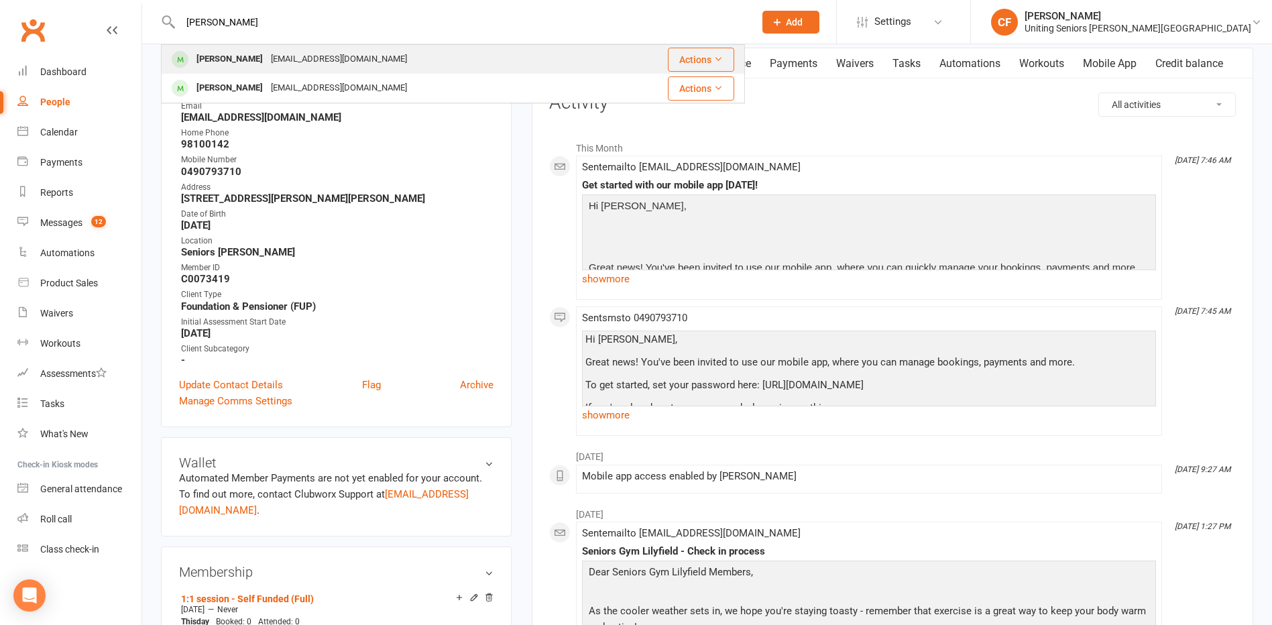
type input "[PERSON_NAME]"
click at [267, 64] on div "[EMAIL_ADDRESS][DOMAIN_NAME]" at bounding box center [339, 59] width 144 height 19
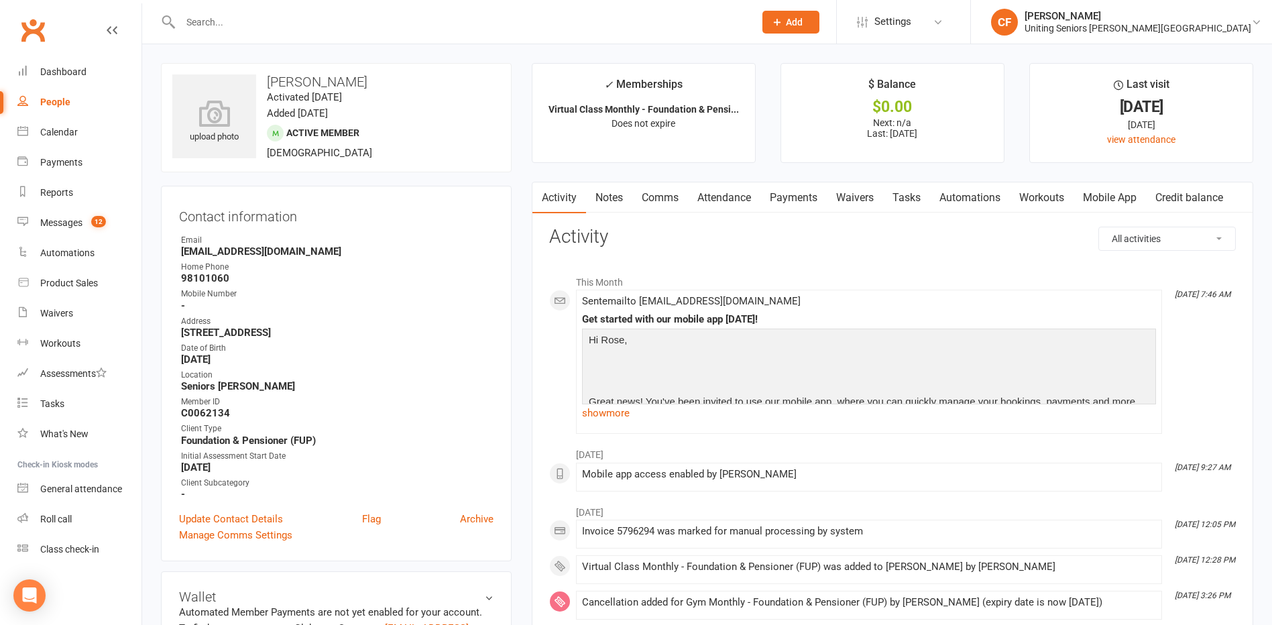
click at [221, 19] on input "text" at bounding box center [460, 22] width 569 height 19
paste input "Pozzato"
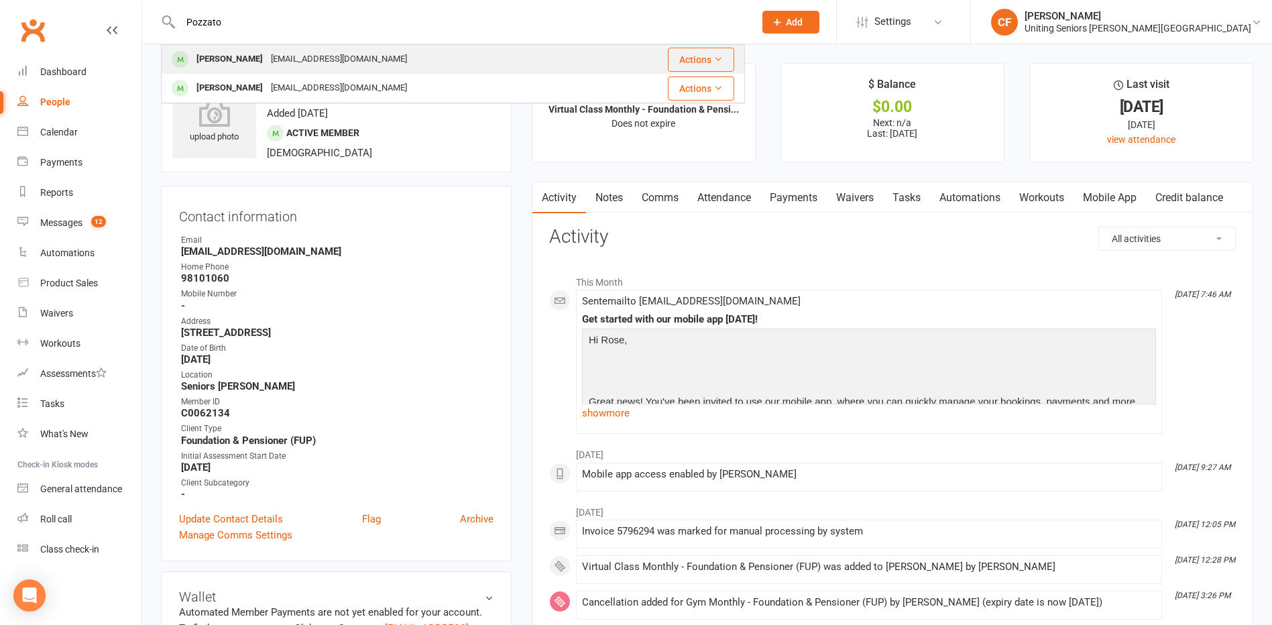
type input "Pozzato"
click at [278, 53] on div "[EMAIL_ADDRESS][DOMAIN_NAME]" at bounding box center [339, 59] width 144 height 19
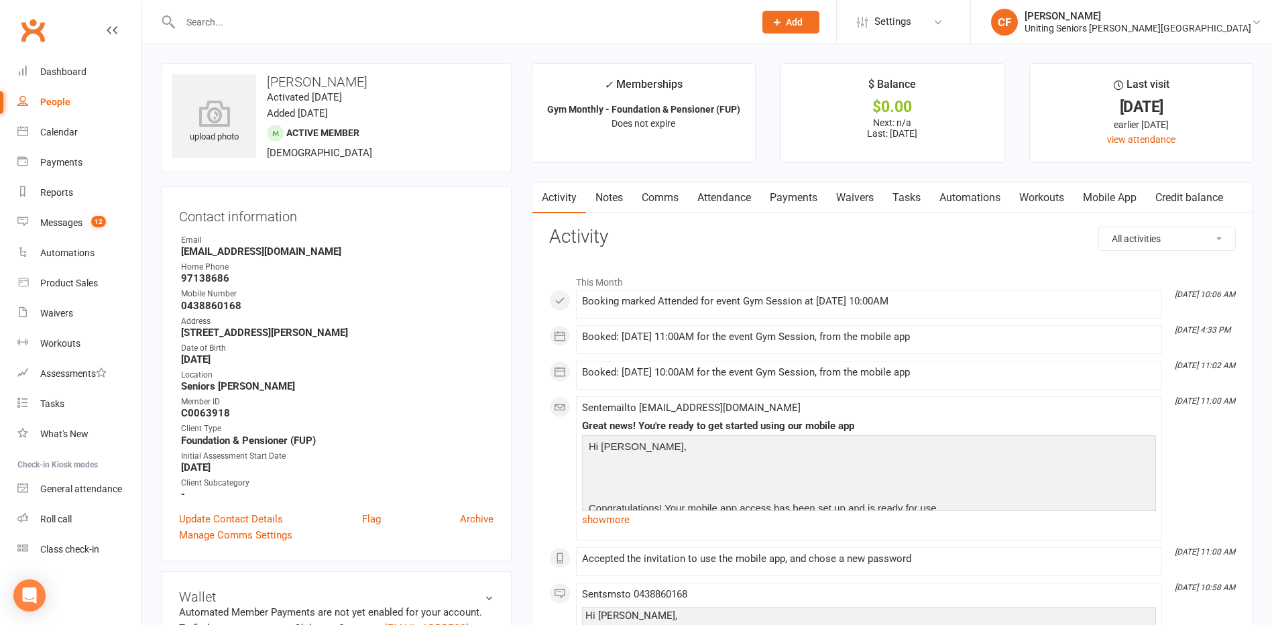
click at [214, 13] on input "text" at bounding box center [460, 22] width 569 height 19
paste input "[PERSON_NAME]"
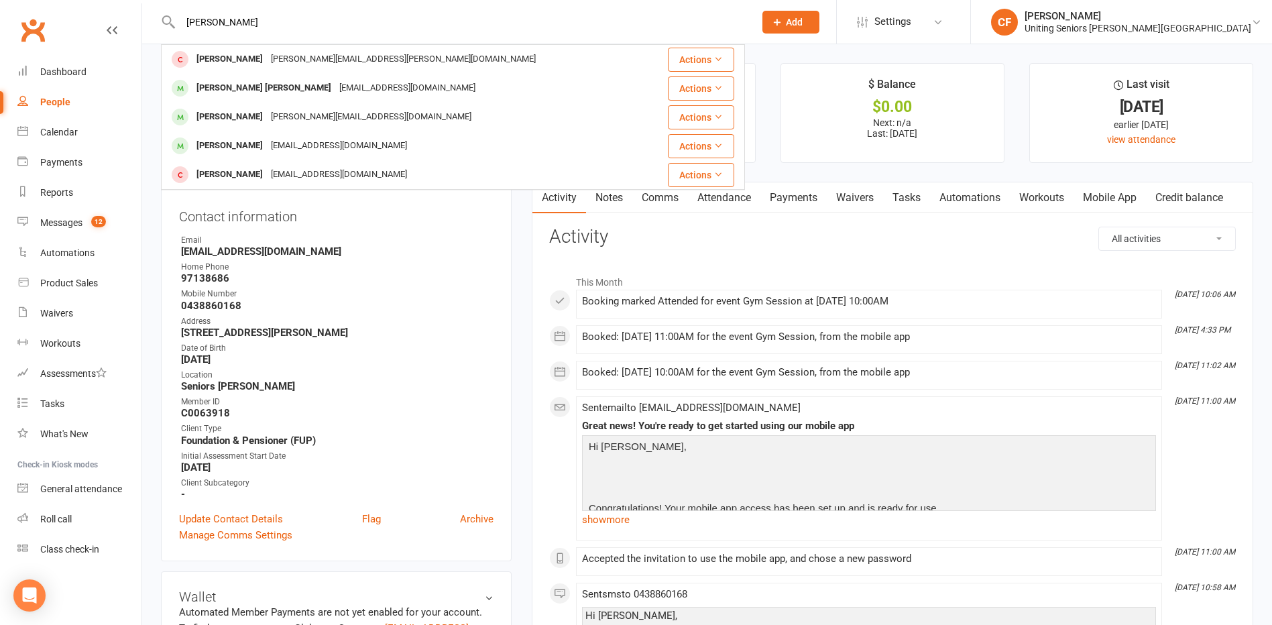
click at [291, 19] on input "[PERSON_NAME]" at bounding box center [460, 22] width 569 height 19
paste input "meo"
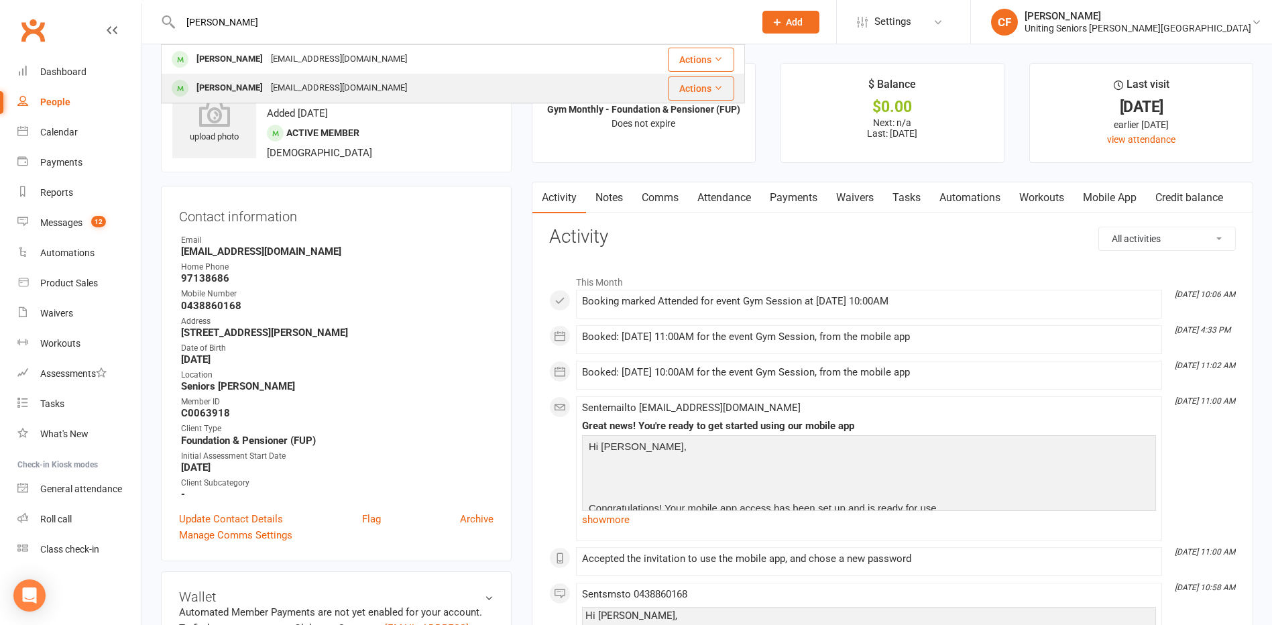
type input "[PERSON_NAME]"
click at [310, 86] on div "[EMAIL_ADDRESS][DOMAIN_NAME]" at bounding box center [339, 87] width 144 height 19
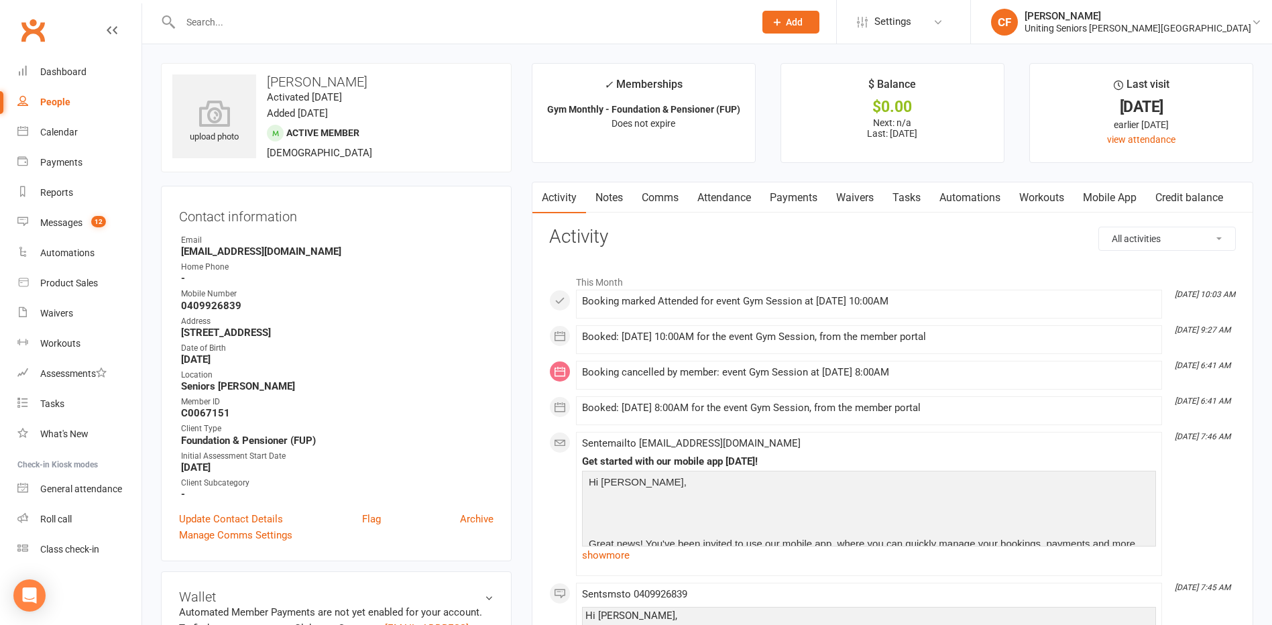
click at [1089, 193] on link "Mobile App" at bounding box center [1109, 197] width 72 height 31
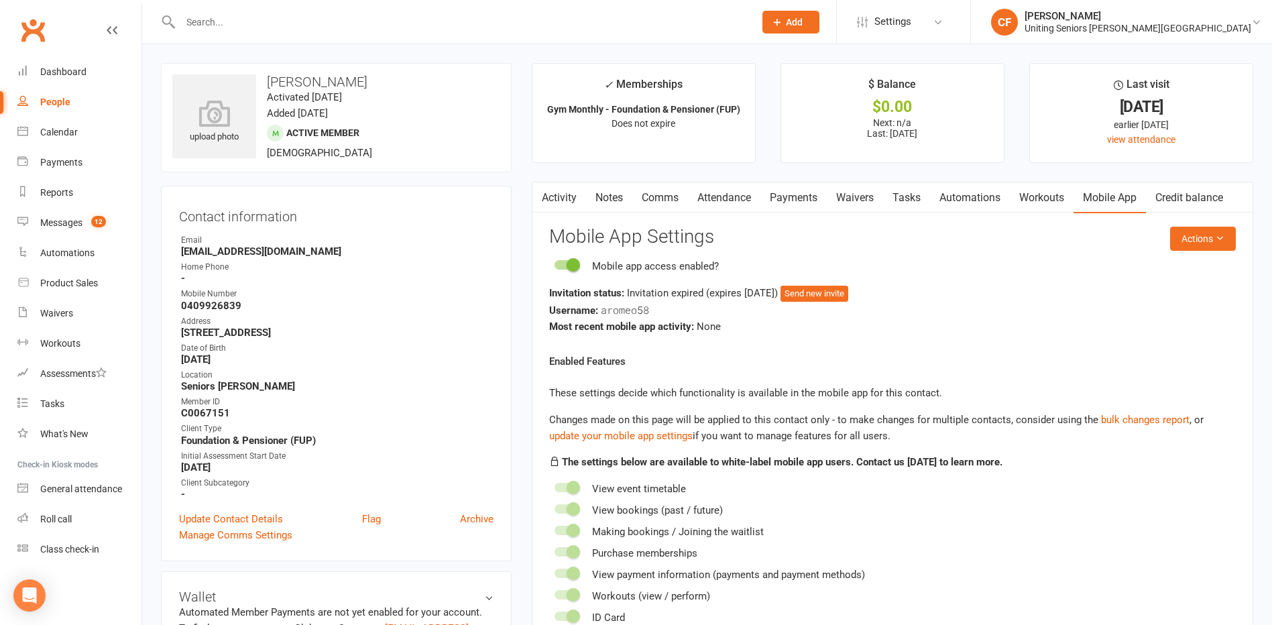
click at [780, 294] on span "(expires [DATE] )" at bounding box center [743, 293] width 74 height 12
click at [801, 300] on button "Send new invite" at bounding box center [814, 294] width 68 height 16
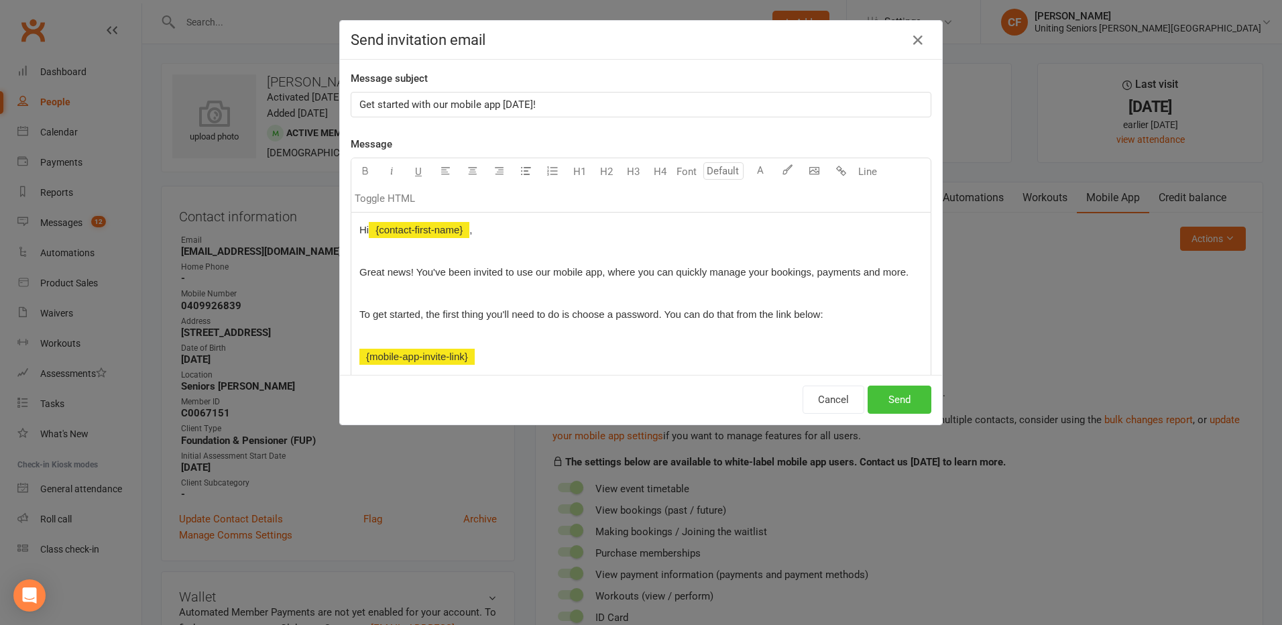
click at [879, 397] on button "Send" at bounding box center [900, 400] width 64 height 28
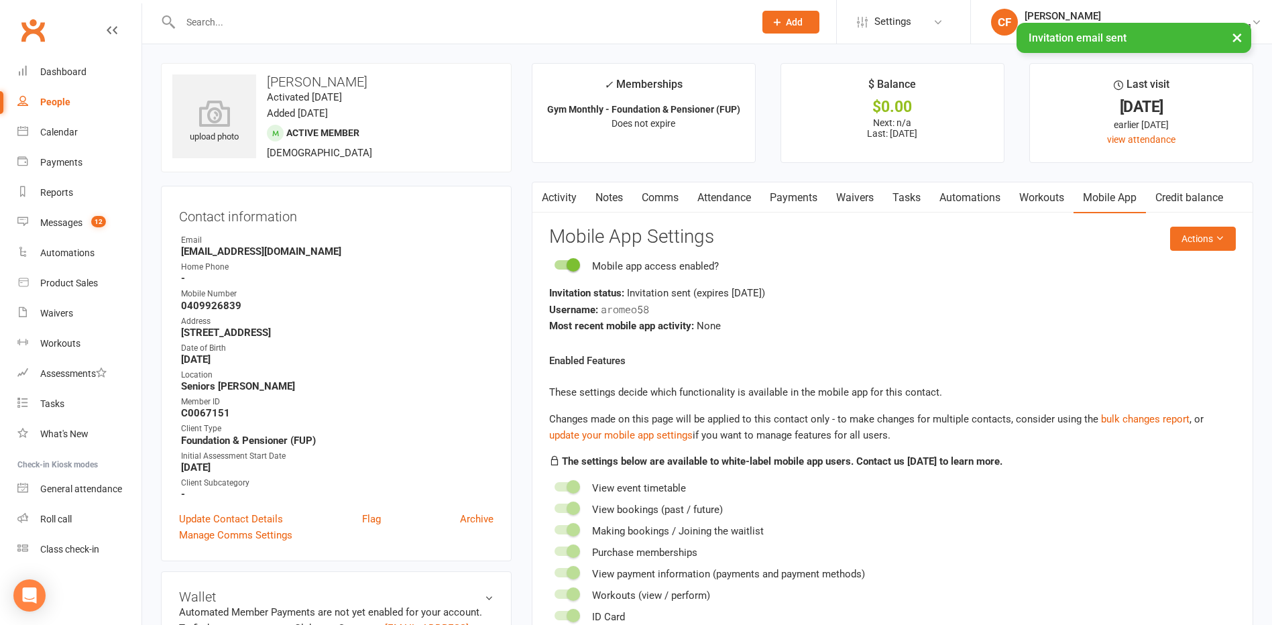
click at [228, 21] on input "text" at bounding box center [460, 22] width 569 height 19
paste input "[PERSON_NAME]"
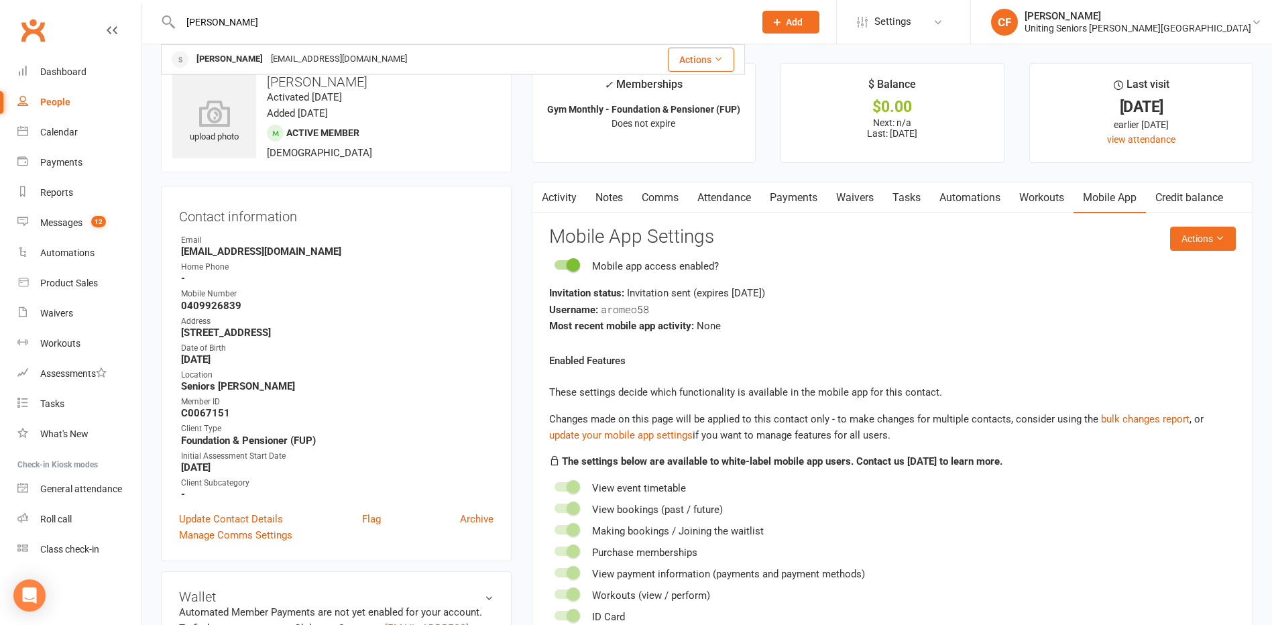
type input "[PERSON_NAME]"
click at [249, 58] on div "[PERSON_NAME]" at bounding box center [229, 59] width 74 height 19
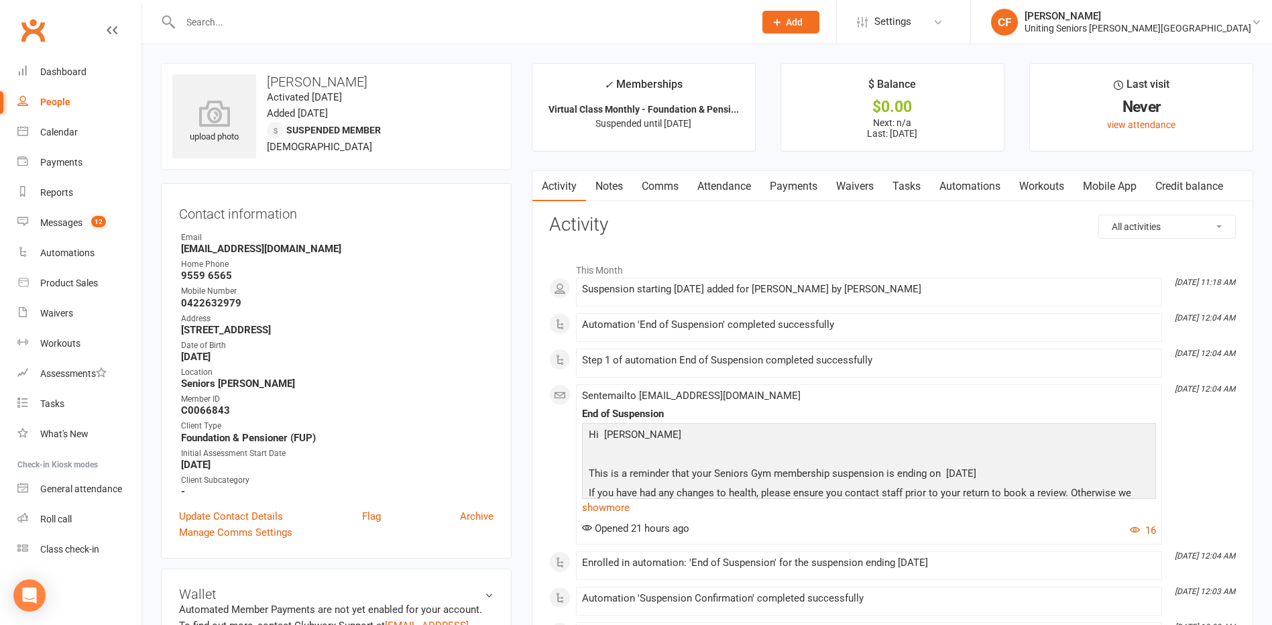
click at [225, 17] on input "text" at bounding box center [460, 22] width 569 height 19
paste input "[PERSON_NAME]"
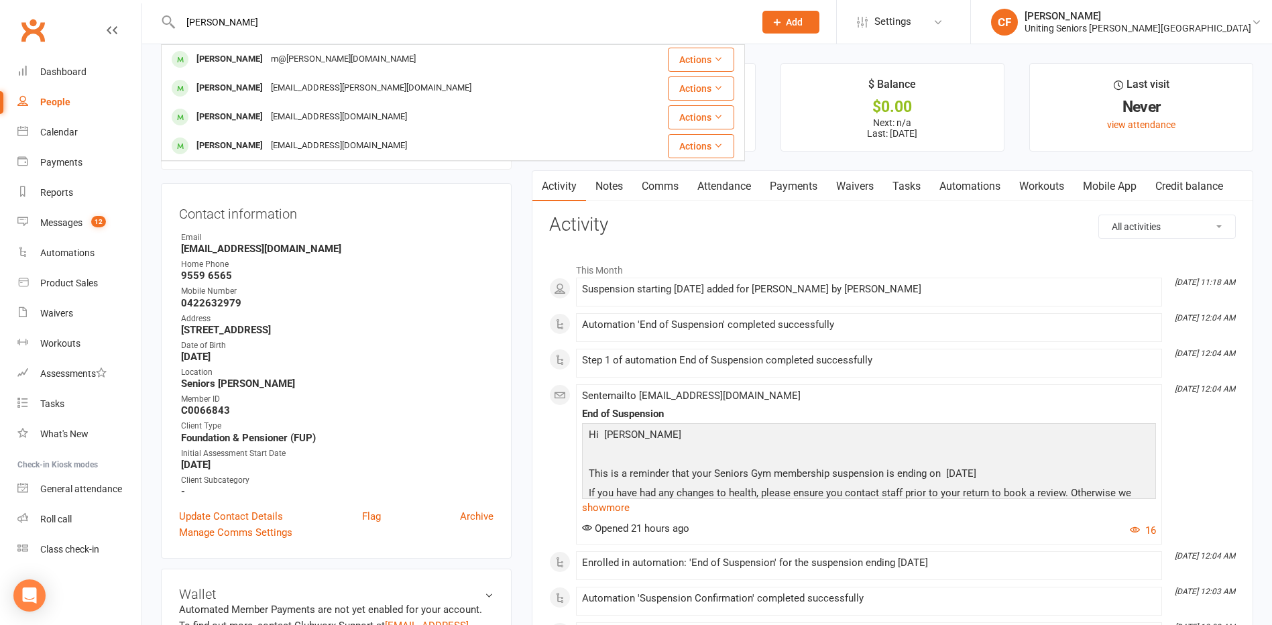
type input "[PERSON_NAME]"
click at [283, 60] on div "m@[PERSON_NAME][DOMAIN_NAME]" at bounding box center [343, 59] width 153 height 19
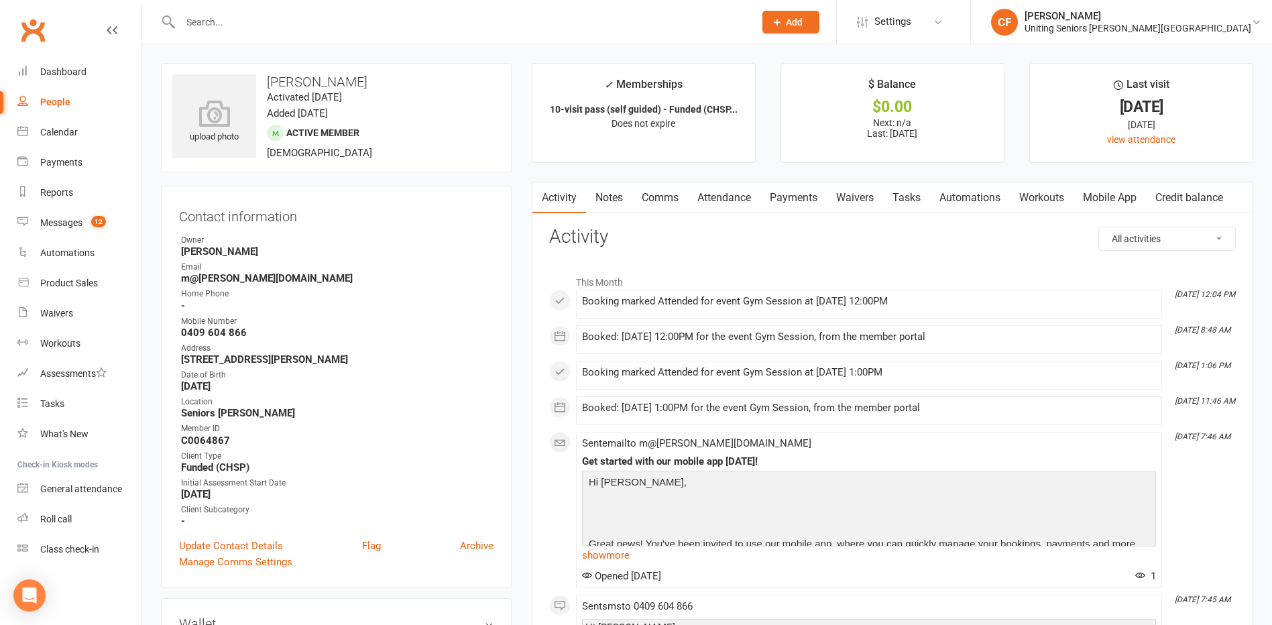
click at [1106, 204] on link "Mobile App" at bounding box center [1109, 197] width 72 height 31
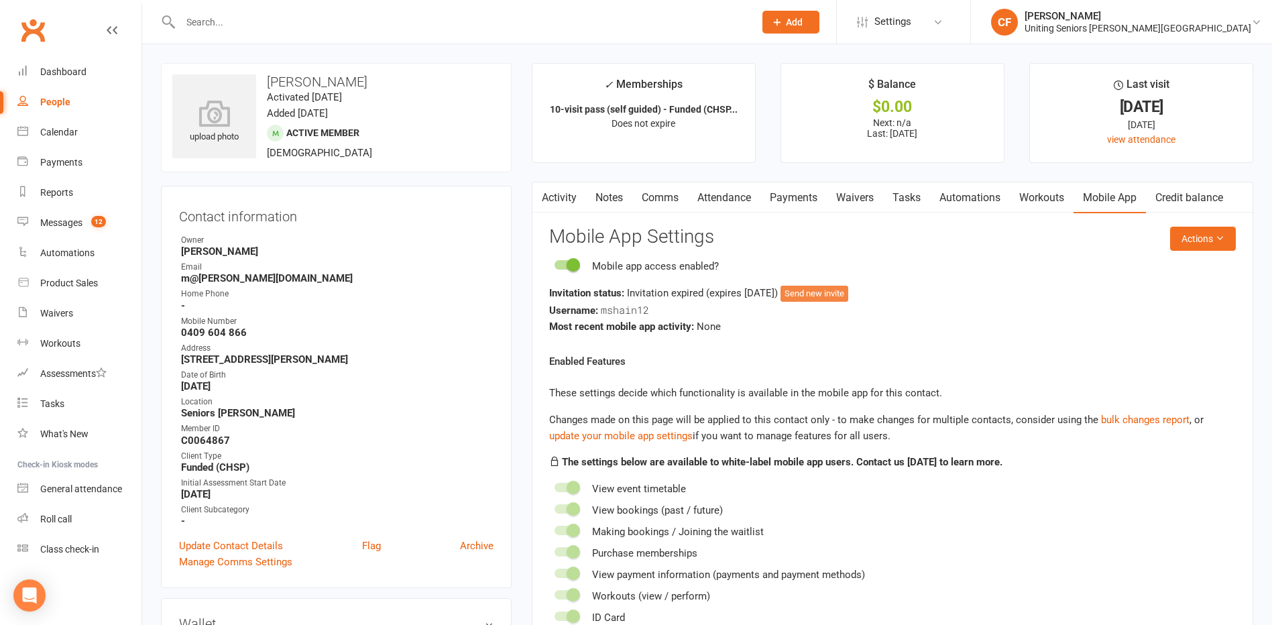
click at [848, 292] on button "Send new invite" at bounding box center [814, 294] width 68 height 16
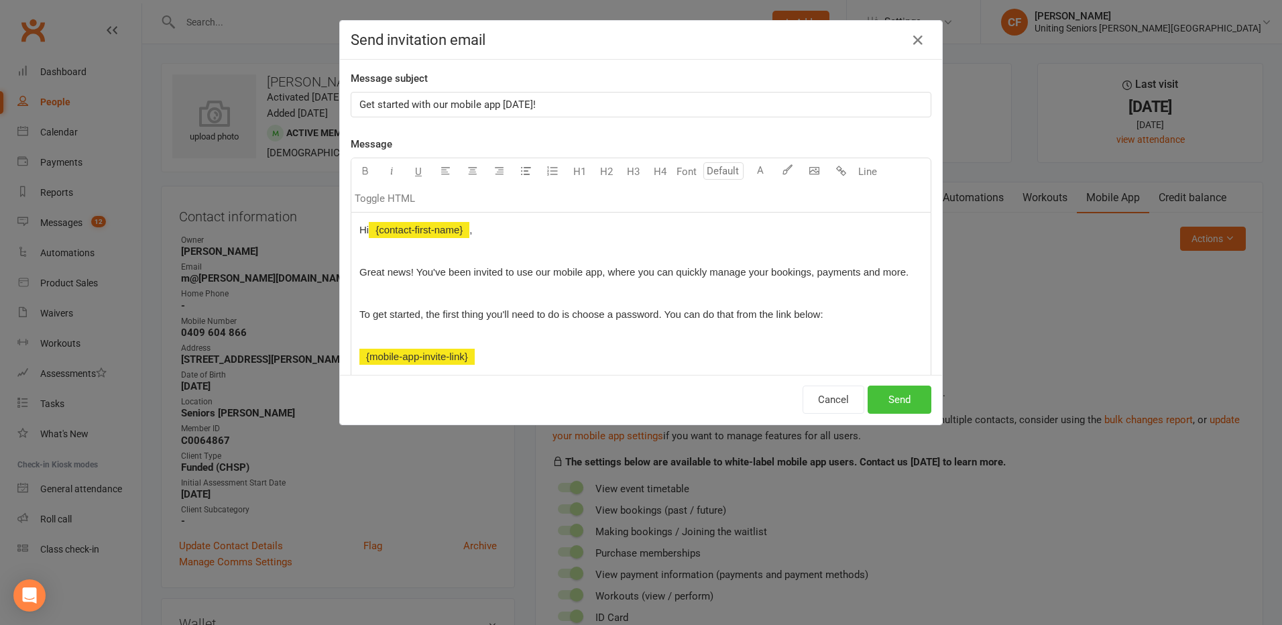
click at [868, 389] on button "Send" at bounding box center [900, 400] width 64 height 28
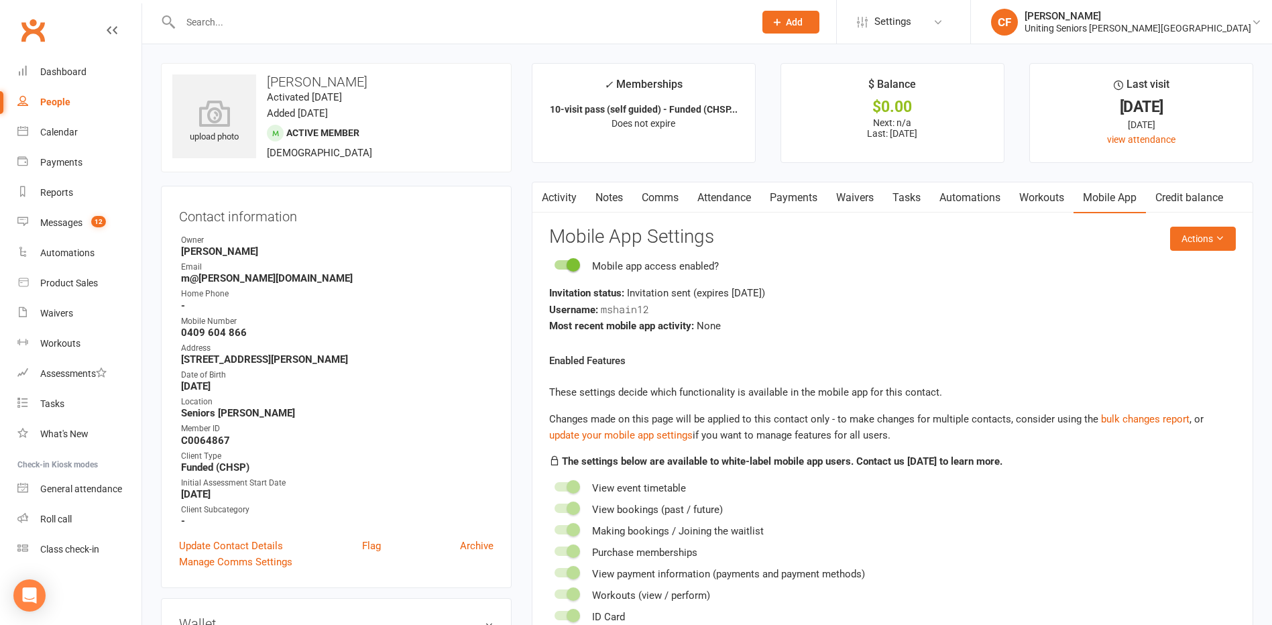
click at [253, 25] on input "text" at bounding box center [460, 22] width 569 height 19
paste input "[PERSON_NAME]"
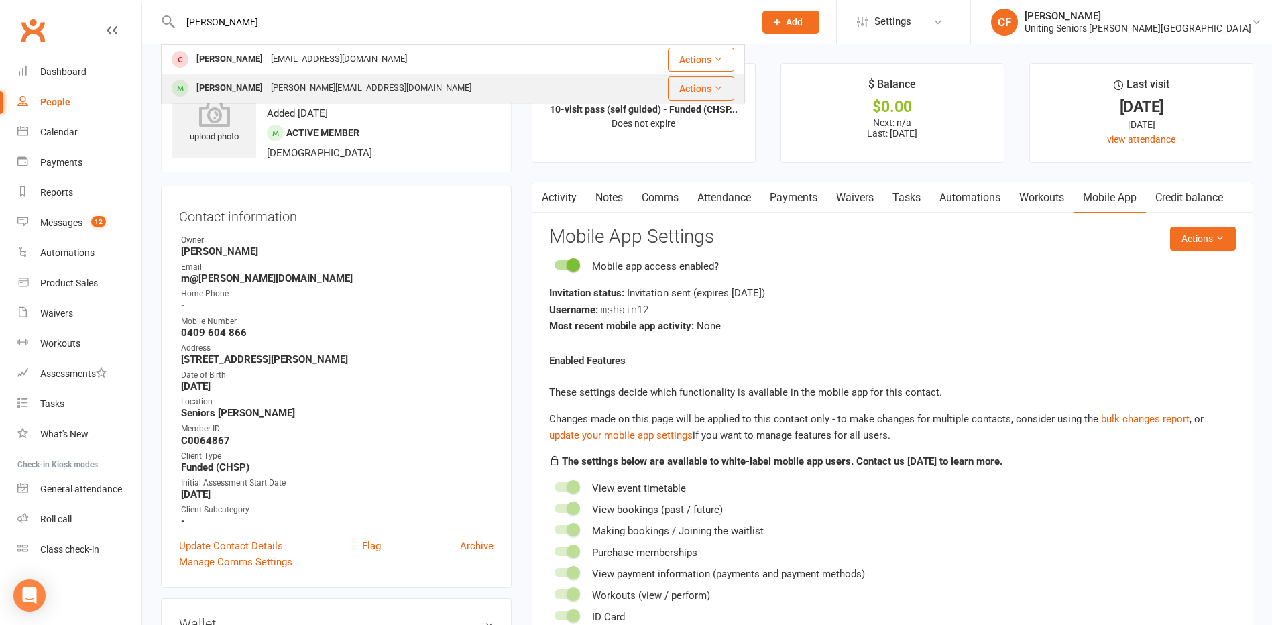
type input "[PERSON_NAME]"
click at [287, 87] on div "[PERSON_NAME][EMAIL_ADDRESS][DOMAIN_NAME]" at bounding box center [371, 87] width 209 height 19
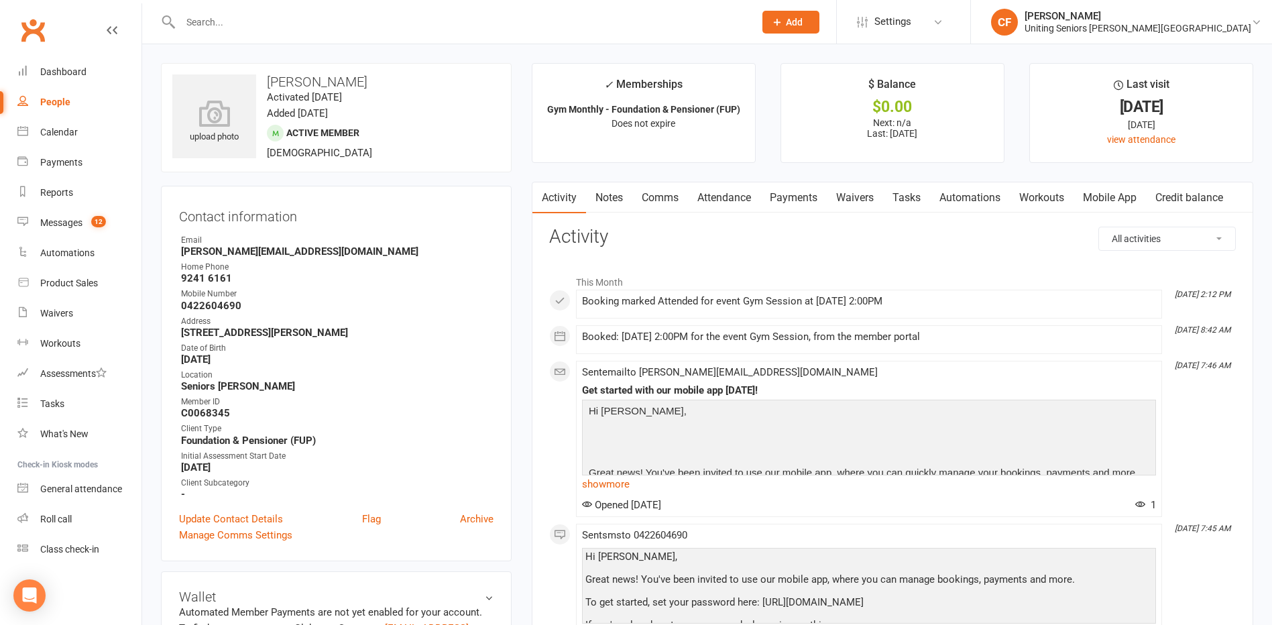
click at [1106, 196] on link "Mobile App" at bounding box center [1109, 197] width 72 height 31
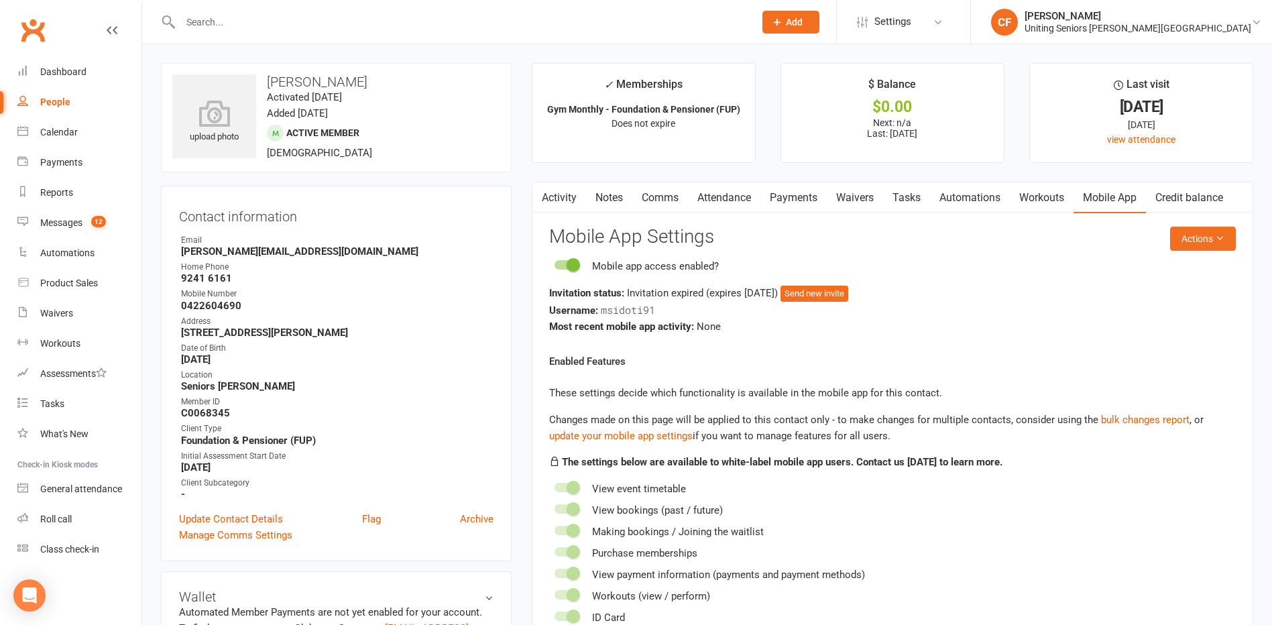
click at [833, 303] on div "Username: msidoti91" at bounding box center [892, 310] width 687 height 17
click at [834, 295] on button "Send new invite" at bounding box center [814, 294] width 68 height 16
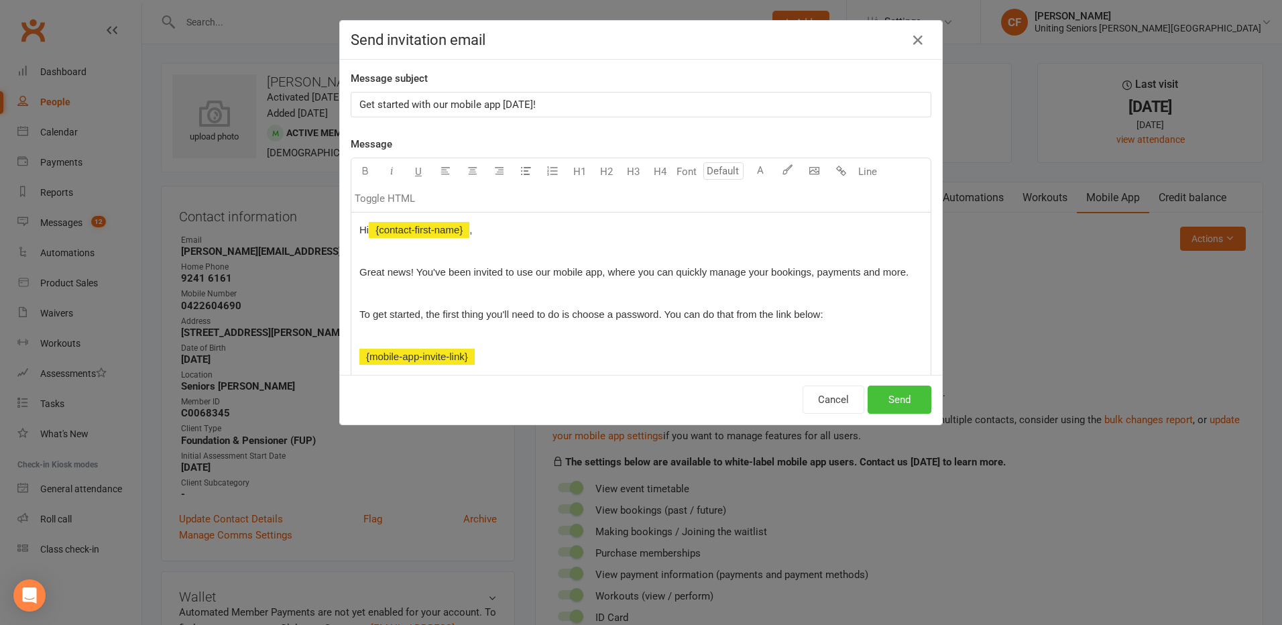
click at [890, 393] on button "Send" at bounding box center [900, 400] width 64 height 28
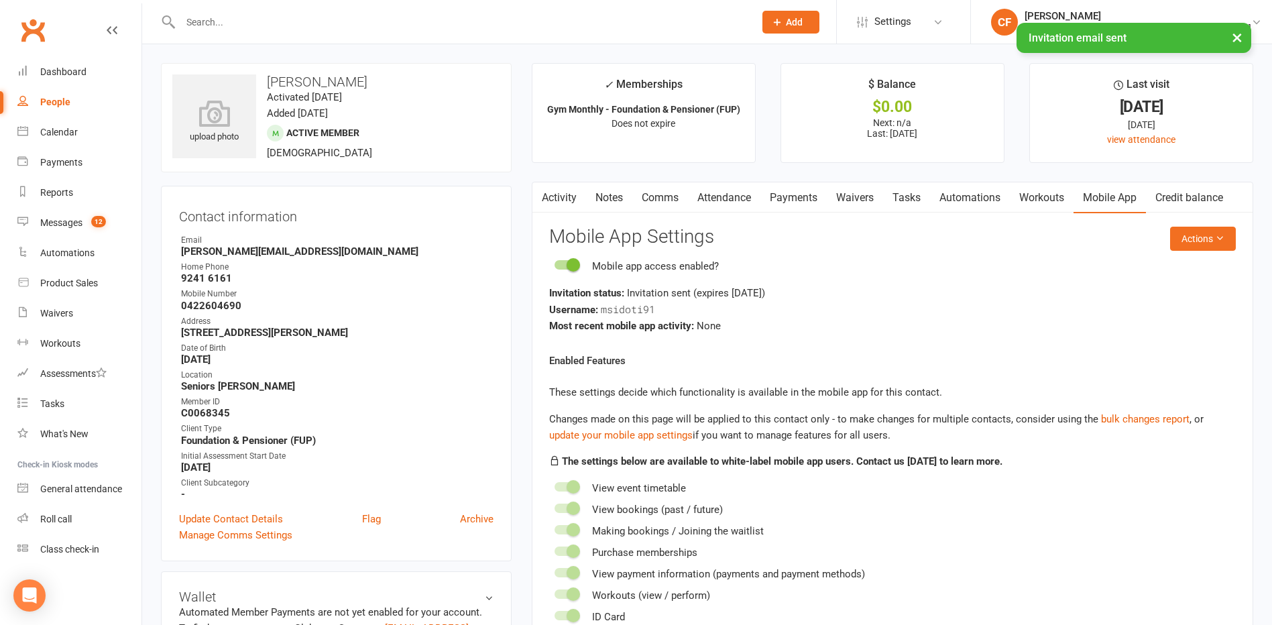
click at [561, 197] on link "Activity" at bounding box center [559, 197] width 54 height 31
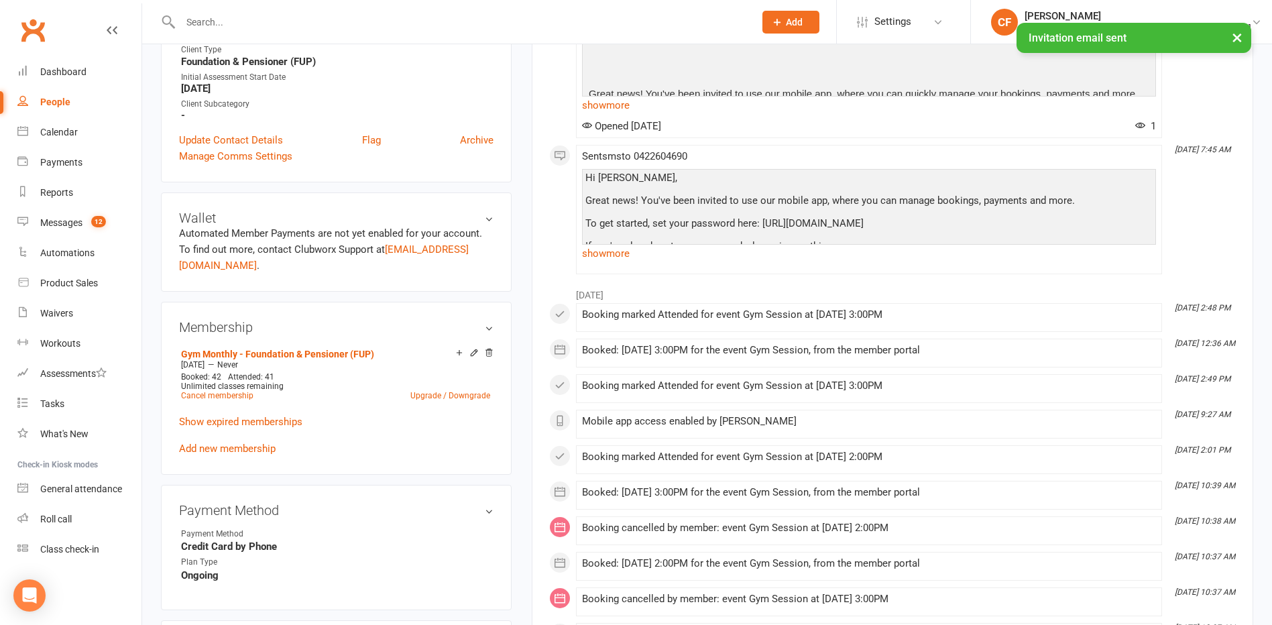
scroll to position [402, 0]
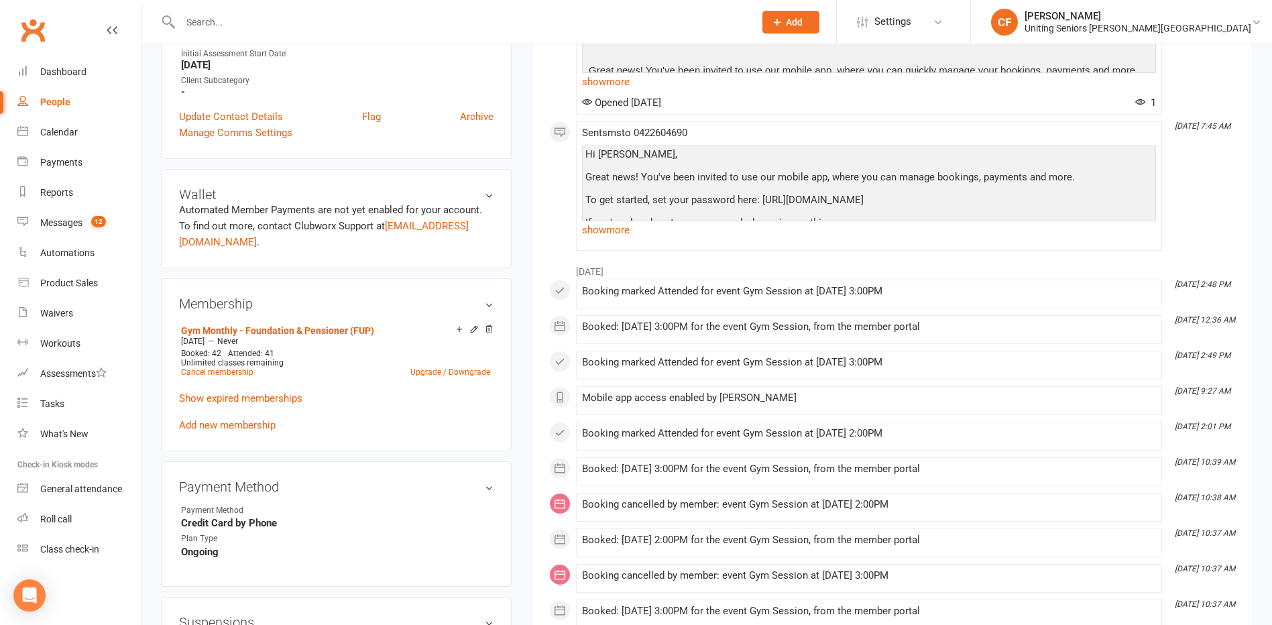
click at [219, 17] on input "text" at bounding box center [460, 22] width 569 height 19
paste input "[PERSON_NAME]"
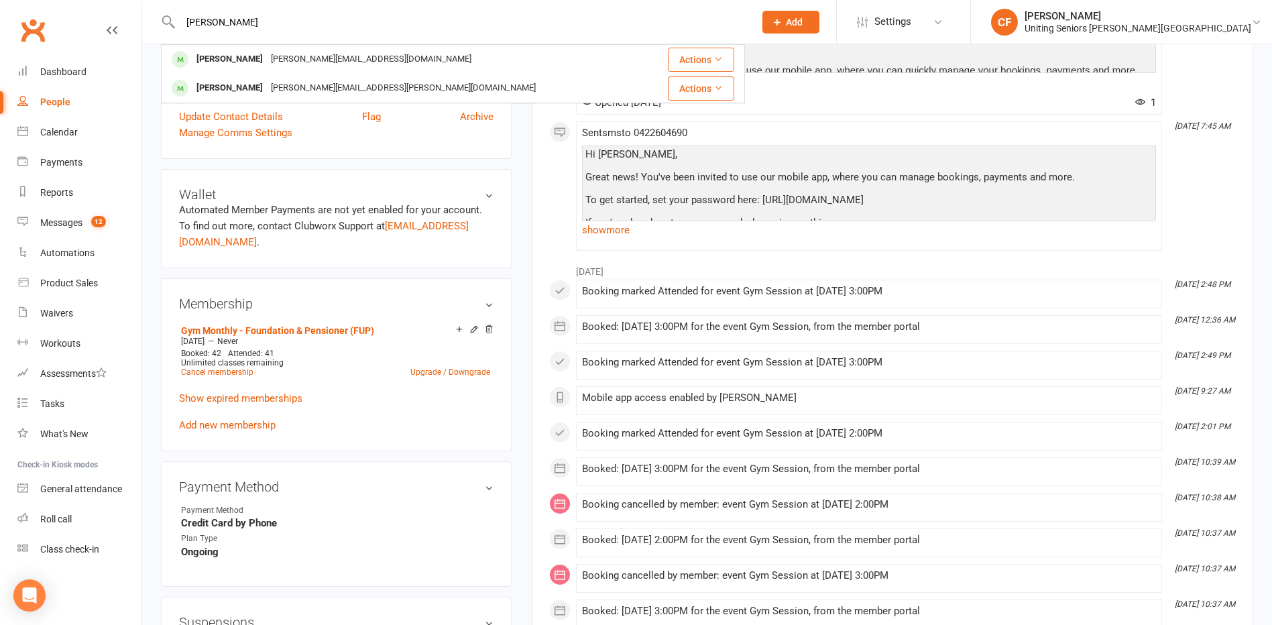
type input "[PERSON_NAME]"
click at [267, 58] on div "[PERSON_NAME][EMAIL_ADDRESS][DOMAIN_NAME]" at bounding box center [371, 59] width 209 height 19
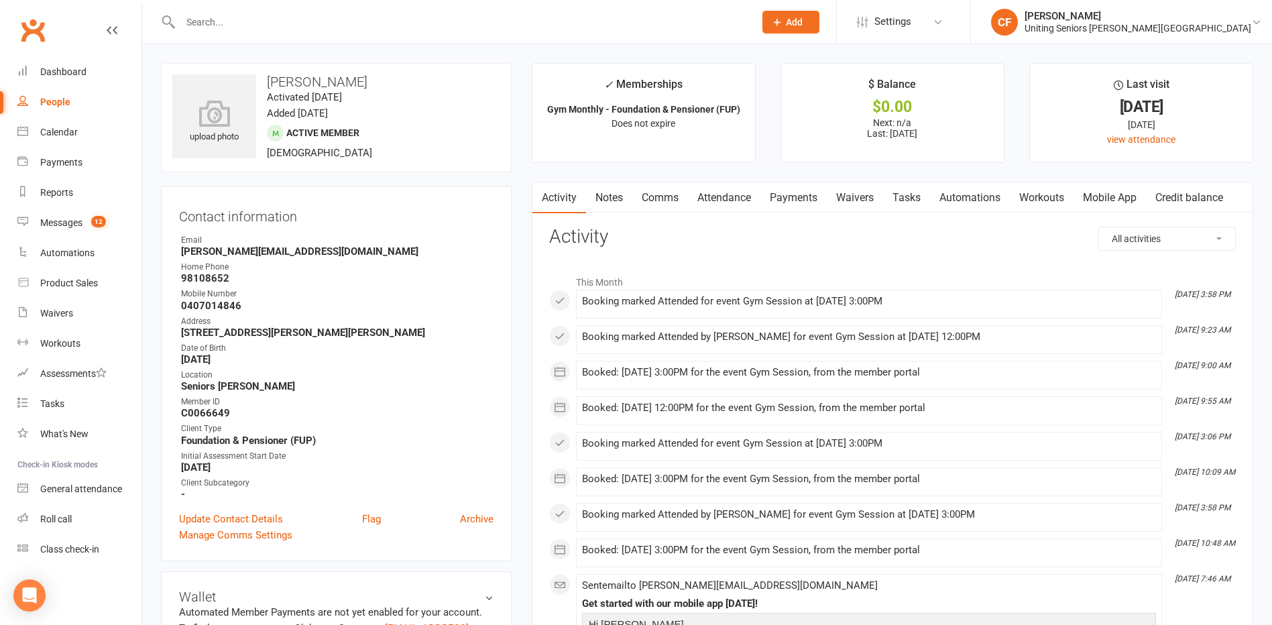
click at [1101, 188] on link "Mobile App" at bounding box center [1109, 197] width 72 height 31
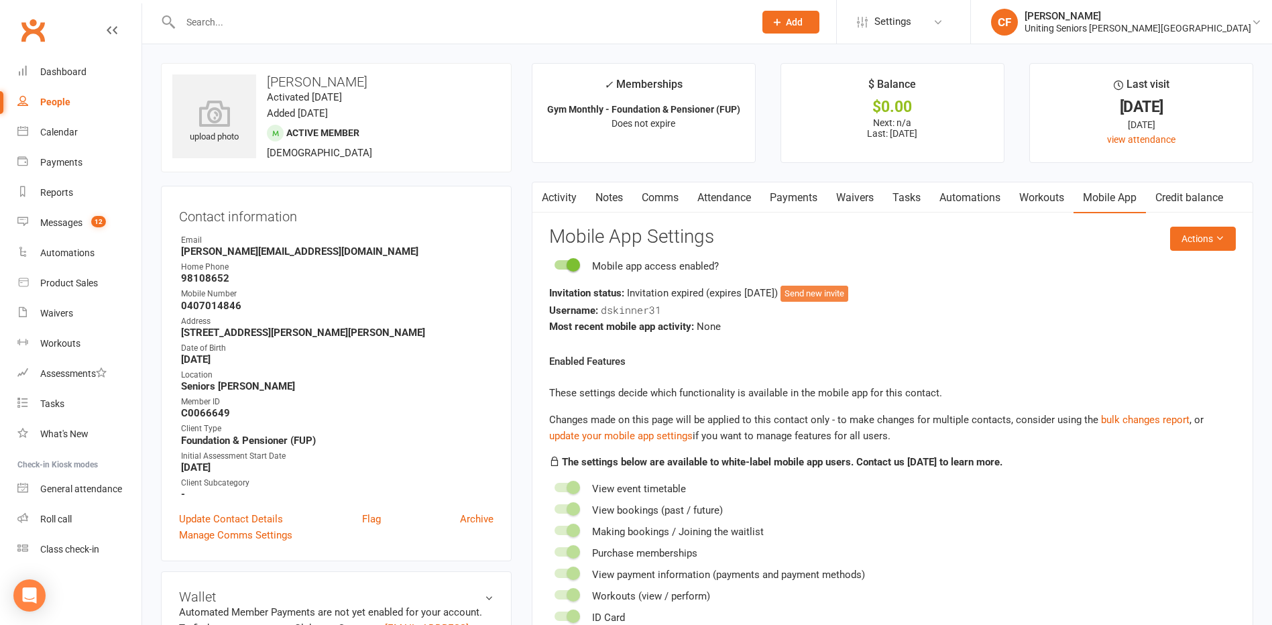
click at [848, 288] on button "Send new invite" at bounding box center [814, 294] width 68 height 16
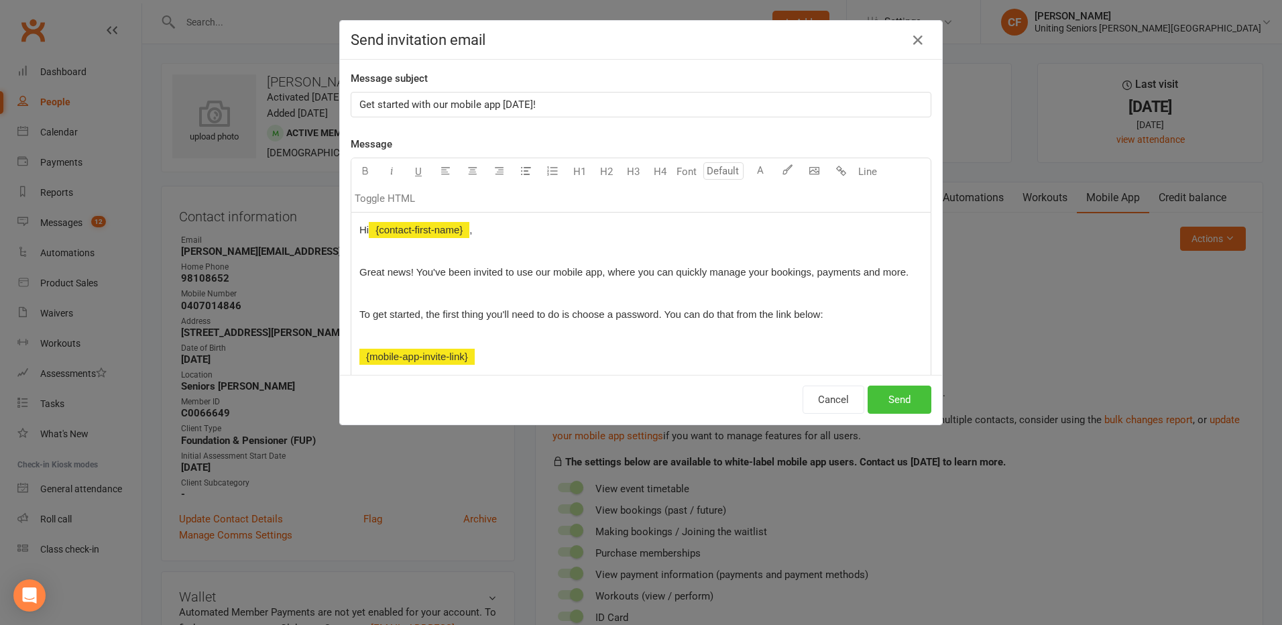
click at [890, 408] on button "Send" at bounding box center [900, 400] width 64 height 28
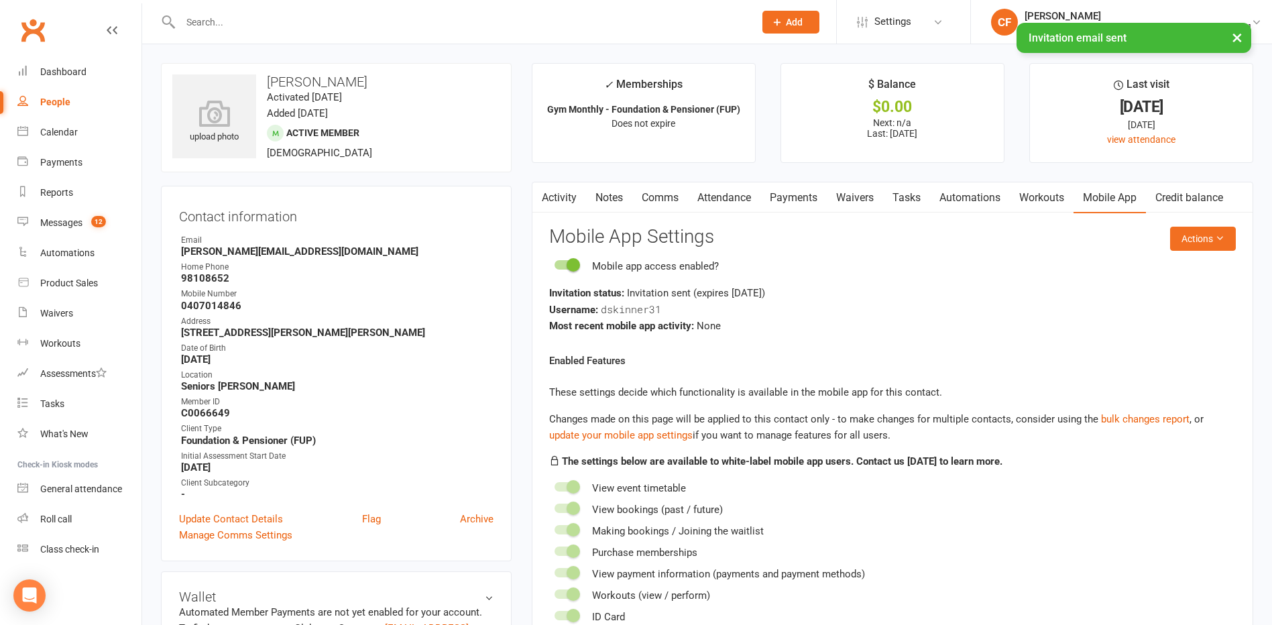
click at [223, 23] on div "× Invitation email sent" at bounding box center [627, 23] width 1254 height 0
click at [214, 19] on input "text" at bounding box center [460, 22] width 569 height 19
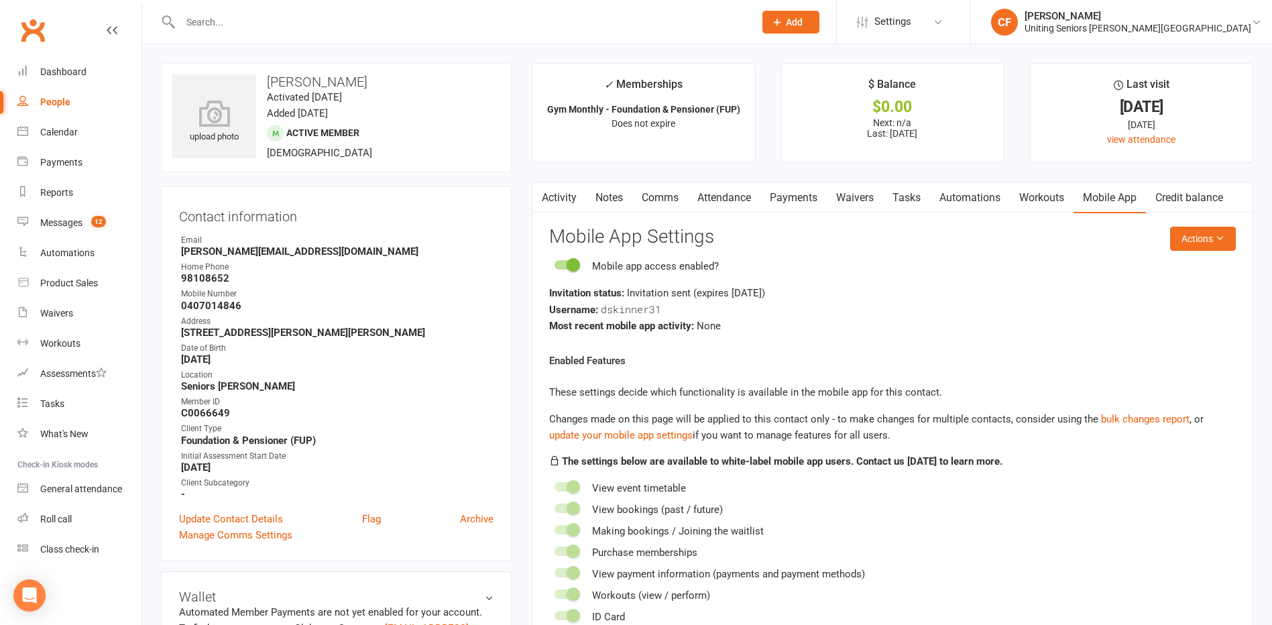
paste input "[PERSON_NAME]"
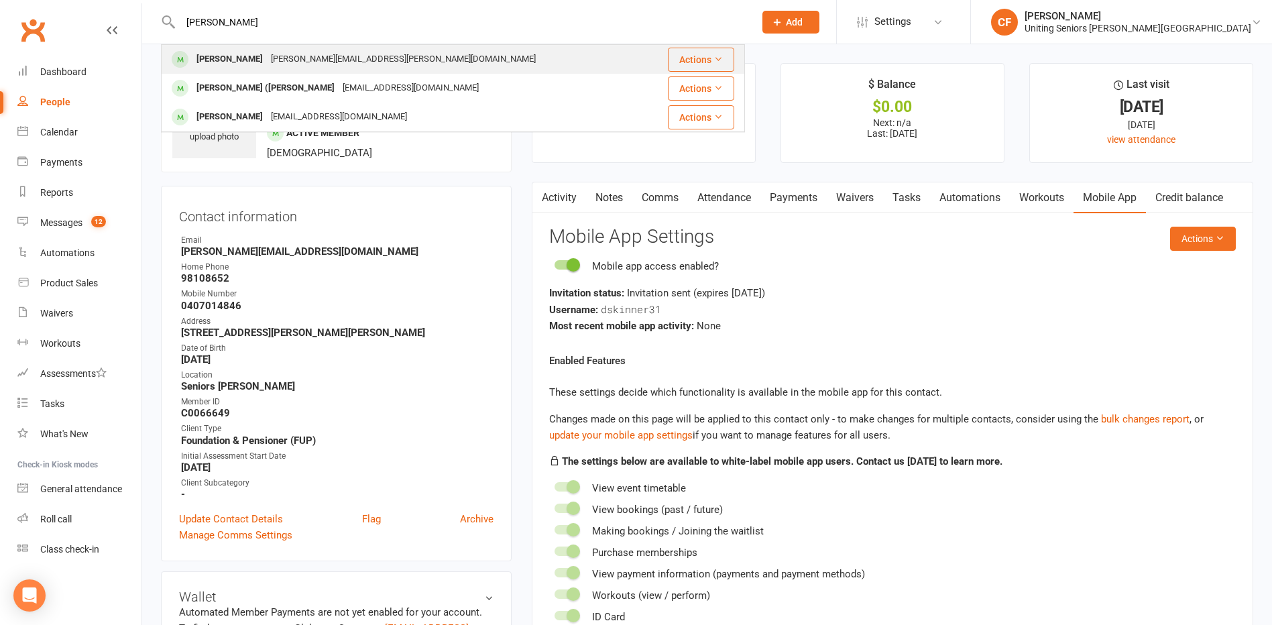
type input "[PERSON_NAME]"
click at [241, 60] on div "[PERSON_NAME]" at bounding box center [229, 59] width 74 height 19
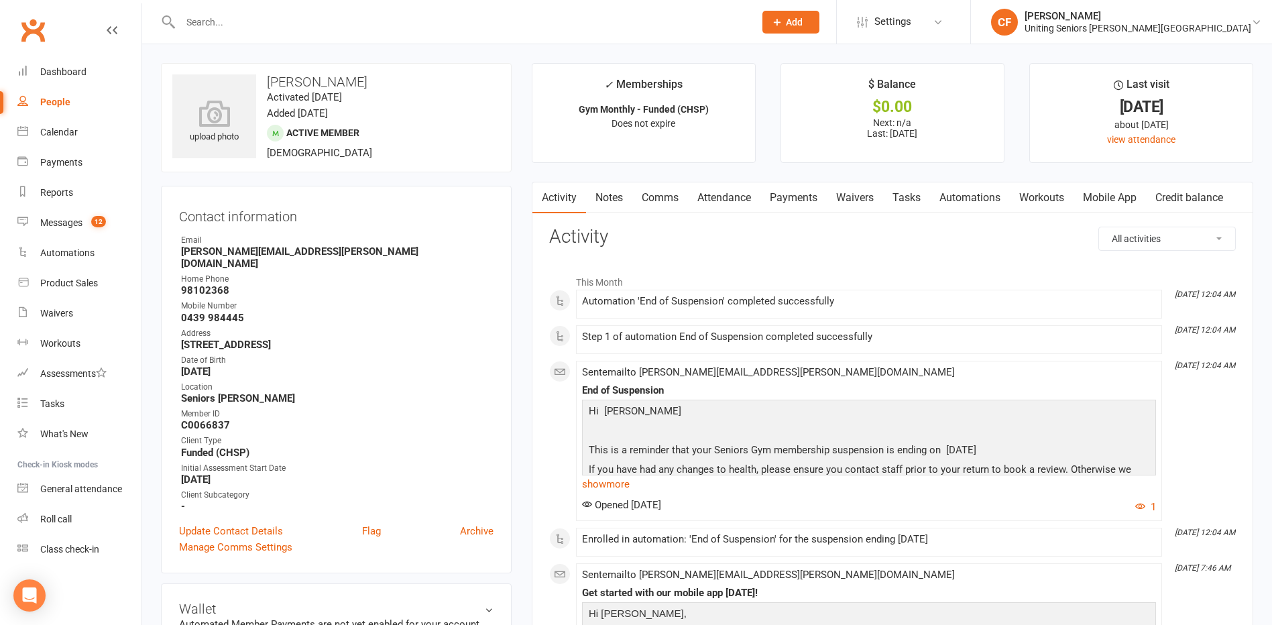
click at [1140, 202] on link "Mobile App" at bounding box center [1109, 197] width 72 height 31
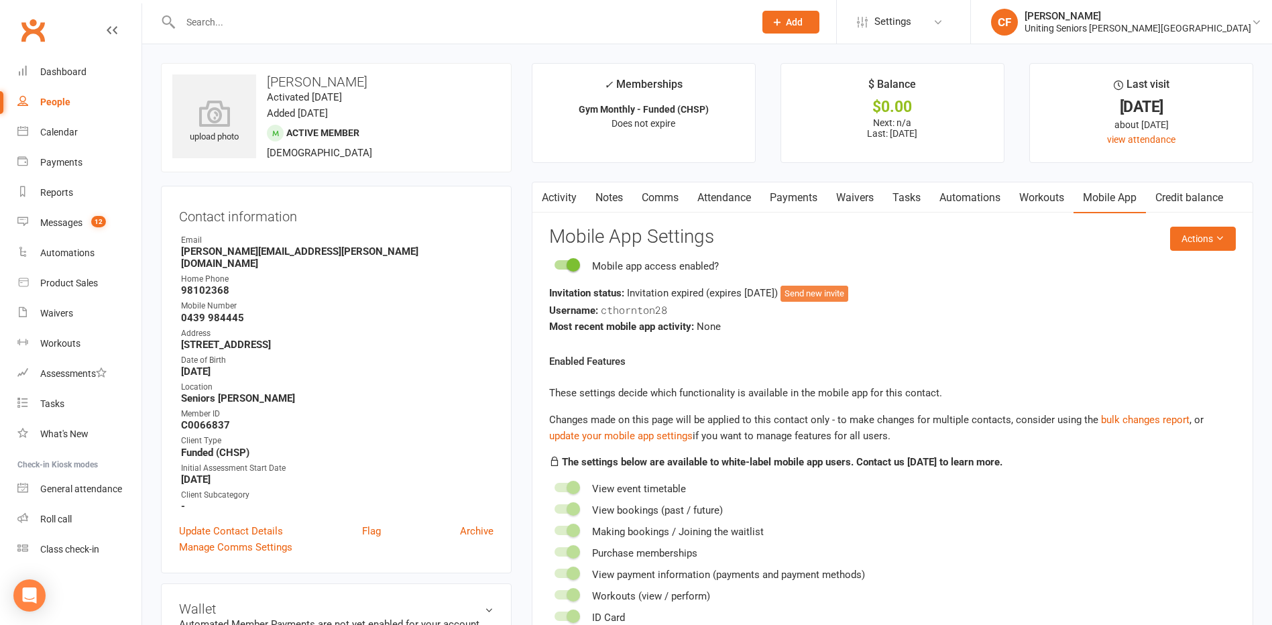
click at [848, 288] on button "Send new invite" at bounding box center [814, 294] width 68 height 16
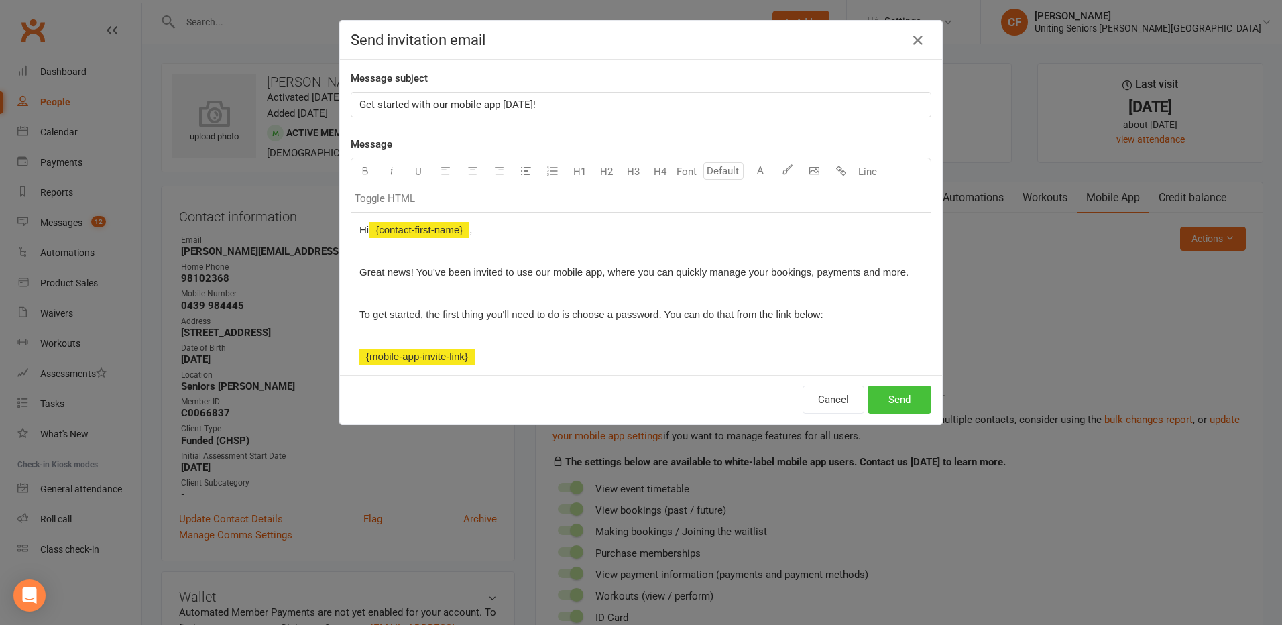
click at [906, 392] on button "Send" at bounding box center [900, 400] width 64 height 28
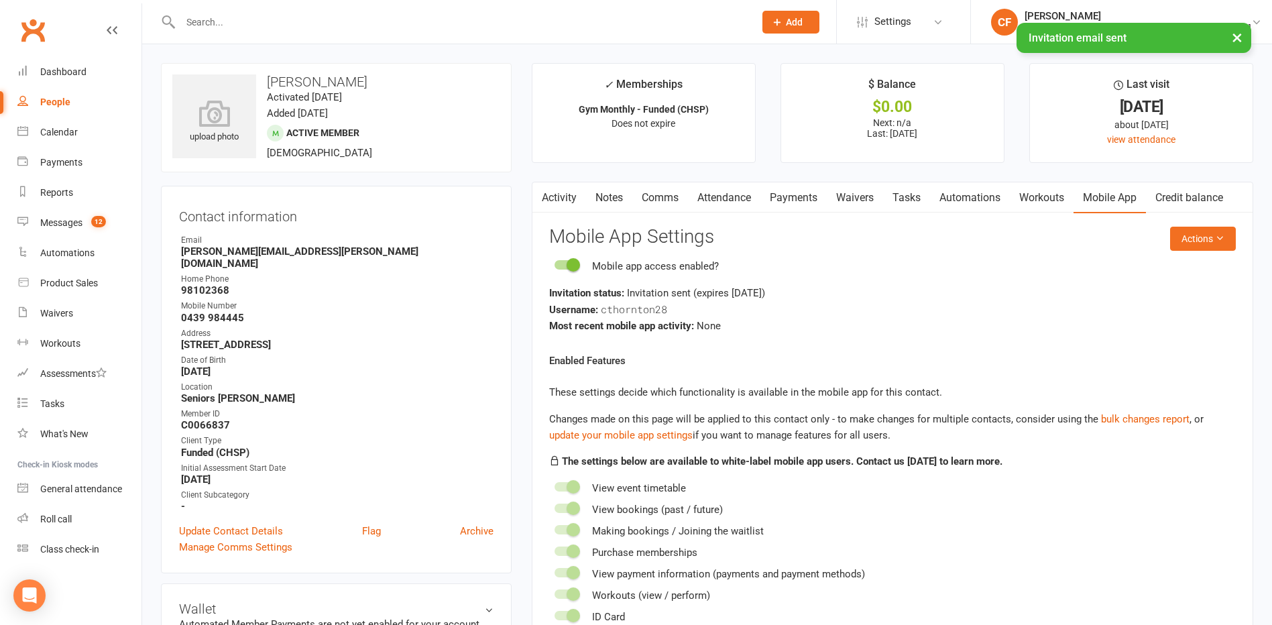
click at [244, 14] on input "text" at bounding box center [460, 22] width 569 height 19
paste input "Tzannes"
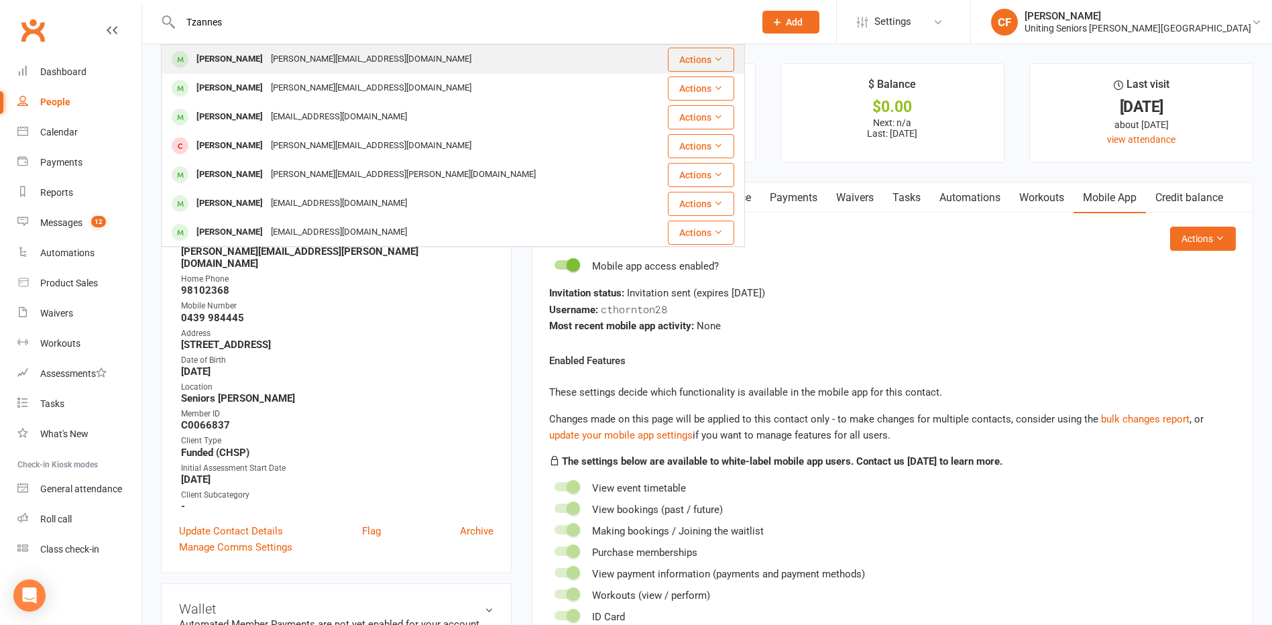
type input "Tzannes"
click at [304, 55] on div "[PERSON_NAME][EMAIL_ADDRESS][DOMAIN_NAME]" at bounding box center [371, 59] width 209 height 19
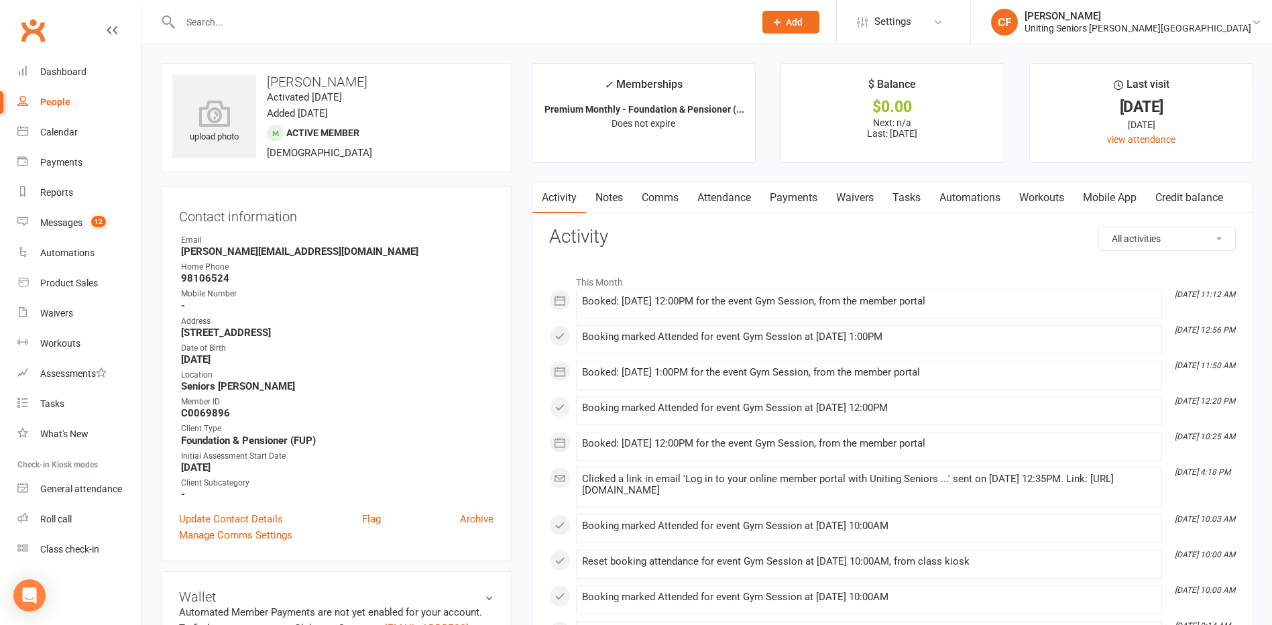
click at [1134, 195] on link "Mobile App" at bounding box center [1109, 197] width 72 height 31
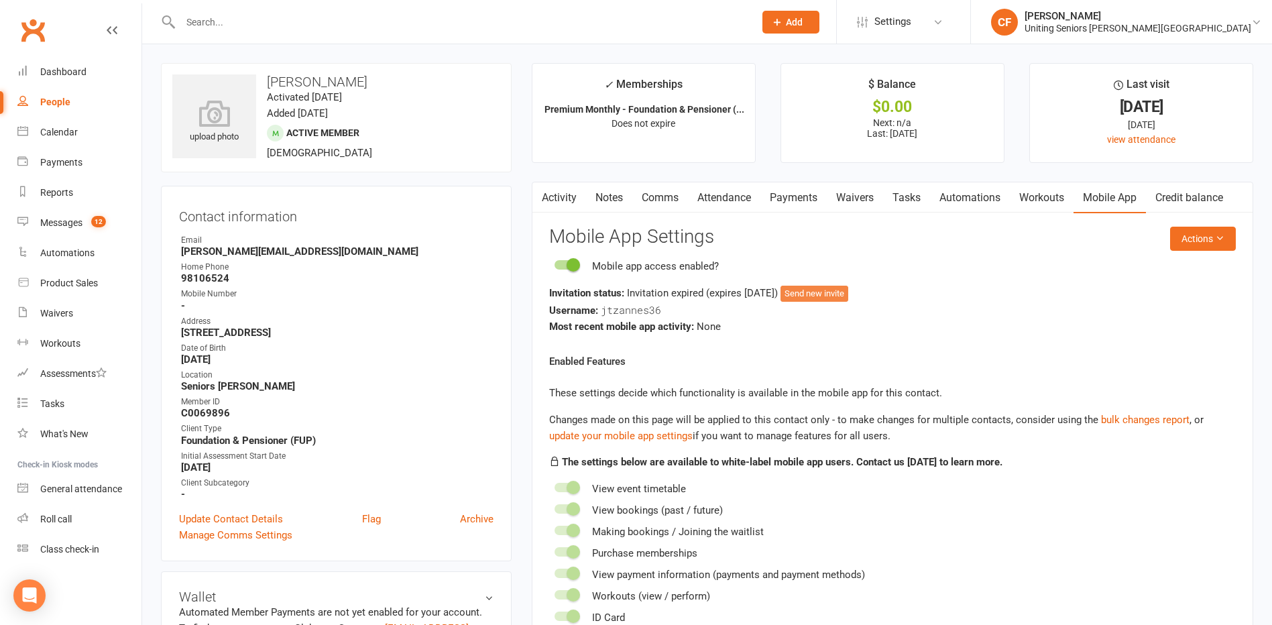
click at [844, 293] on button "Send new invite" at bounding box center [814, 294] width 68 height 16
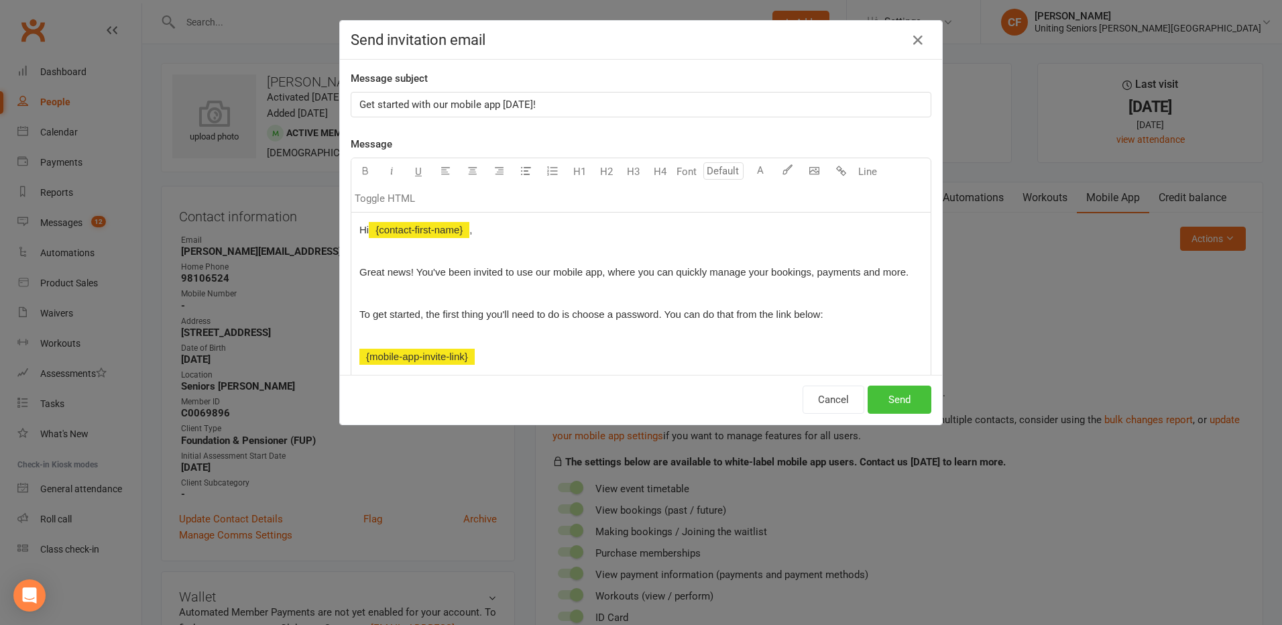
click at [916, 404] on button "Send" at bounding box center [900, 400] width 64 height 28
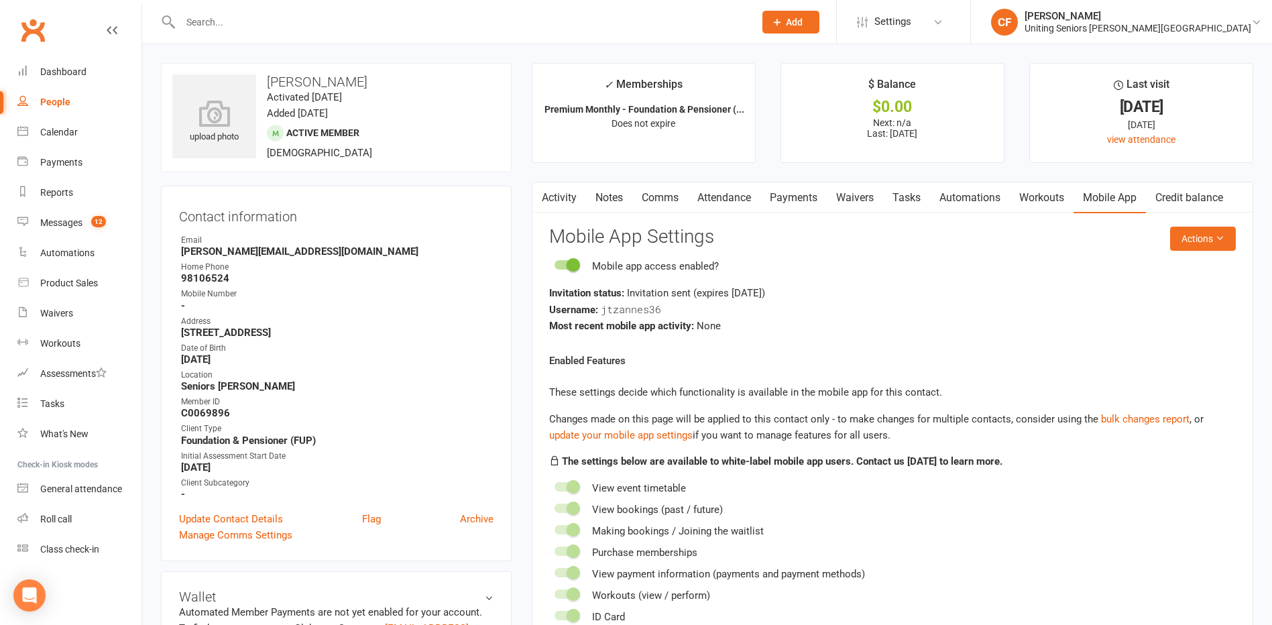
click at [229, 26] on input "text" at bounding box center [460, 22] width 569 height 19
paste input "[PERSON_NAME]"
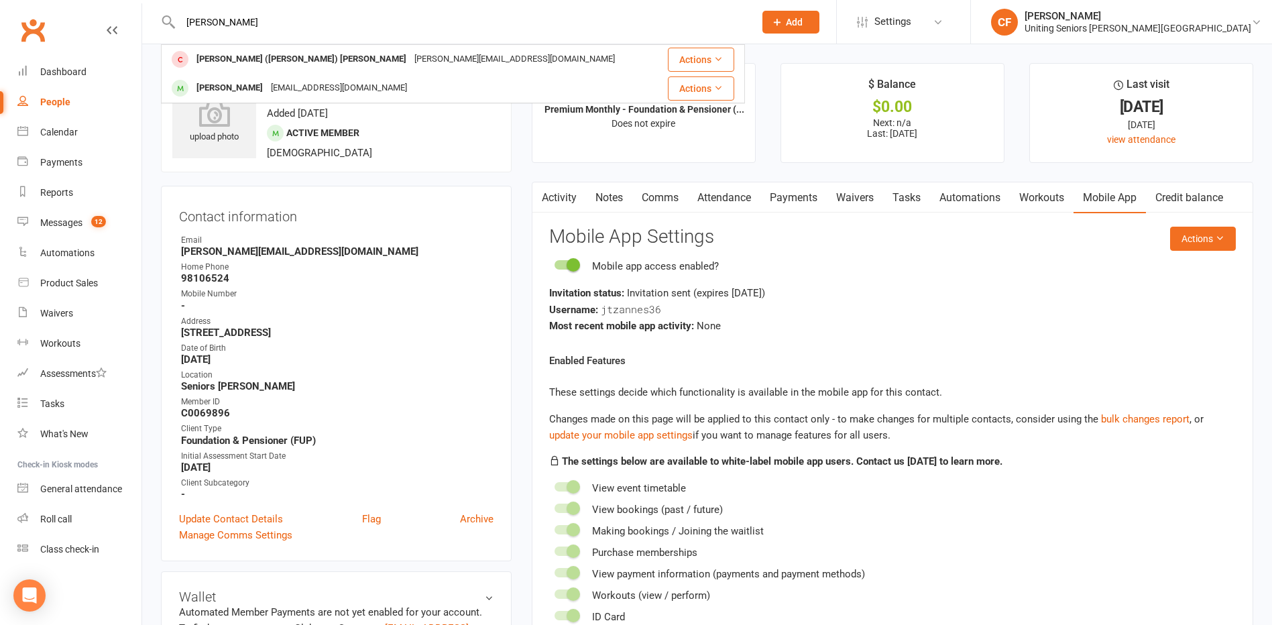
click at [237, 19] on input "[PERSON_NAME]" at bounding box center [460, 22] width 569 height 19
paste input "Whale"
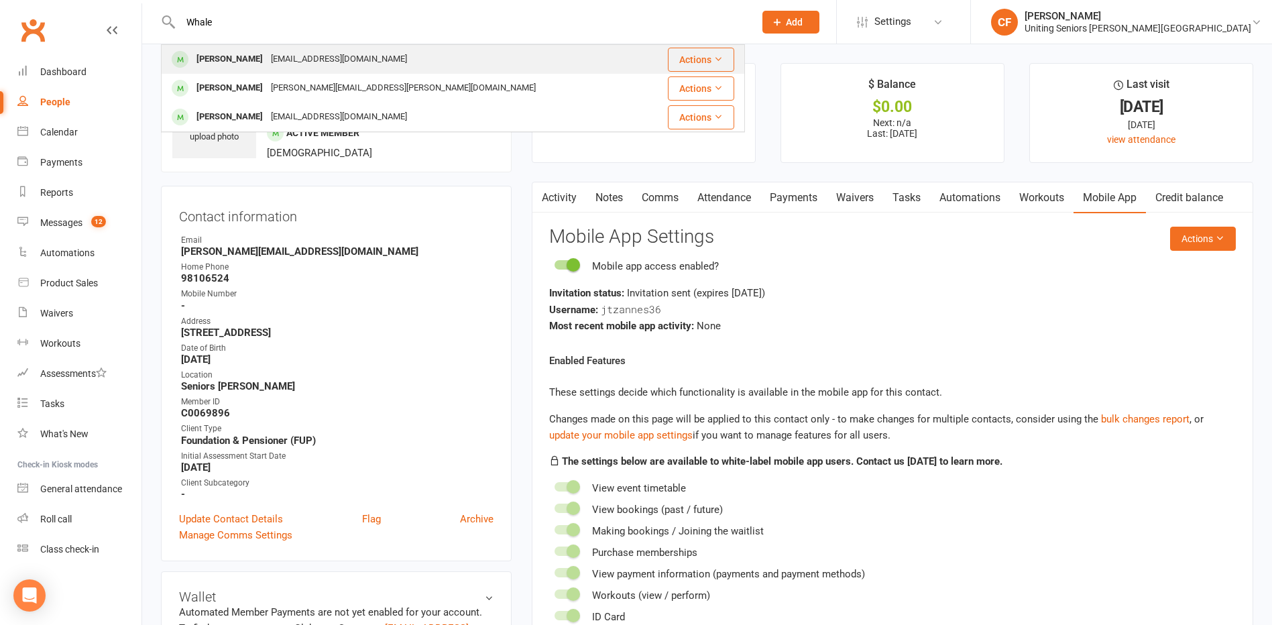
type input "Whale"
click at [279, 54] on div "[EMAIL_ADDRESS][DOMAIN_NAME]" at bounding box center [339, 59] width 144 height 19
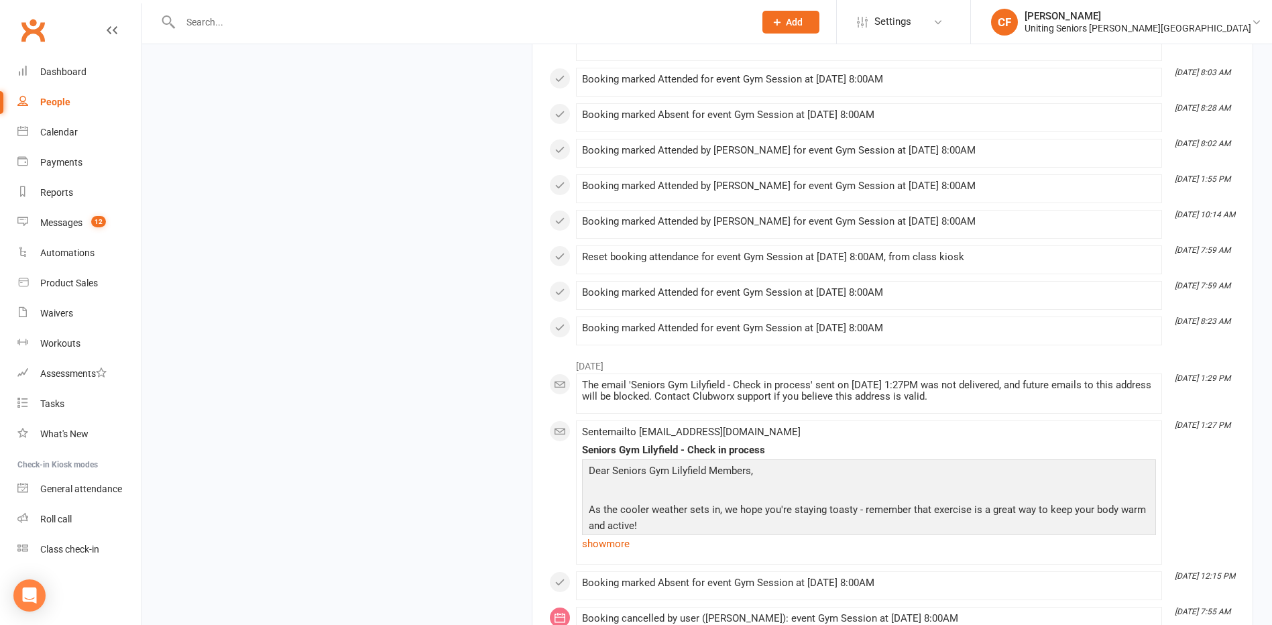
scroll to position [2213, 0]
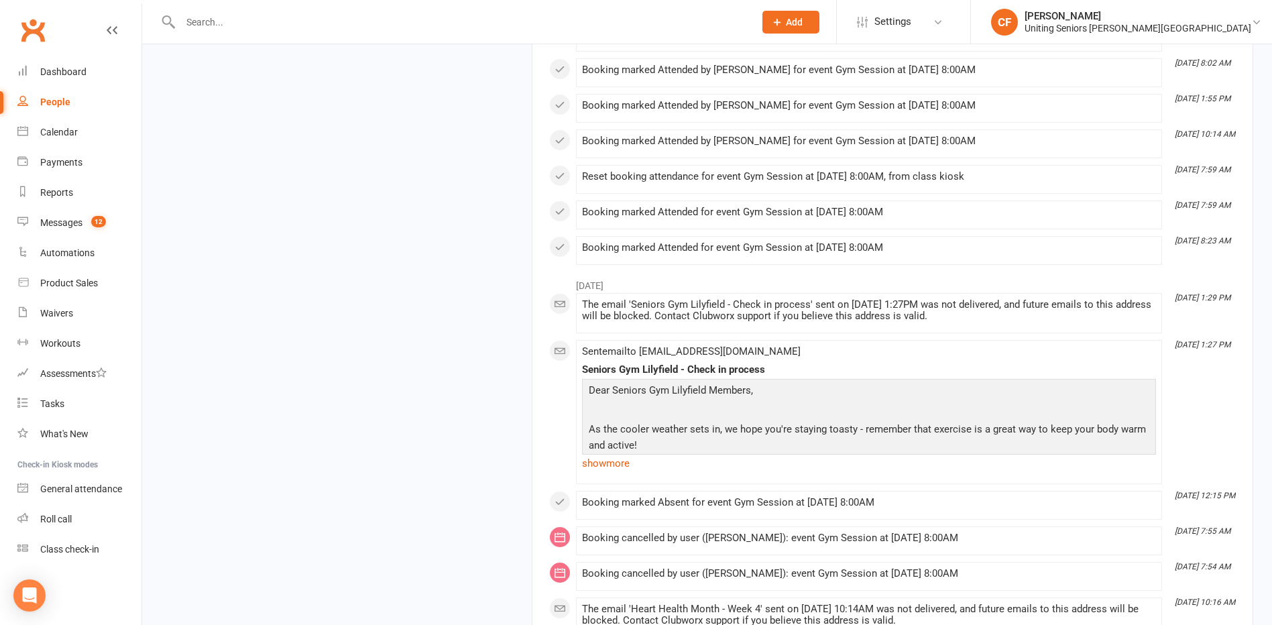
drag, startPoint x: 217, startPoint y: 10, endPoint x: 218, endPoint y: 22, distance: 12.1
click at [217, 11] on div at bounding box center [453, 22] width 584 height 44
click at [219, 23] on input "text" at bounding box center [460, 22] width 569 height 19
paste input "Wild"
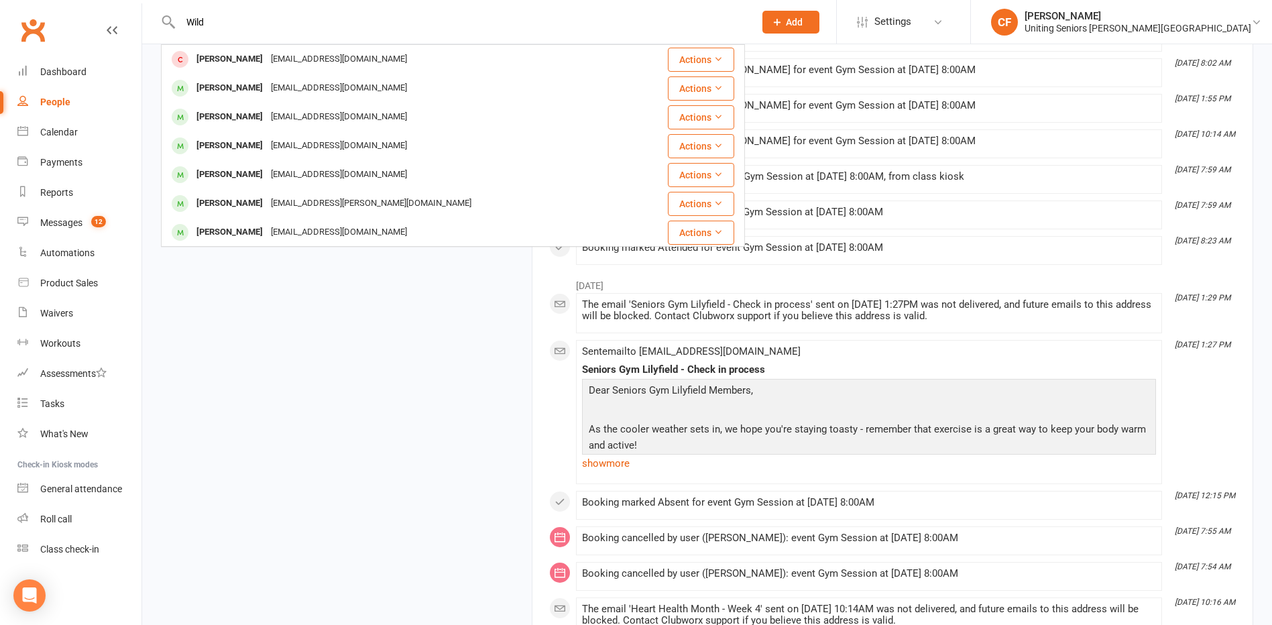
click at [233, 24] on input "Wild" at bounding box center [460, 22] width 569 height 19
paste input "Young"
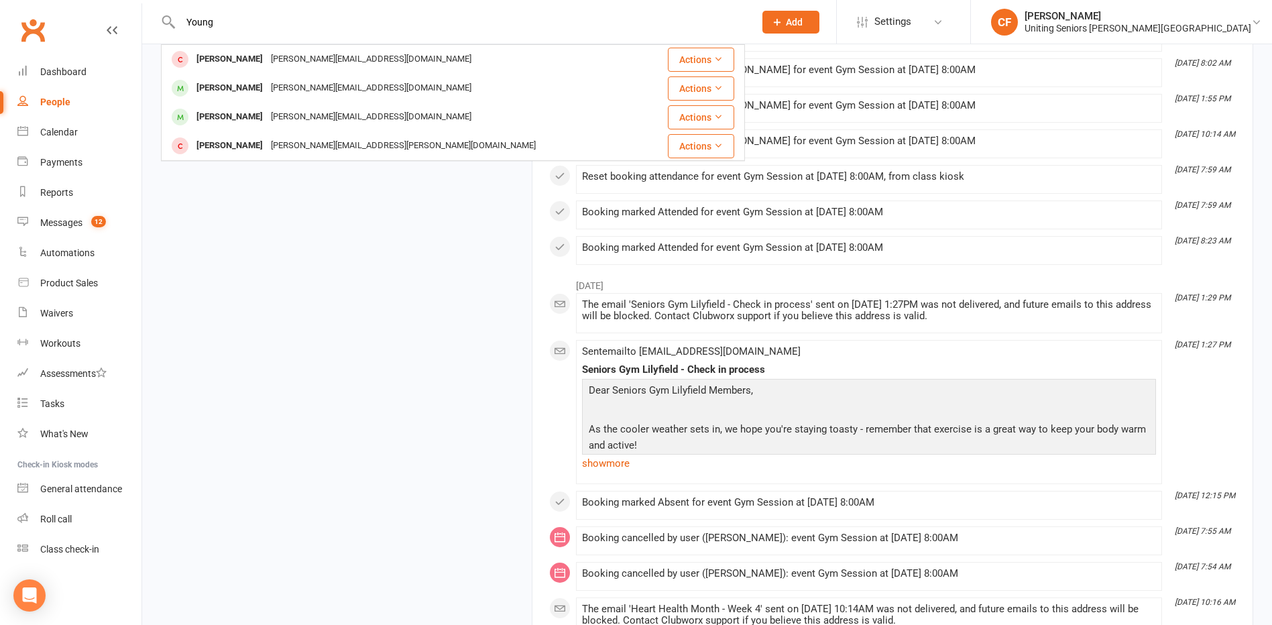
click at [221, 18] on input "Young" at bounding box center [460, 22] width 569 height 19
paste input "Doe"
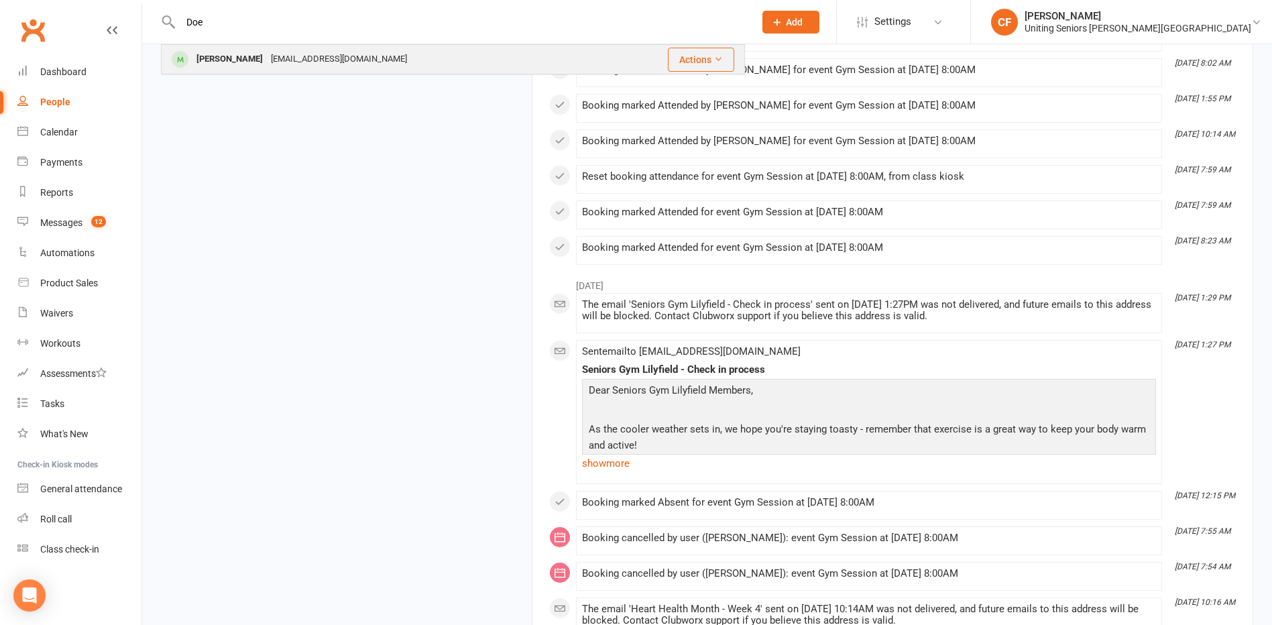
type input "Doe"
click at [251, 70] on div "[PERSON_NAME] [EMAIL_ADDRESS][DOMAIN_NAME]" at bounding box center [385, 59] width 447 height 27
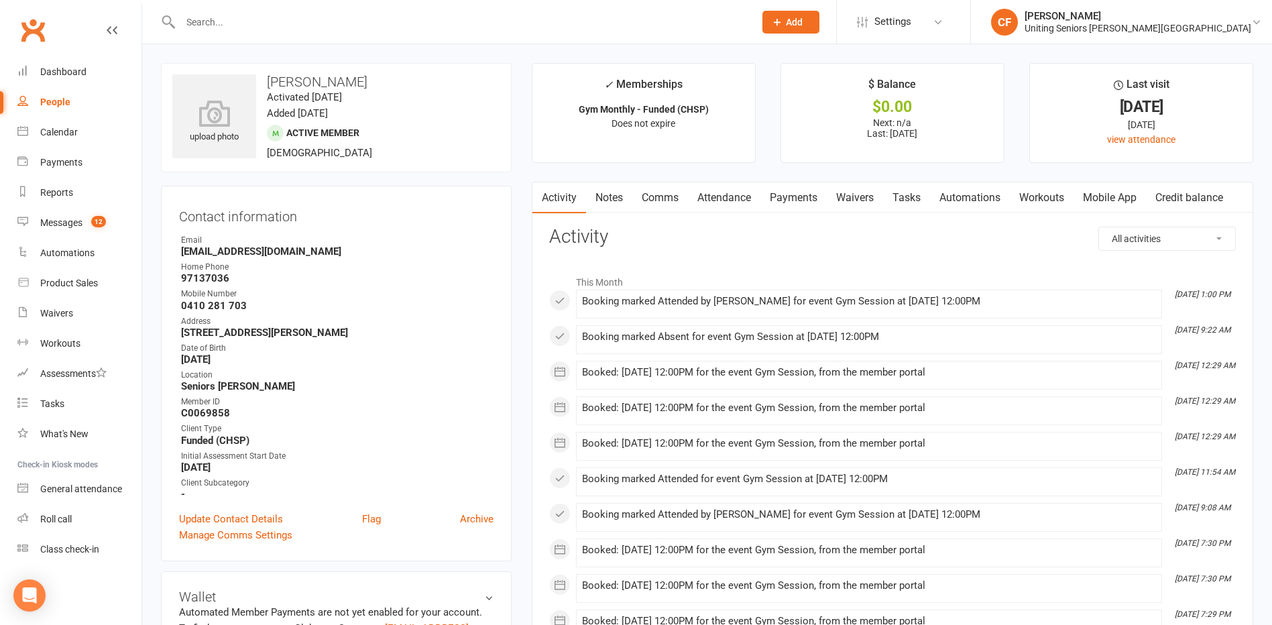
click at [1112, 202] on link "Mobile App" at bounding box center [1109, 197] width 72 height 31
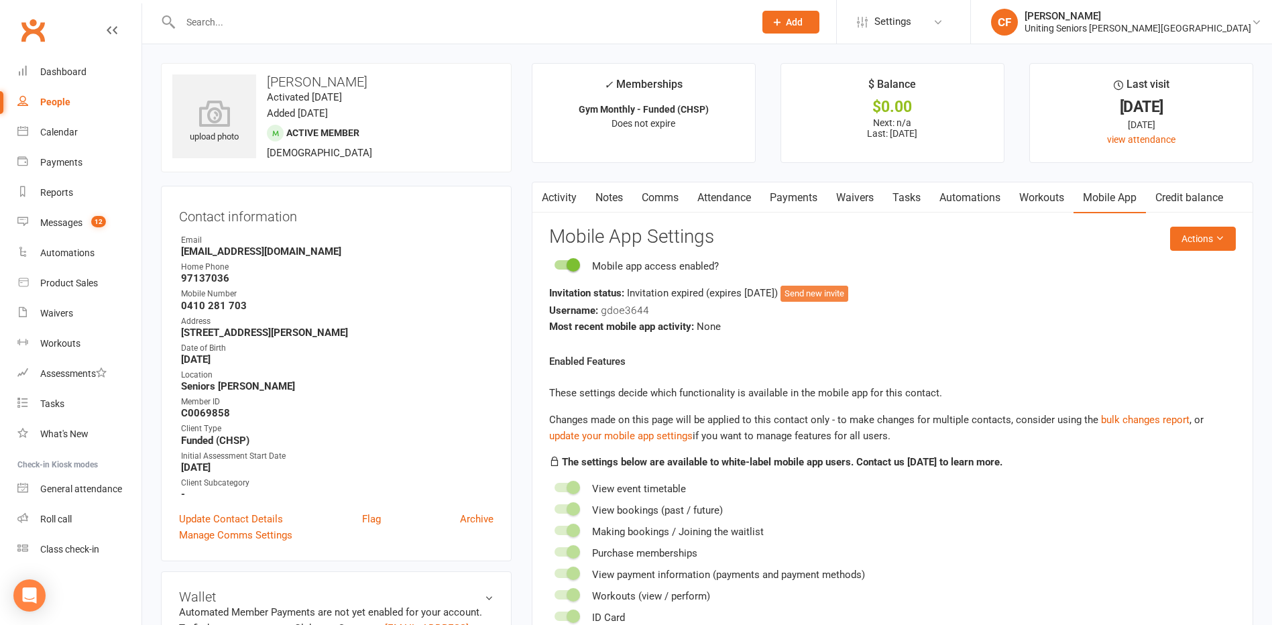
click at [848, 292] on button "Send new invite" at bounding box center [814, 294] width 68 height 16
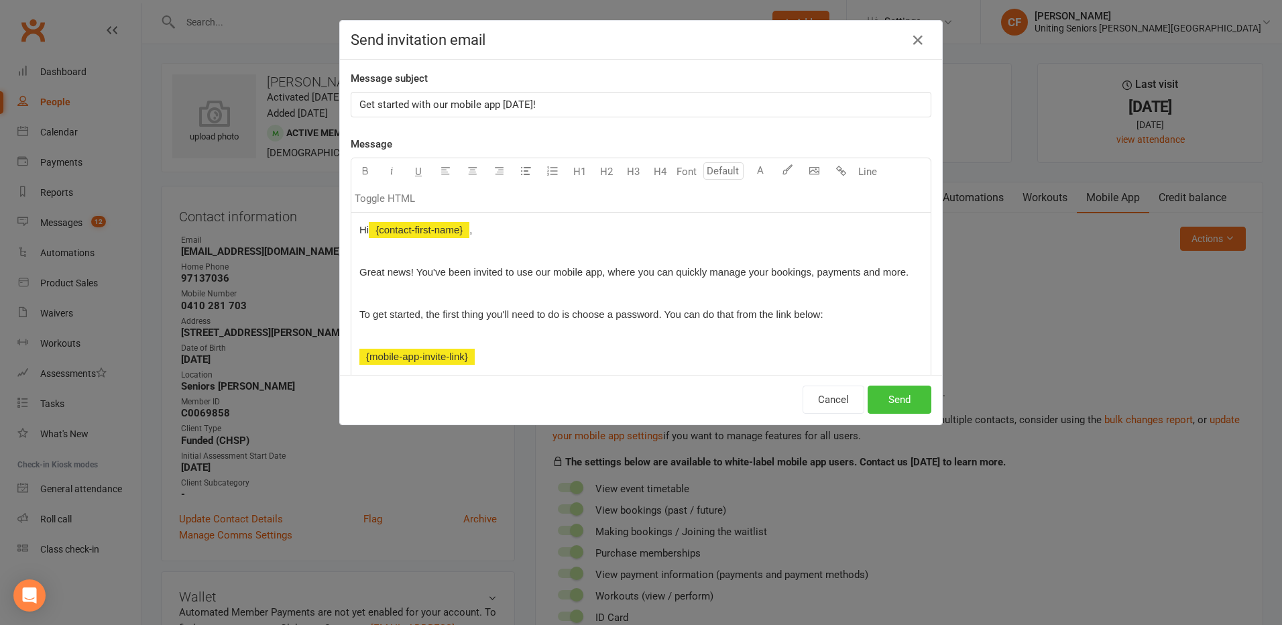
click at [892, 391] on button "Send" at bounding box center [900, 400] width 64 height 28
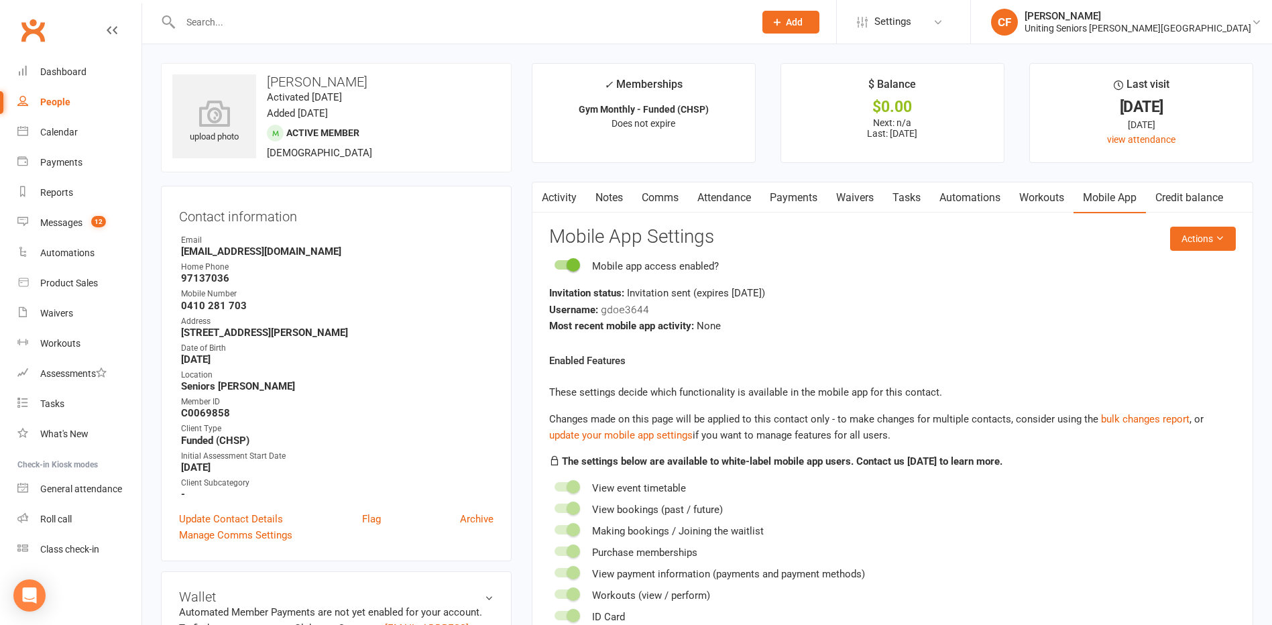
click at [1004, 101] on li "$ Balance $0.00 Next: n/a Last: [DATE]" at bounding box center [892, 113] width 224 height 100
click at [63, 124] on link "Calendar" at bounding box center [79, 132] width 124 height 30
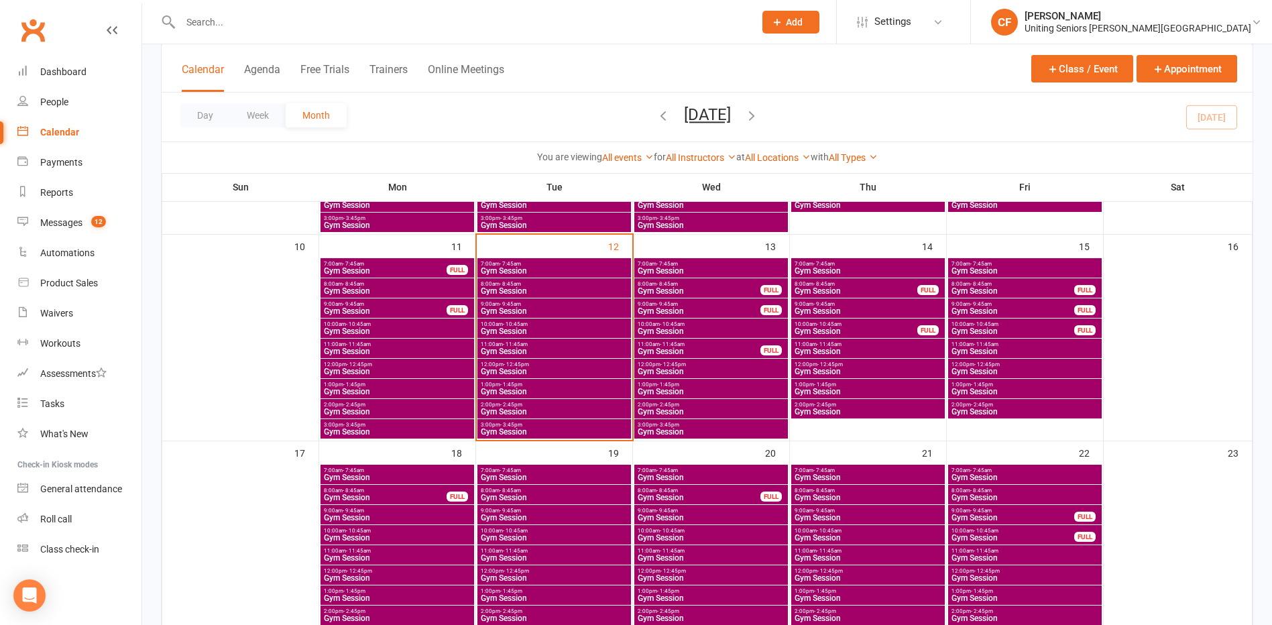
scroll to position [469, 0]
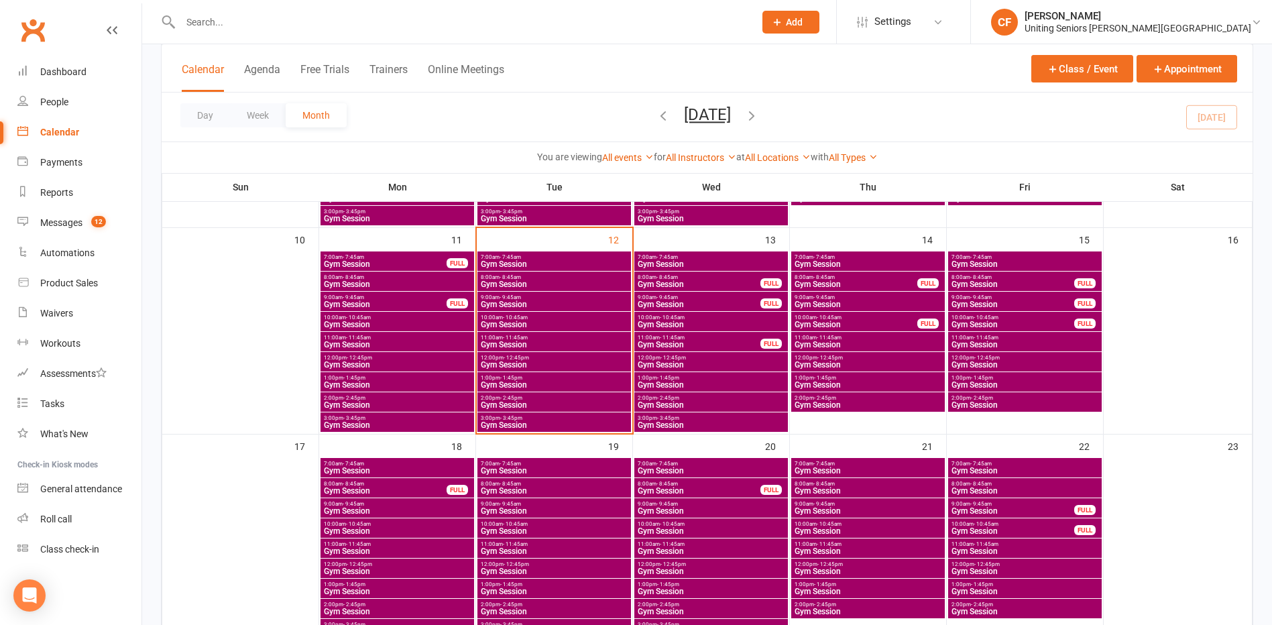
click at [1051, 140] on div "Day Week Month [DATE] [DATE] Sun Mon Tue Wed Thu Fri Sat 27 28 29 30 31 01 02 0…" at bounding box center [707, 117] width 1091 height 49
drag, startPoint x: 823, startPoint y: 122, endPoint x: 761, endPoint y: 125, distance: 62.4
click at [761, 125] on div "Day Week Month [DATE] [DATE] Sun Mon Tue Wed Thu Fri Sat 27 28 29 30 31 01 02 0…" at bounding box center [707, 117] width 1091 height 49
drag, startPoint x: 516, startPoint y: 155, endPoint x: 961, endPoint y: 143, distance: 444.7
click at [961, 143] on div "You are viewing All events All events Empty events Full events Non-empty events…" at bounding box center [707, 156] width 1091 height 31
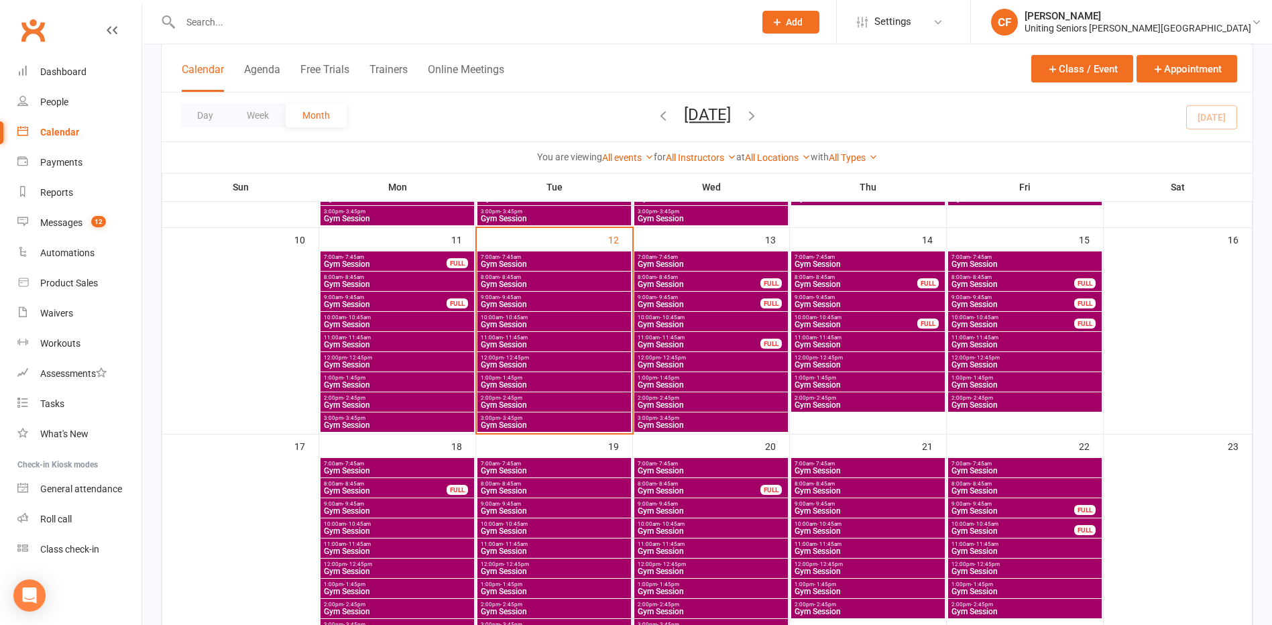
drag, startPoint x: 961, startPoint y: 143, endPoint x: 862, endPoint y: 109, distance: 105.2
click at [862, 109] on div "Day Week Month [DATE] [DATE] Sun Mon Tue Wed Thu Fri Sat 27 28 29 30 31 01 02 0…" at bounding box center [707, 117] width 1091 height 49
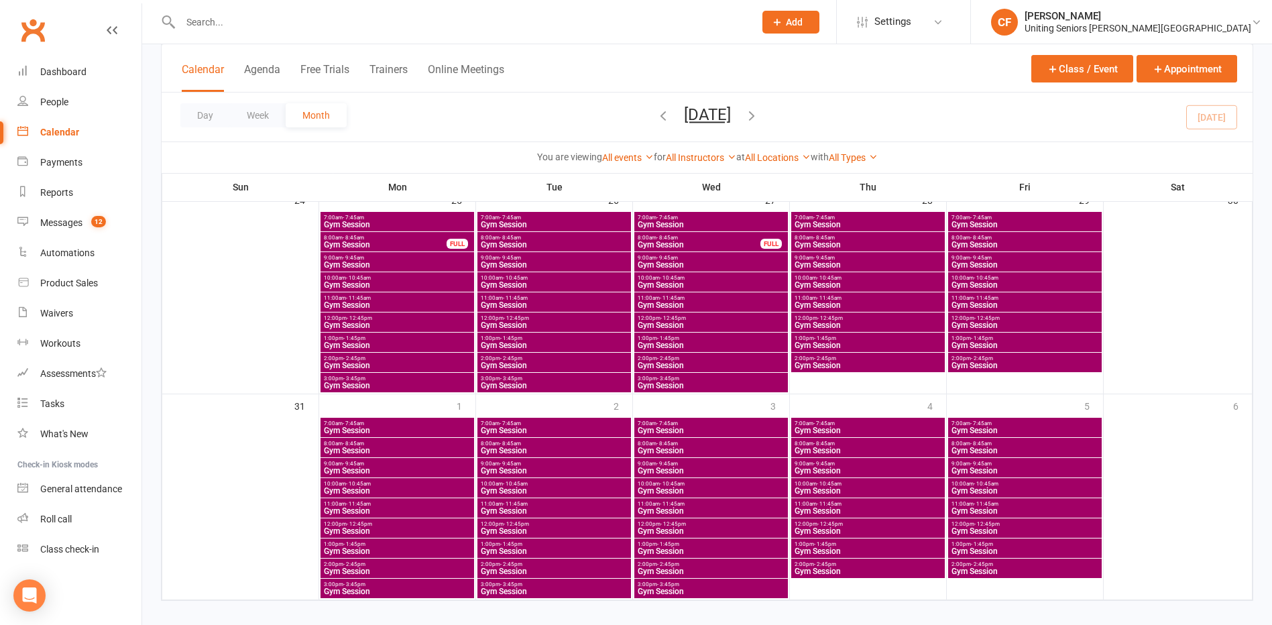
scroll to position [935, 0]
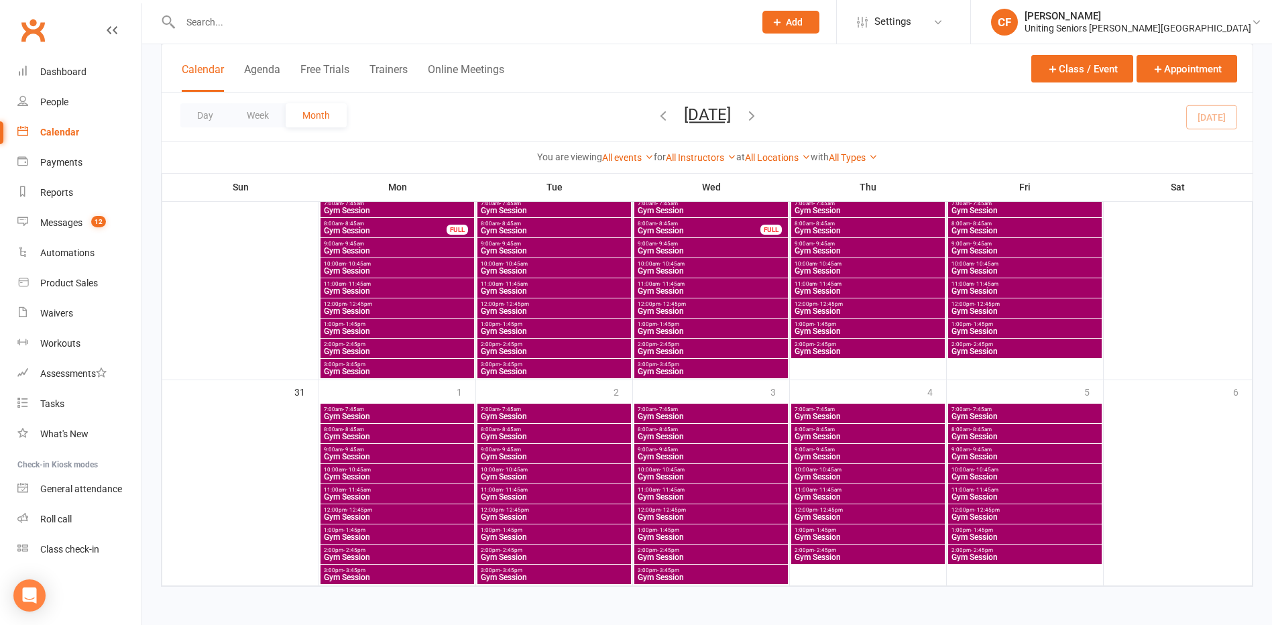
click at [957, 129] on div "Day Week Month [DATE] [DATE] Sun Mon Tue Wed Thu Fri Sat 27 28 29 30 31 01 02 0…" at bounding box center [707, 117] width 1091 height 49
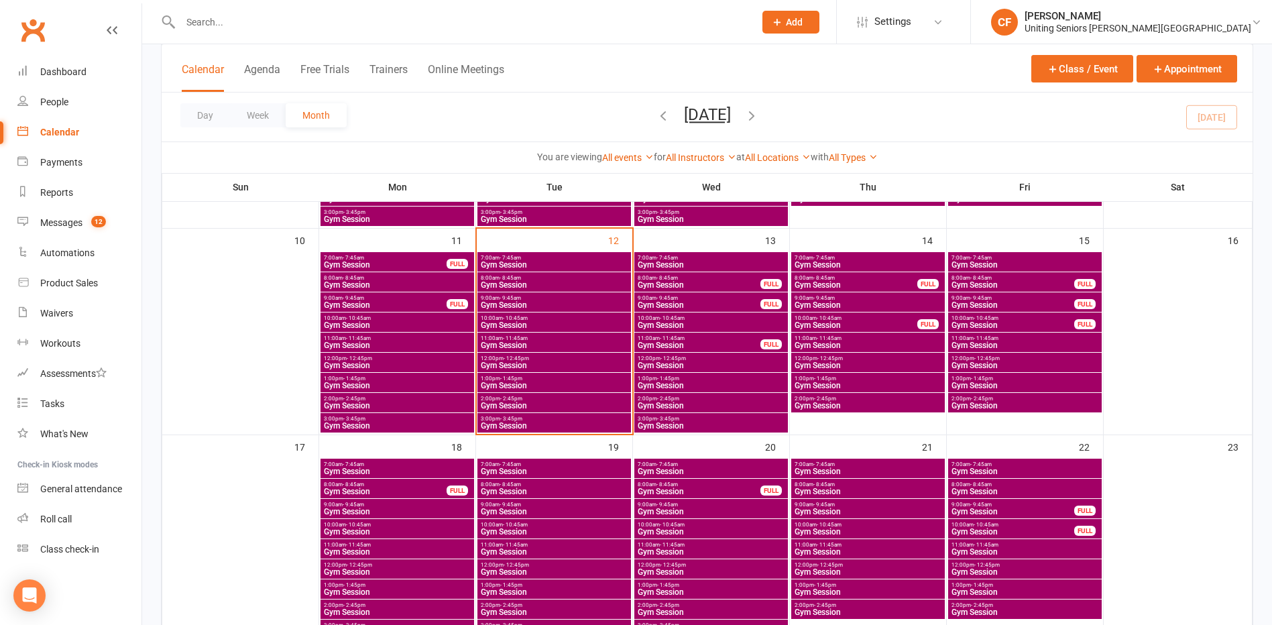
scroll to position [469, 0]
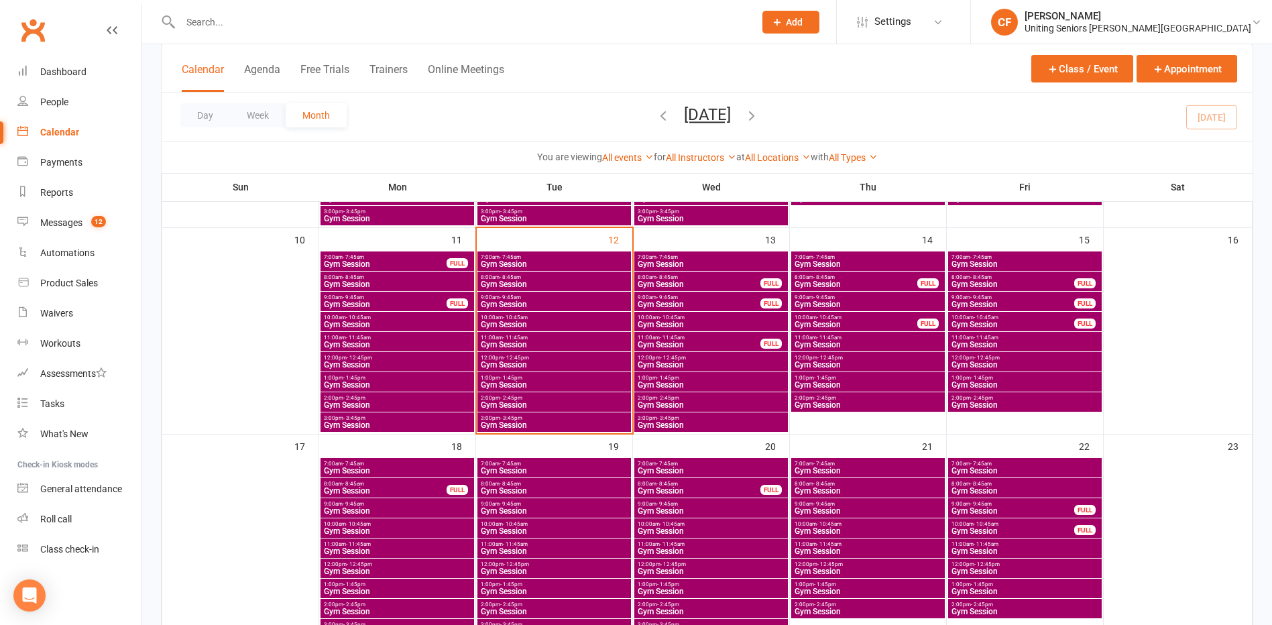
click at [409, 398] on span "2:00pm - 2:45pm" at bounding box center [397, 398] width 148 height 6
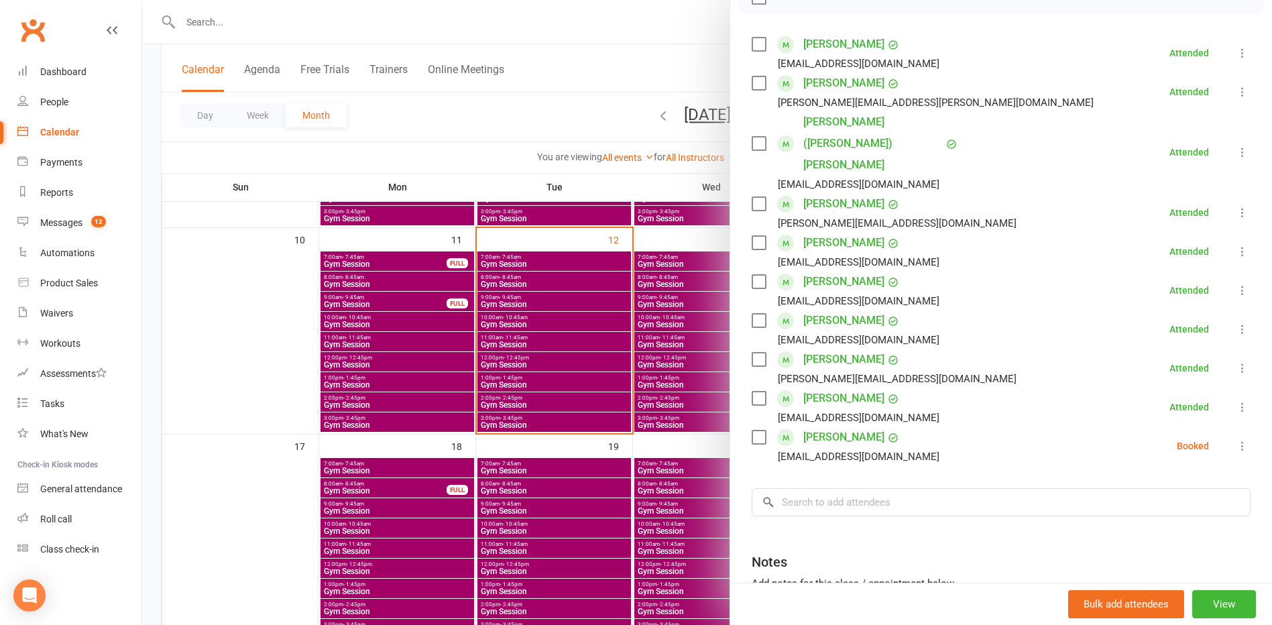
scroll to position [268, 0]
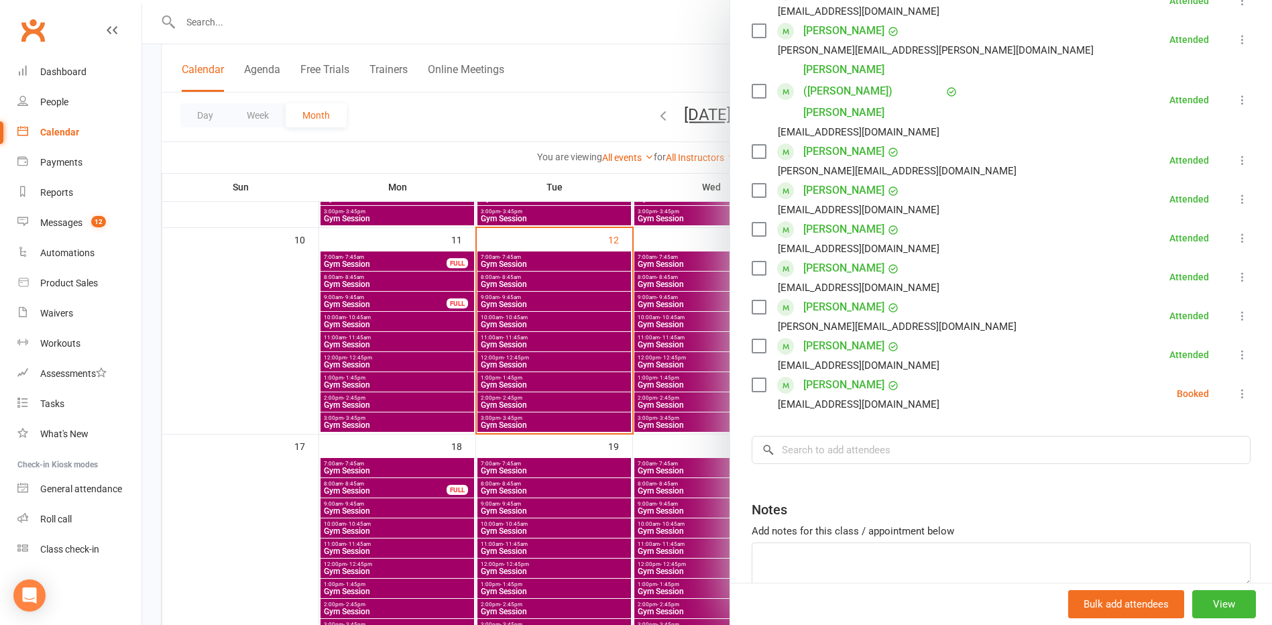
click at [298, 414] on div at bounding box center [707, 312] width 1130 height 625
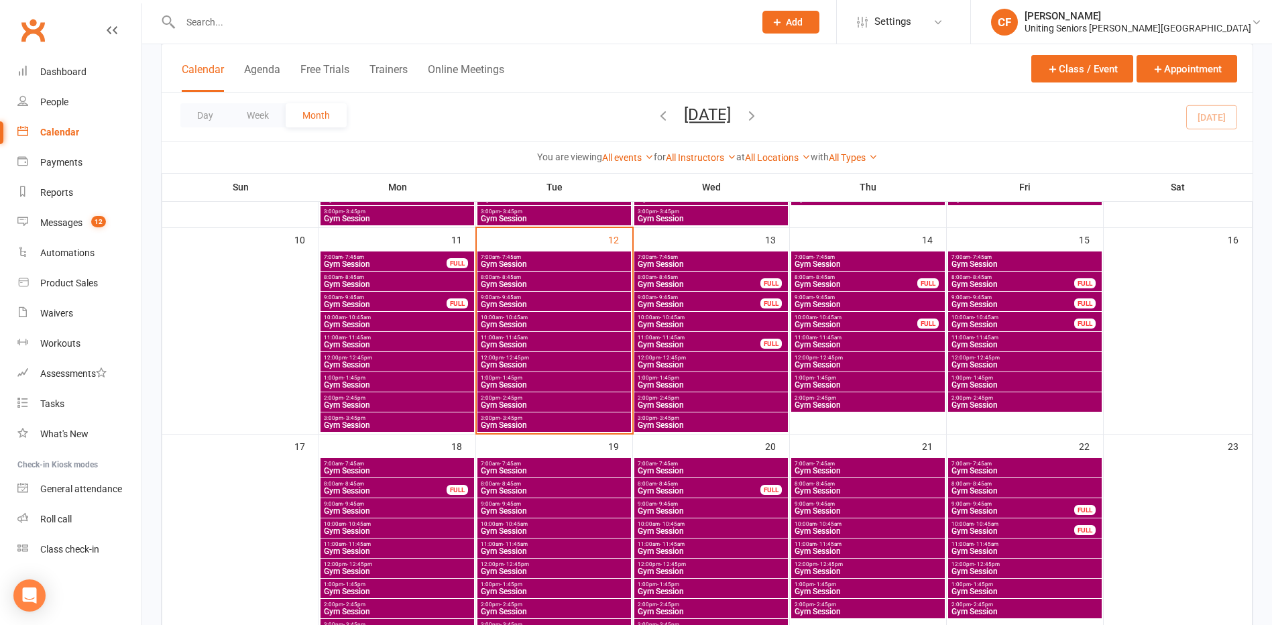
click at [539, 263] on span "Gym Session" at bounding box center [554, 264] width 148 height 8
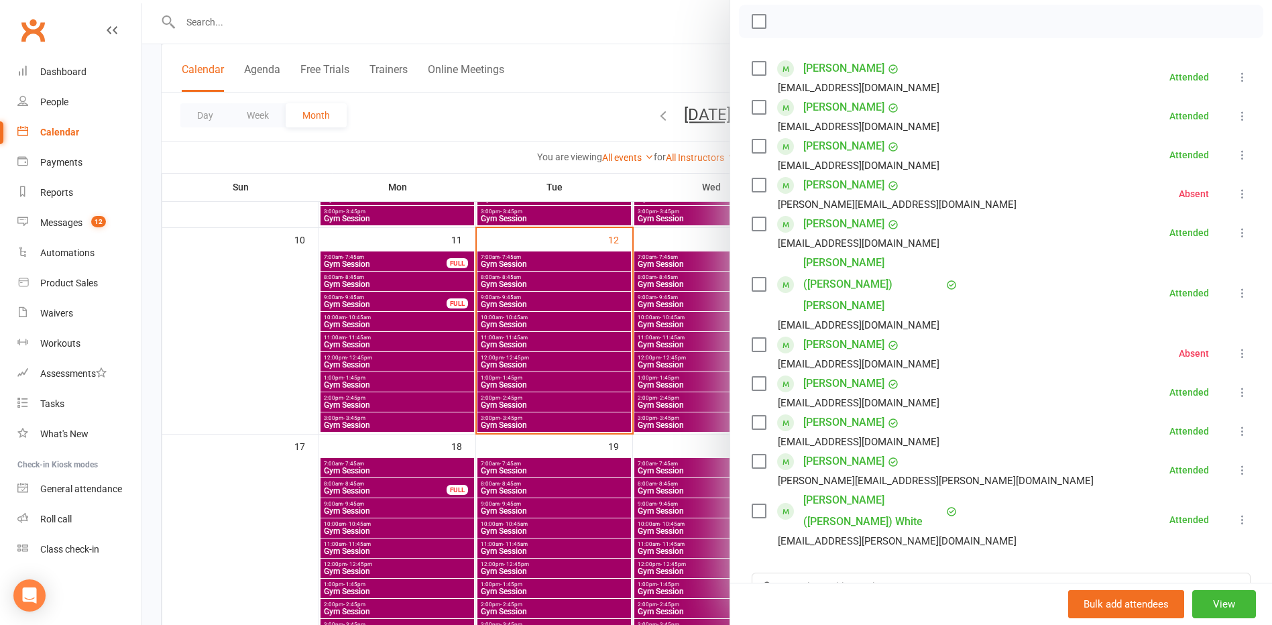
scroll to position [201, 0]
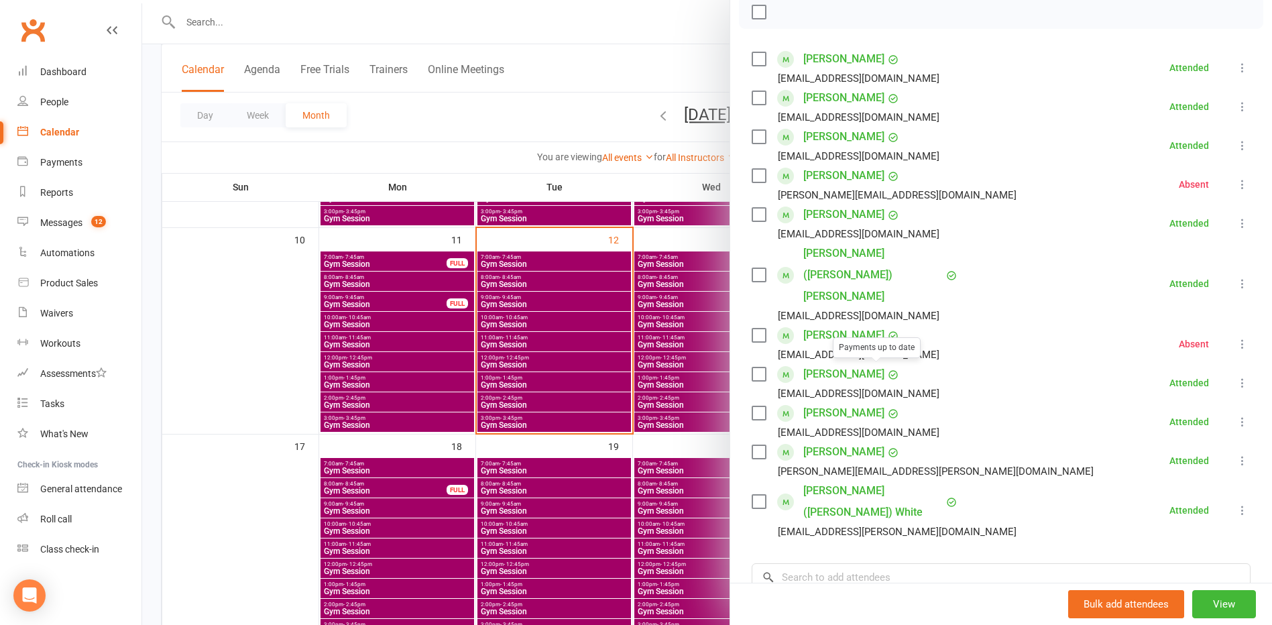
drag, startPoint x: 424, startPoint y: 379, endPoint x: 437, endPoint y: 369, distance: 16.7
click at [424, 379] on div at bounding box center [707, 312] width 1130 height 625
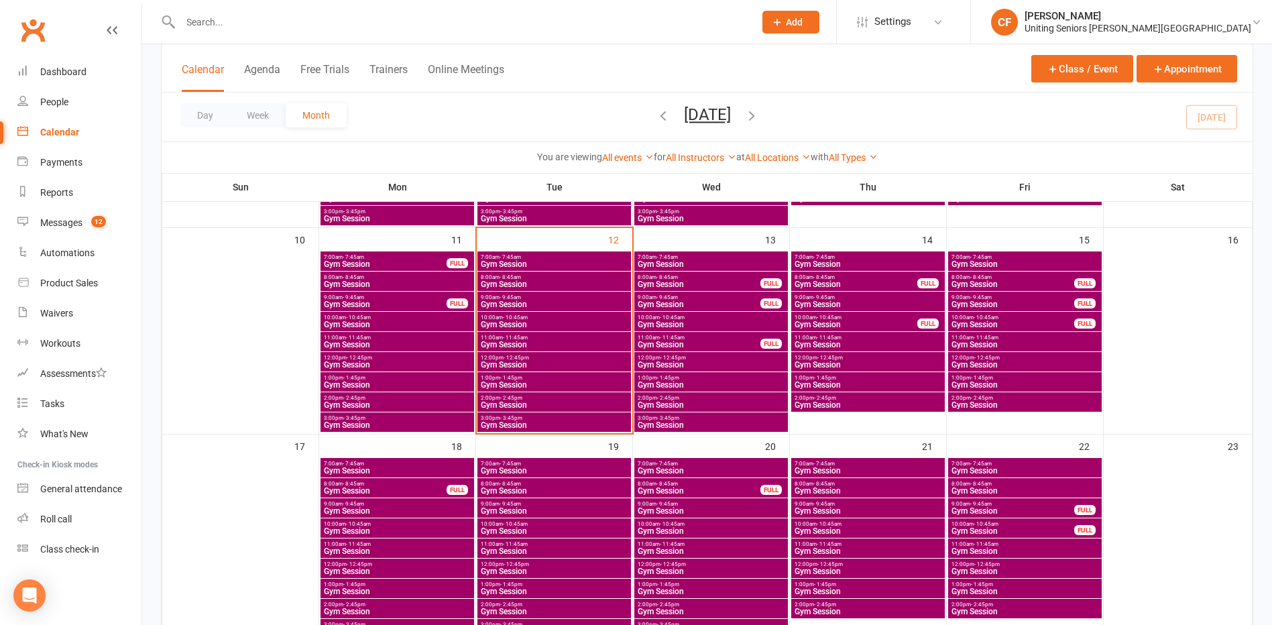
click at [562, 276] on span "8:00am - 8:45am" at bounding box center [554, 277] width 148 height 6
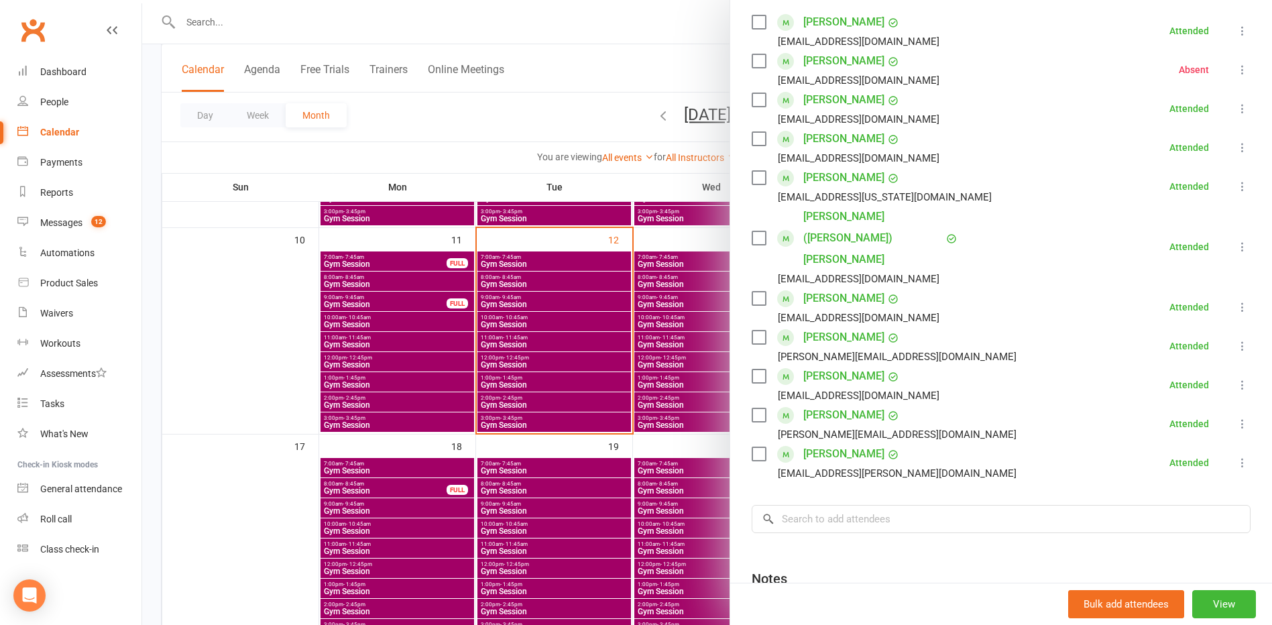
scroll to position [335, 0]
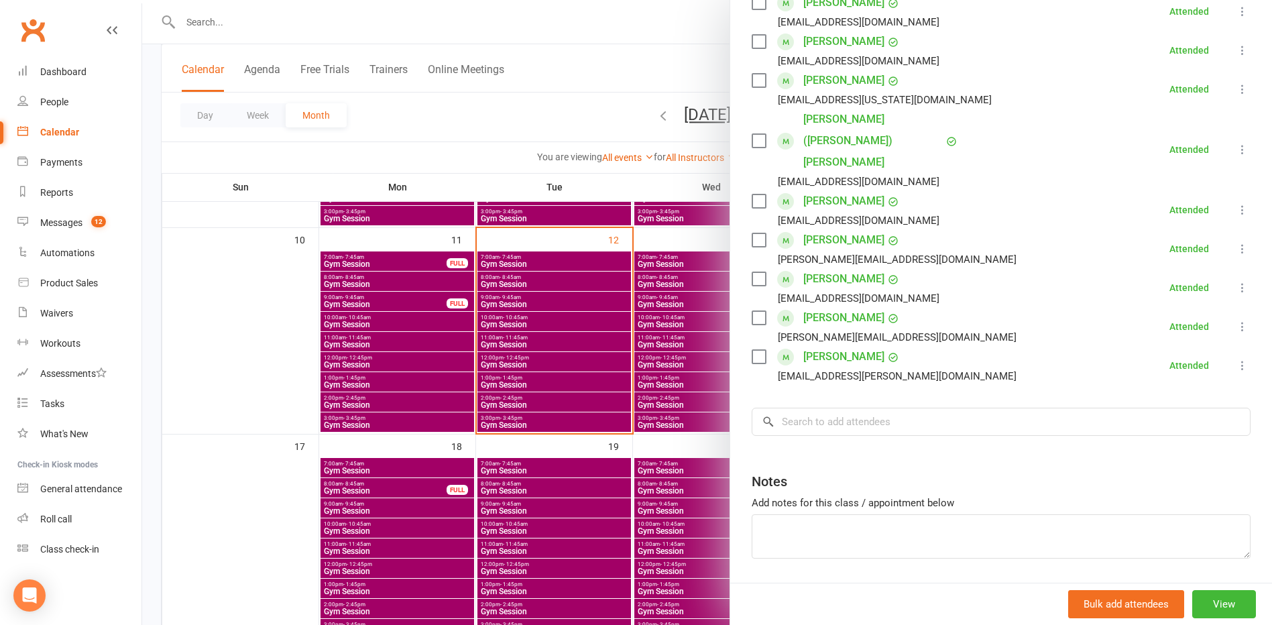
click at [507, 375] on div at bounding box center [707, 312] width 1130 height 625
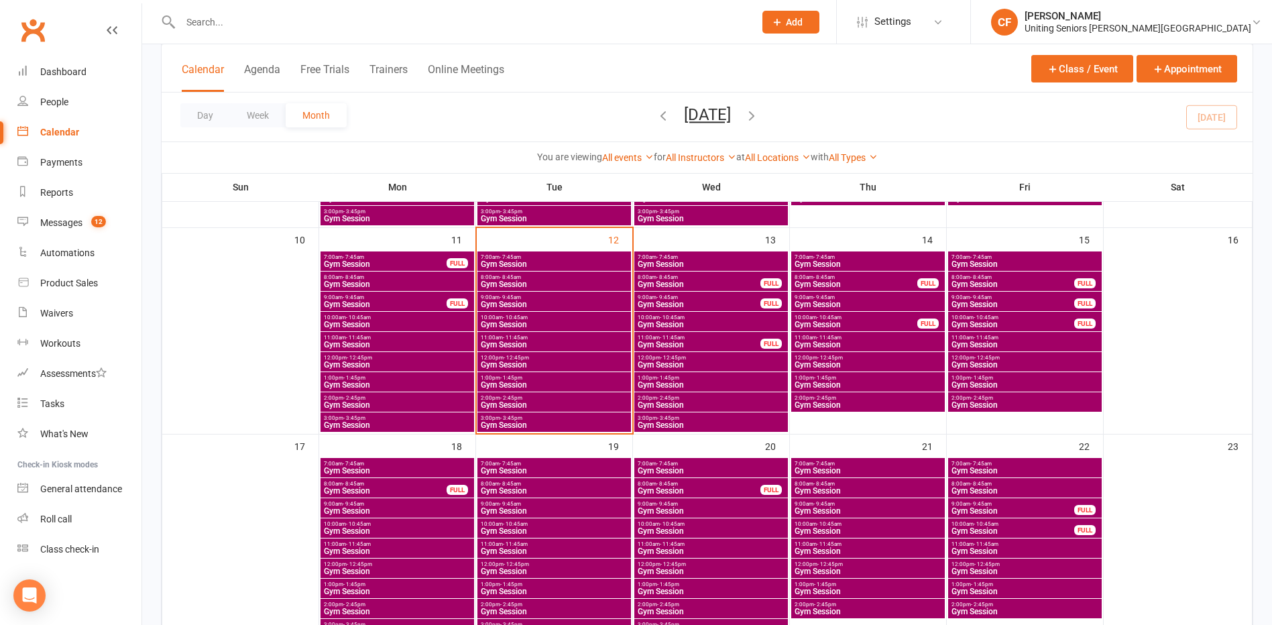
click at [536, 297] on span "9:00am - 9:45am" at bounding box center [554, 297] width 148 height 6
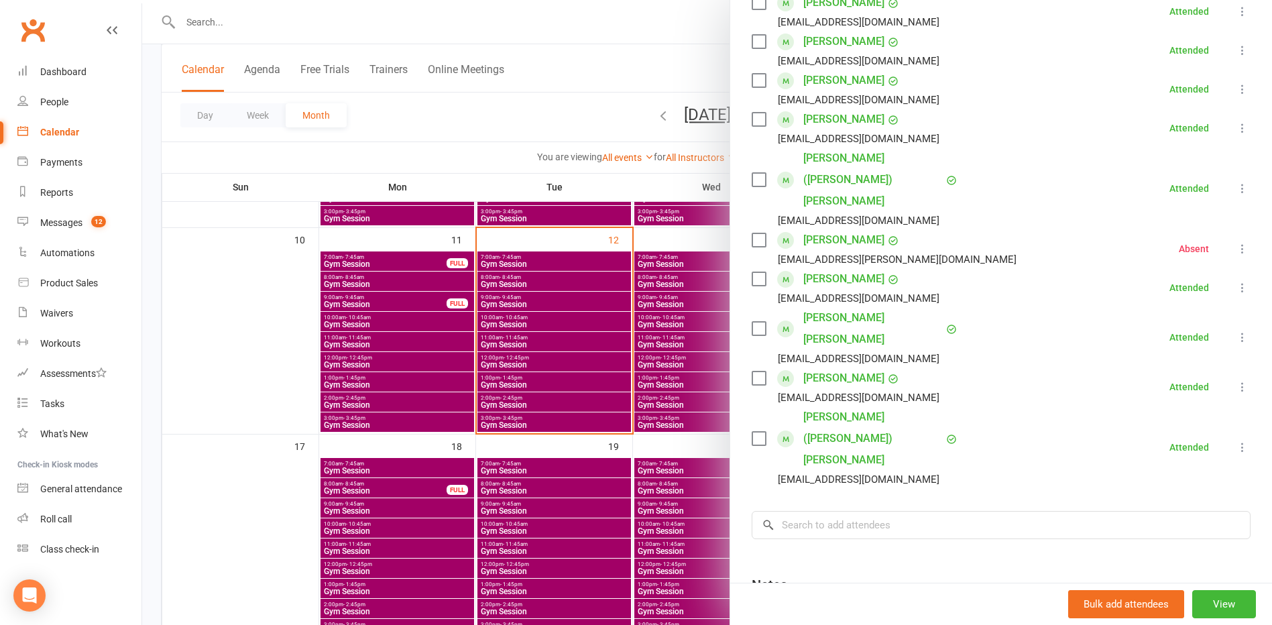
click at [593, 374] on div at bounding box center [707, 312] width 1130 height 625
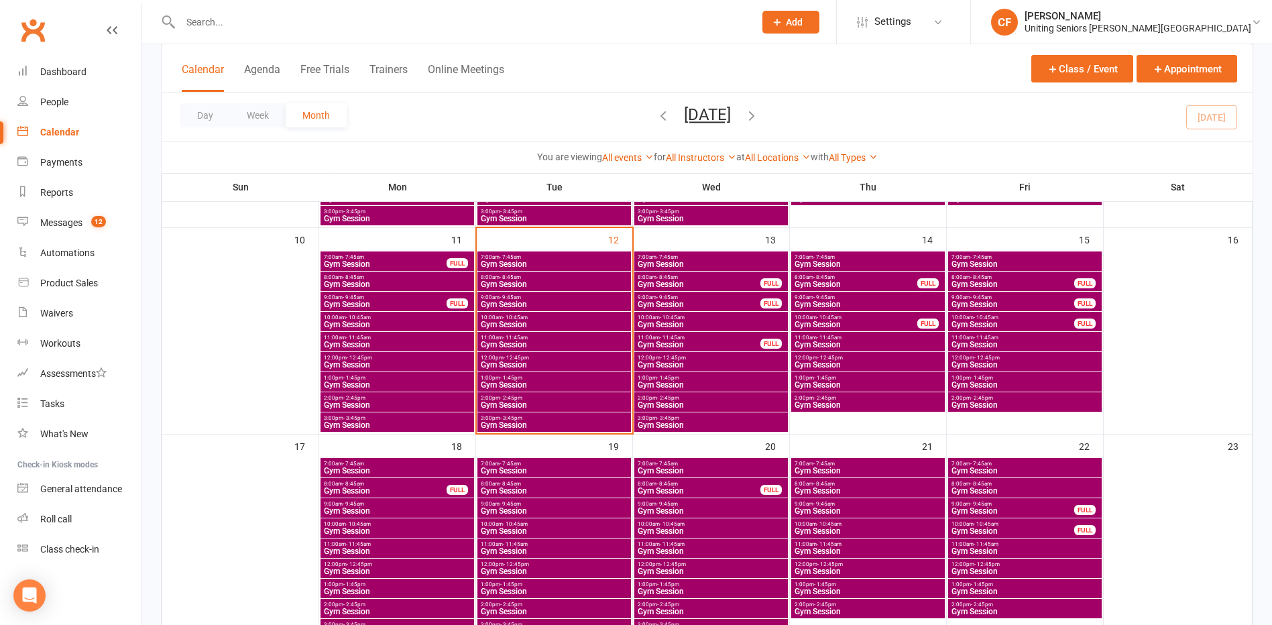
click at [499, 318] on span "10:00am - 10:45am" at bounding box center [554, 317] width 148 height 6
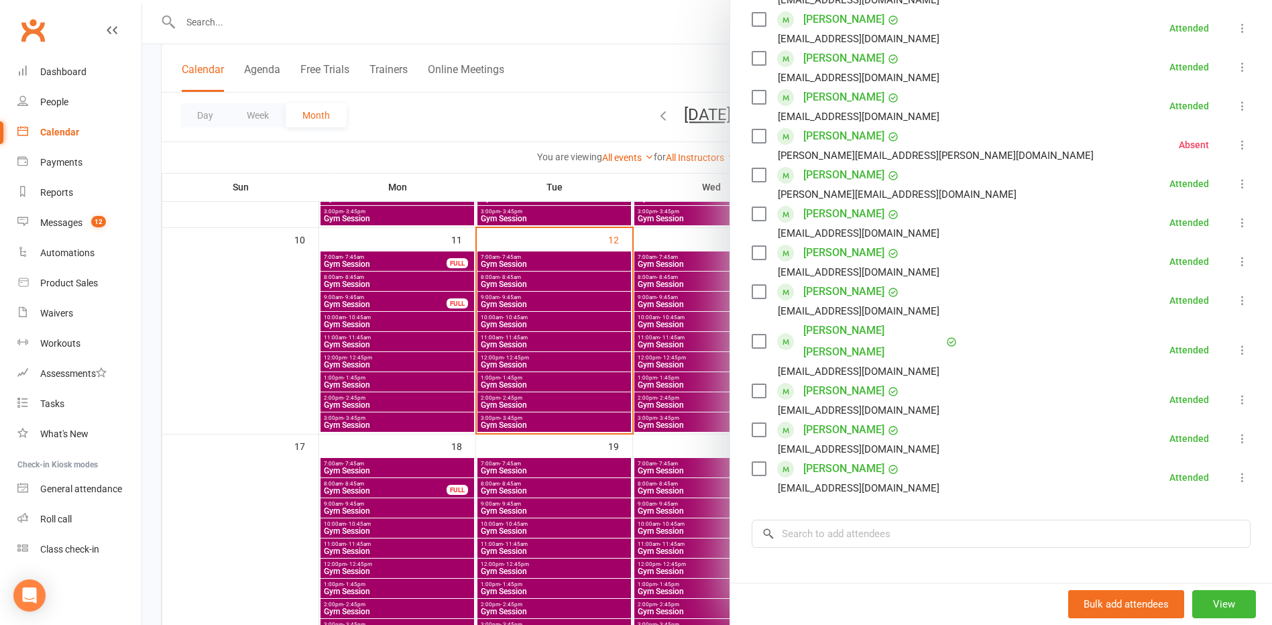
scroll to position [402, 0]
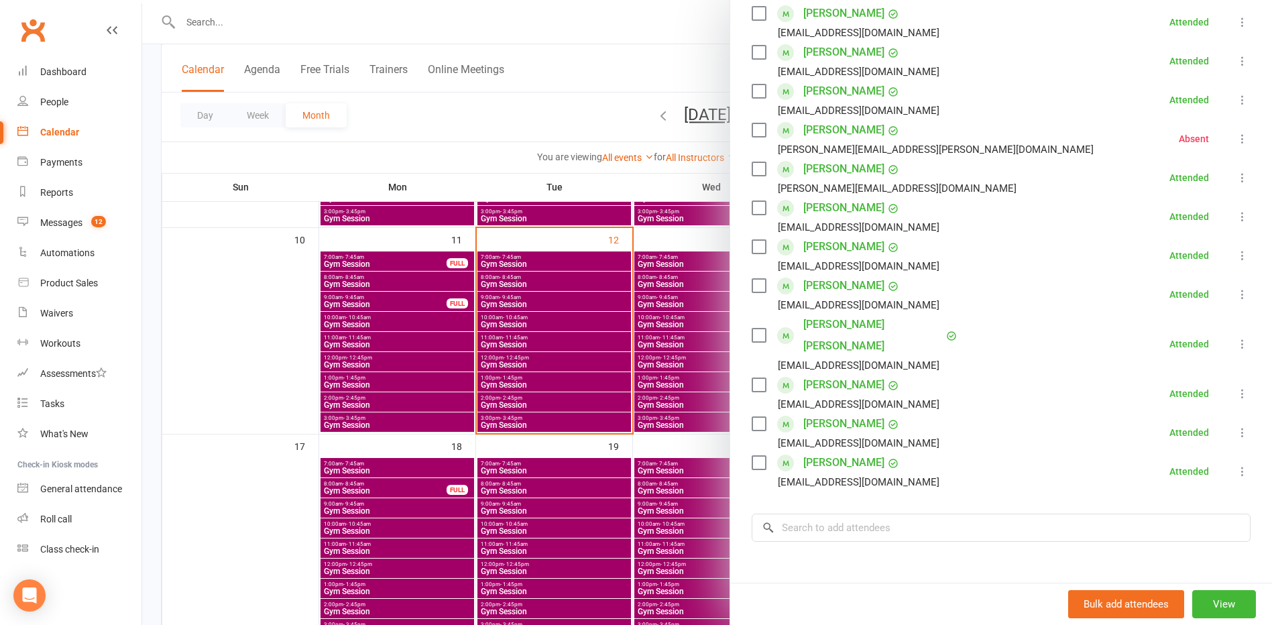
click at [594, 352] on div at bounding box center [707, 312] width 1130 height 625
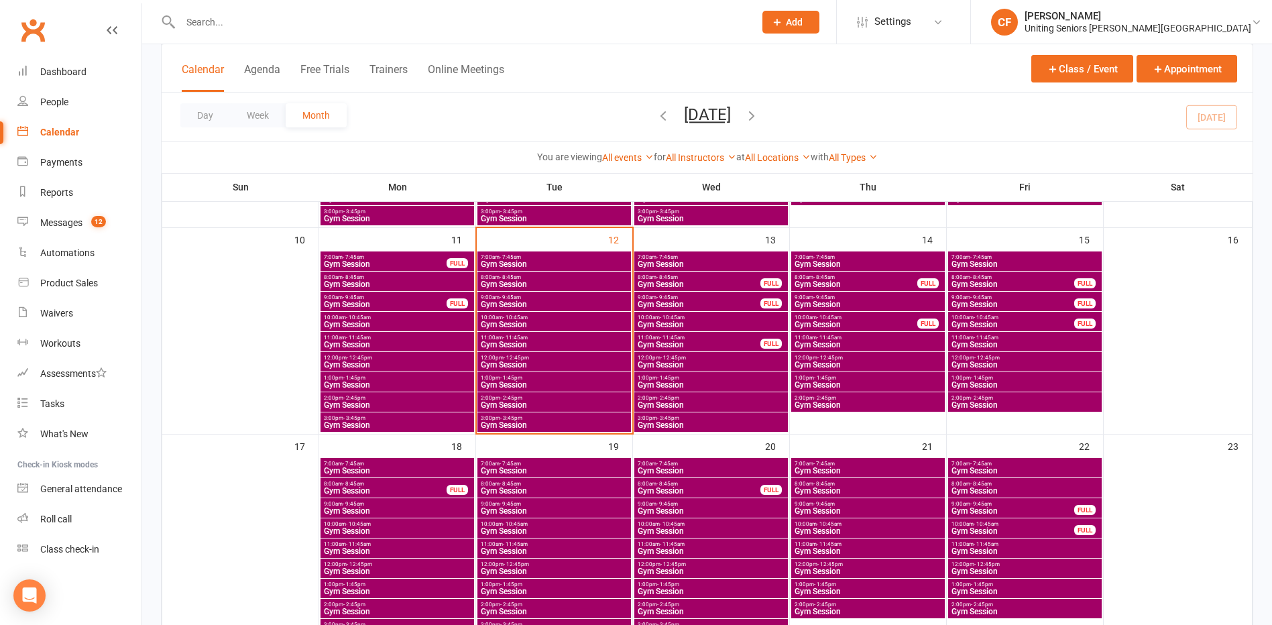
click at [504, 345] on span "Gym Session" at bounding box center [554, 345] width 148 height 8
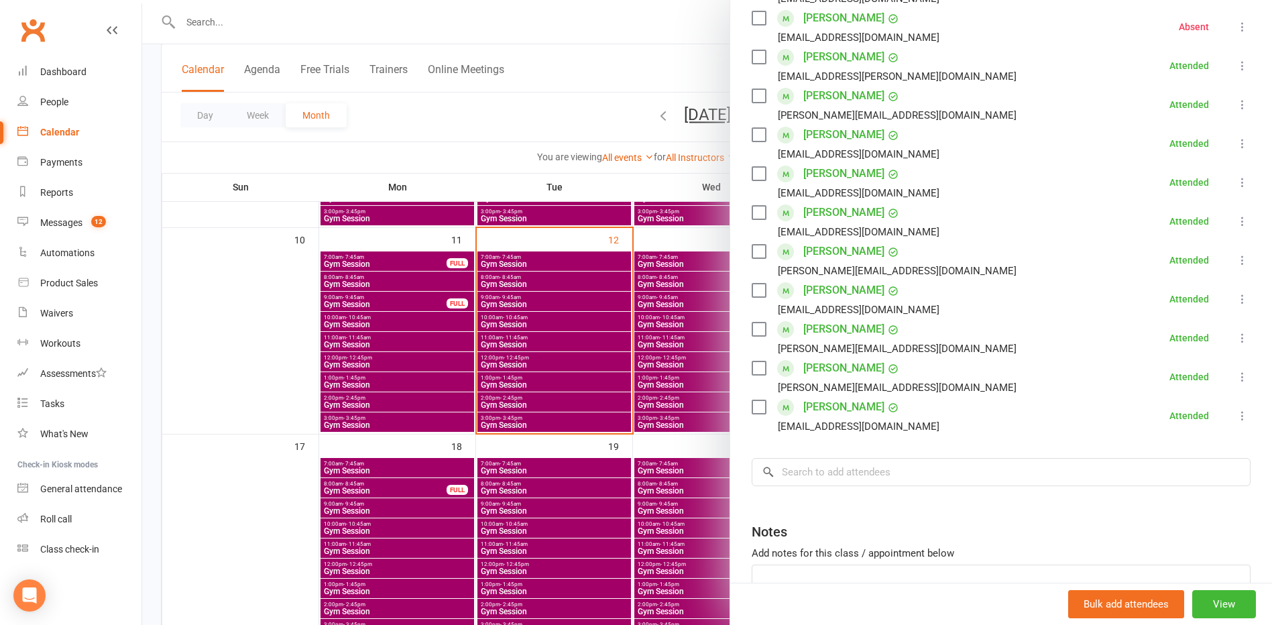
scroll to position [374, 0]
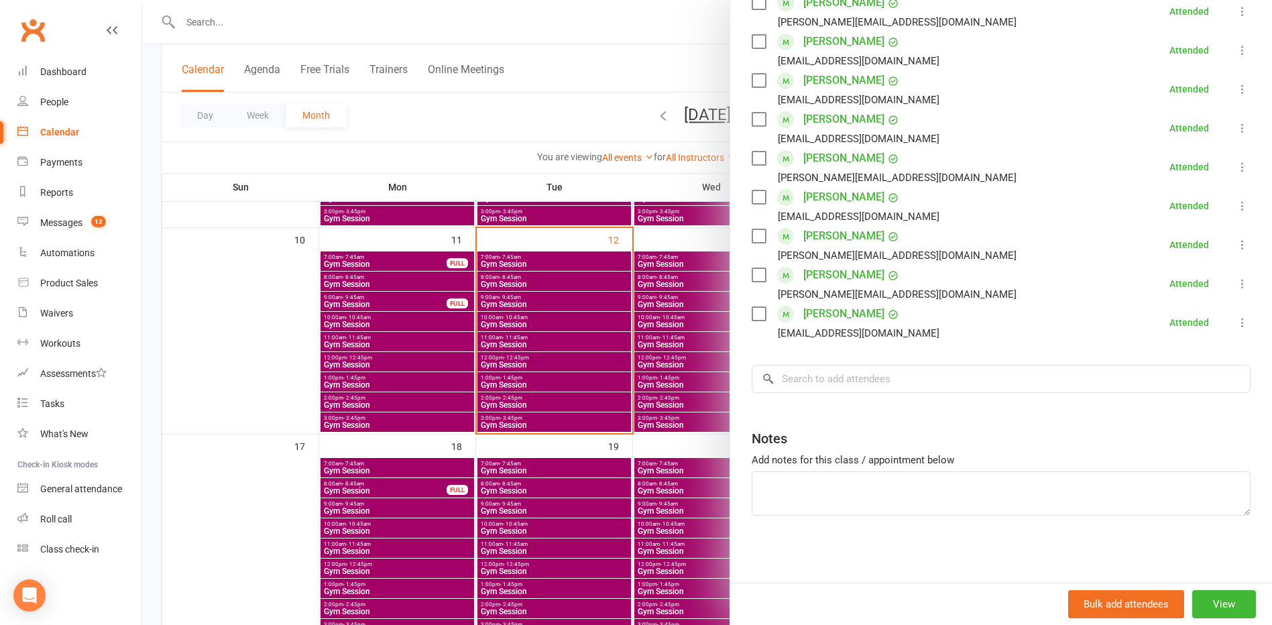
click at [564, 353] on div at bounding box center [707, 312] width 1130 height 625
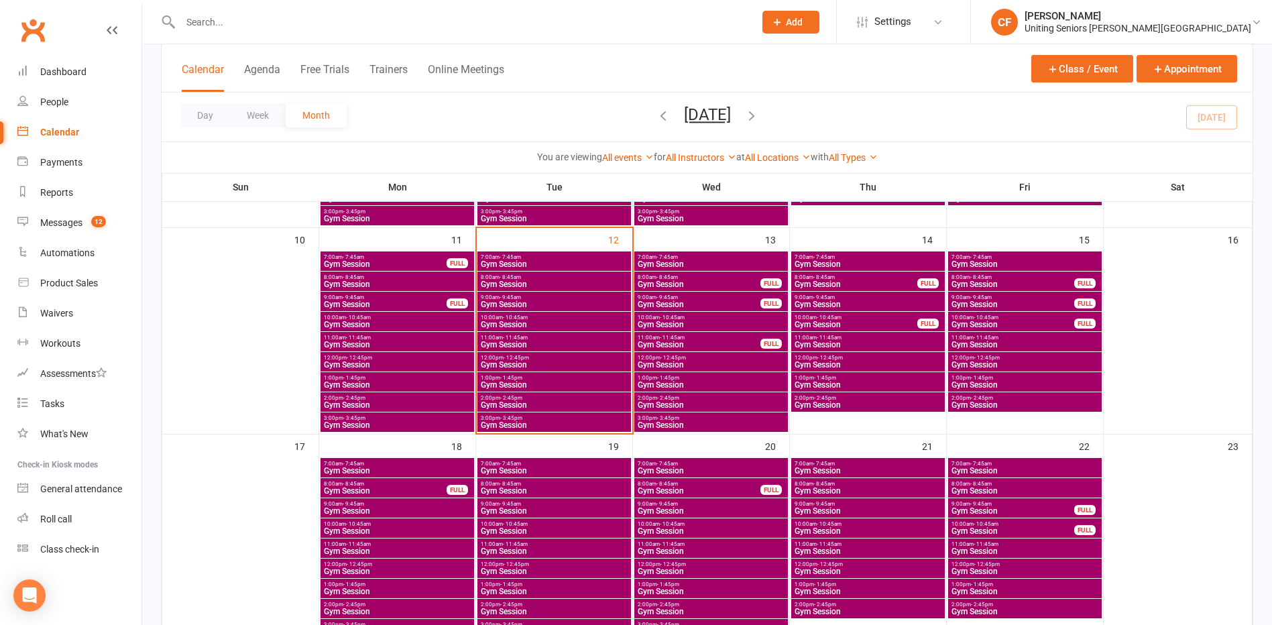
click at [501, 365] on span "Gym Session" at bounding box center [554, 365] width 148 height 8
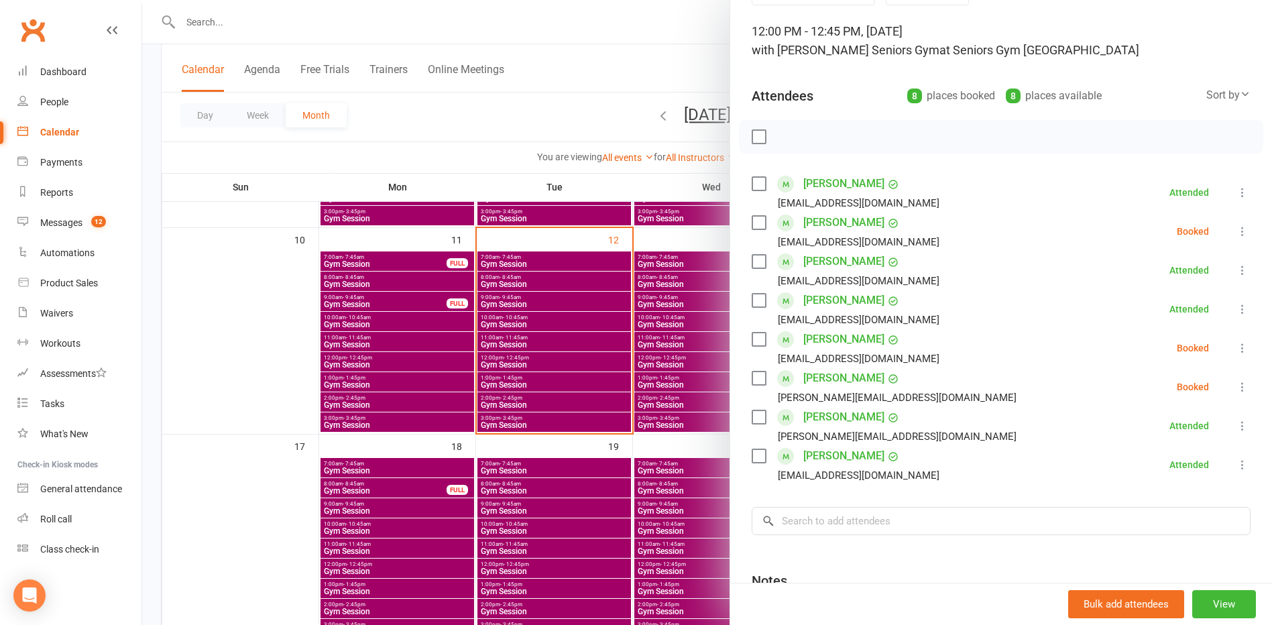
scroll to position [201, 0]
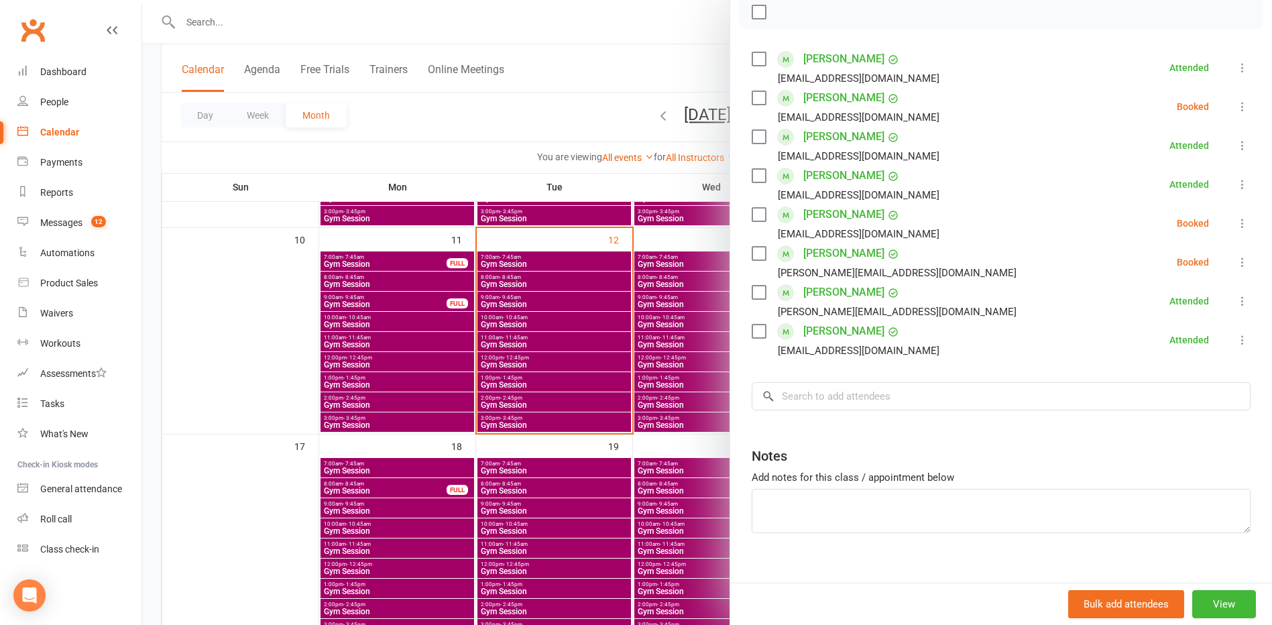
click at [1236, 262] on icon at bounding box center [1242, 261] width 13 height 13
click at [1165, 344] on link "Check in" at bounding box center [1178, 342] width 144 height 27
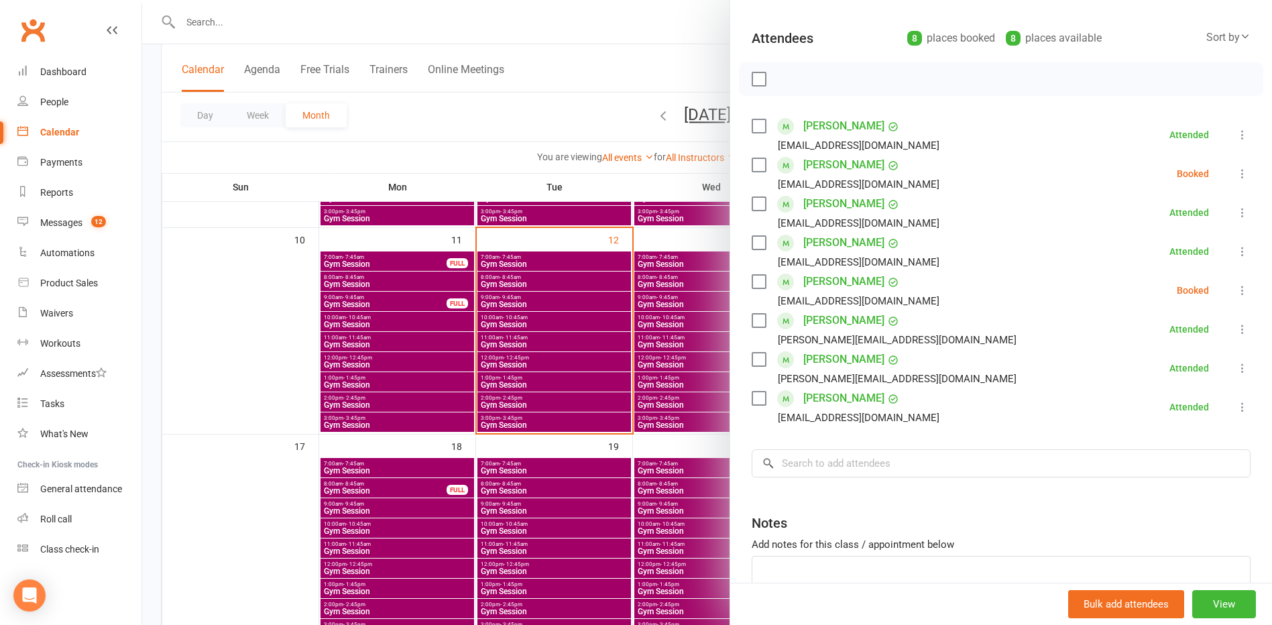
click at [241, 347] on div at bounding box center [707, 312] width 1130 height 625
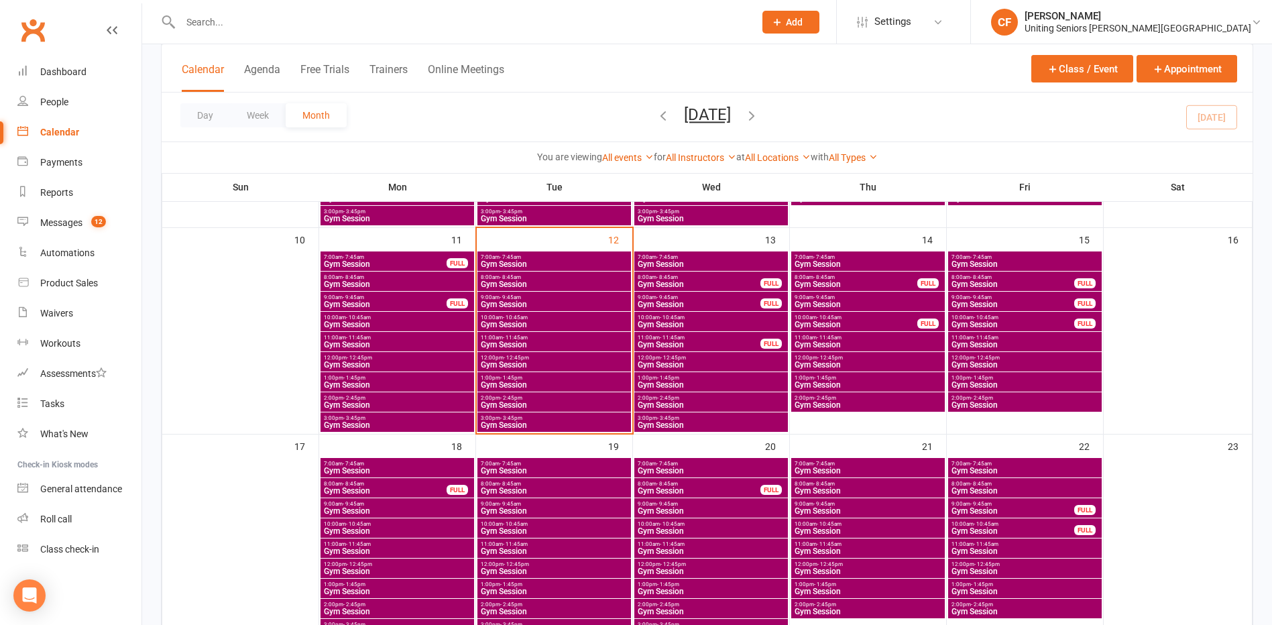
click at [404, 28] on input "text" at bounding box center [460, 22] width 569 height 19
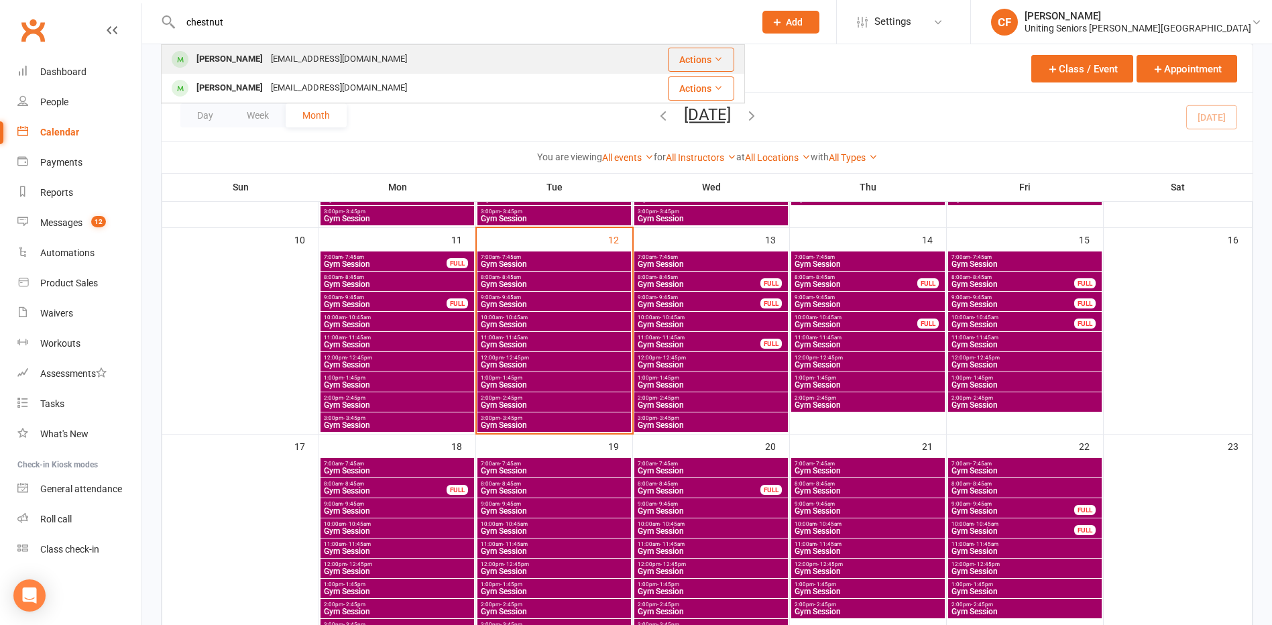
type input "chestnut"
click at [381, 60] on div "[PERSON_NAME] [EMAIL_ADDRESS][DOMAIN_NAME]" at bounding box center [385, 59] width 447 height 27
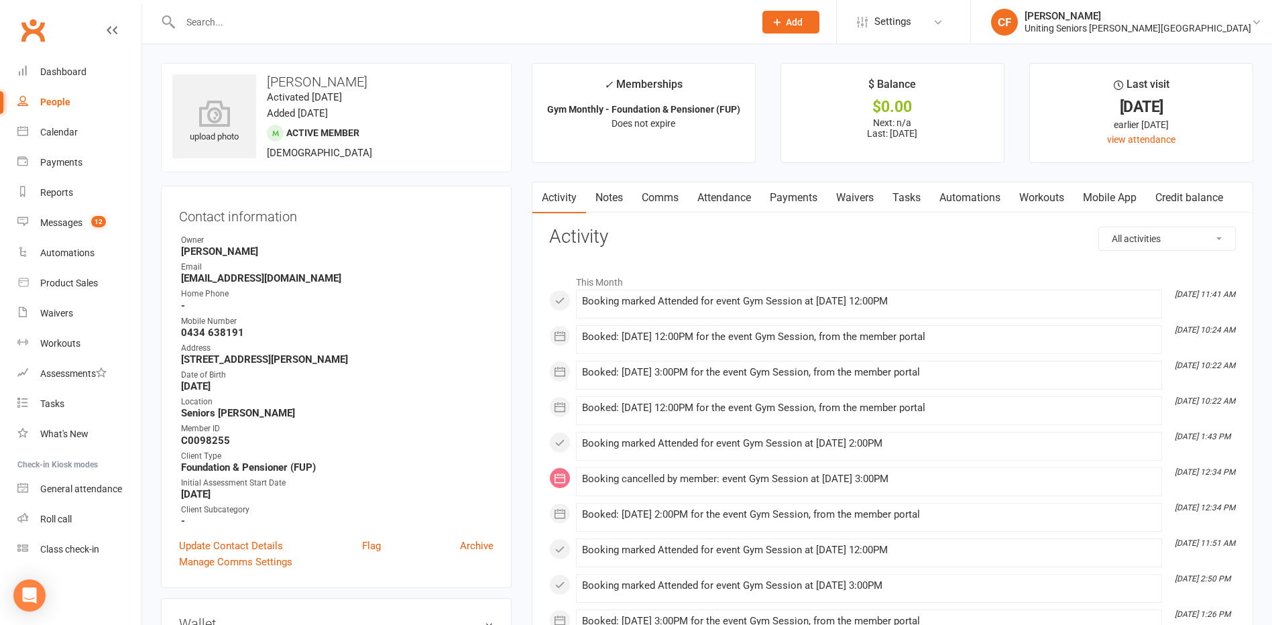
click at [1117, 197] on link "Mobile App" at bounding box center [1109, 197] width 72 height 31
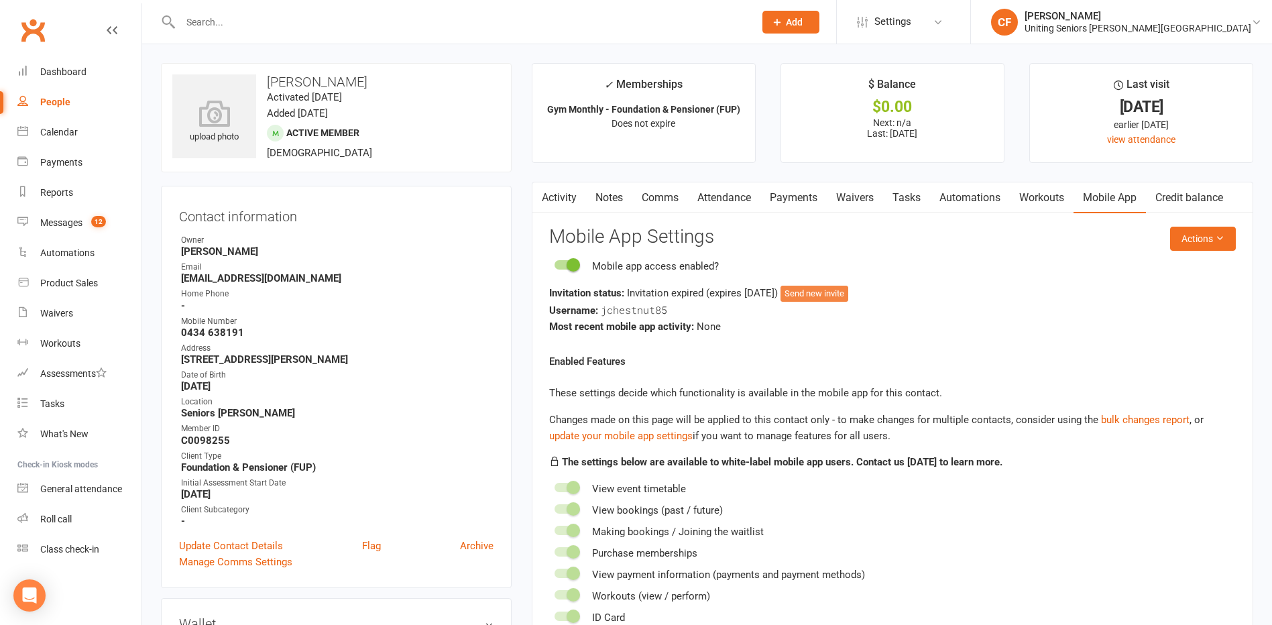
click at [848, 295] on button "Send new invite" at bounding box center [814, 294] width 68 height 16
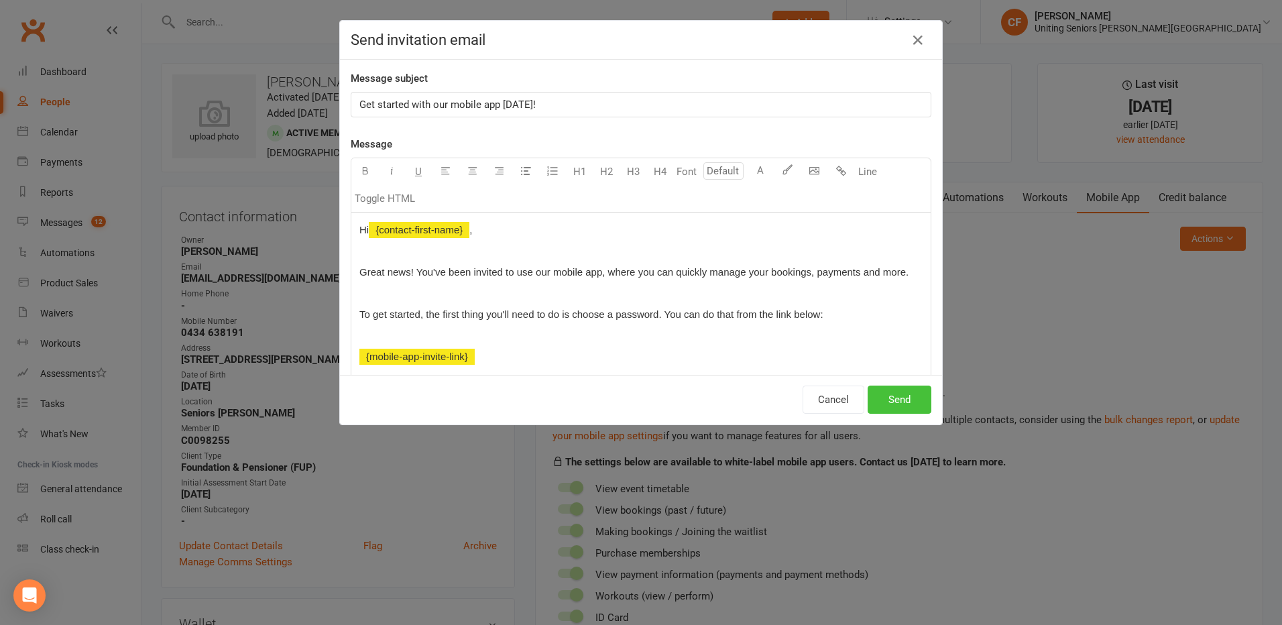
click at [889, 390] on button "Send" at bounding box center [900, 400] width 64 height 28
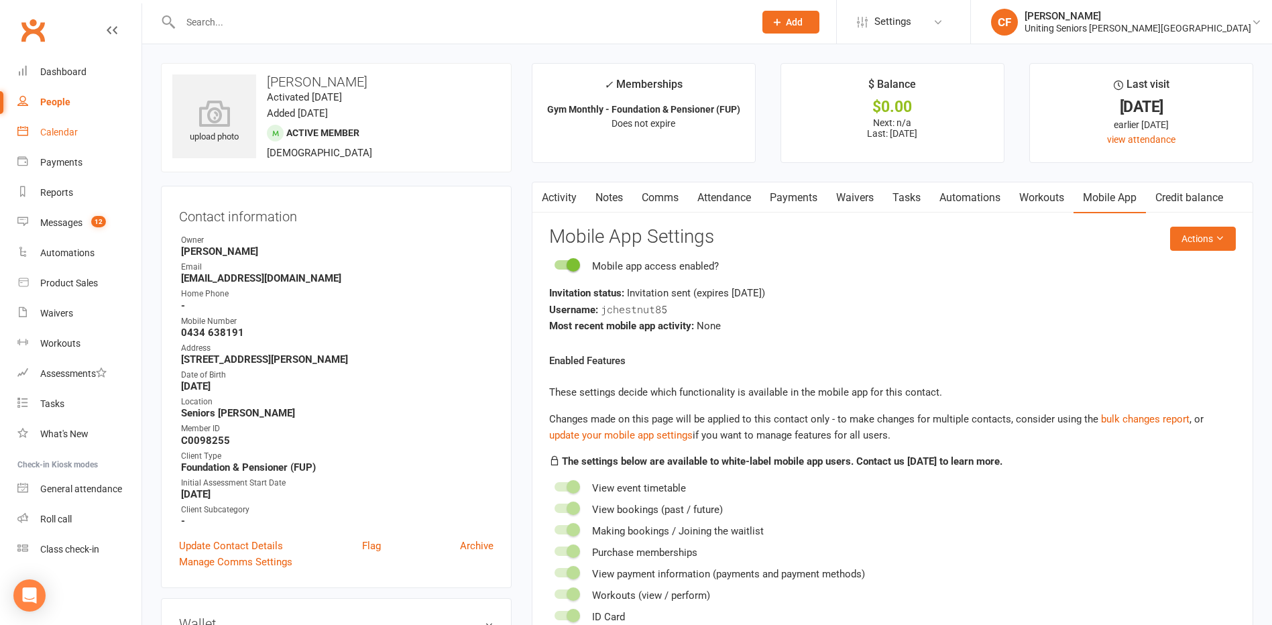
click at [62, 138] on link "Calendar" at bounding box center [79, 132] width 124 height 30
